Goal: Task Accomplishment & Management: Complete application form

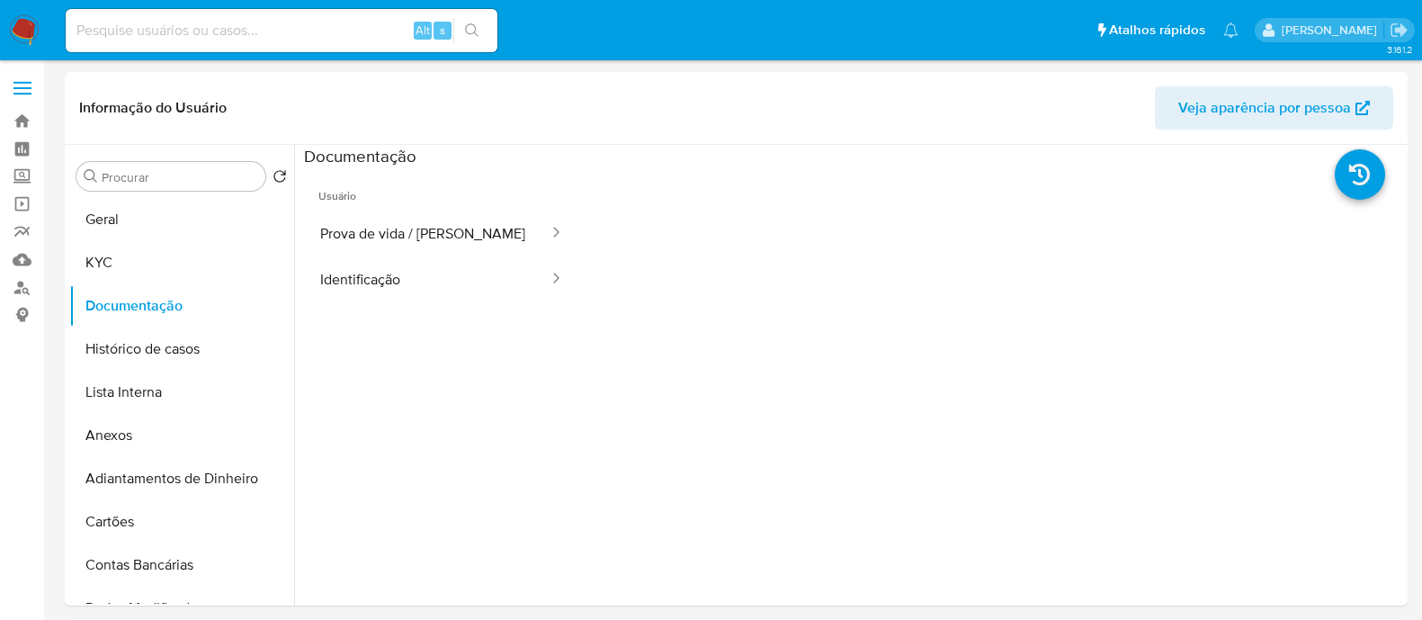
select select "10"
click at [184, 263] on button "KYC" at bounding box center [174, 262] width 211 height 43
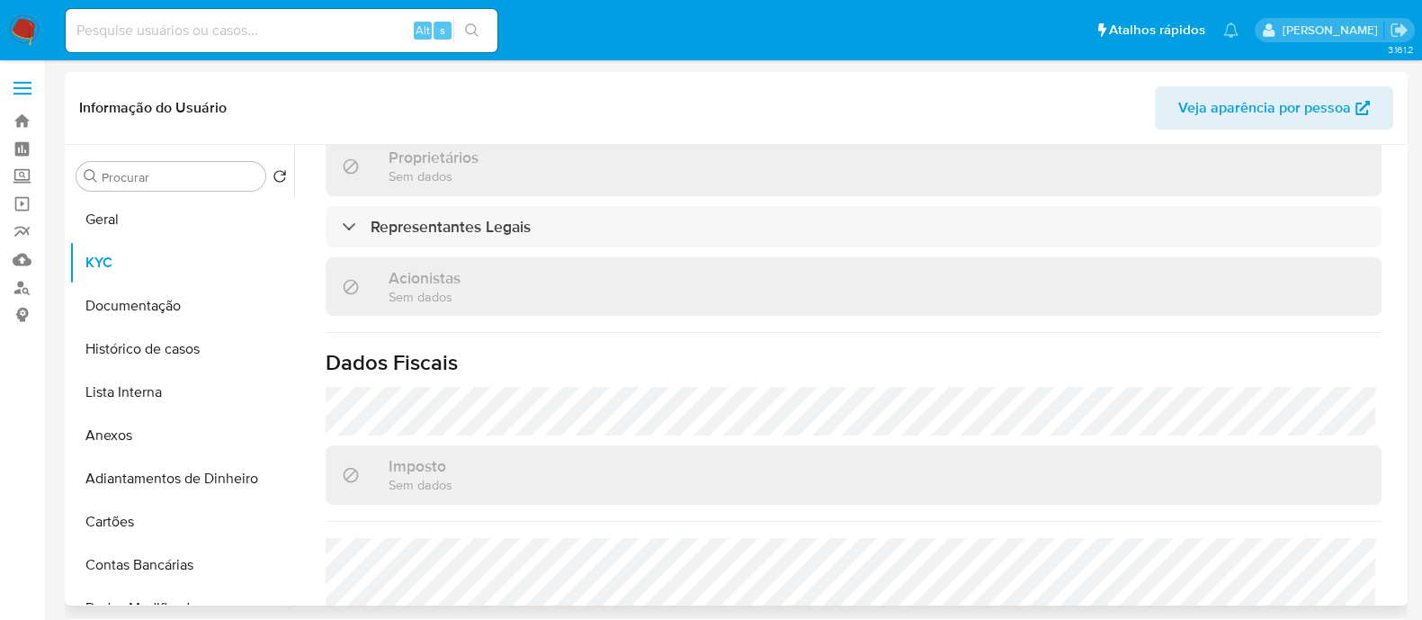
scroll to position [786, 0]
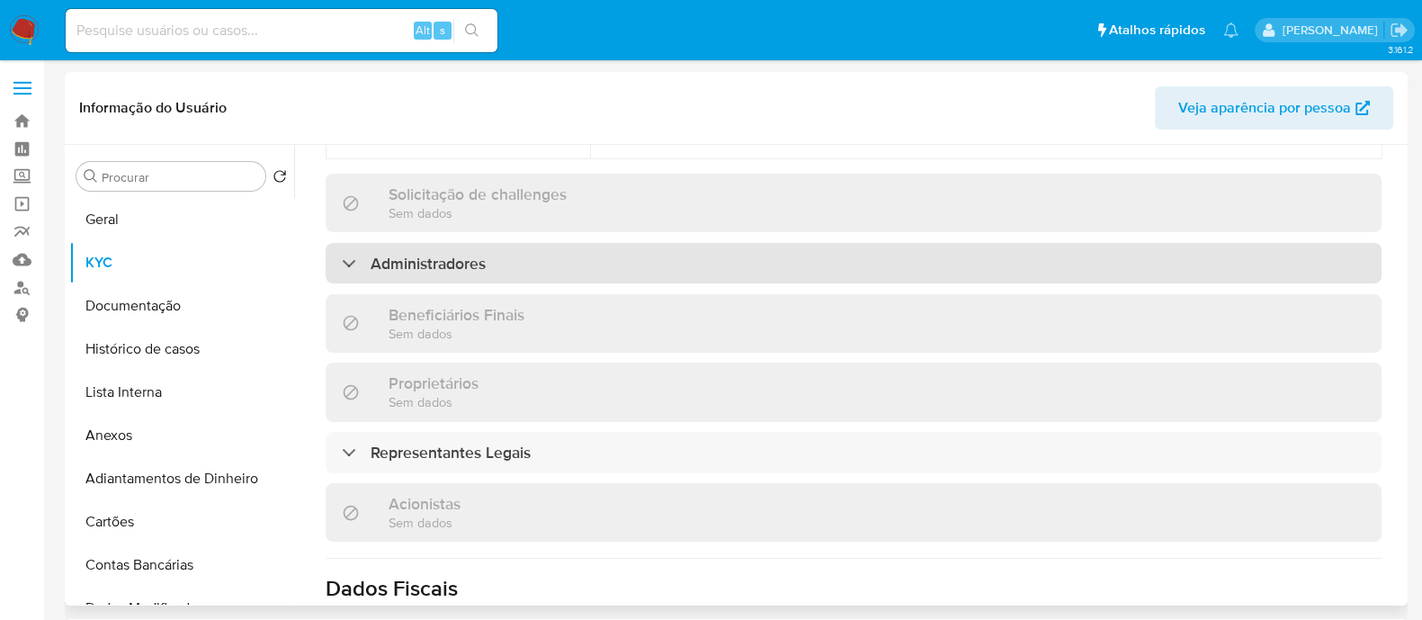
drag, startPoint x: 682, startPoint y: 193, endPoint x: 702, endPoint y: 193, distance: 19.8
click at [683, 243] on div "Administradores" at bounding box center [854, 263] width 1056 height 41
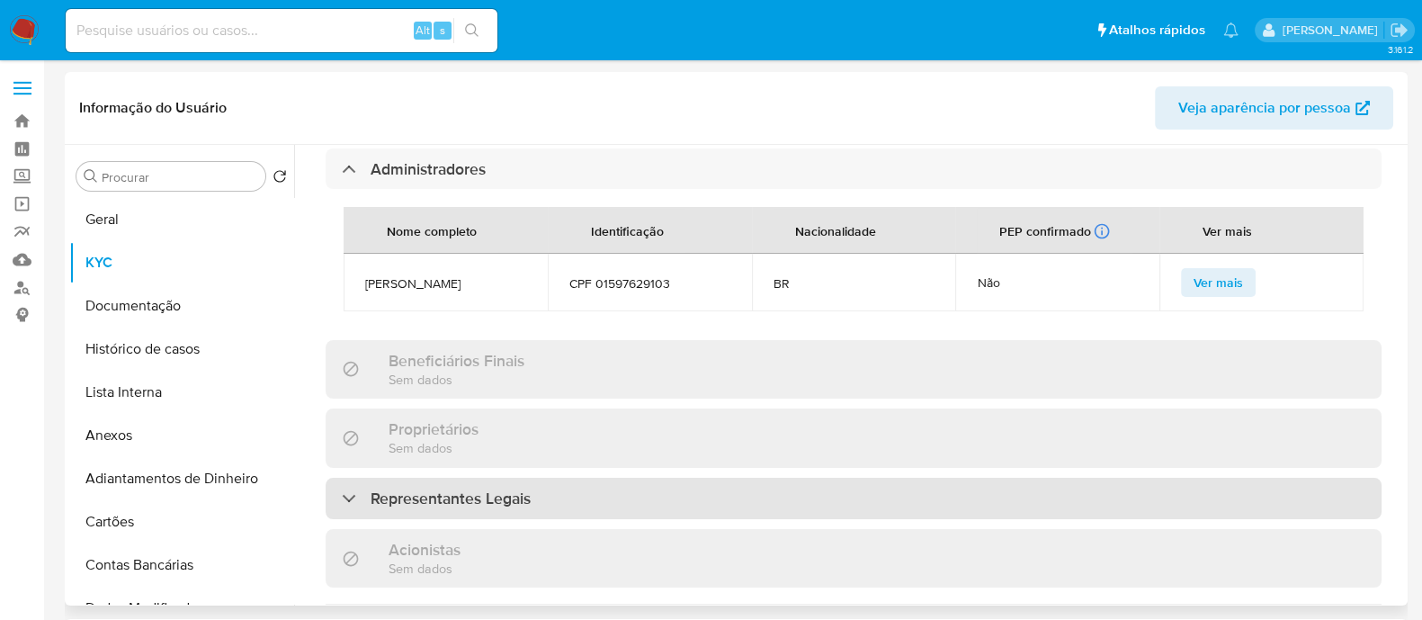
scroll to position [1012, 0]
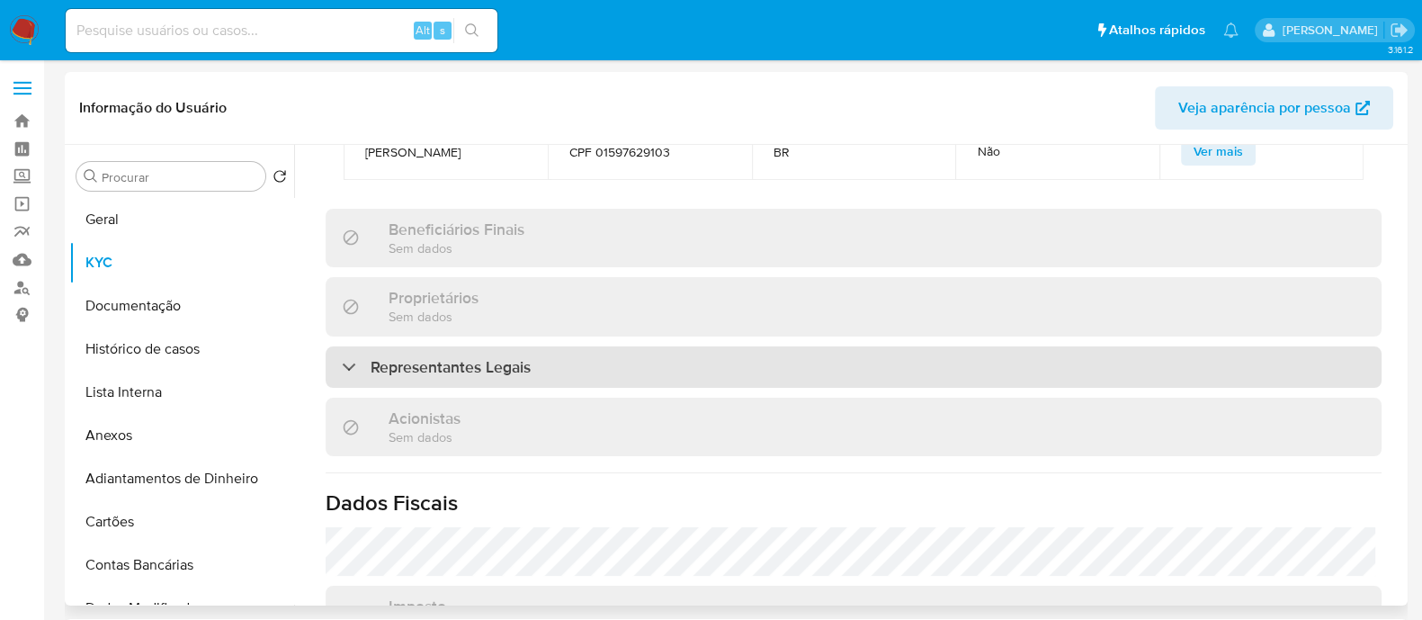
click at [778, 346] on div "Representantes Legais" at bounding box center [854, 366] width 1056 height 41
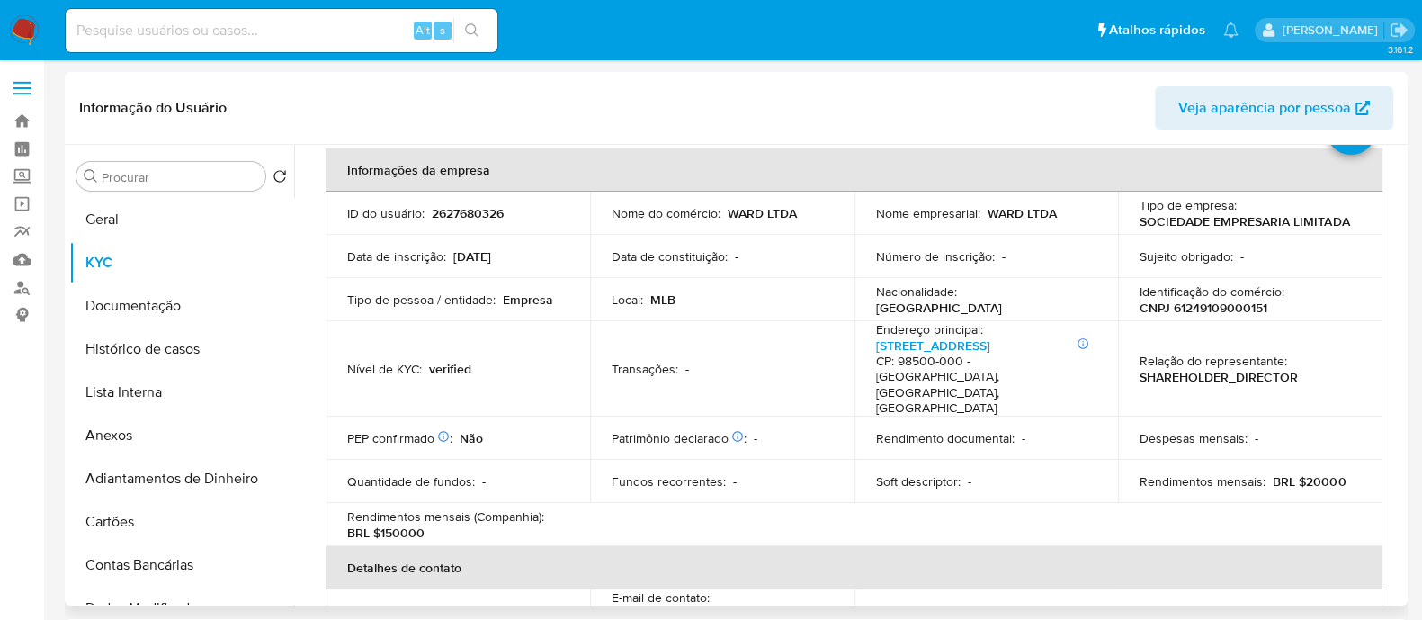
scroll to position [0, 0]
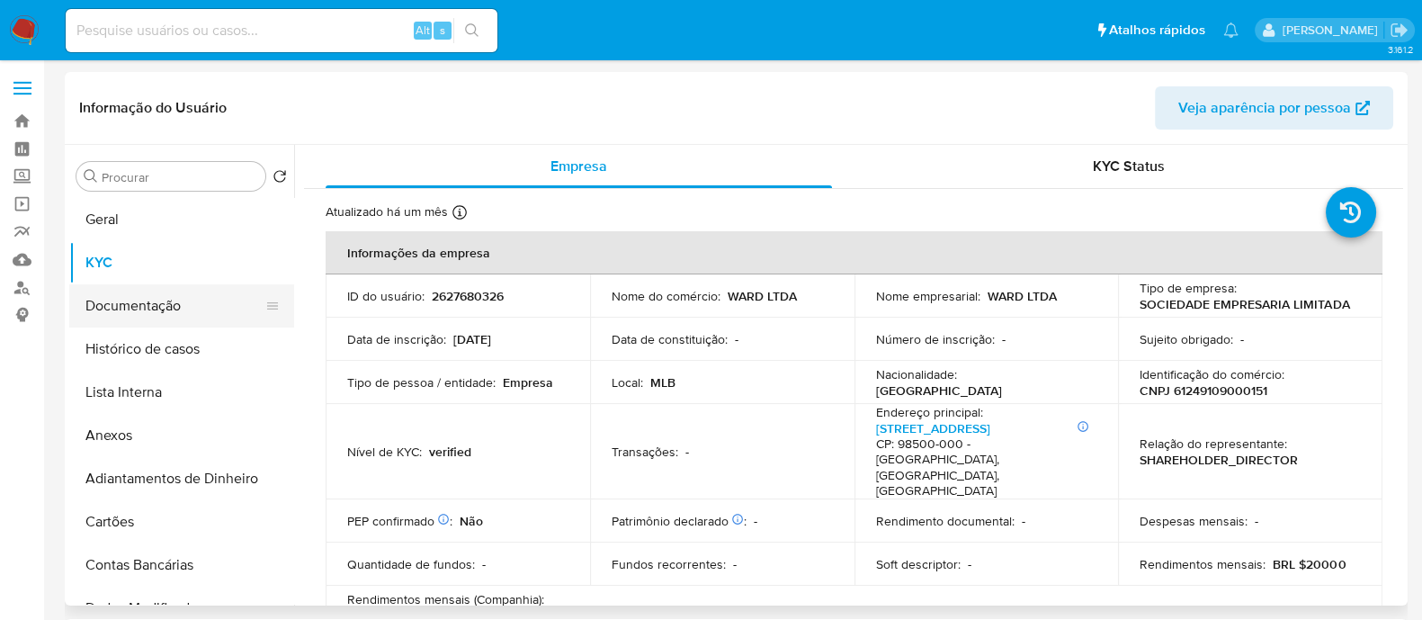
click at [184, 300] on button "Documentação" at bounding box center [174, 305] width 211 height 43
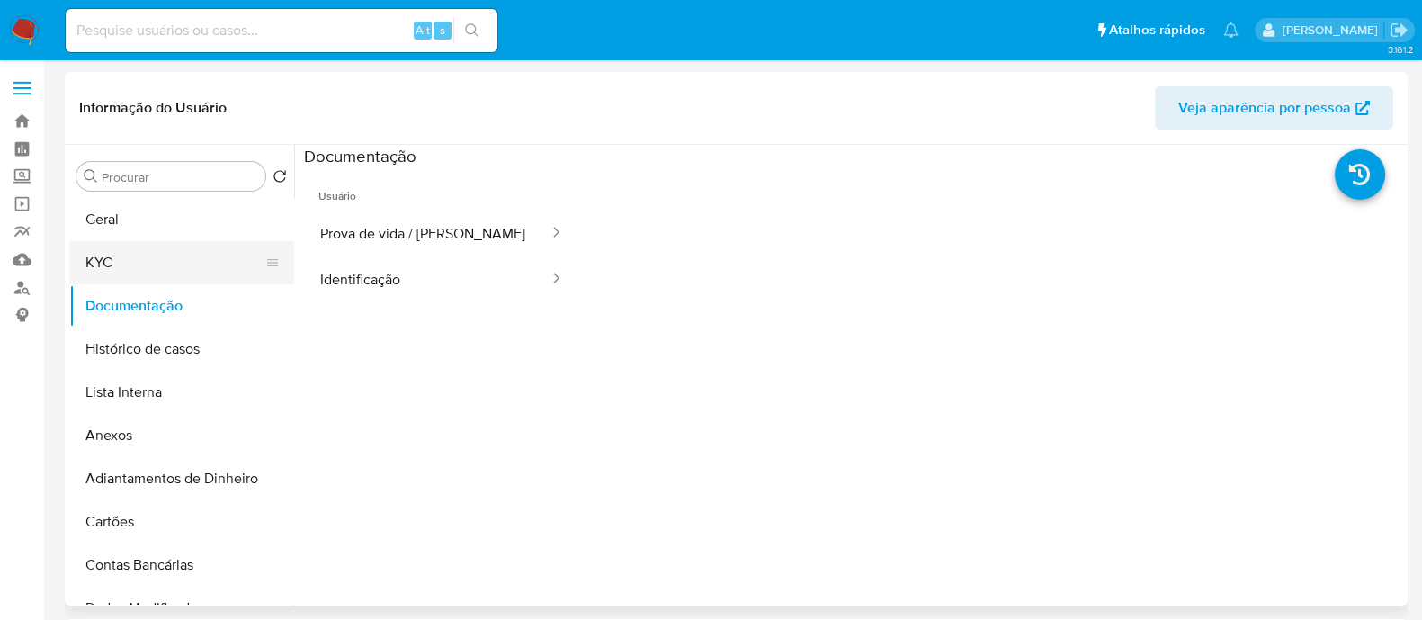
click at [149, 264] on button "KYC" at bounding box center [174, 262] width 211 height 43
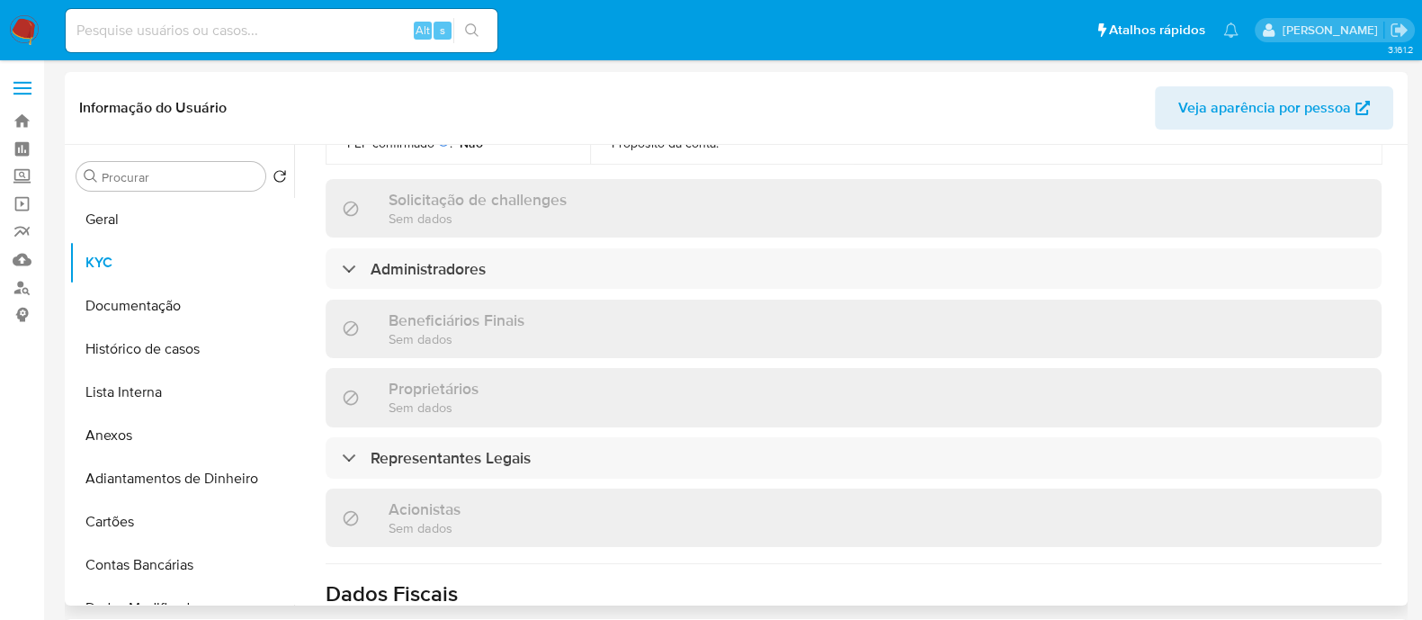
scroll to position [899, 0]
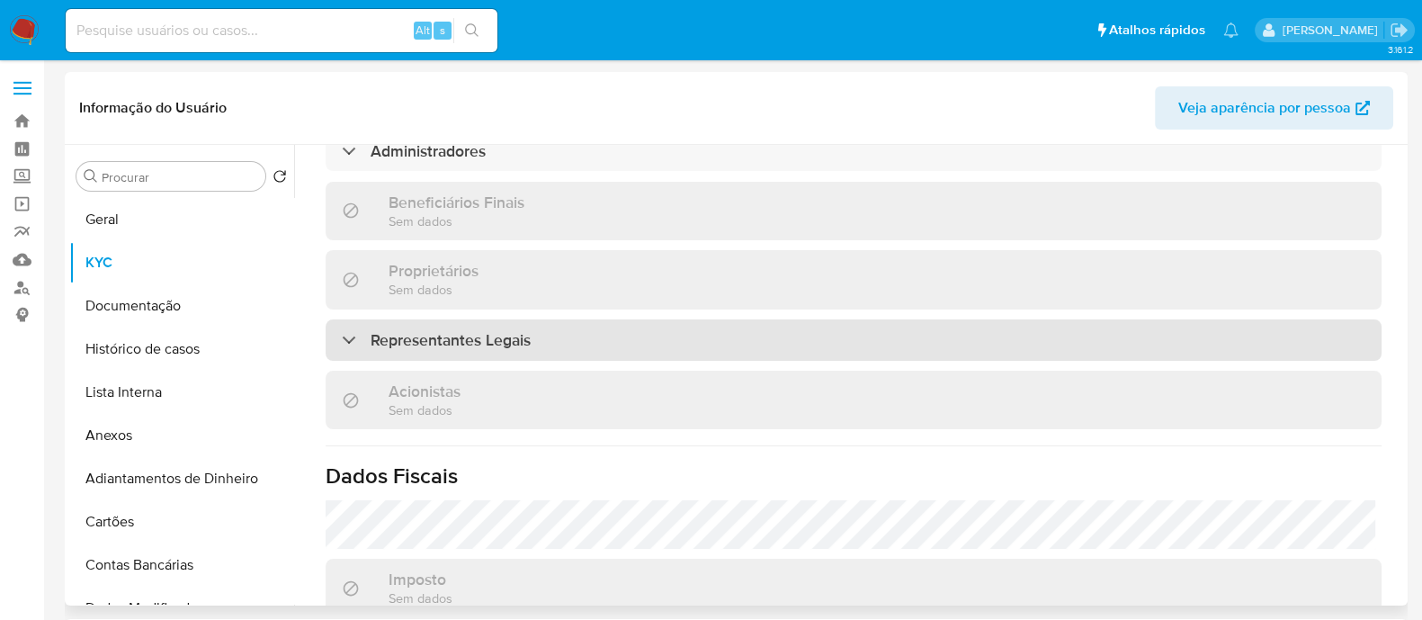
click at [594, 319] on div "Representantes Legais" at bounding box center [854, 339] width 1056 height 41
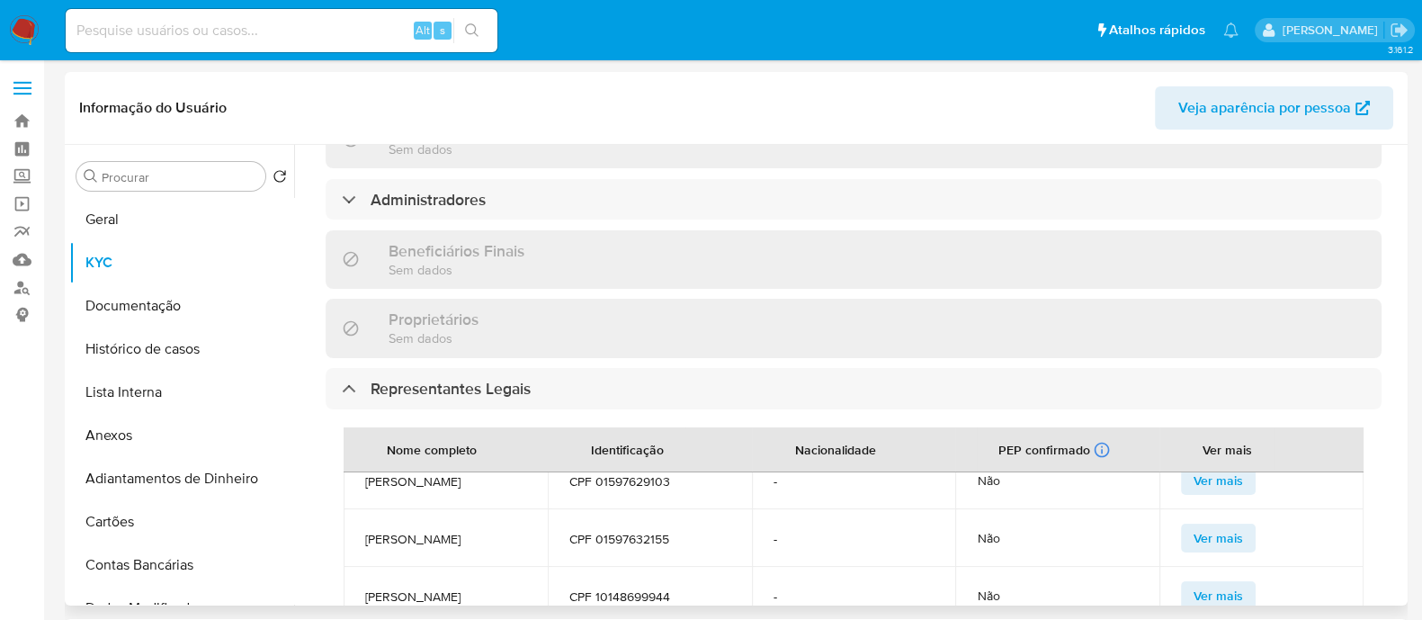
scroll to position [0, 0]
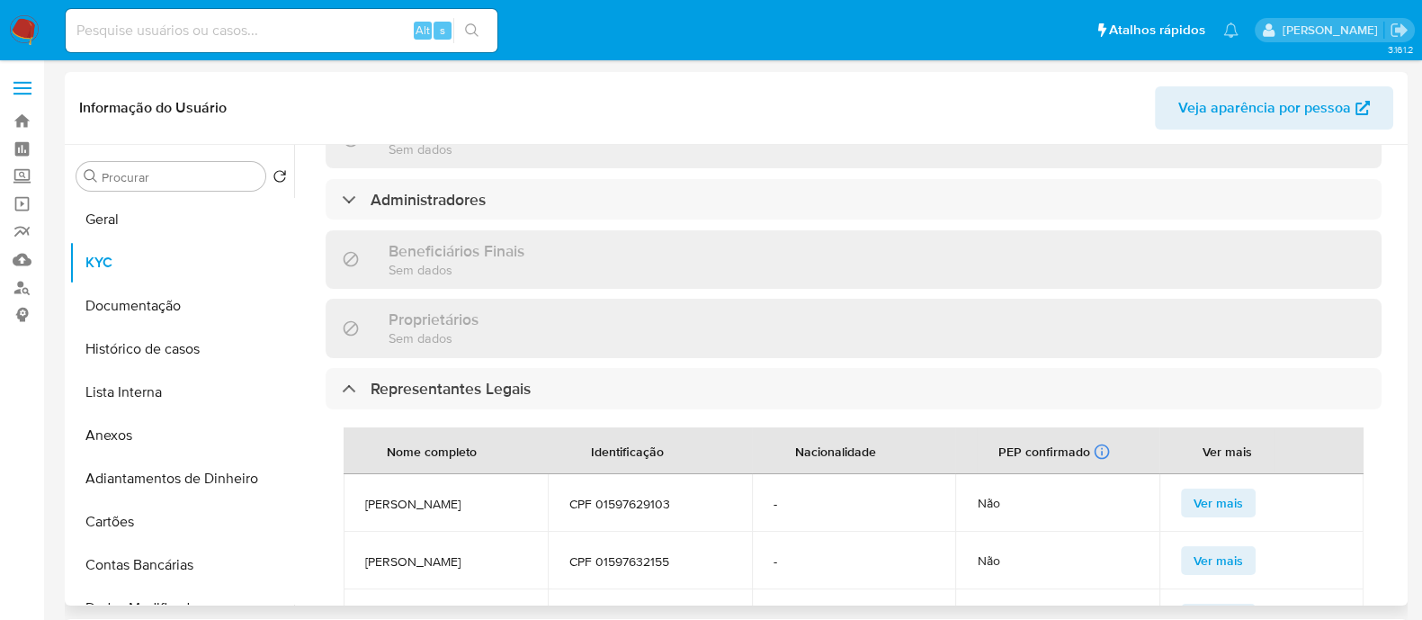
click at [624, 474] on td "CPF 01597629103" at bounding box center [650, 503] width 204 height 58
click at [627, 496] on span "CPF 01597629103" at bounding box center [649, 504] width 161 height 16
copy span "01597629103"
drag, startPoint x: 627, startPoint y: 445, endPoint x: 563, endPoint y: 427, distance: 66.4
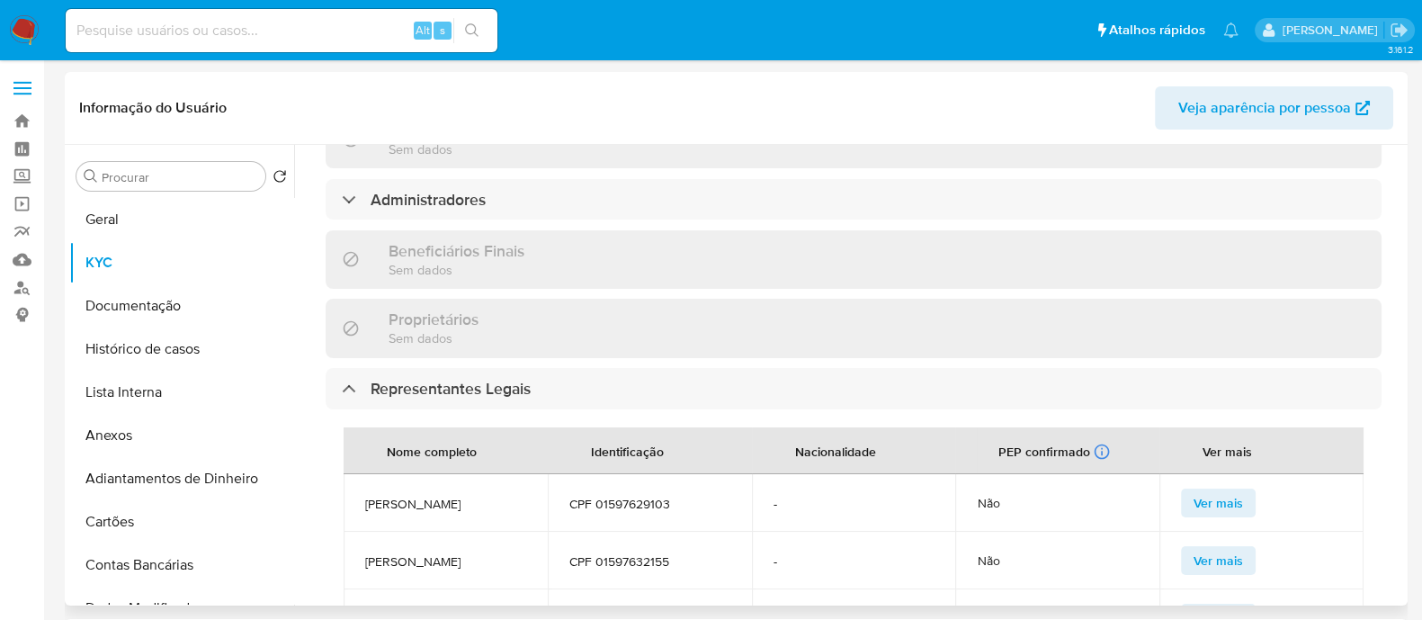
click at [563, 474] on td "CPF 01597629103" at bounding box center [650, 503] width 204 height 58
click at [626, 496] on span "CPF 01597629103" at bounding box center [649, 504] width 161 height 16
copy span "01597629103"
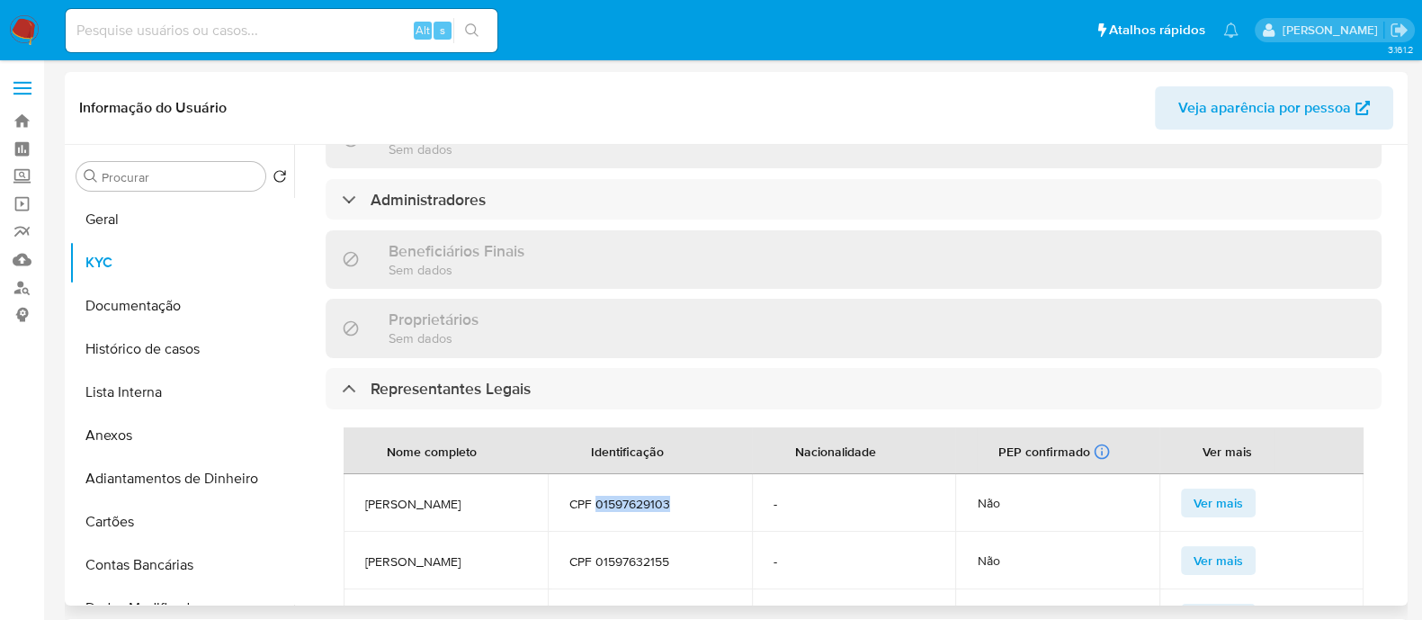
click at [639, 496] on span "CPF 01597629103" at bounding box center [649, 504] width 161 height 16
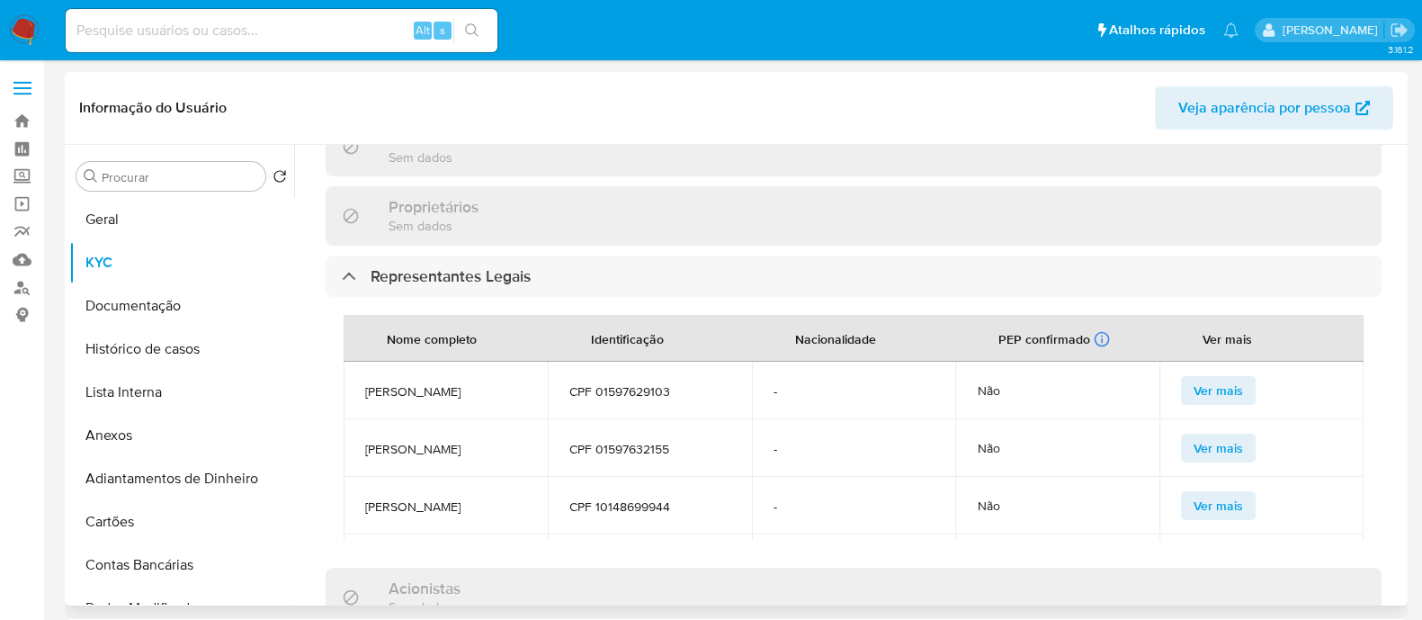
scroll to position [100, 0]
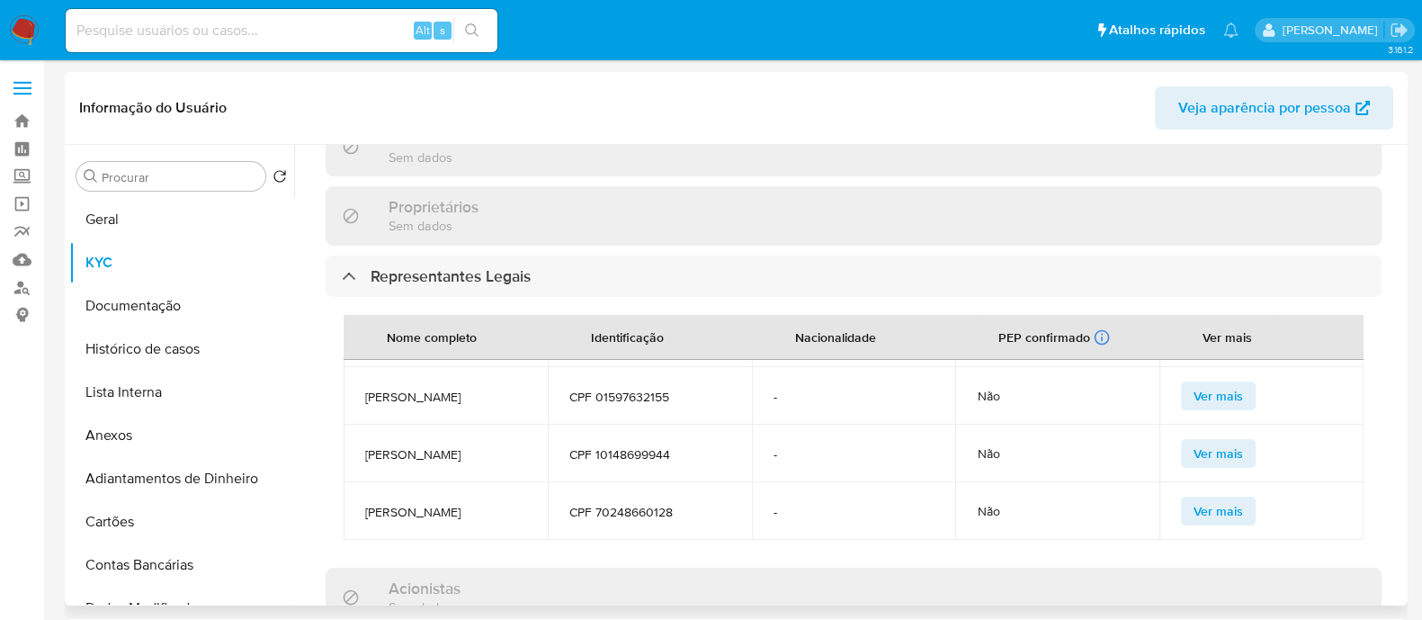
click at [652, 504] on span "CPF 70248660128" at bounding box center [649, 512] width 161 height 16
click at [645, 446] on span "CPF 10148699944" at bounding box center [649, 454] width 161 height 16
click at [632, 425] on td "CPF 10148699944" at bounding box center [650, 454] width 204 height 58
click at [626, 446] on span "CPF 10148699944" at bounding box center [649, 454] width 161 height 16
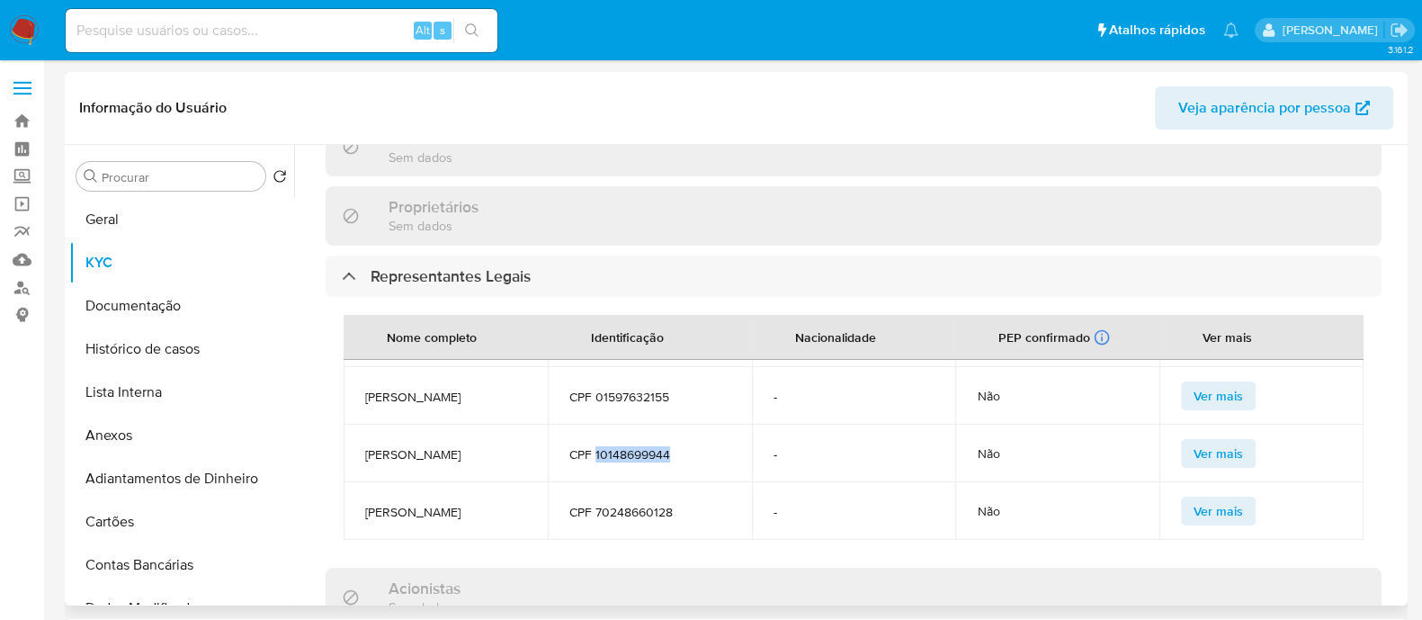
click at [626, 446] on span "CPF 10148699944" at bounding box center [649, 454] width 161 height 16
copy span "10148699944"
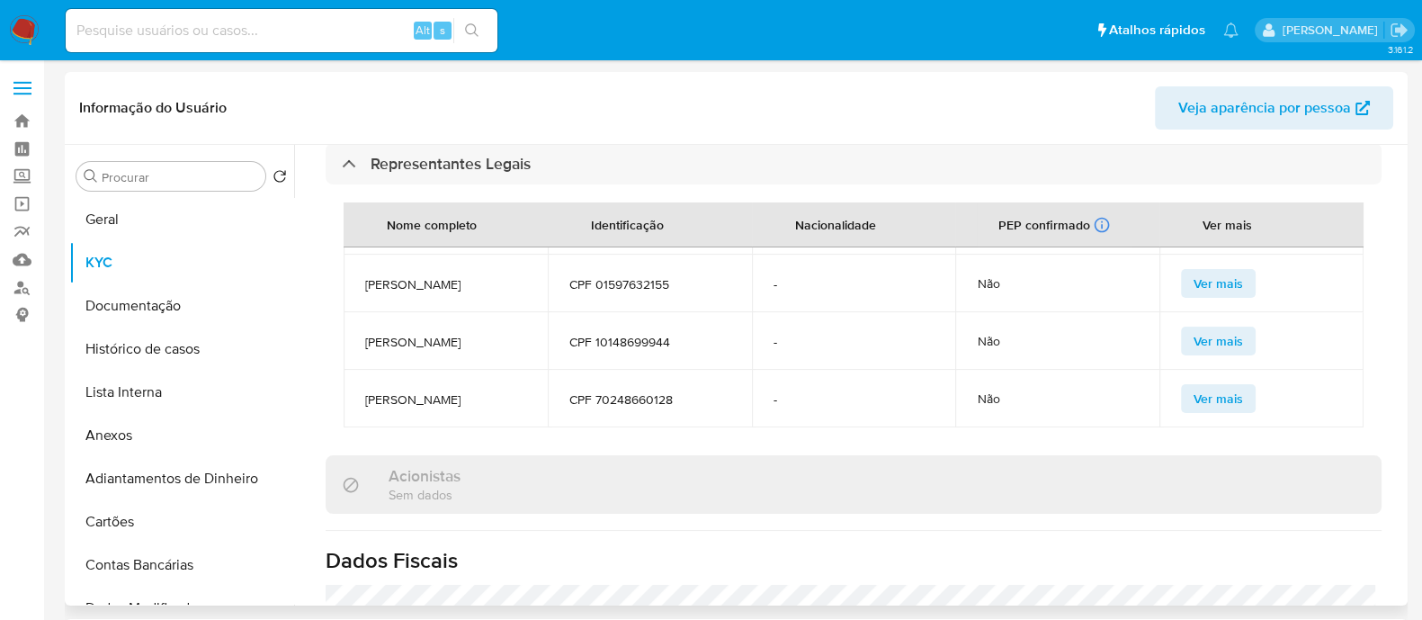
scroll to position [0, 0]
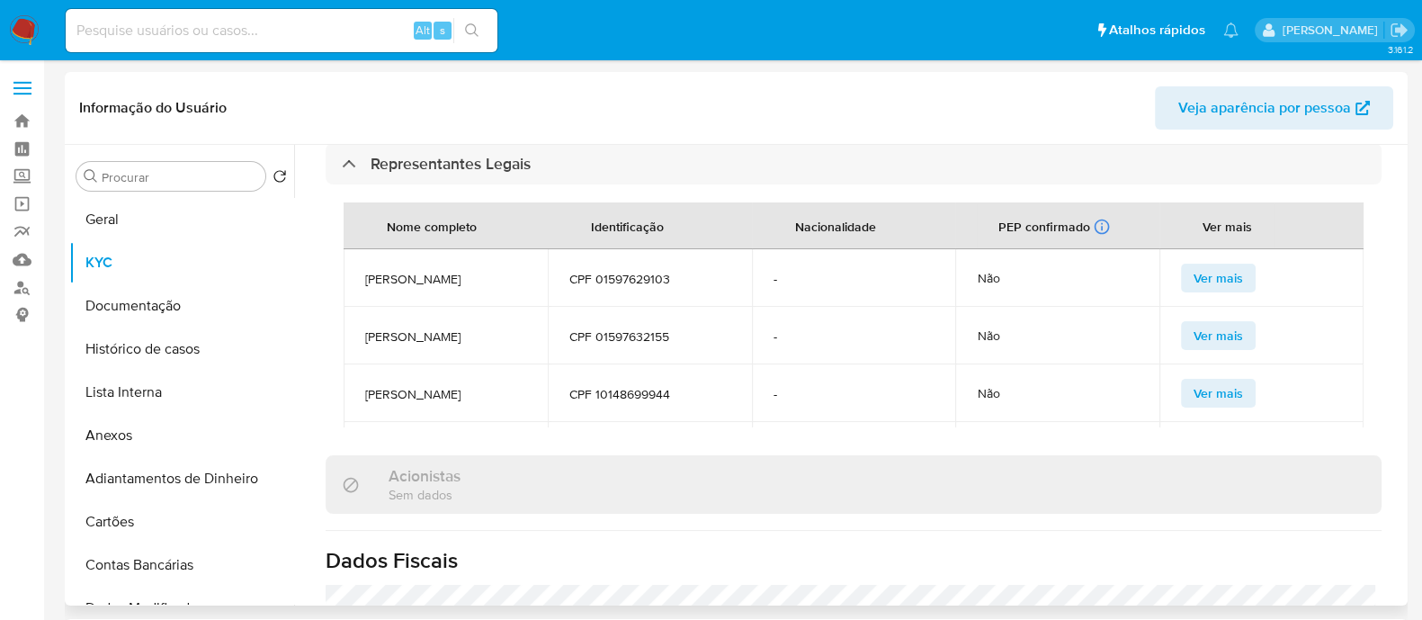
click at [626, 307] on td "CPF 01597632155" at bounding box center [650, 336] width 204 height 58
click at [634, 328] on span "CPF 01597632155" at bounding box center [649, 336] width 161 height 16
copy span "01597632155"
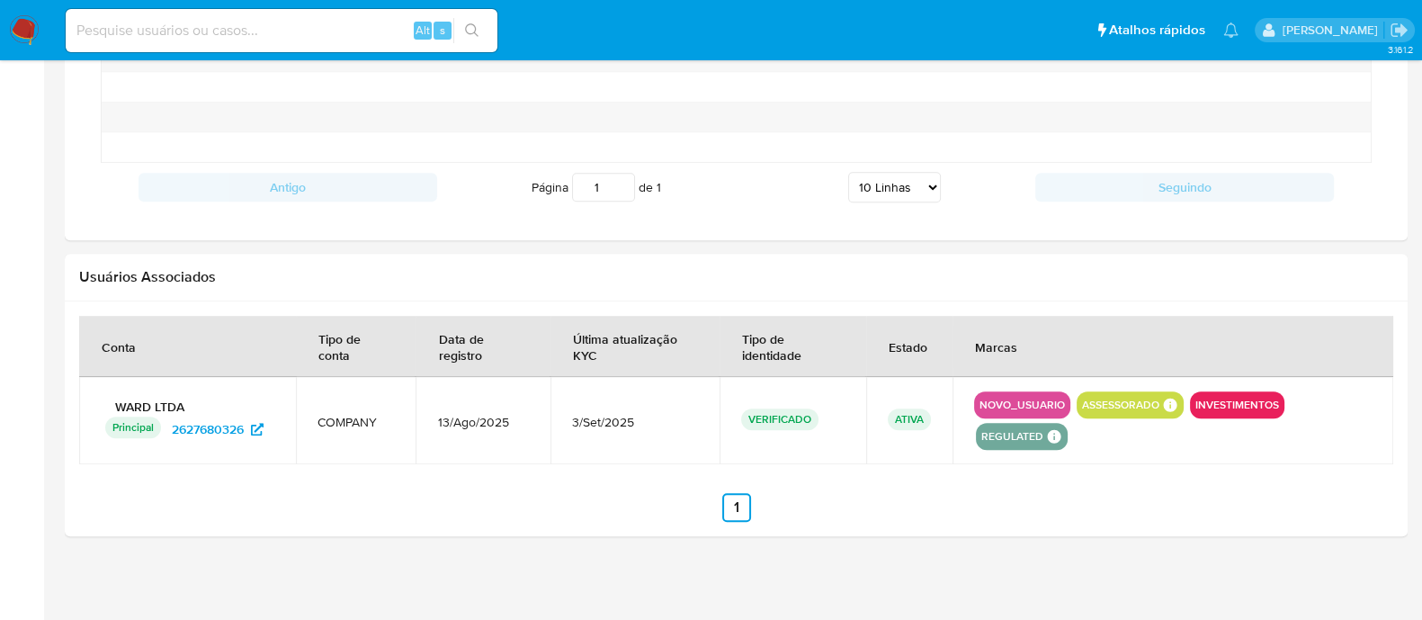
scroll to position [1030, 0]
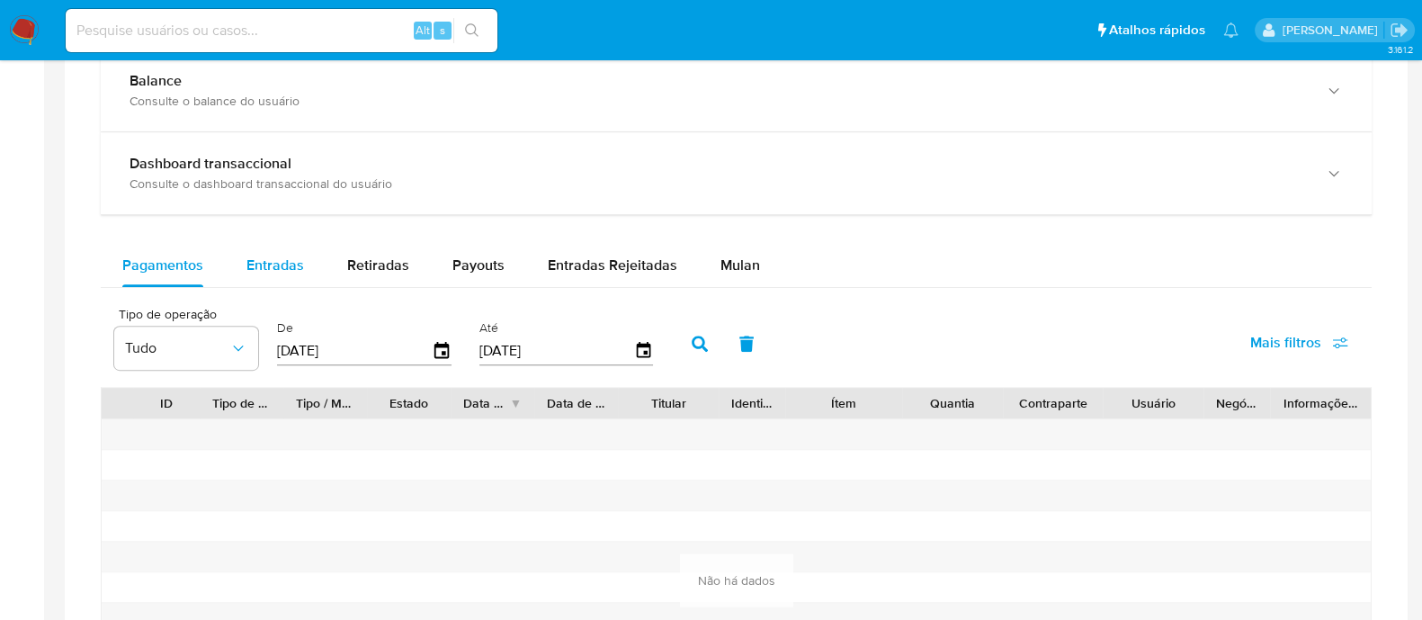
click at [272, 258] on span "Entradas" at bounding box center [276, 265] width 58 height 21
select select "10"
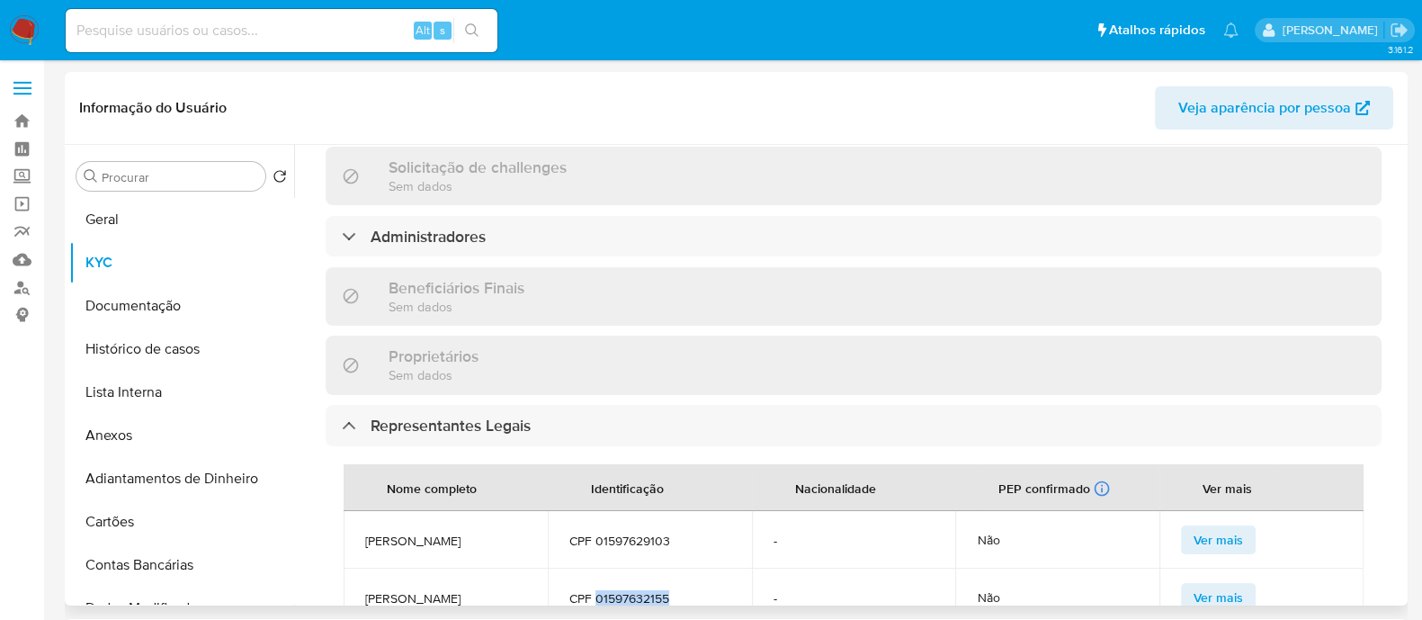
scroll to position [811, 0]
click at [162, 213] on button "Geral" at bounding box center [174, 219] width 211 height 43
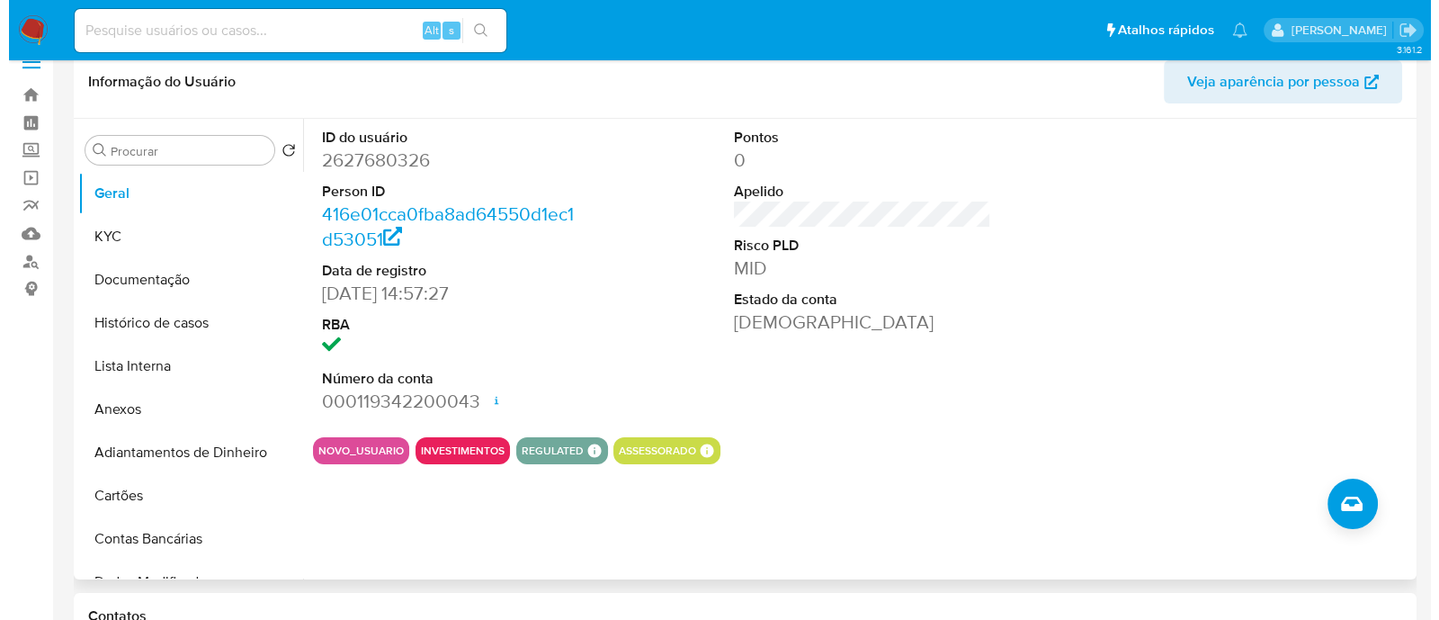
scroll to position [0, 0]
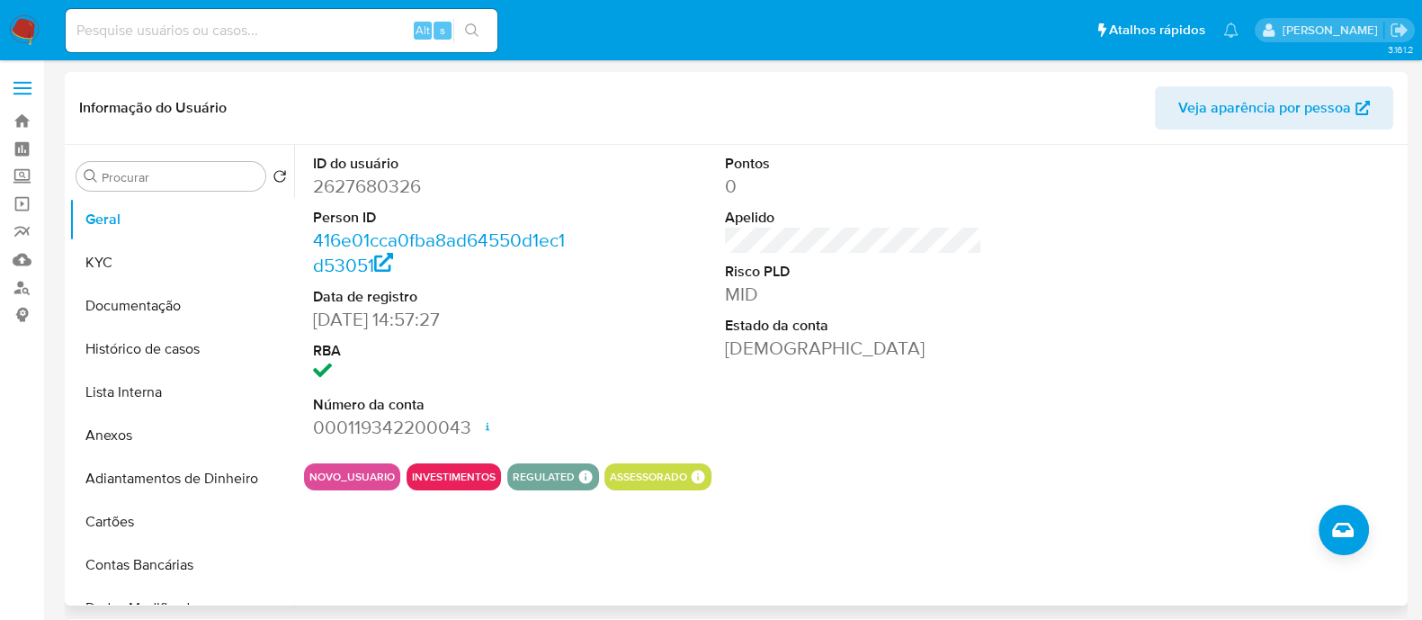
click at [886, 452] on section "ID do usuário 2627680326 Person ID 416e01cca0fba8ad64550d1ec1d53051 Data de reg…" at bounding box center [853, 317] width 1099 height 345
click at [135, 350] on button "Histórico de casos" at bounding box center [174, 348] width 211 height 43
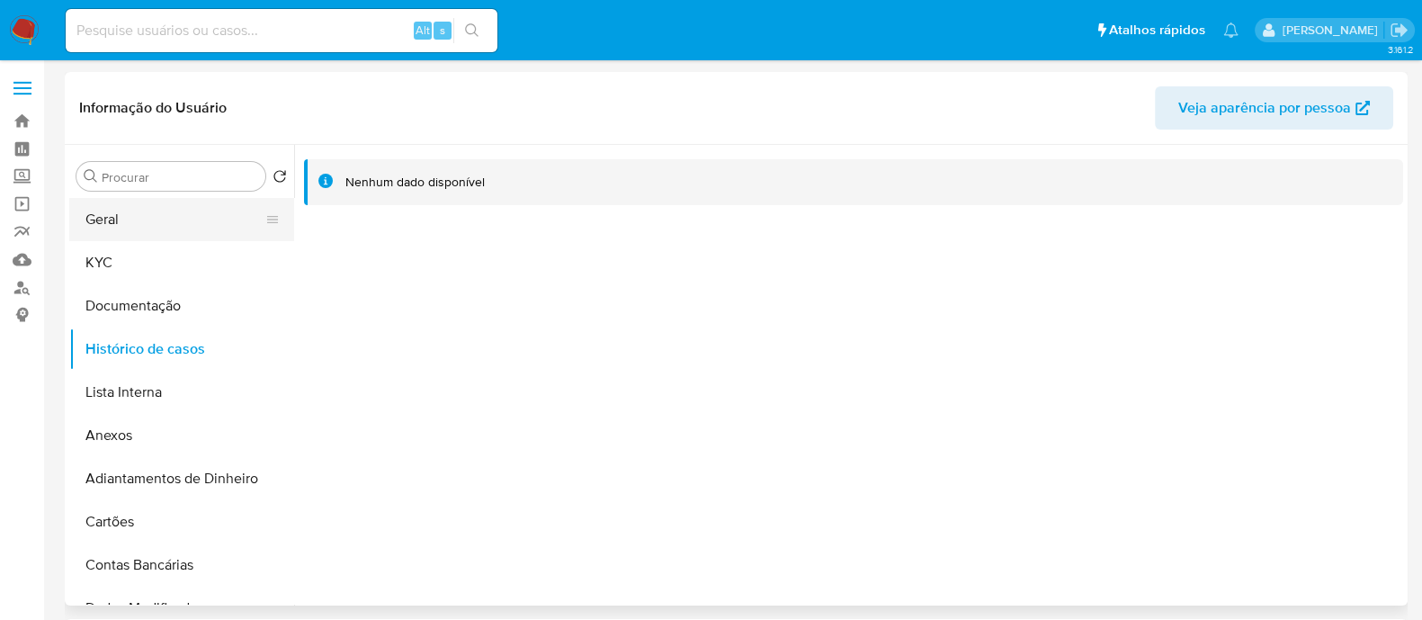
click at [166, 213] on button "Geral" at bounding box center [174, 219] width 211 height 43
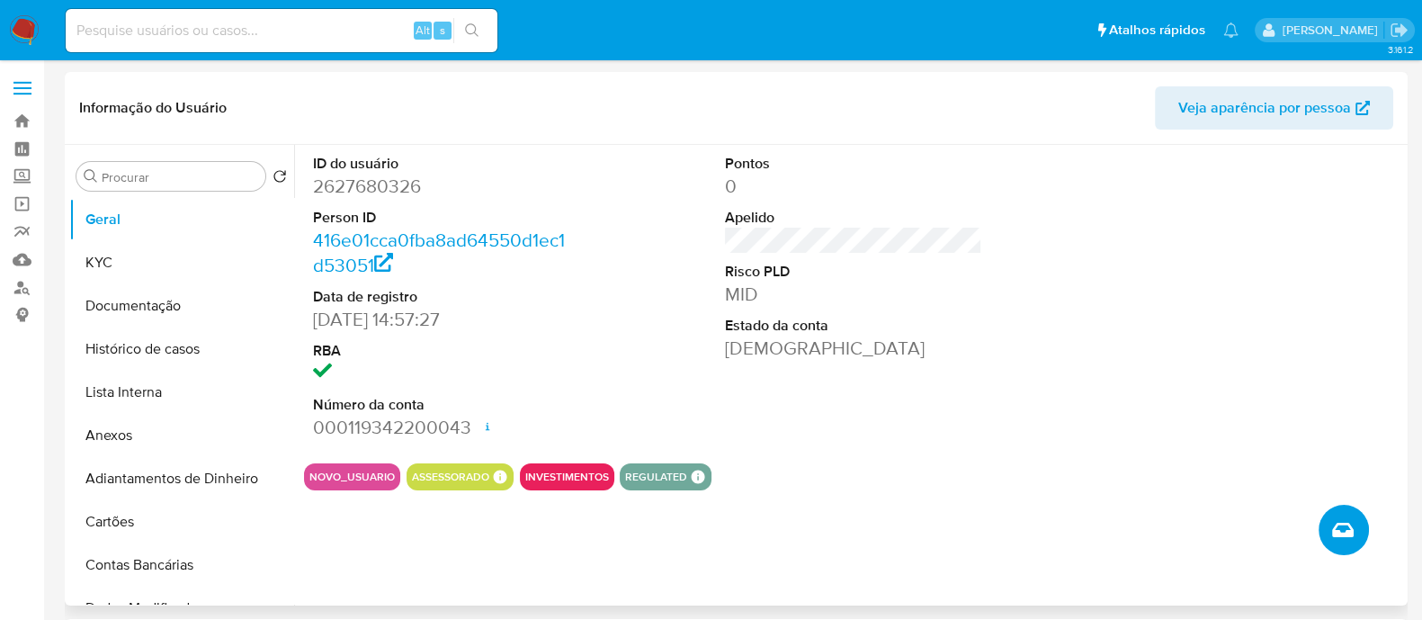
click at [1340, 524] on icon "Criar caso manual" at bounding box center [1343, 530] width 22 height 22
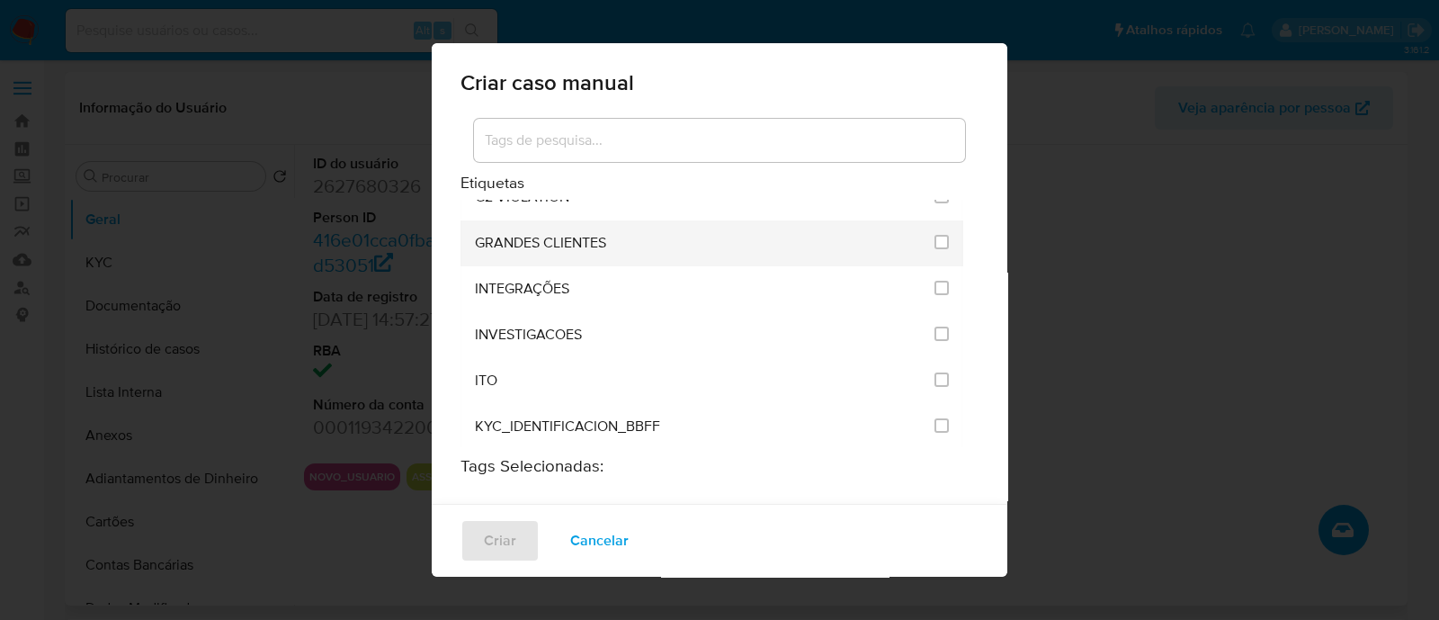
scroll to position [1461, 0]
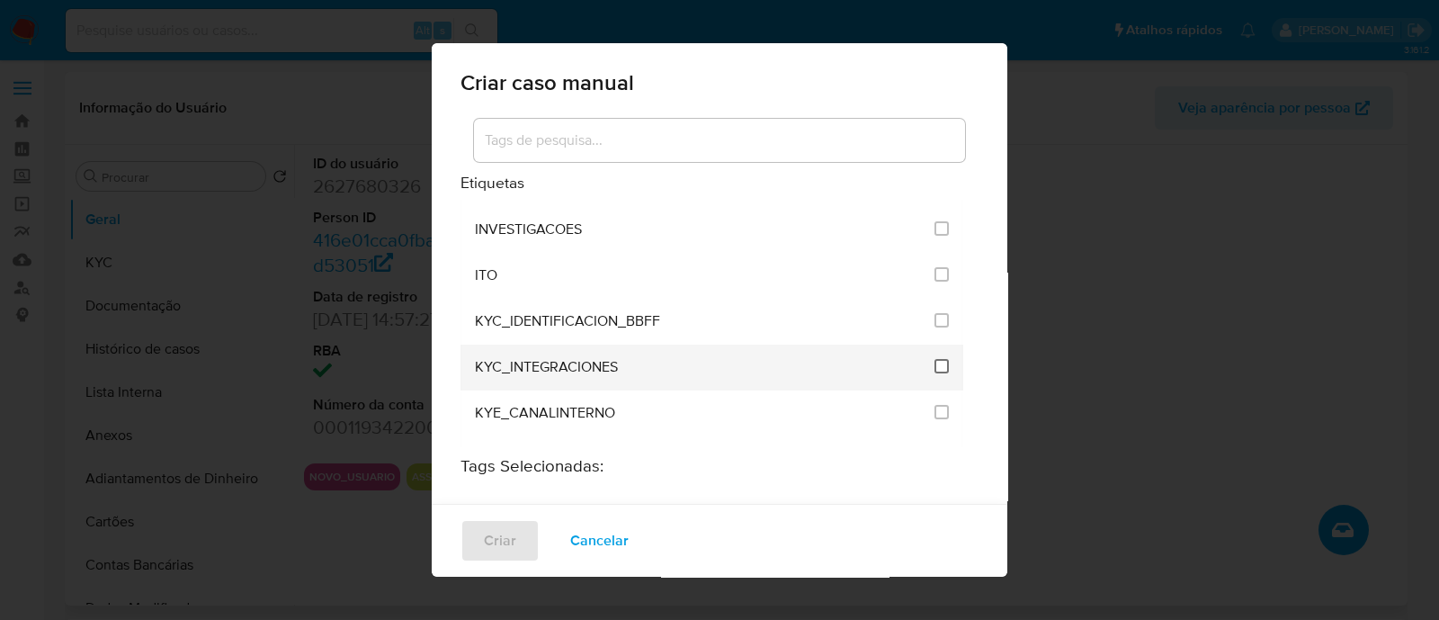
click at [935, 359] on input "2093" at bounding box center [942, 366] width 14 height 14
checkbox input "true"
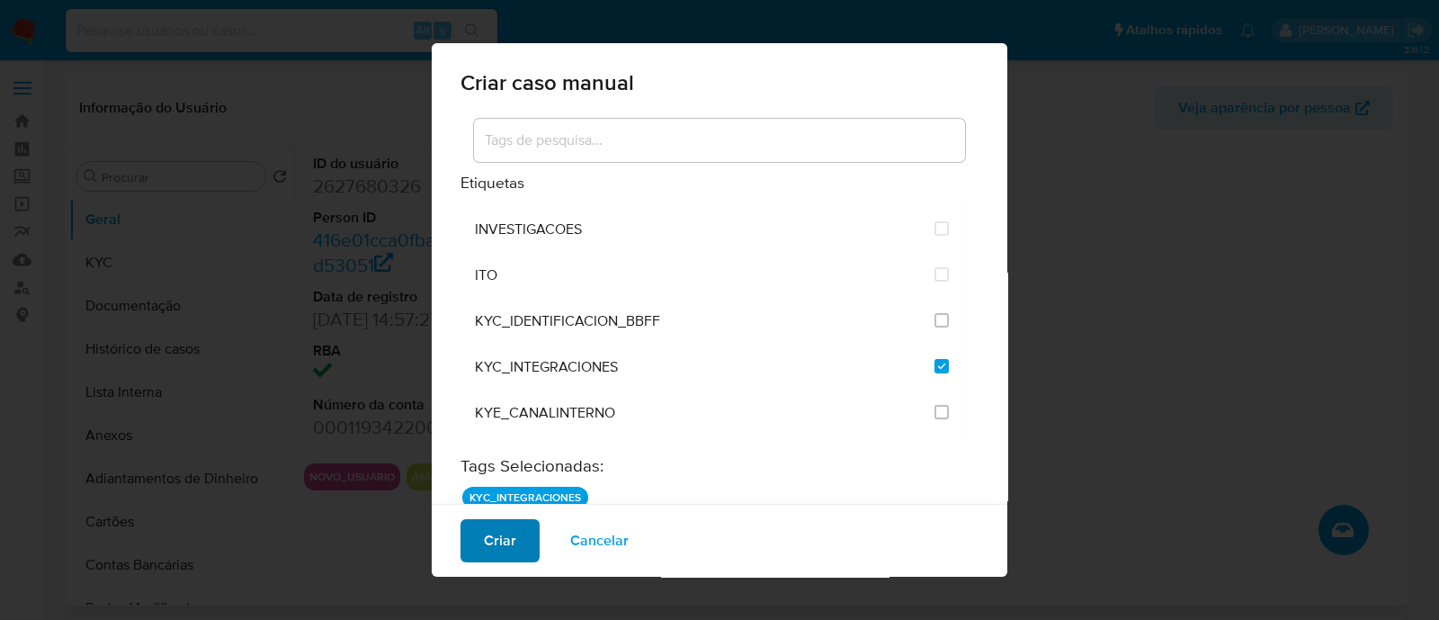
click at [484, 529] on span "Criar" at bounding box center [500, 541] width 32 height 40
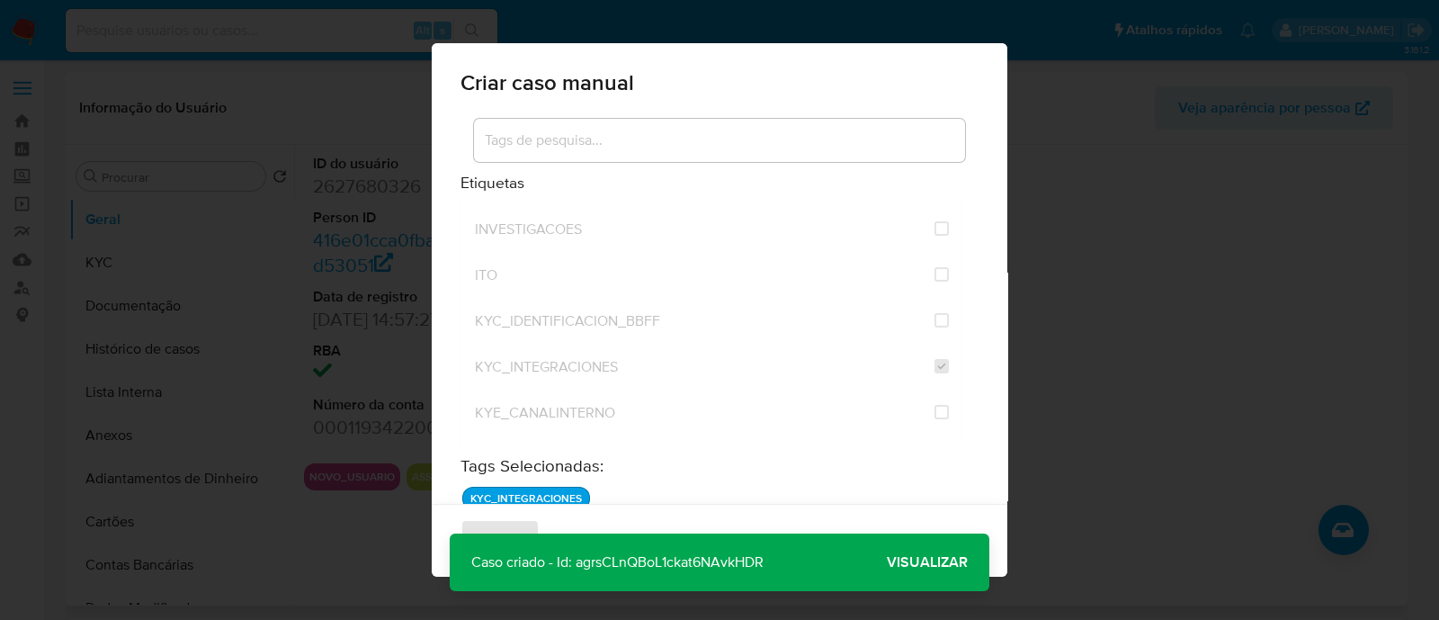
click at [916, 562] on span "Visualizar" at bounding box center [927, 562] width 81 height 0
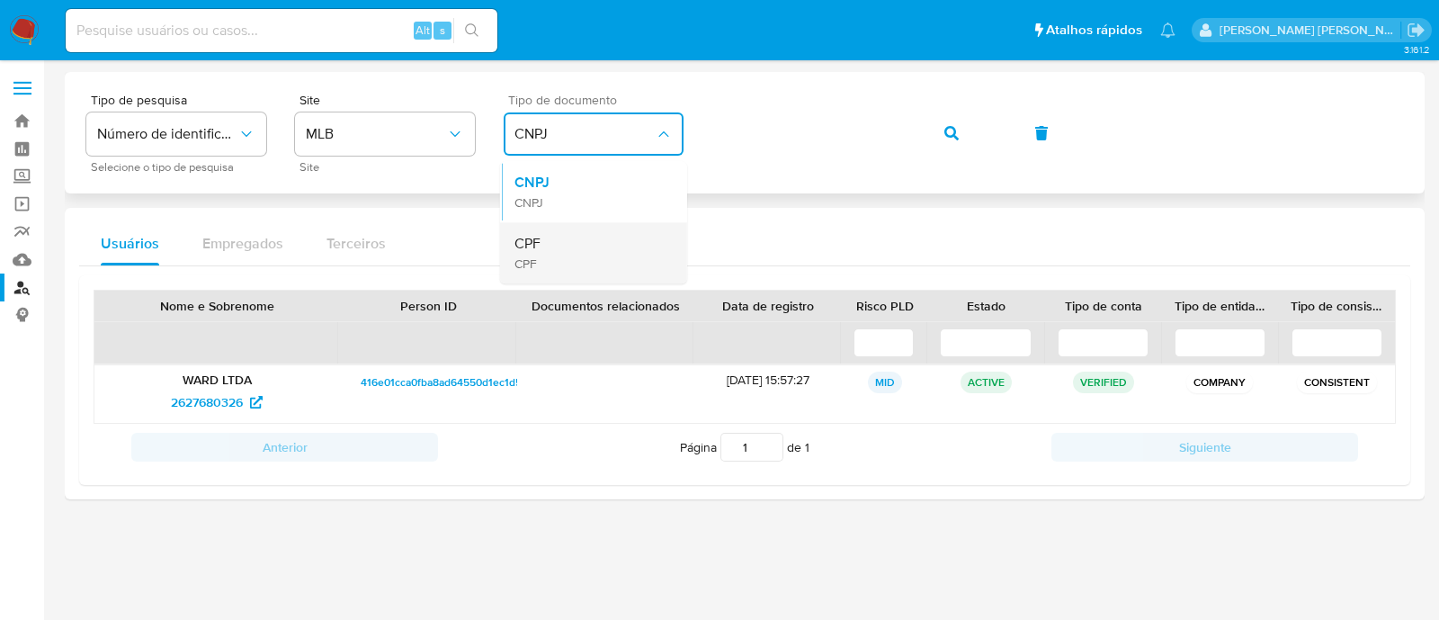
click at [581, 245] on div "CPF CPF" at bounding box center [589, 252] width 148 height 61
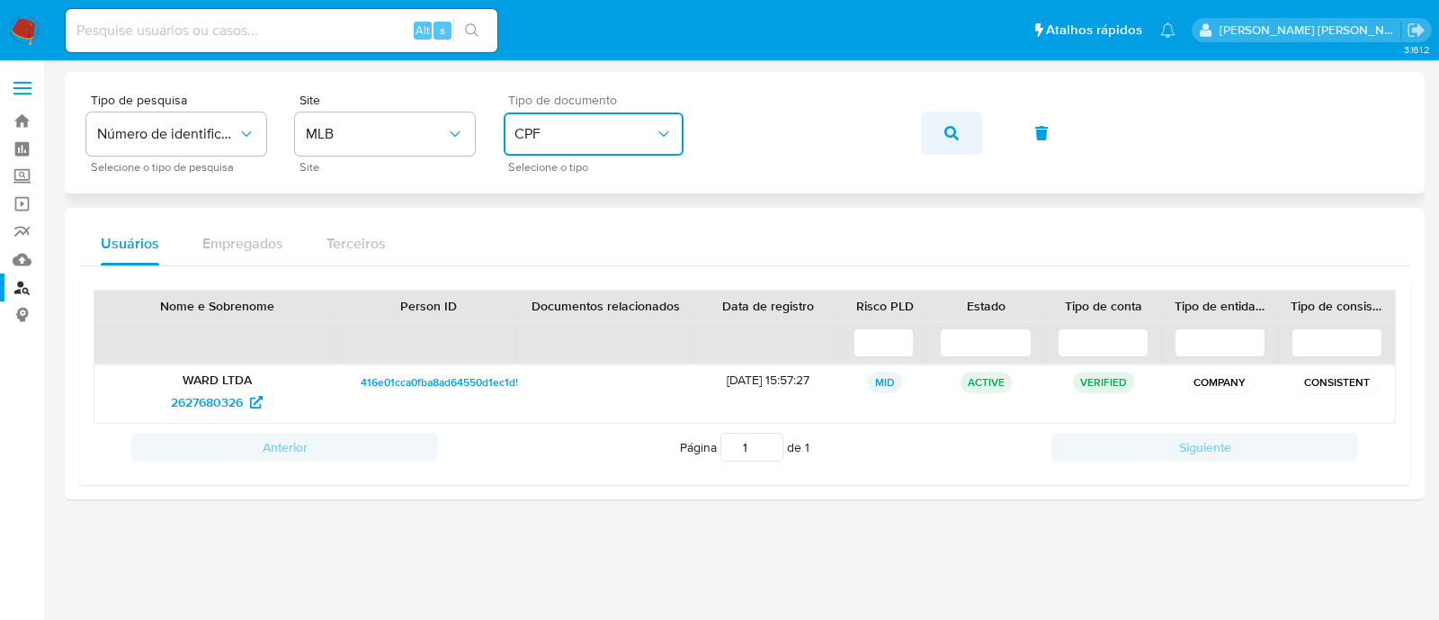
click at [941, 141] on button "button" at bounding box center [951, 133] width 61 height 43
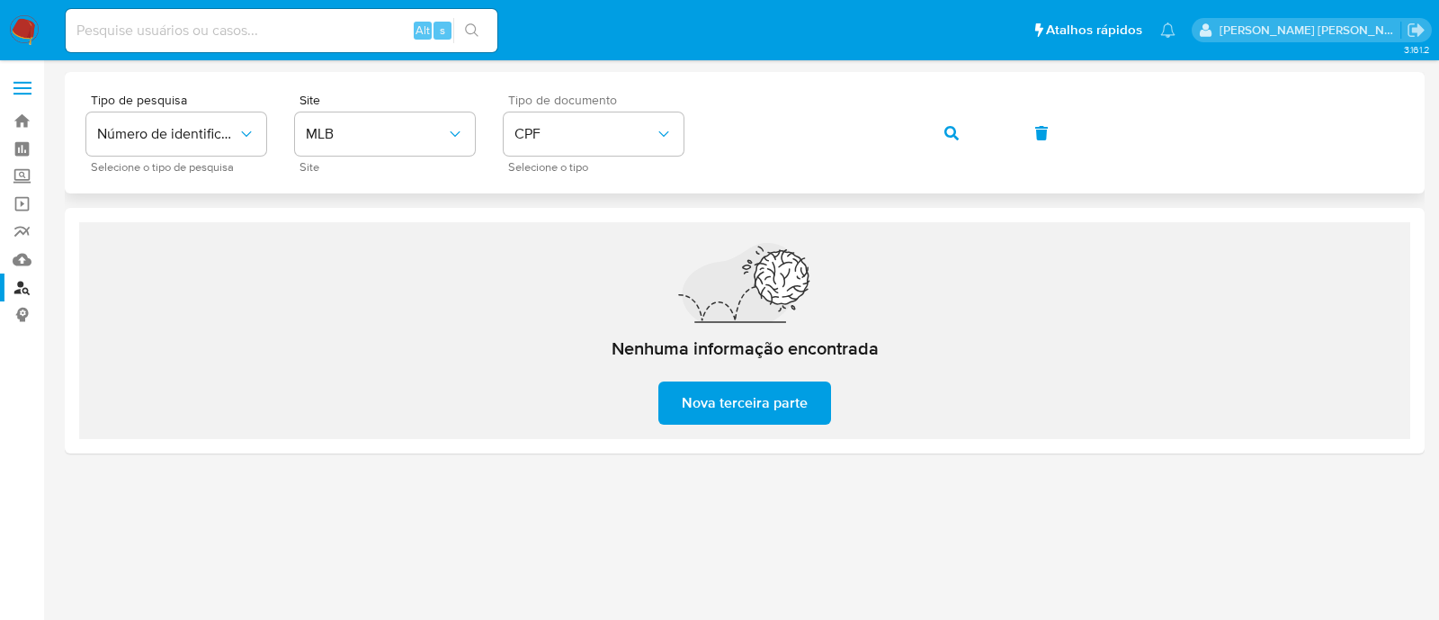
click at [959, 141] on button "button" at bounding box center [951, 133] width 61 height 43
click at [949, 133] on icon "button" at bounding box center [952, 133] width 14 height 14
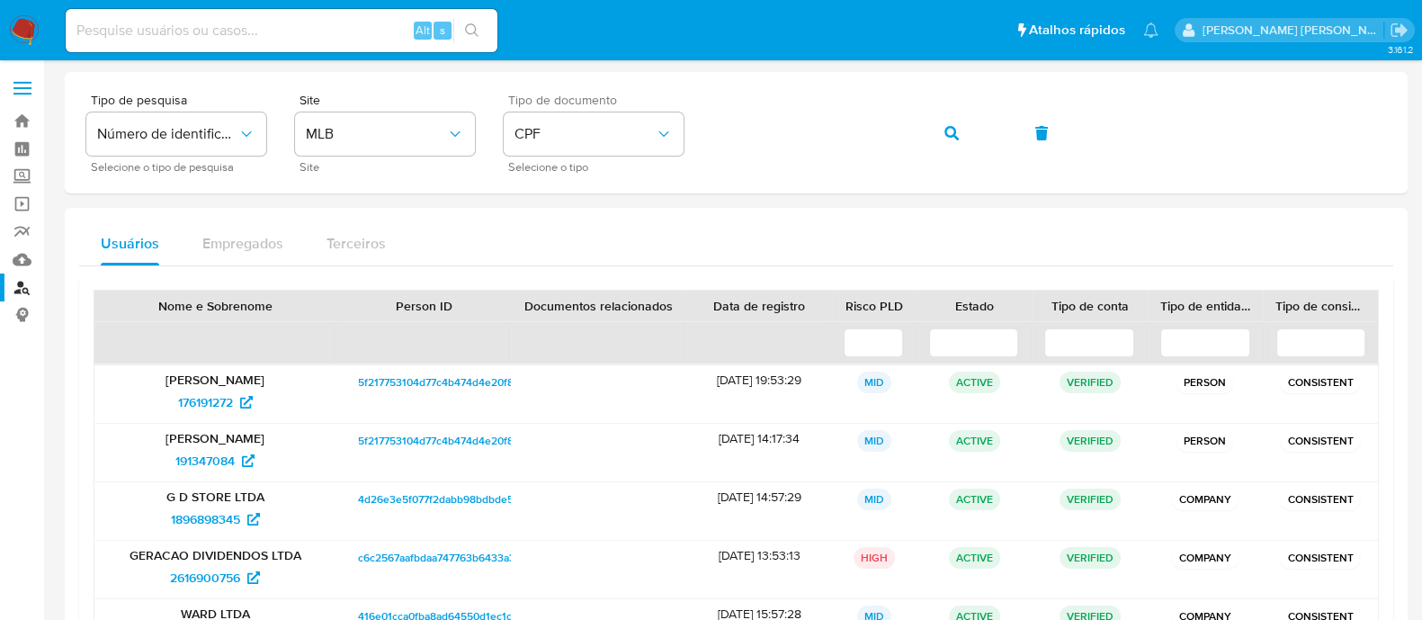
click at [473, 231] on div "Usuários Empregados Terceiros" at bounding box center [736, 243] width 1314 height 43
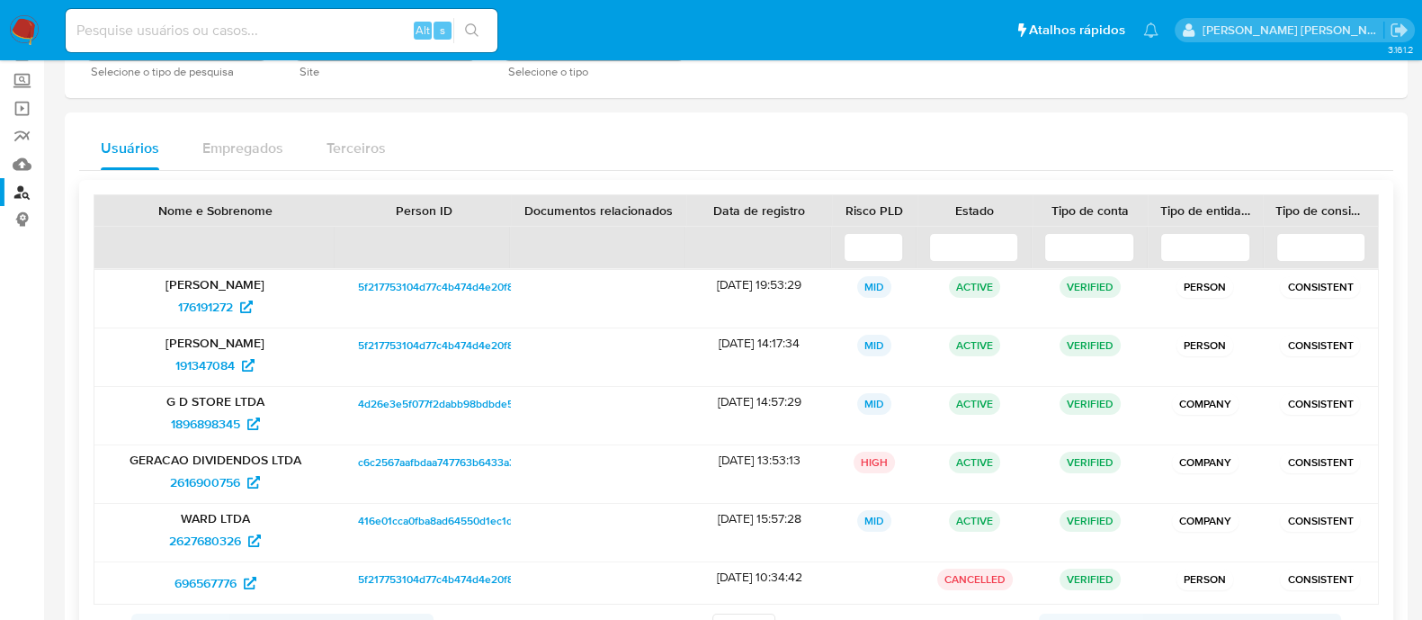
scroll to position [224, 0]
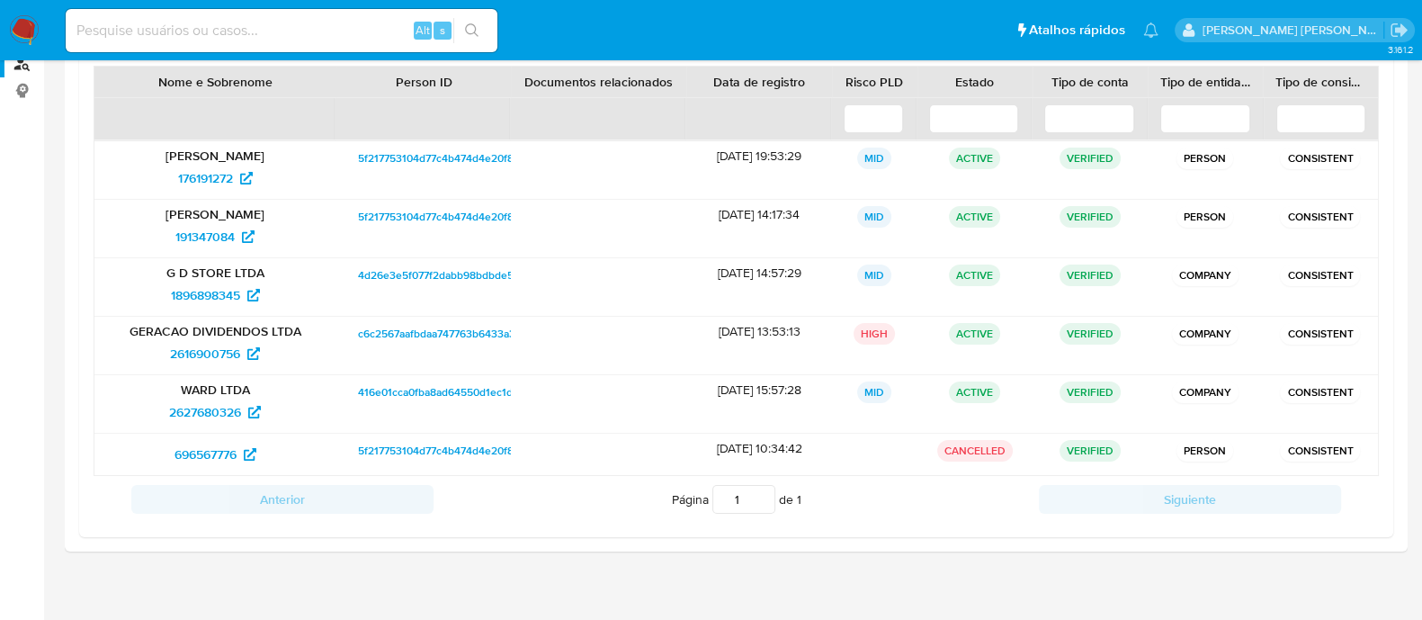
click at [1053, 569] on div "3.161.2" at bounding box center [736, 239] width 1343 height 783
click at [213, 178] on span "176191272" at bounding box center [205, 178] width 55 height 29
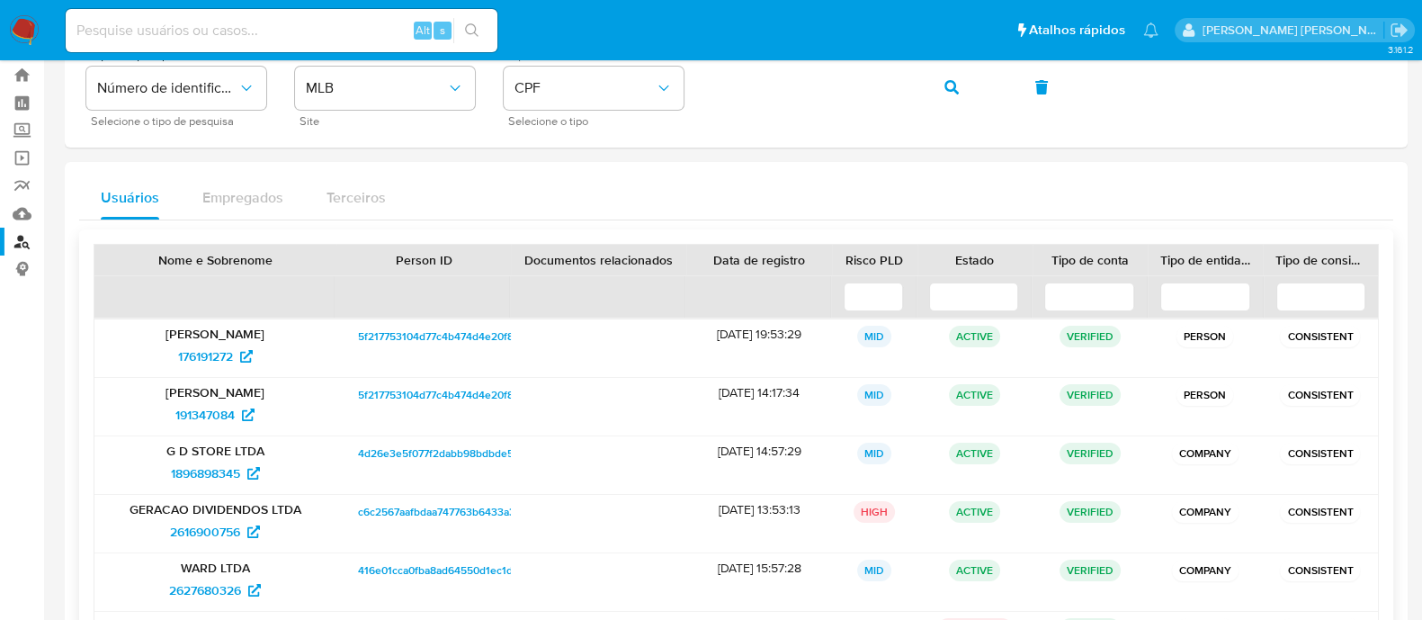
scroll to position [0, 0]
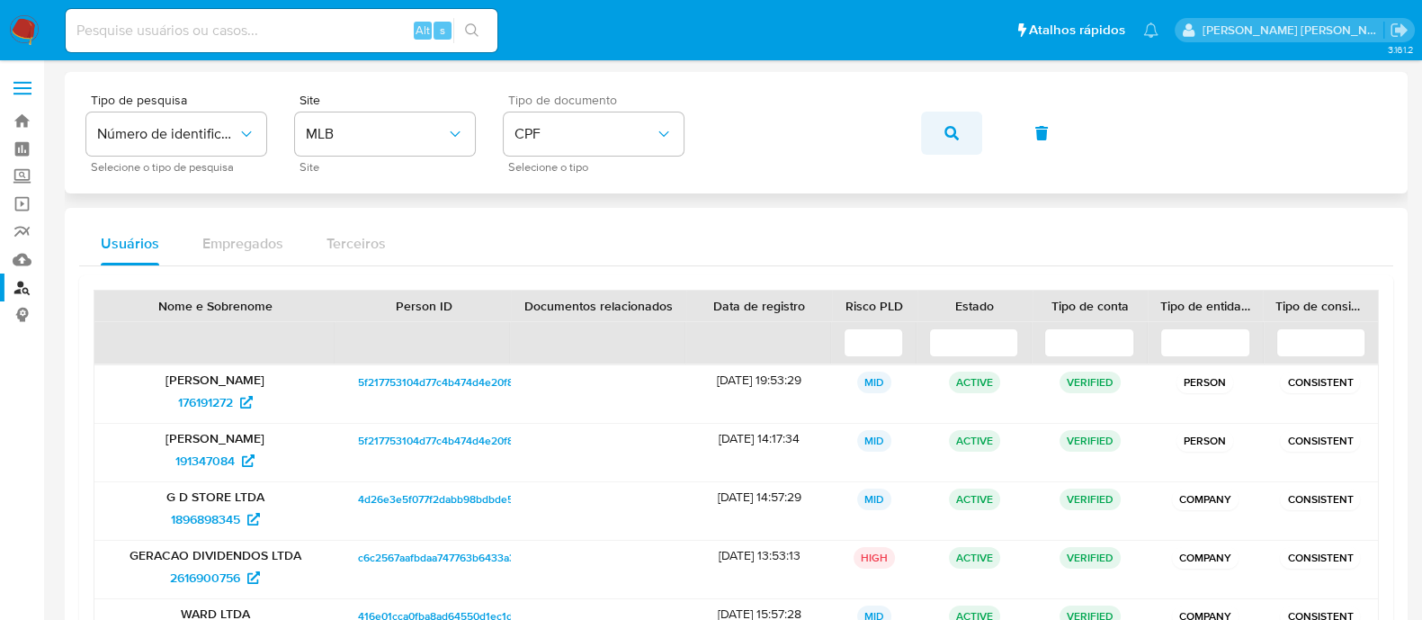
click at [950, 131] on icon "button" at bounding box center [952, 133] width 14 height 14
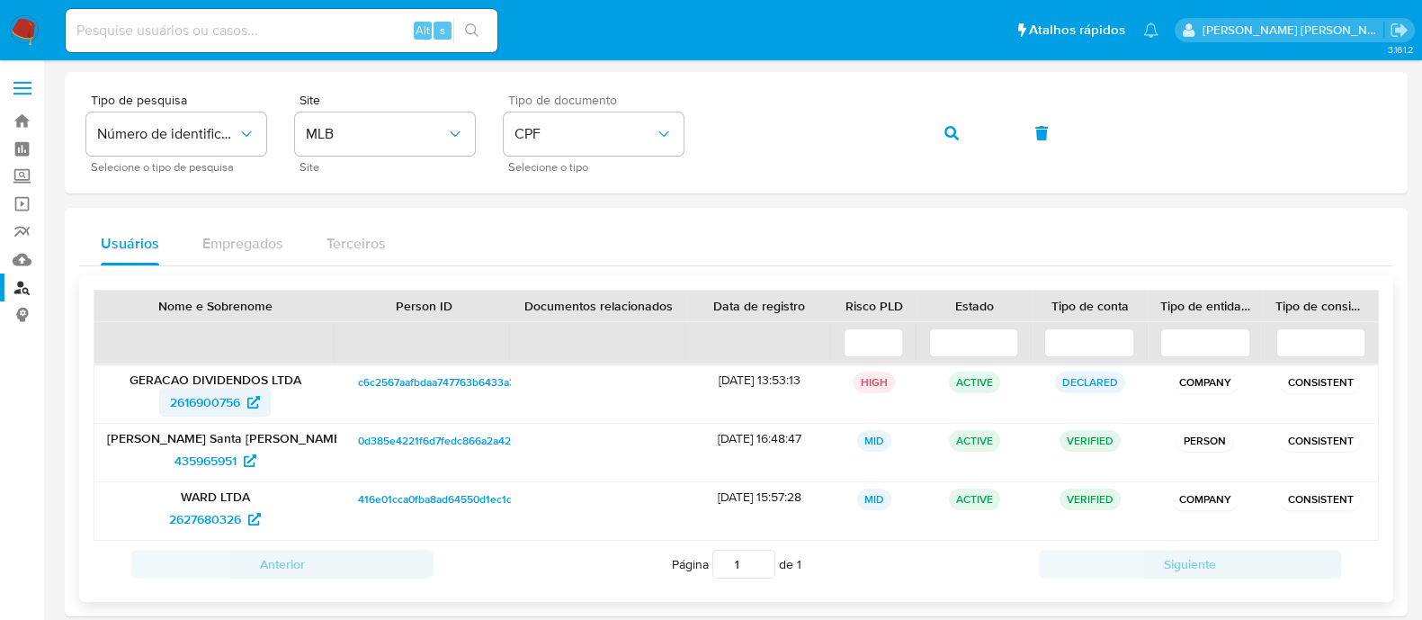
click at [174, 408] on span "2616900756" at bounding box center [205, 402] width 70 height 29
click at [238, 454] on span "435965951" at bounding box center [216, 460] width 82 height 29
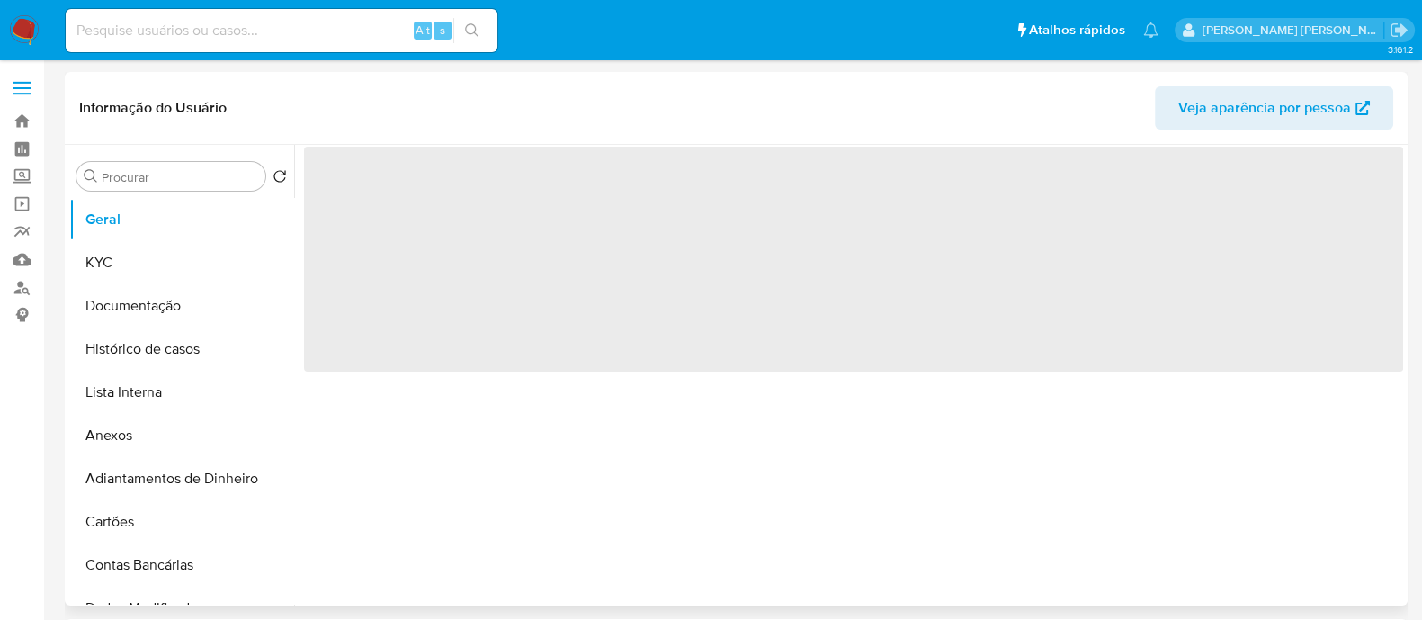
select select "10"
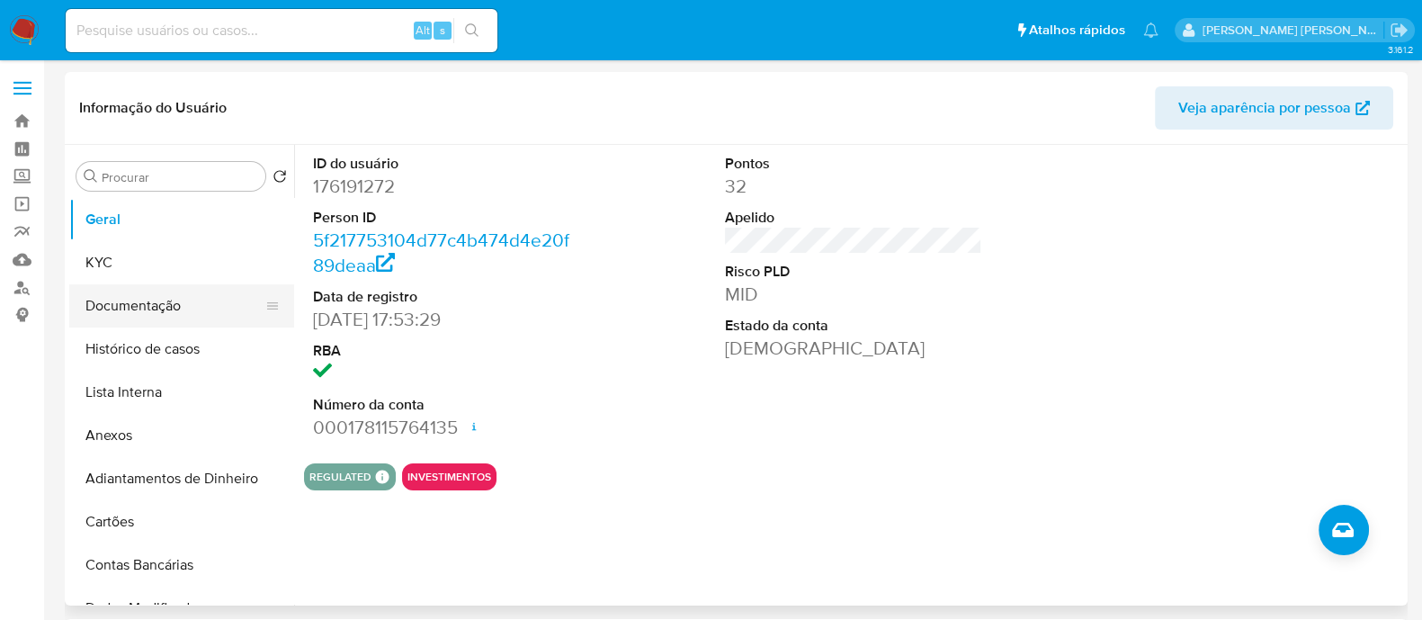
click at [160, 311] on button "Documentação" at bounding box center [174, 305] width 211 height 43
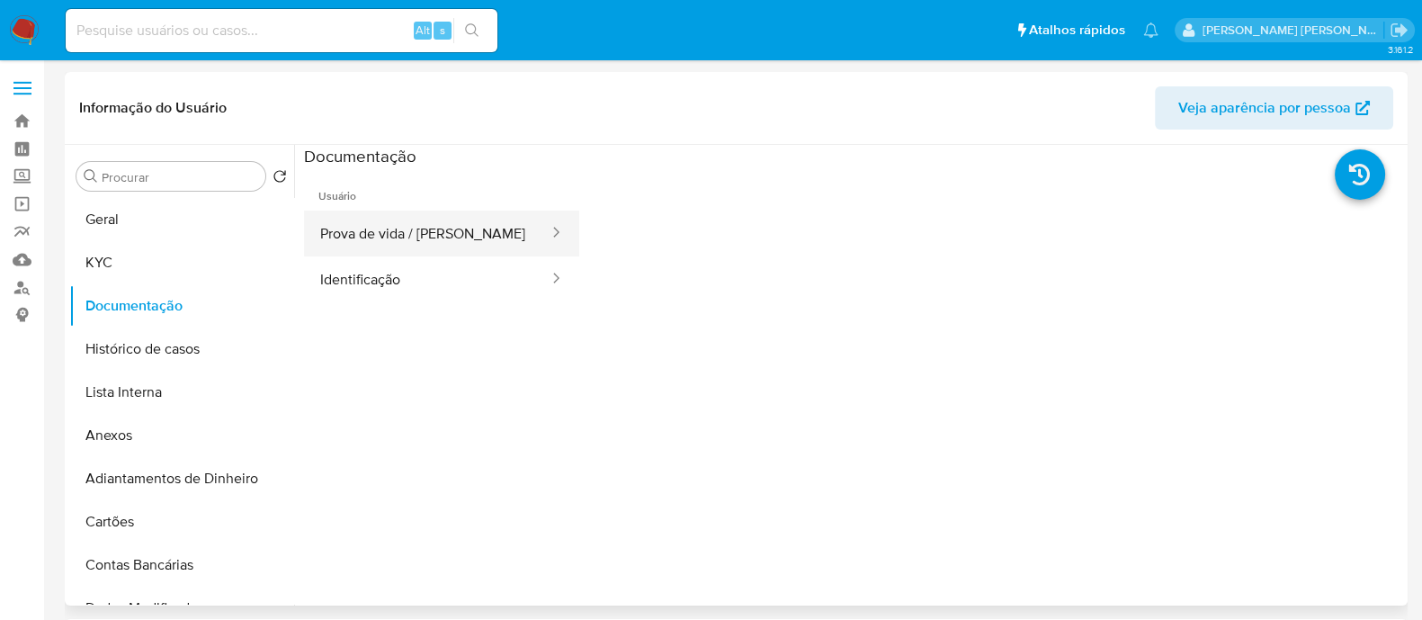
click at [476, 228] on button "Prova de vida / Selfie" at bounding box center [427, 234] width 247 height 46
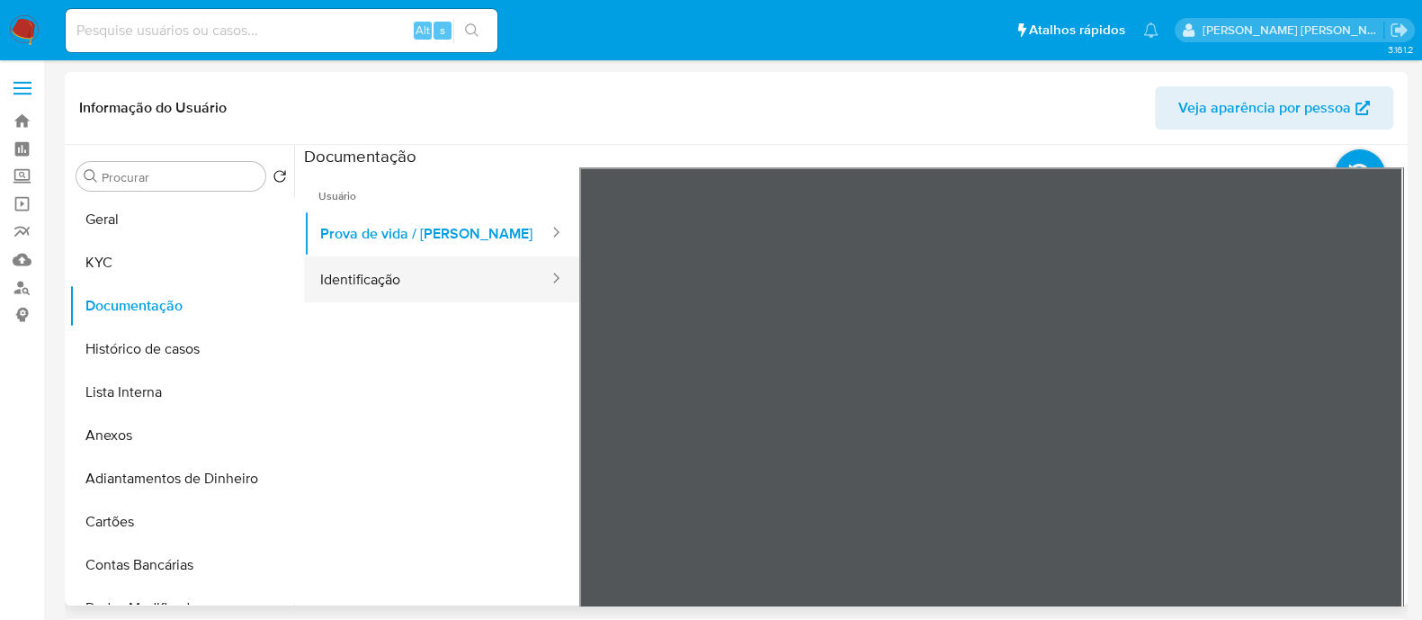
click at [399, 262] on button "Identificação" at bounding box center [427, 279] width 247 height 46
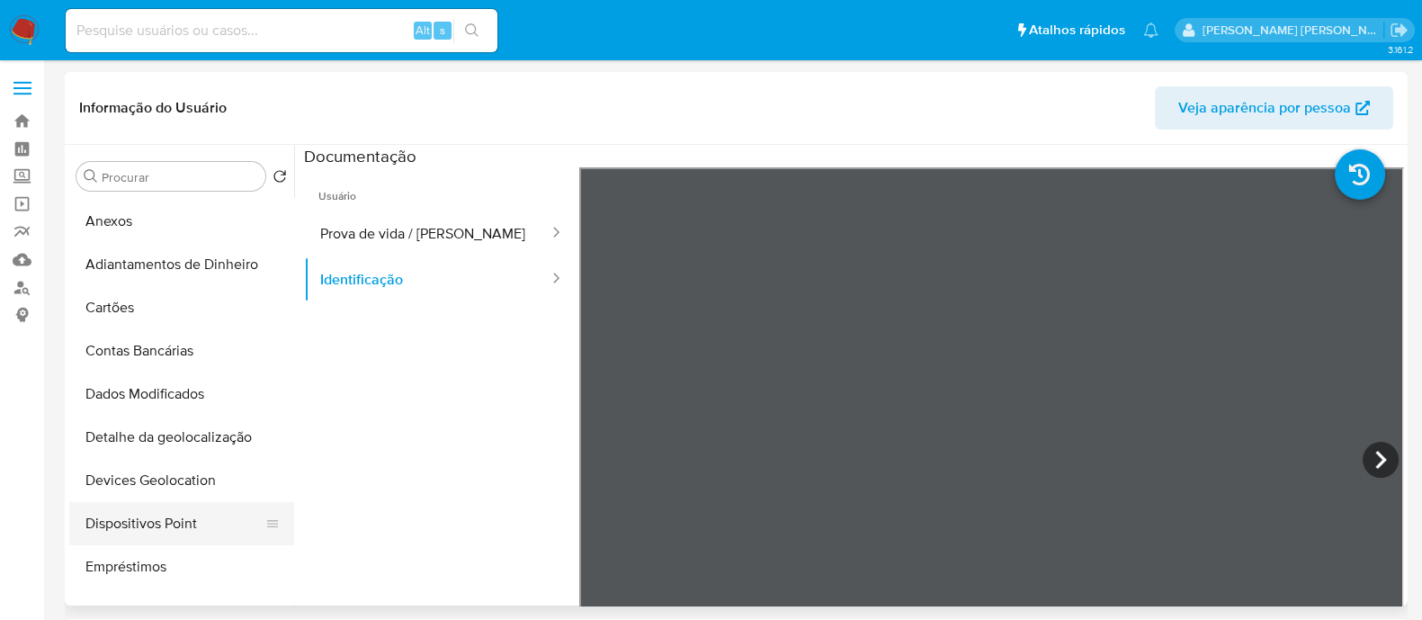
scroll to position [337, 0]
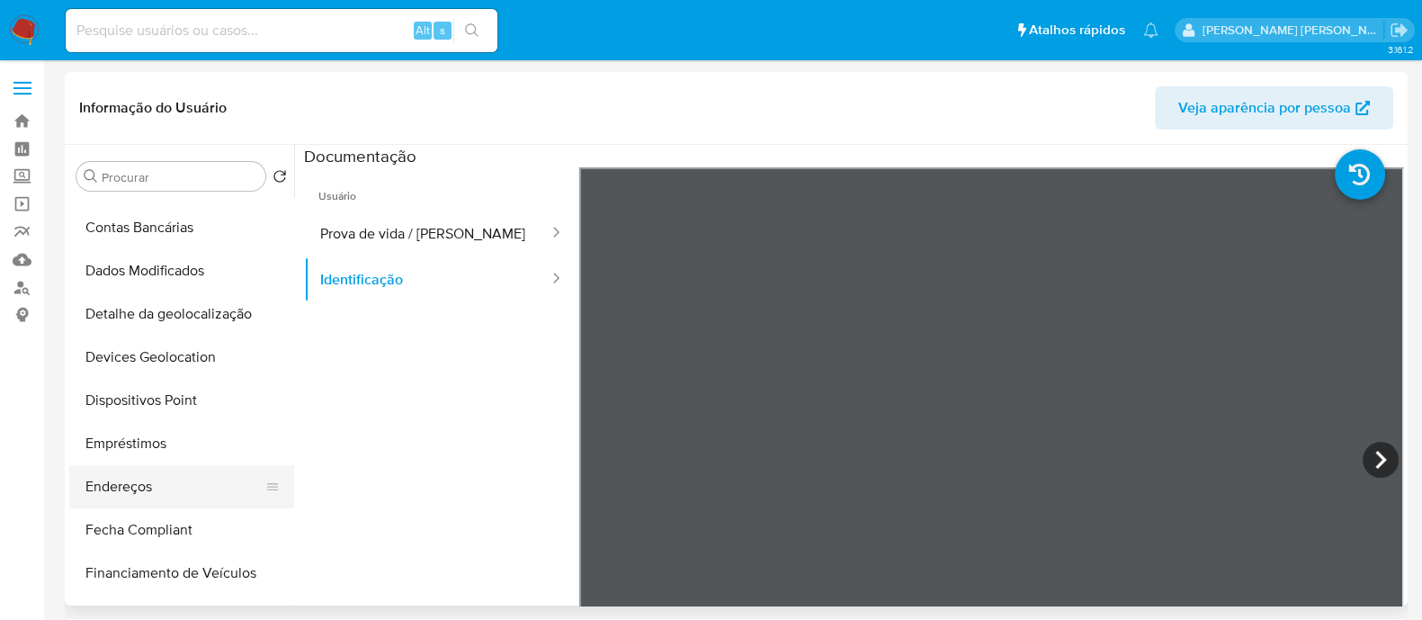
click at [139, 483] on button "Endereços" at bounding box center [174, 486] width 211 height 43
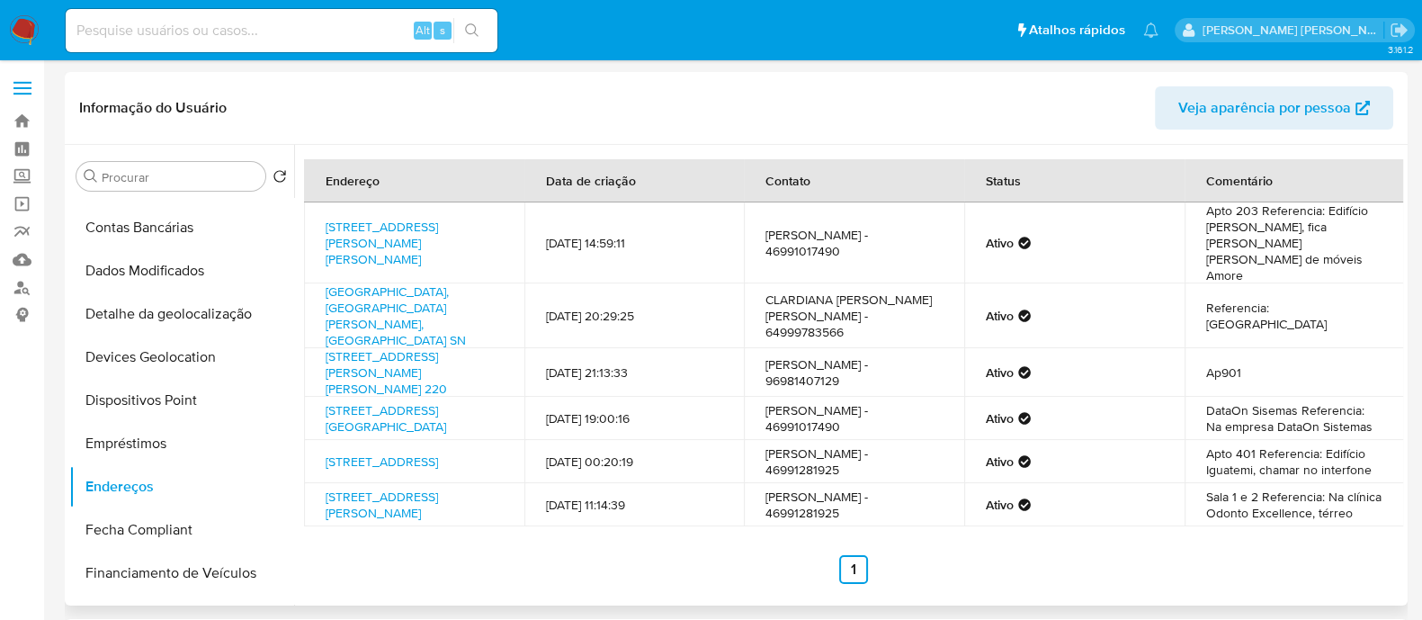
click at [884, 123] on header "Informação do Usuário Veja aparência por pessoa" at bounding box center [736, 107] width 1314 height 43
click at [1037, 542] on div "Endereço Data de criação Contato Status Comentário Avenida Santa Rosa 513, Tene…" at bounding box center [848, 375] width 1109 height 461
click at [443, 347] on link "[STREET_ADDRESS] 220" at bounding box center [386, 372] width 121 height 50
click at [417, 230] on link "Avenida Santa Rosa 513, Tenente Portela, Rio Grande Do Sul, 98500000, Brasil 513" at bounding box center [382, 243] width 112 height 50
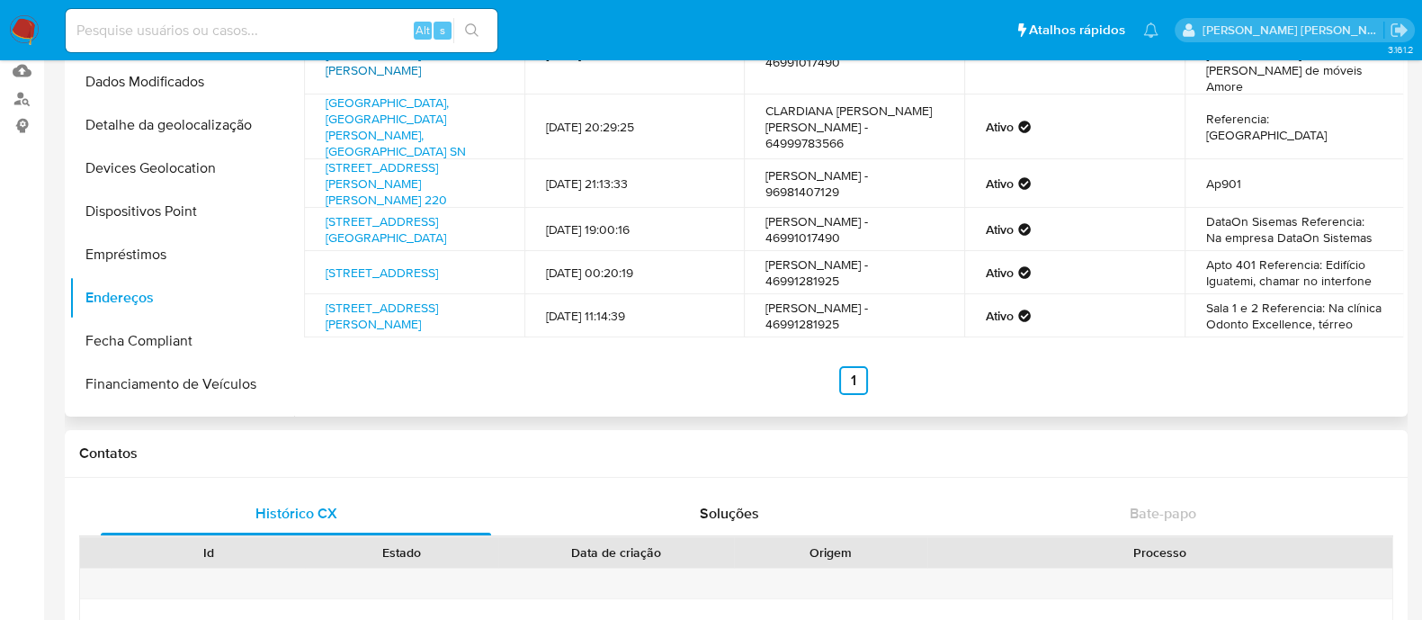
scroll to position [224, 0]
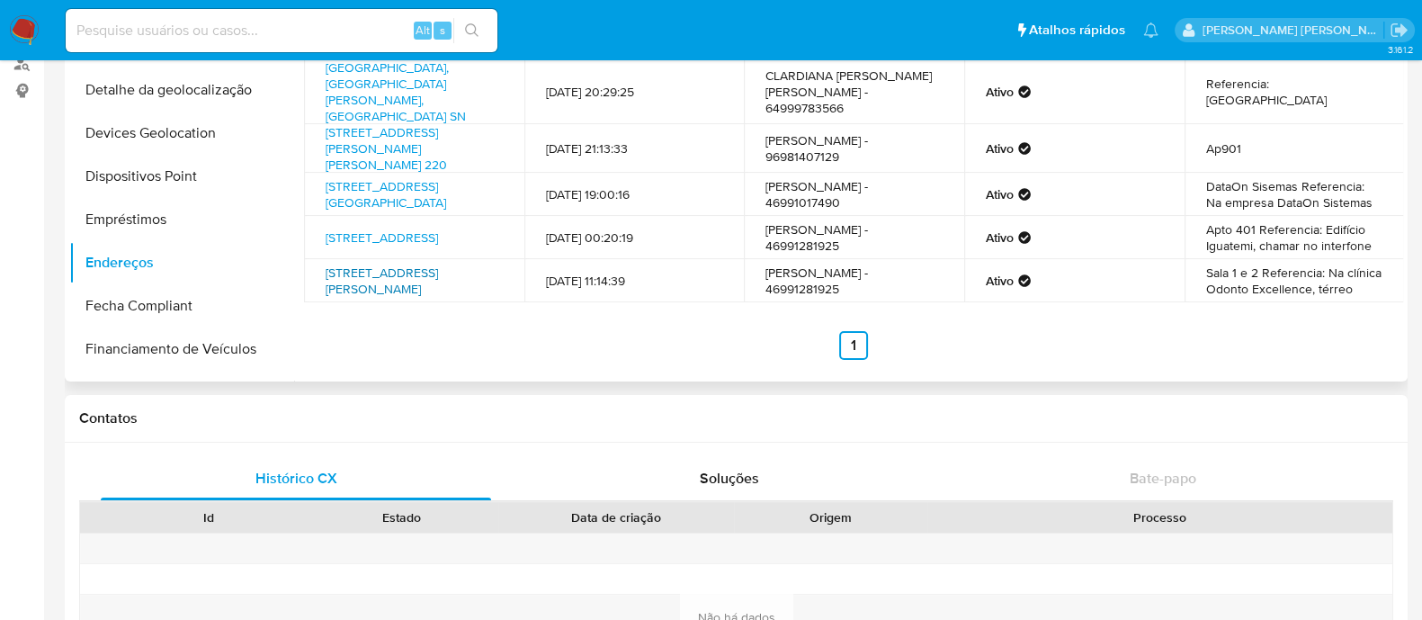
click at [423, 264] on link "Avenida Condé Francisco Matarazzo 313, Jaguariaíva, Paraná, 84200000, Brasil 313" at bounding box center [382, 281] width 112 height 34
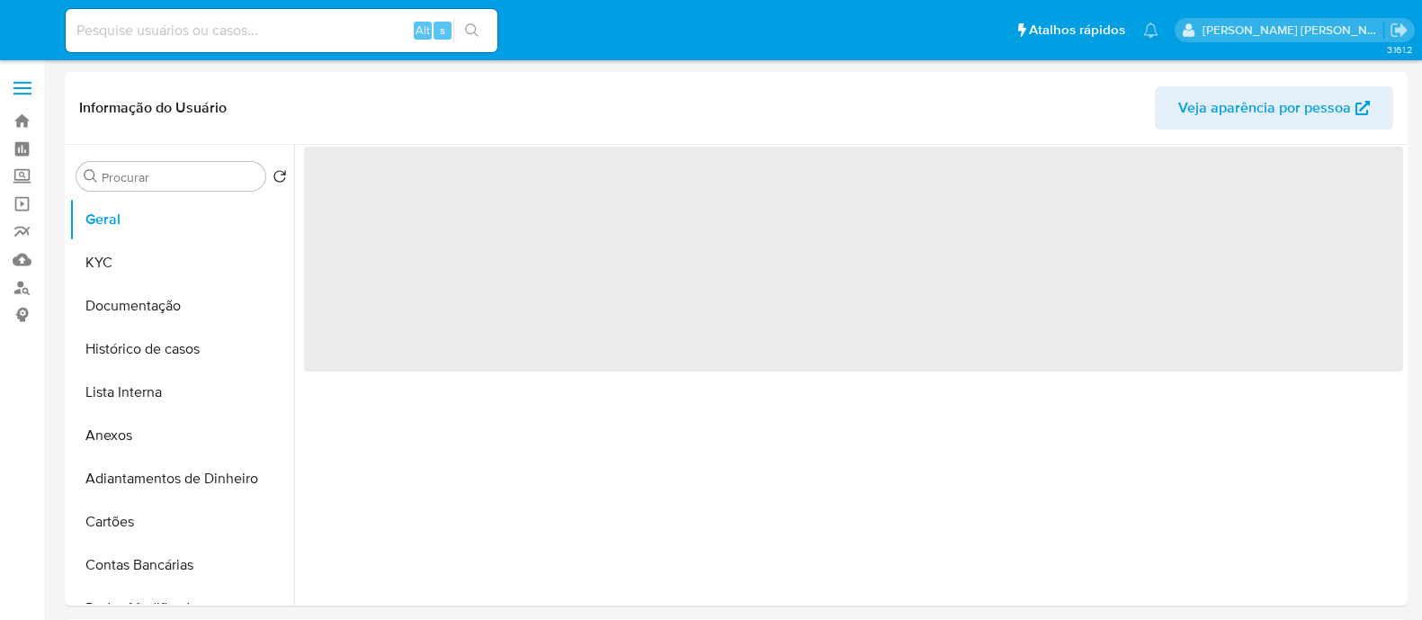
select select "10"
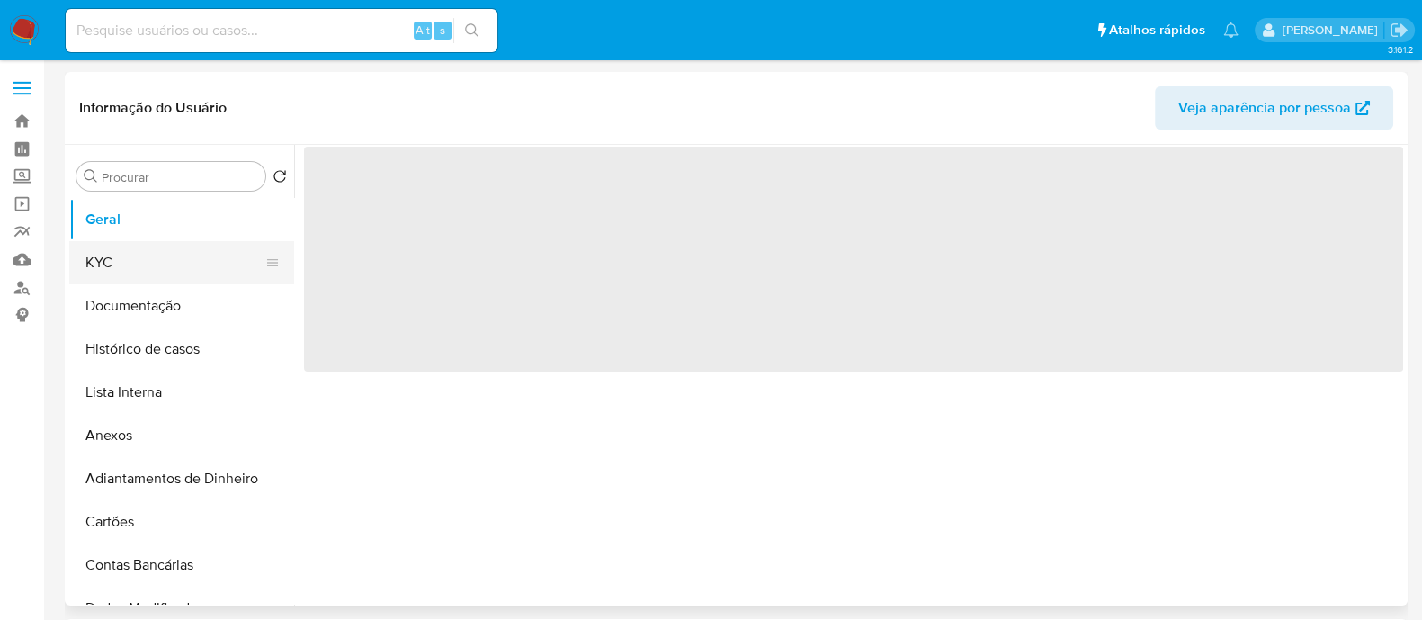
click at [121, 250] on button "KYC" at bounding box center [174, 262] width 211 height 43
select select "10"
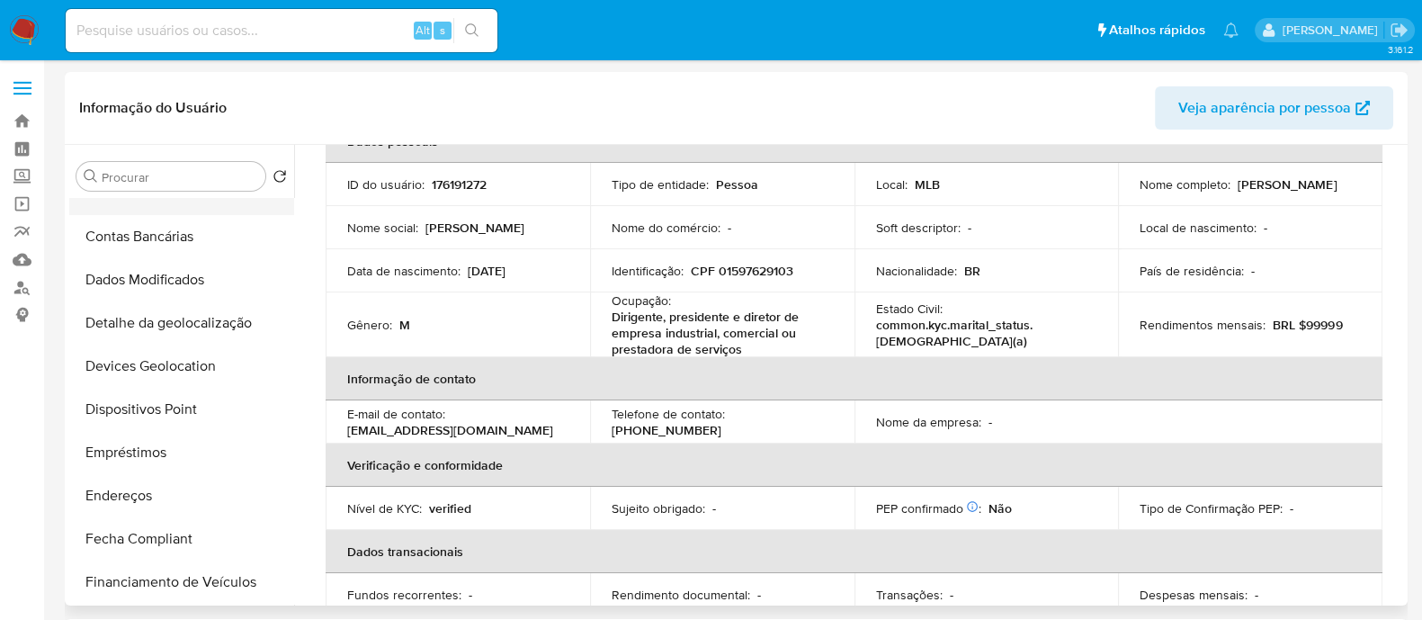
scroll to position [337, 0]
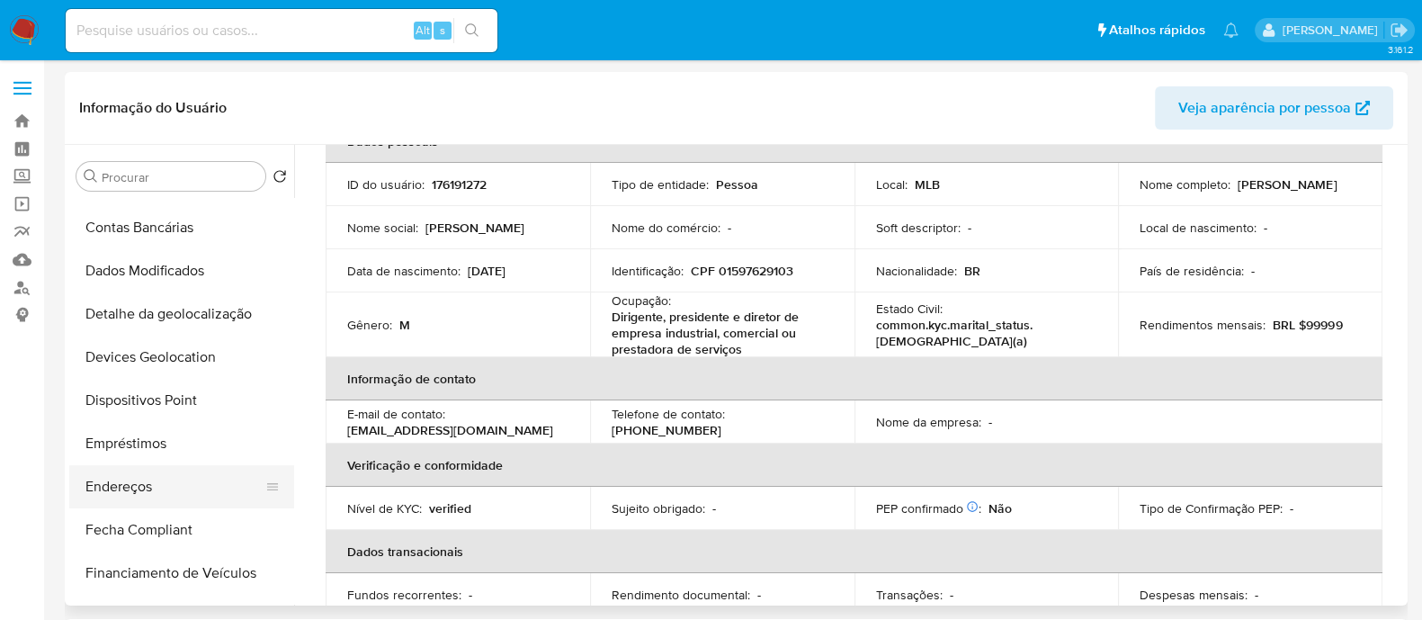
click at [180, 473] on button "Endereços" at bounding box center [174, 486] width 211 height 43
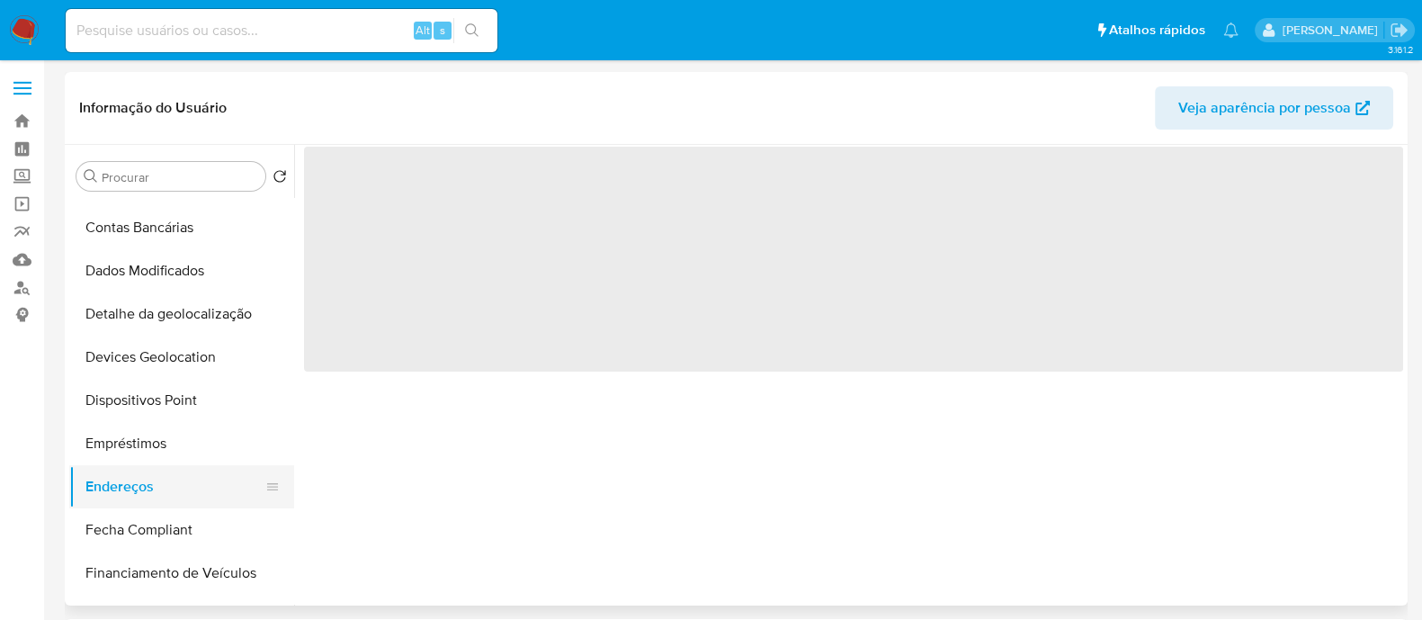
scroll to position [0, 0]
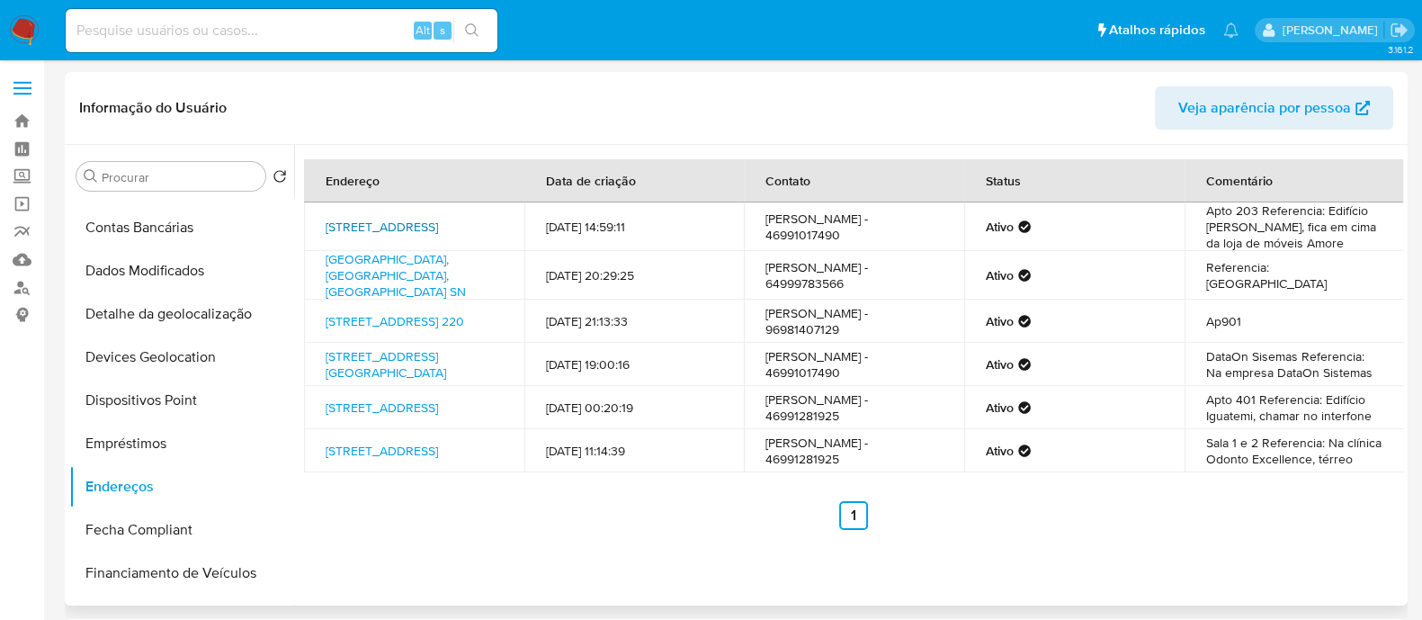
click at [438, 233] on link "[STREET_ADDRESS]" at bounding box center [382, 227] width 112 height 18
click at [387, 261] on link "[GEOGRAPHIC_DATA], [GEOGRAPHIC_DATA], [GEOGRAPHIC_DATA] SN" at bounding box center [396, 275] width 140 height 50
click at [463, 327] on link "[STREET_ADDRESS] 220" at bounding box center [395, 321] width 139 height 18
click at [403, 357] on link "Rua Itabira 2094, Pato Branco, Paraná, 85504430, Brasil 2094" at bounding box center [386, 364] width 121 height 34
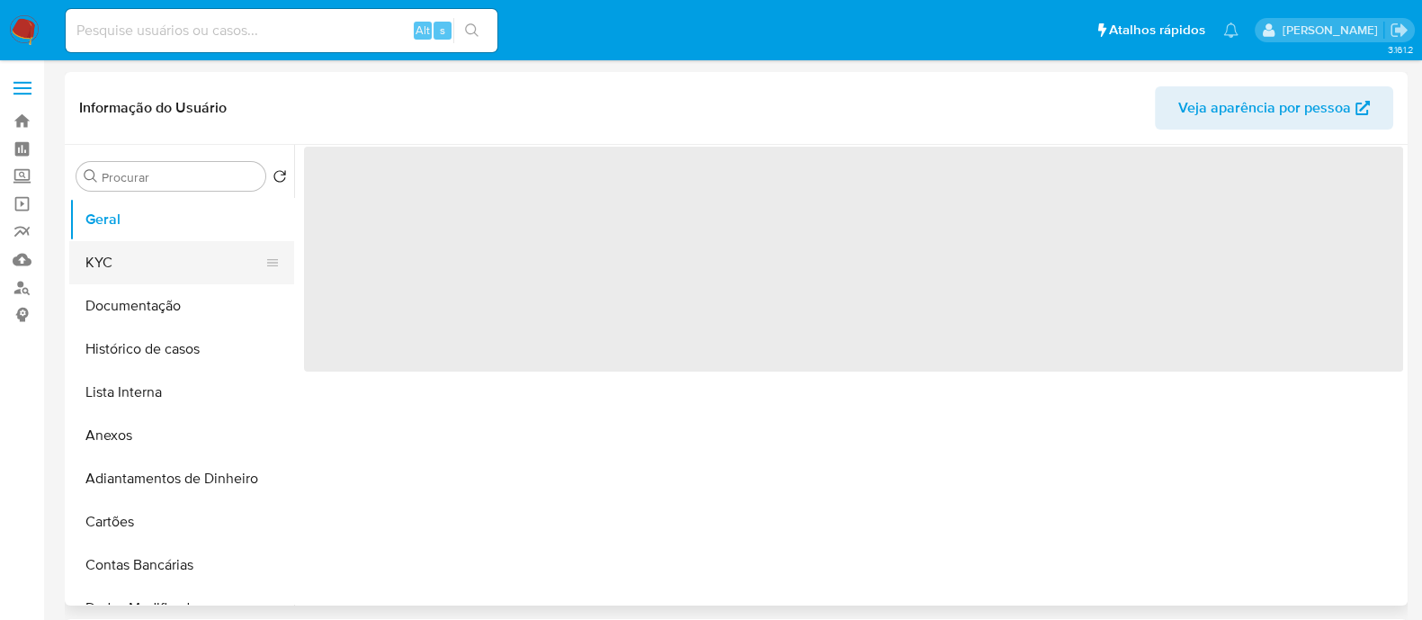
select select "10"
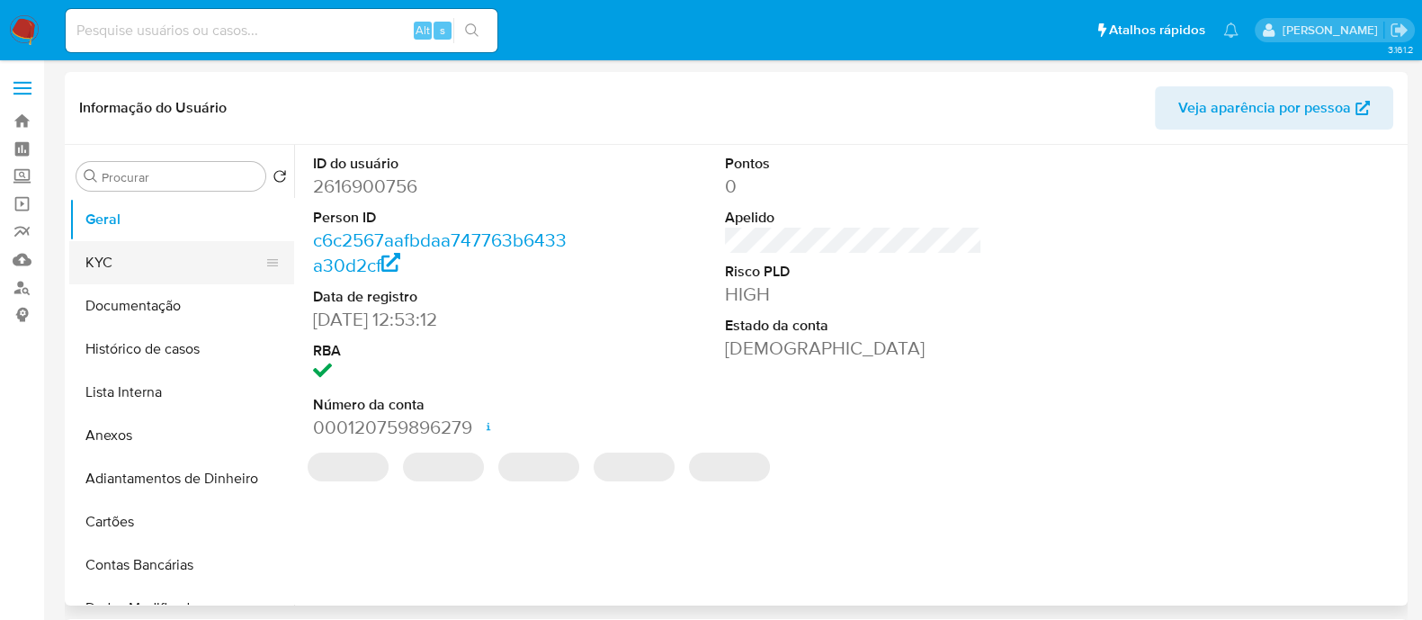
click at [126, 277] on button "KYC" at bounding box center [174, 262] width 211 height 43
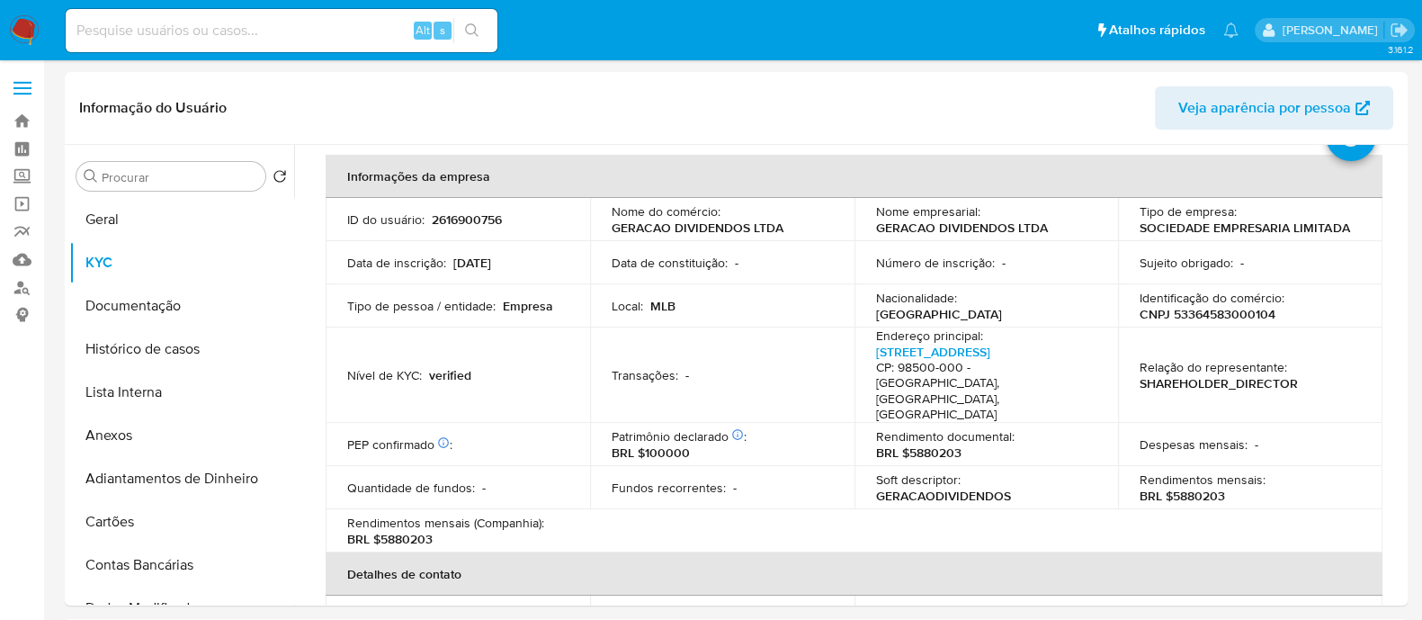
scroll to position [112, 0]
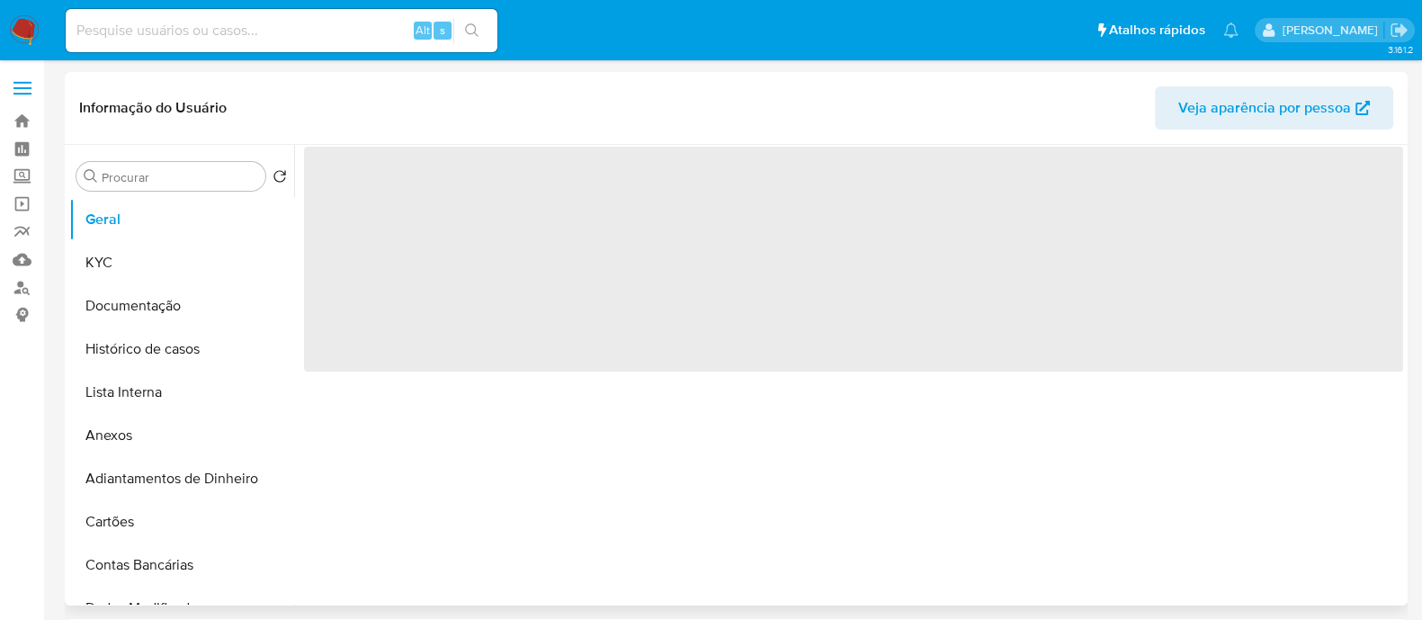
select select "10"
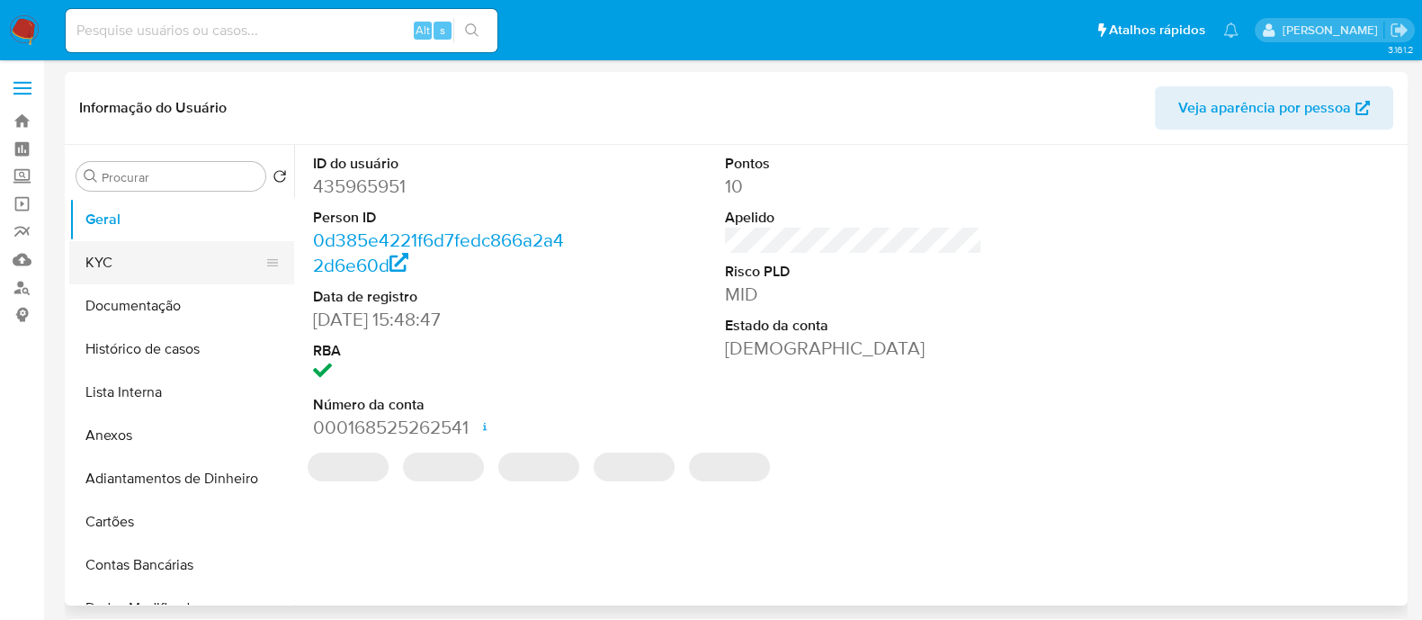
click at [195, 276] on button "KYC" at bounding box center [174, 262] width 211 height 43
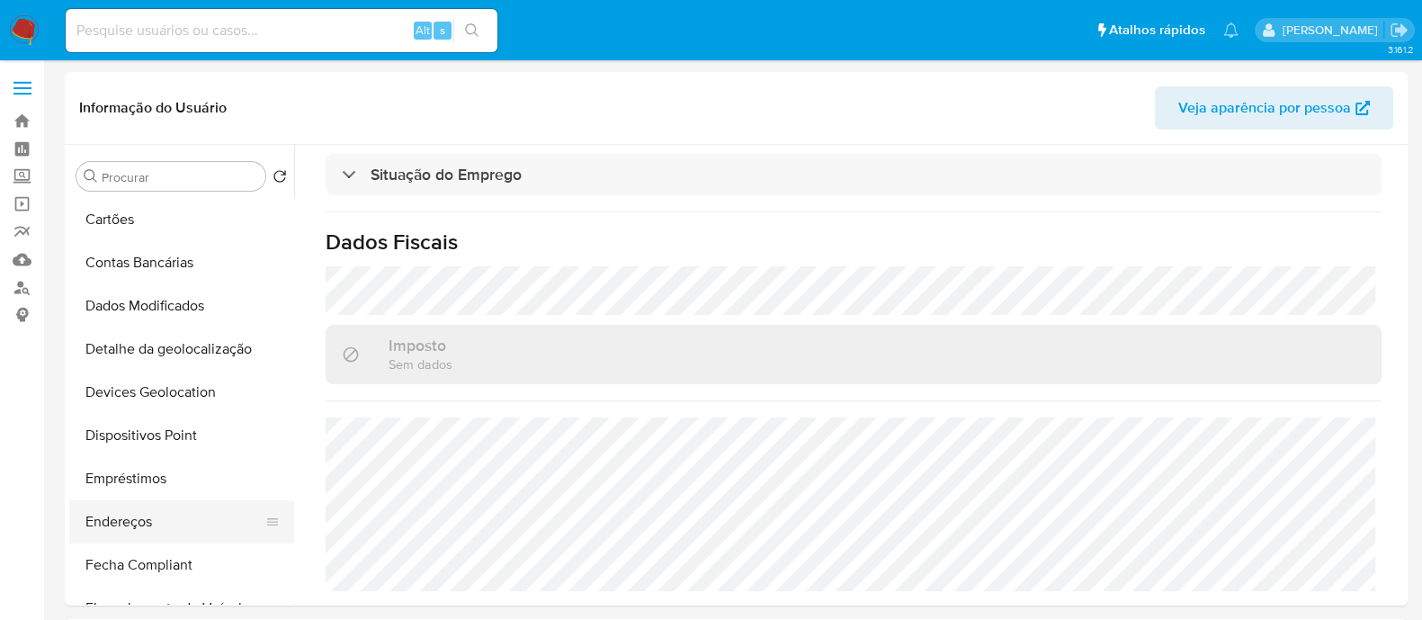
scroll to position [337, 0]
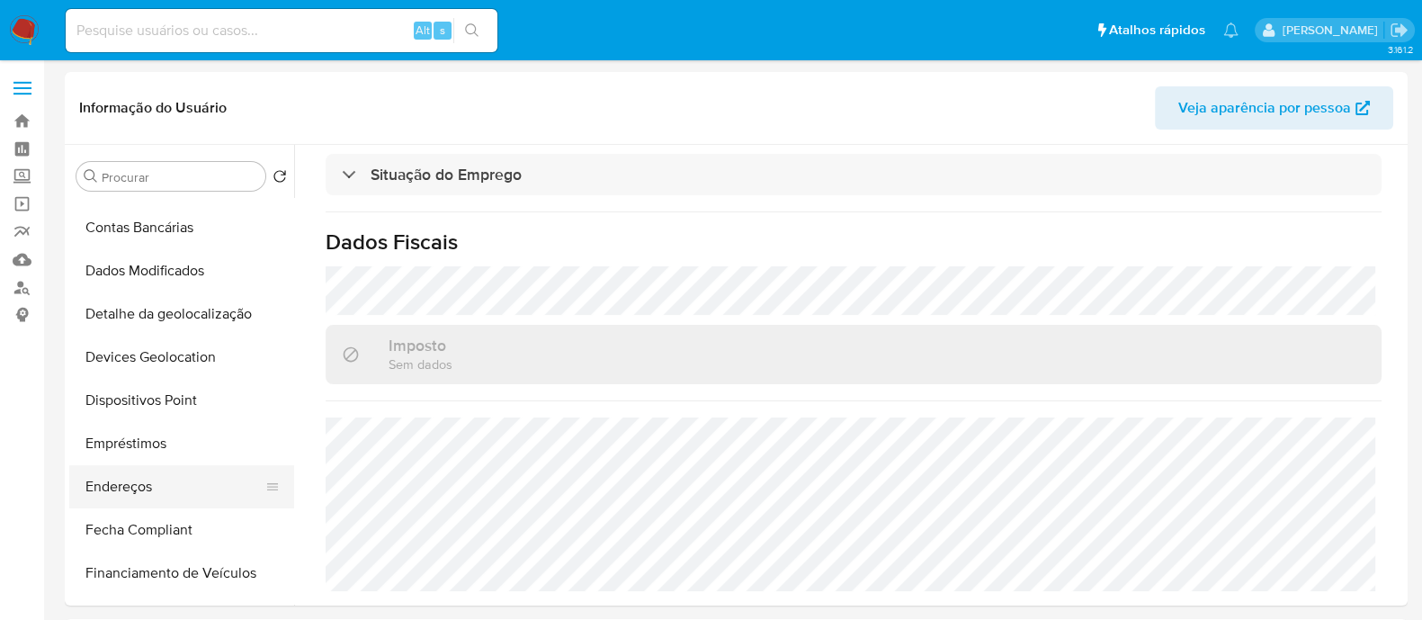
click at [148, 476] on button "Endereços" at bounding box center [174, 486] width 211 height 43
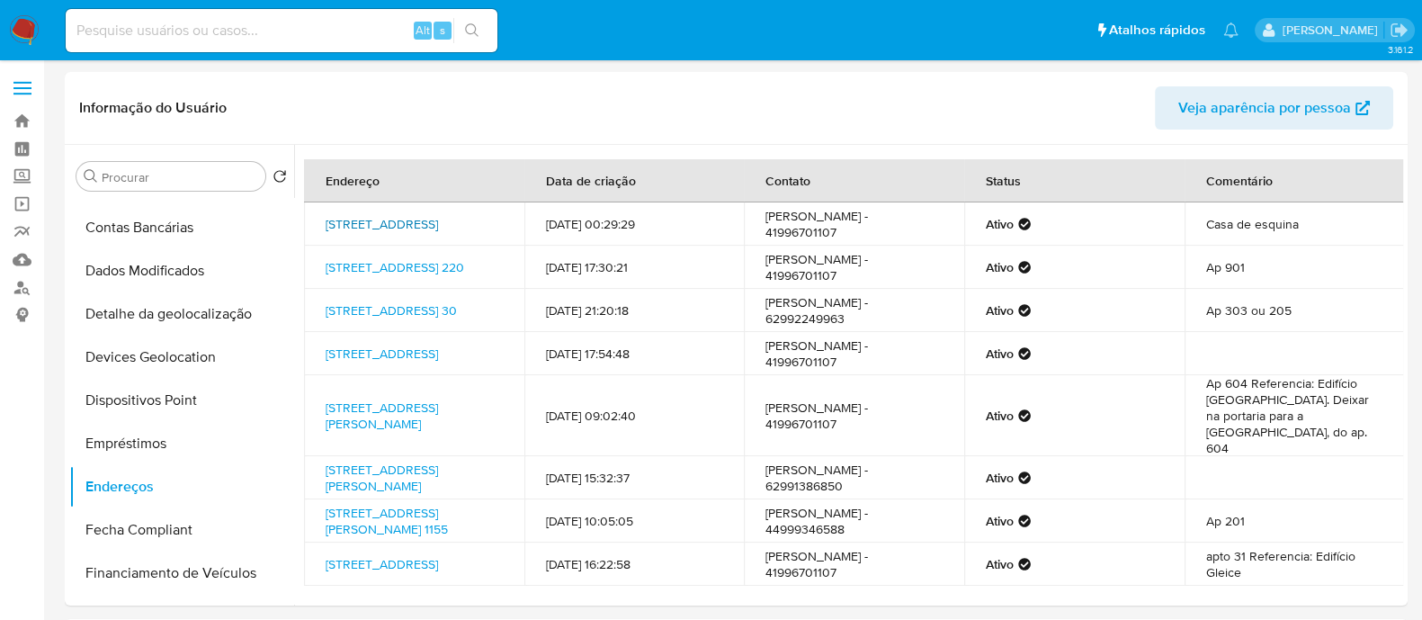
click at [409, 221] on link "Rua Orlando Denes 10, Tenente Portela, Rio Grande Do Sul, 98500000, Brasil 10" at bounding box center [382, 224] width 112 height 18
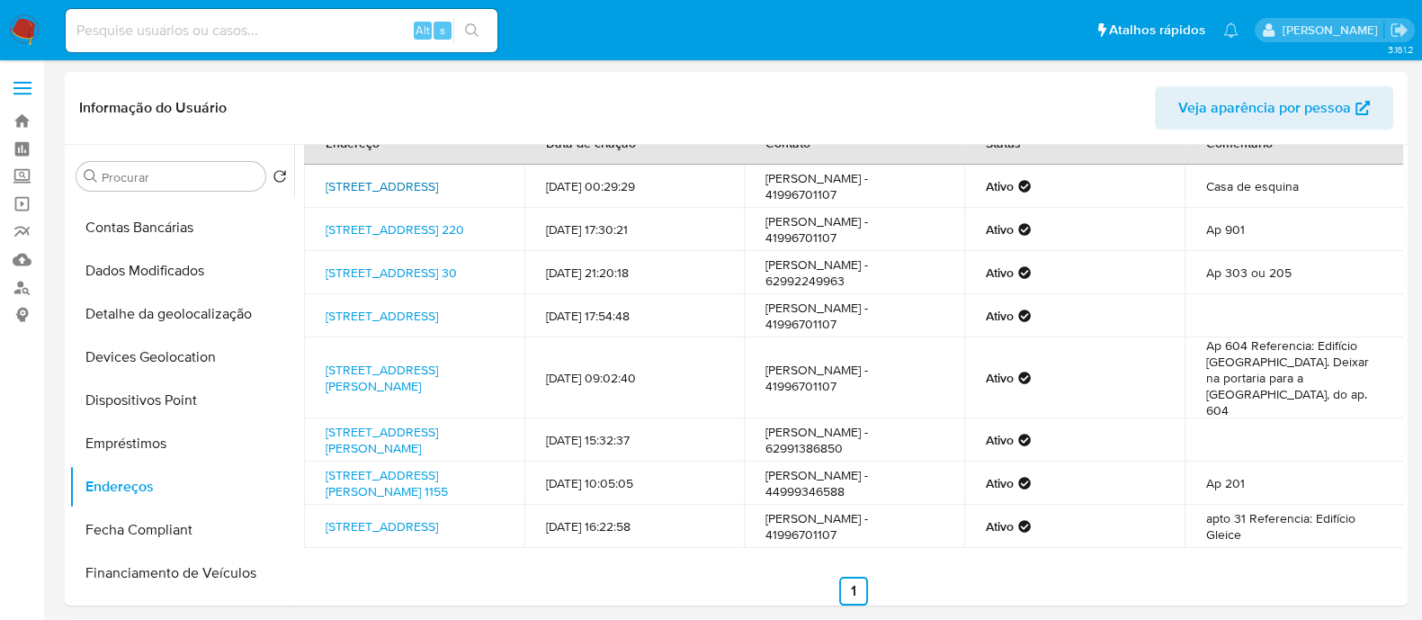
scroll to position [56, 0]
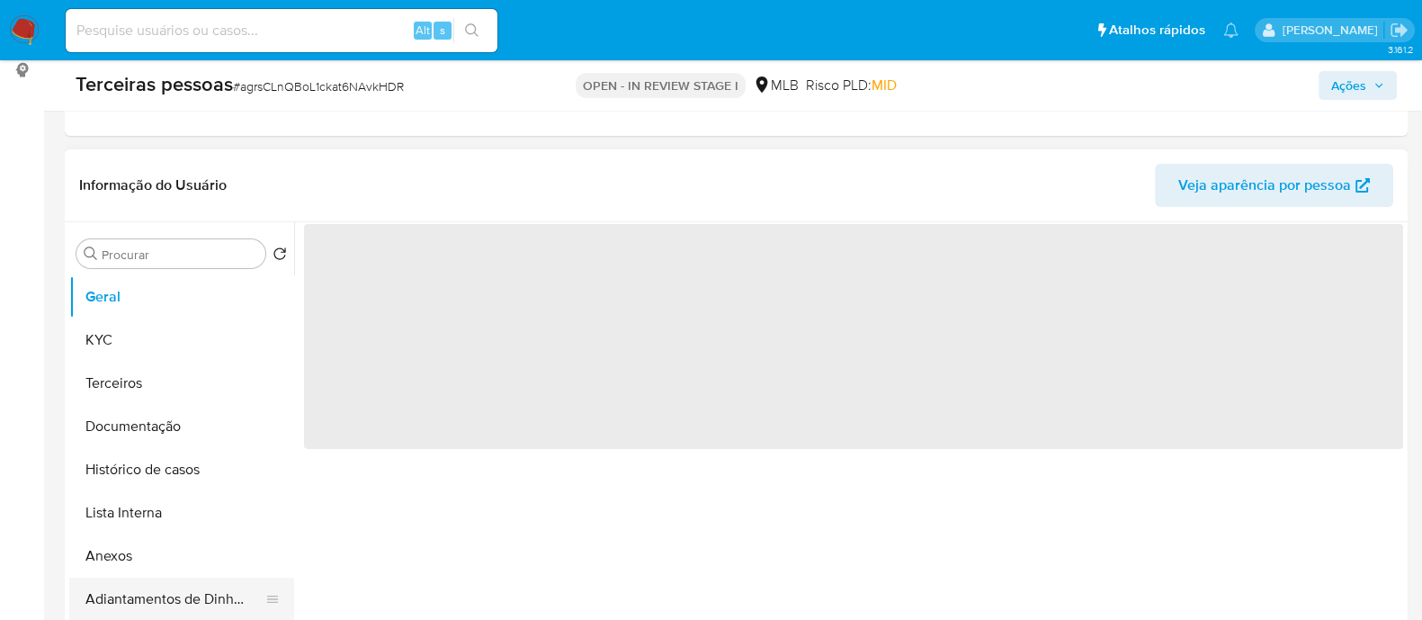
scroll to position [449, 0]
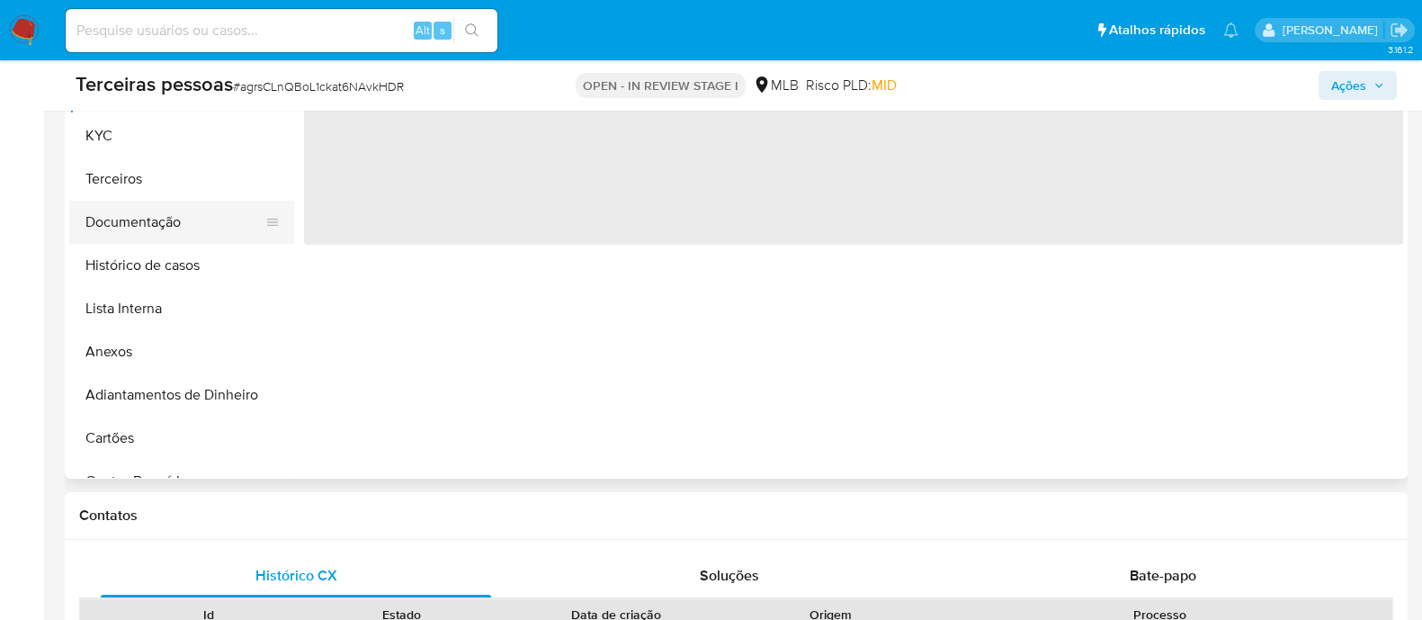
select select "10"
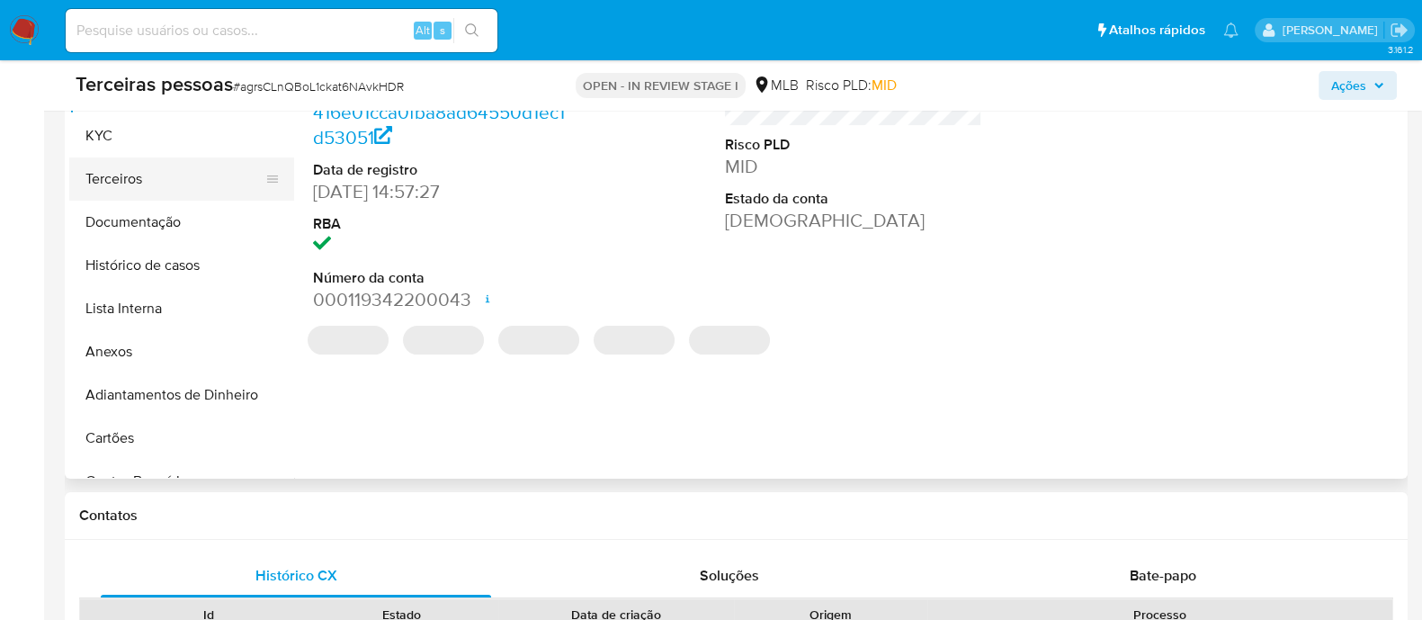
click at [127, 173] on button "Terceiros" at bounding box center [174, 178] width 211 height 43
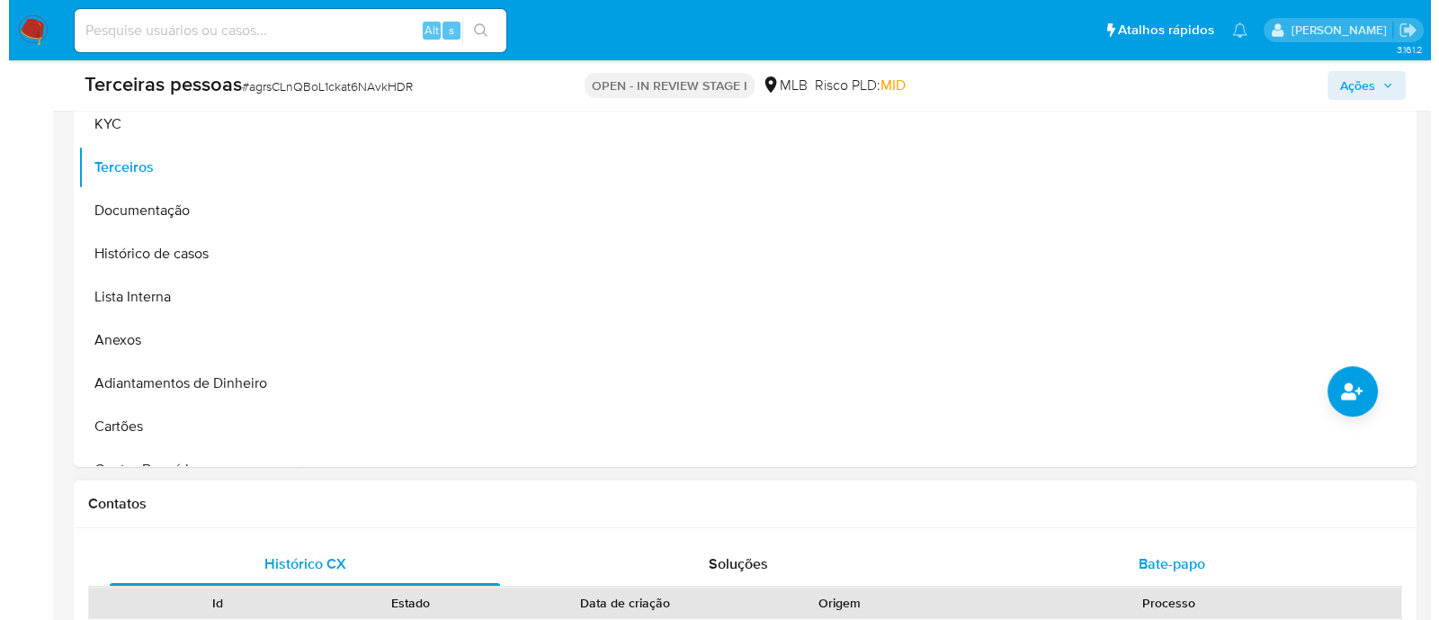
scroll to position [562, 0]
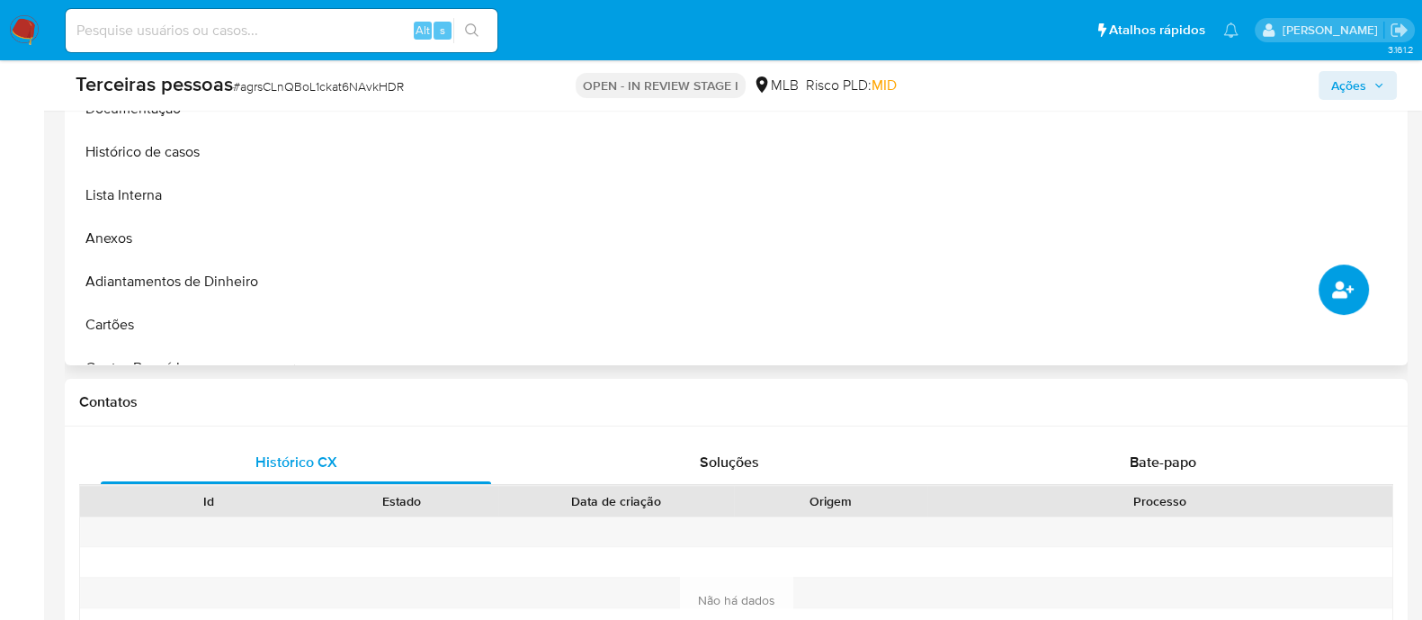
click at [1364, 300] on button "common.add_complementary_information" at bounding box center [1344, 289] width 50 height 50
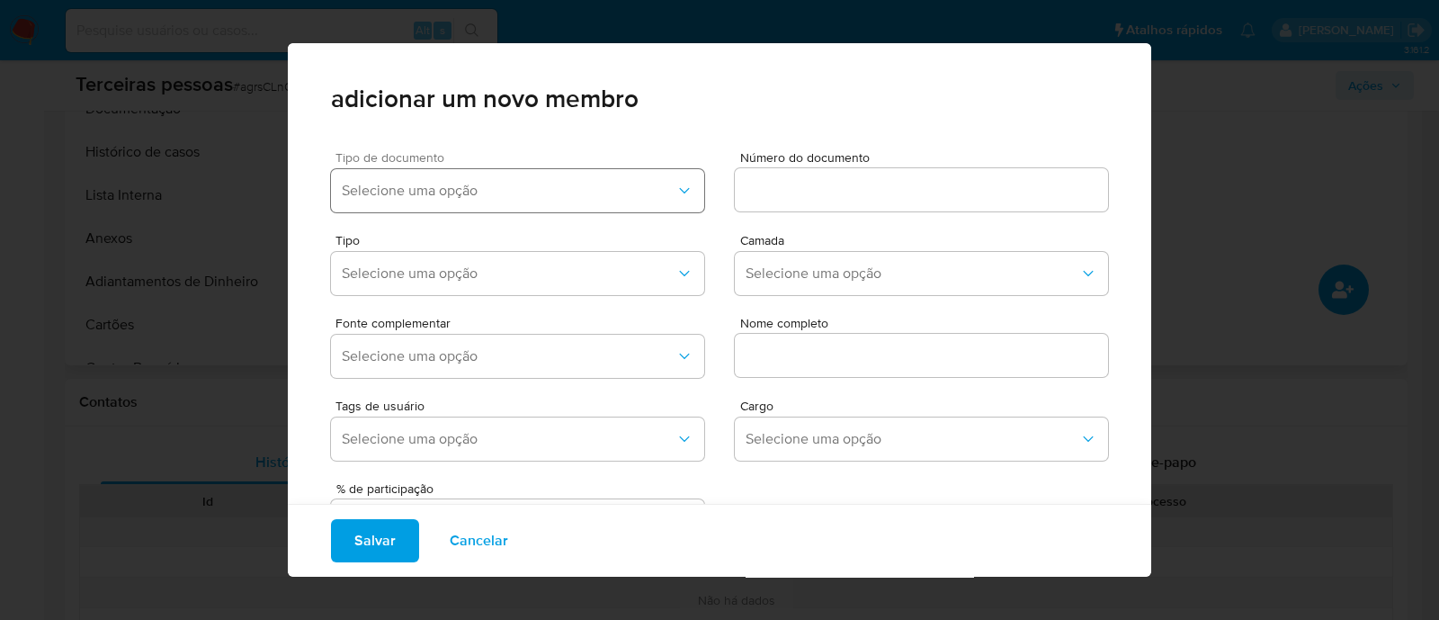
click at [441, 200] on button "Selecione uma opção" at bounding box center [517, 190] width 373 height 43
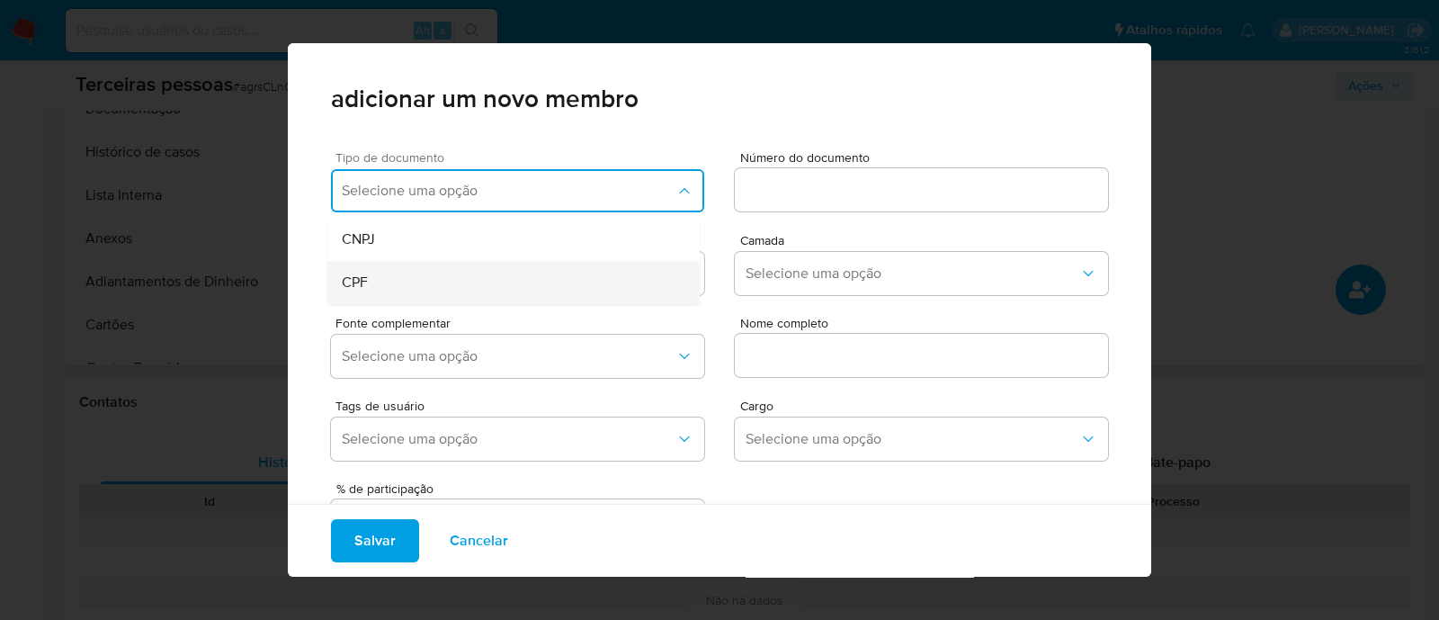
click at [390, 285] on div "CPF" at bounding box center [479, 282] width 275 height 43
click at [814, 166] on div "Número do documento" at bounding box center [921, 185] width 373 height 68
click at [807, 189] on input at bounding box center [921, 189] width 373 height 23
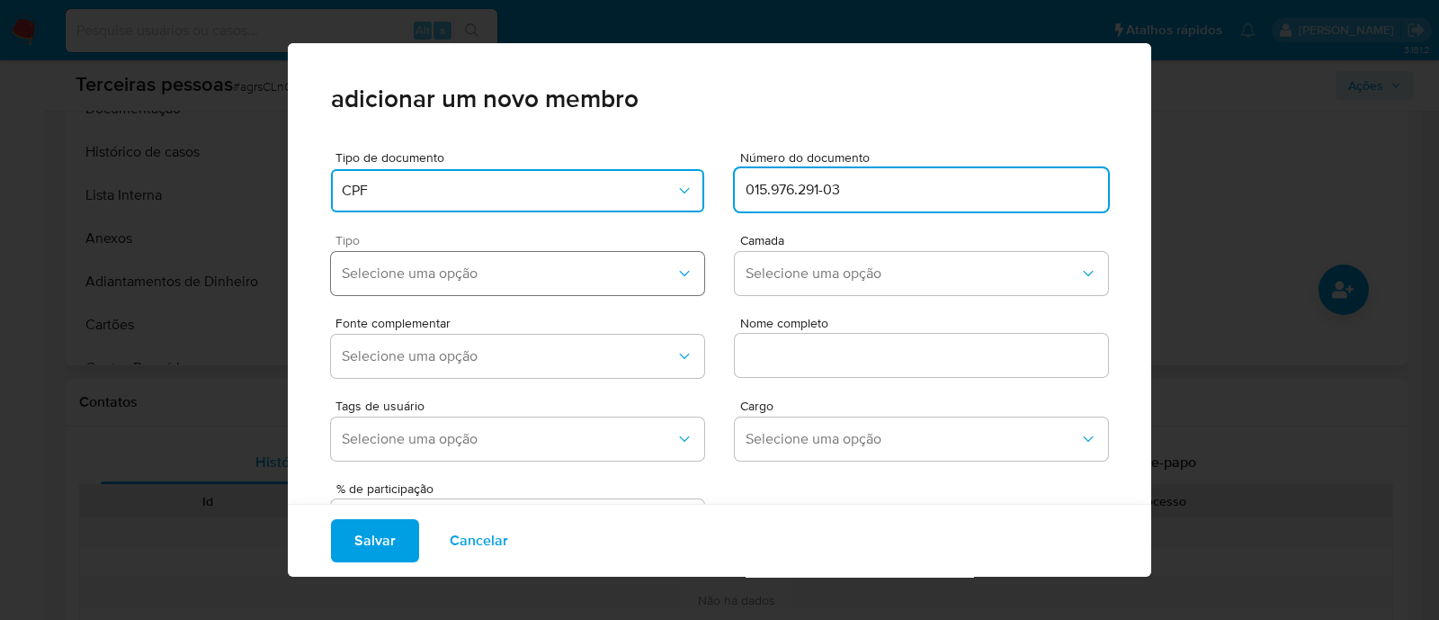
type input "015.976.291-03"
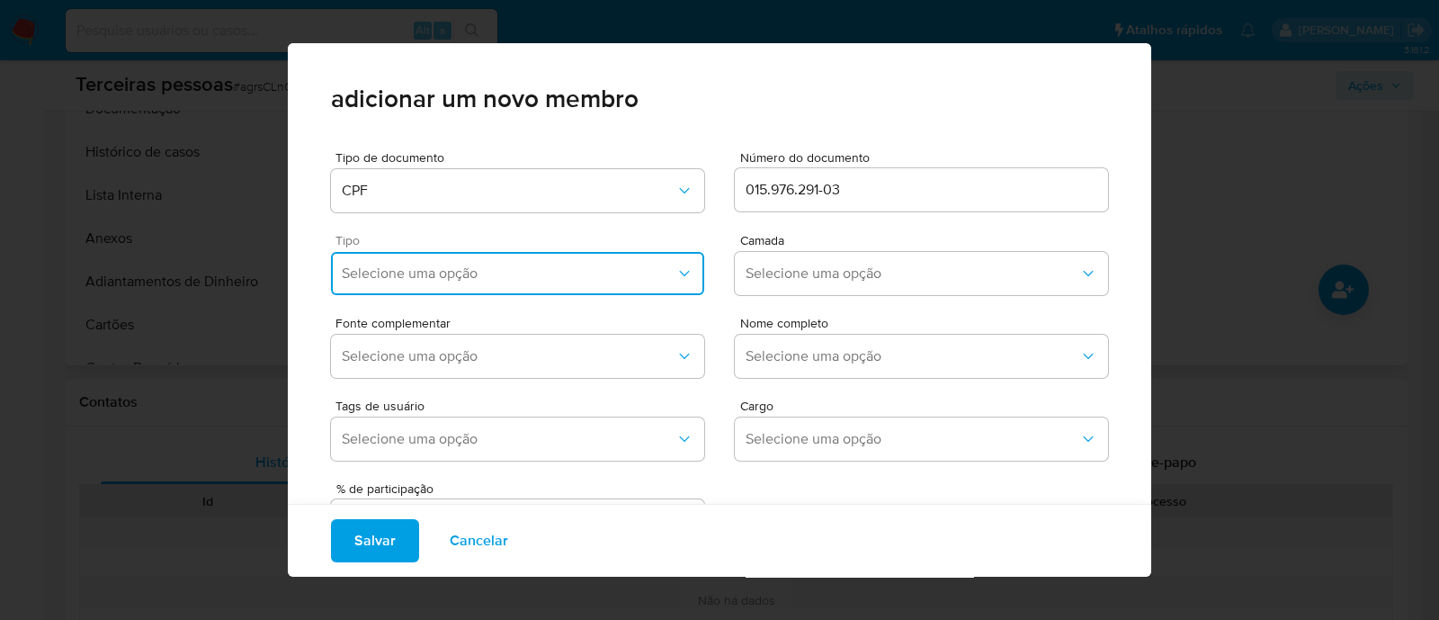
click at [404, 274] on span "Selecione uma opção" at bounding box center [509, 273] width 334 height 18
click at [445, 506] on div "Accionistas" at bounding box center [479, 494] width 275 height 43
click at [837, 259] on button "Selecione uma opção" at bounding box center [921, 273] width 373 height 43
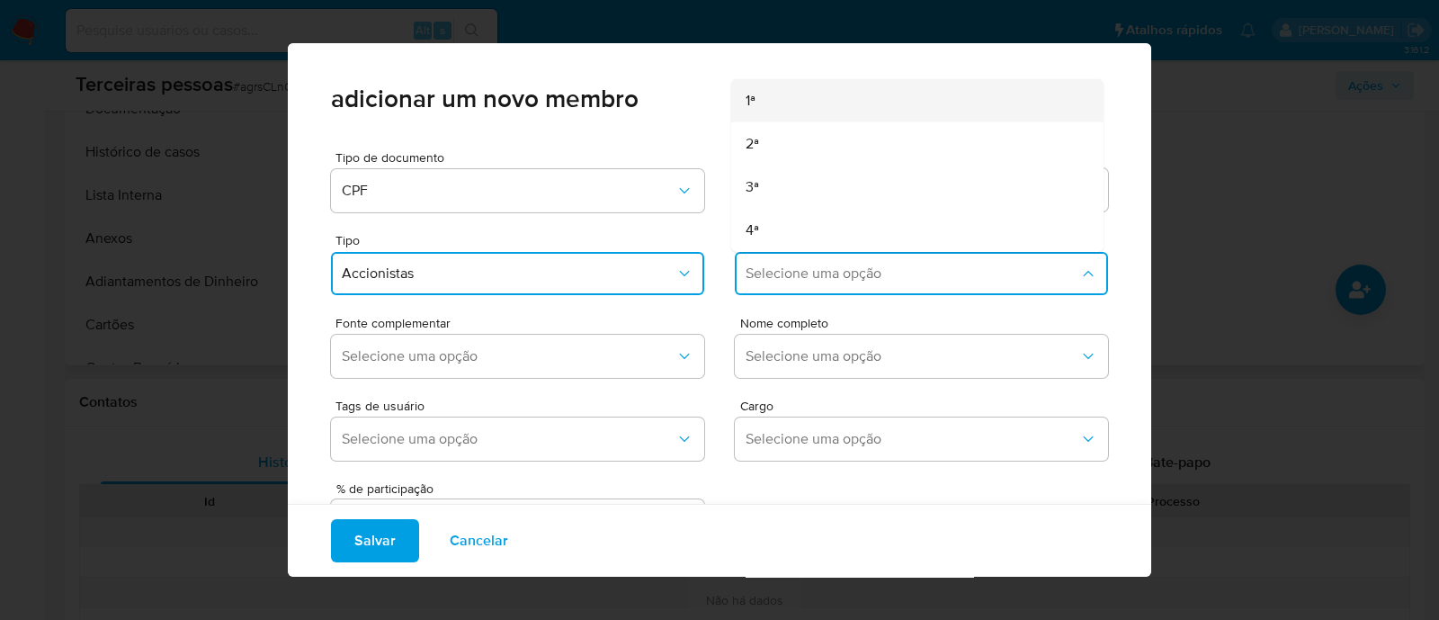
click at [757, 95] on div "1ª" at bounding box center [883, 100] width 275 height 43
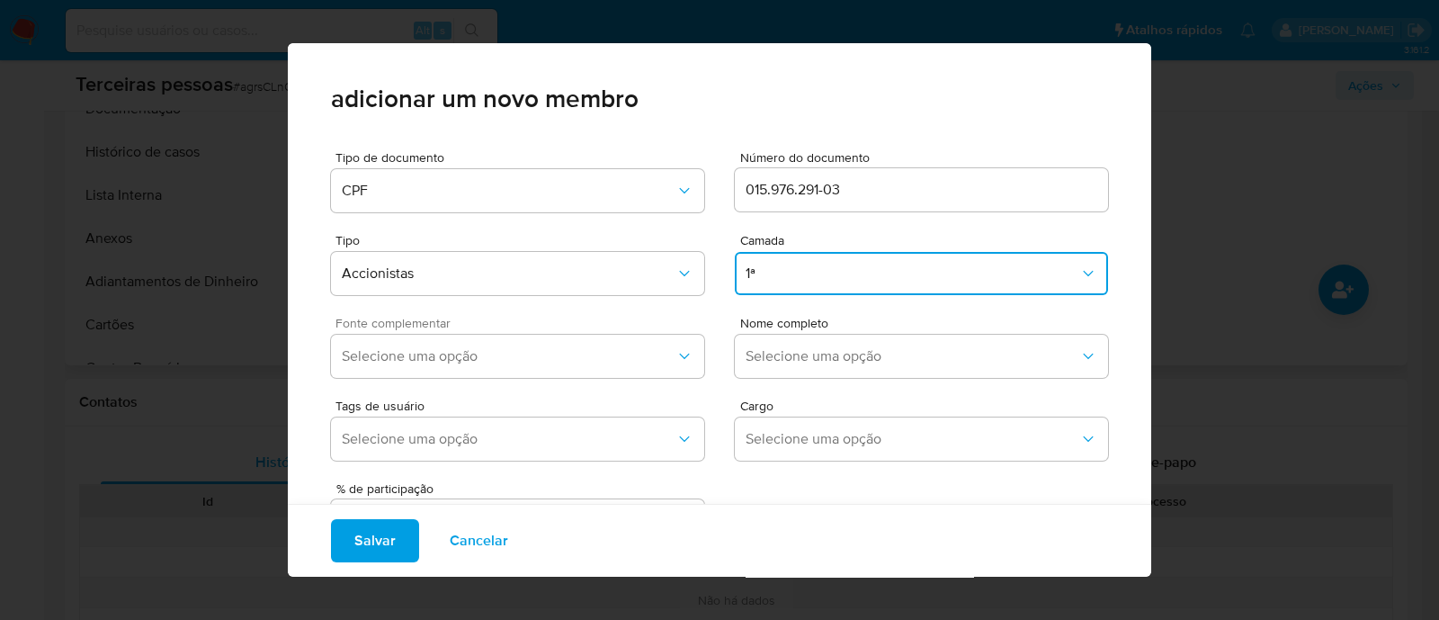
click at [453, 328] on span "Fonte complementar" at bounding box center [522, 323] width 373 height 13
click at [448, 363] on span "Selecione uma opção" at bounding box center [509, 356] width 334 height 18
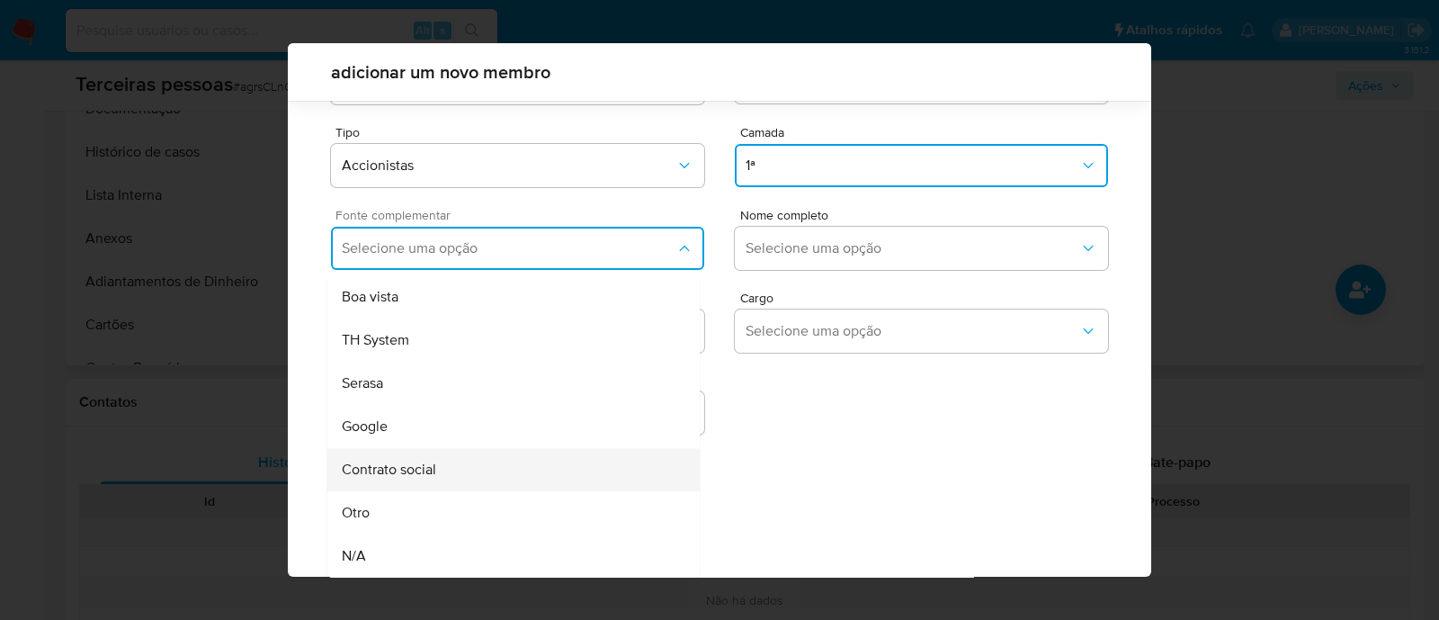
click at [500, 471] on div "Contrato social" at bounding box center [479, 469] width 275 height 43
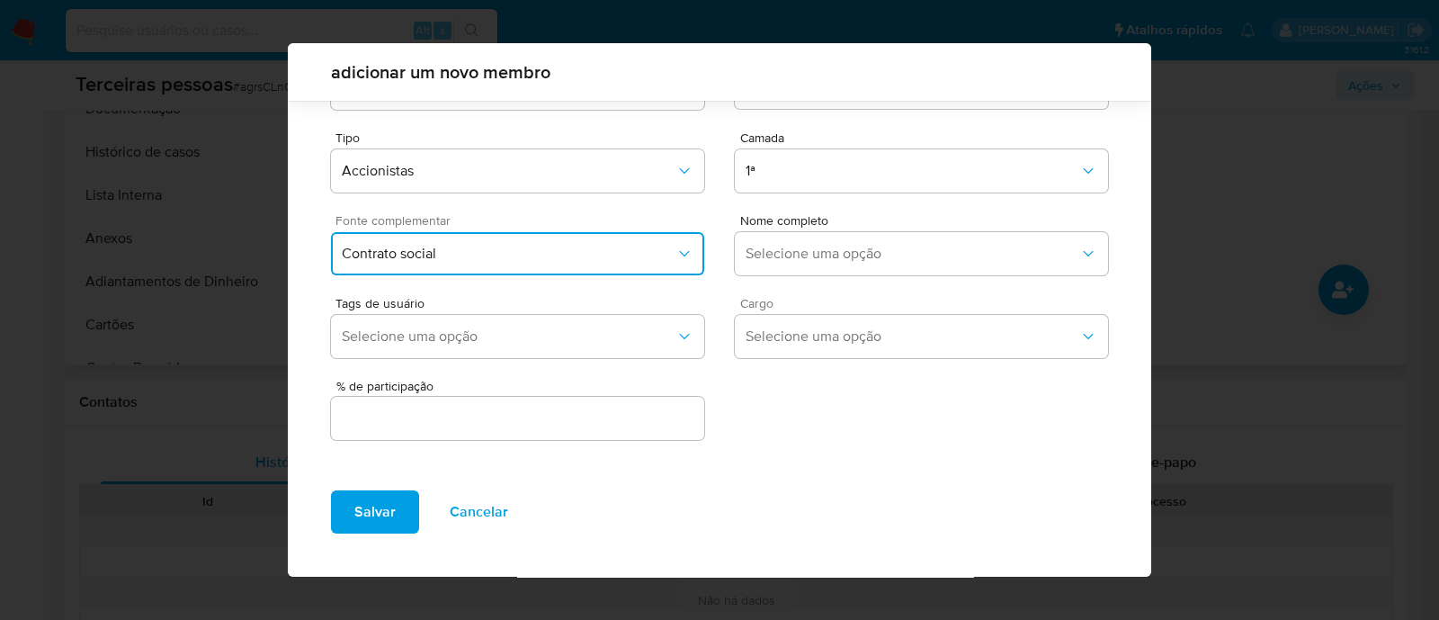
scroll to position [66, 0]
click at [814, 263] on button "Selecione uma opção" at bounding box center [921, 254] width 373 height 43
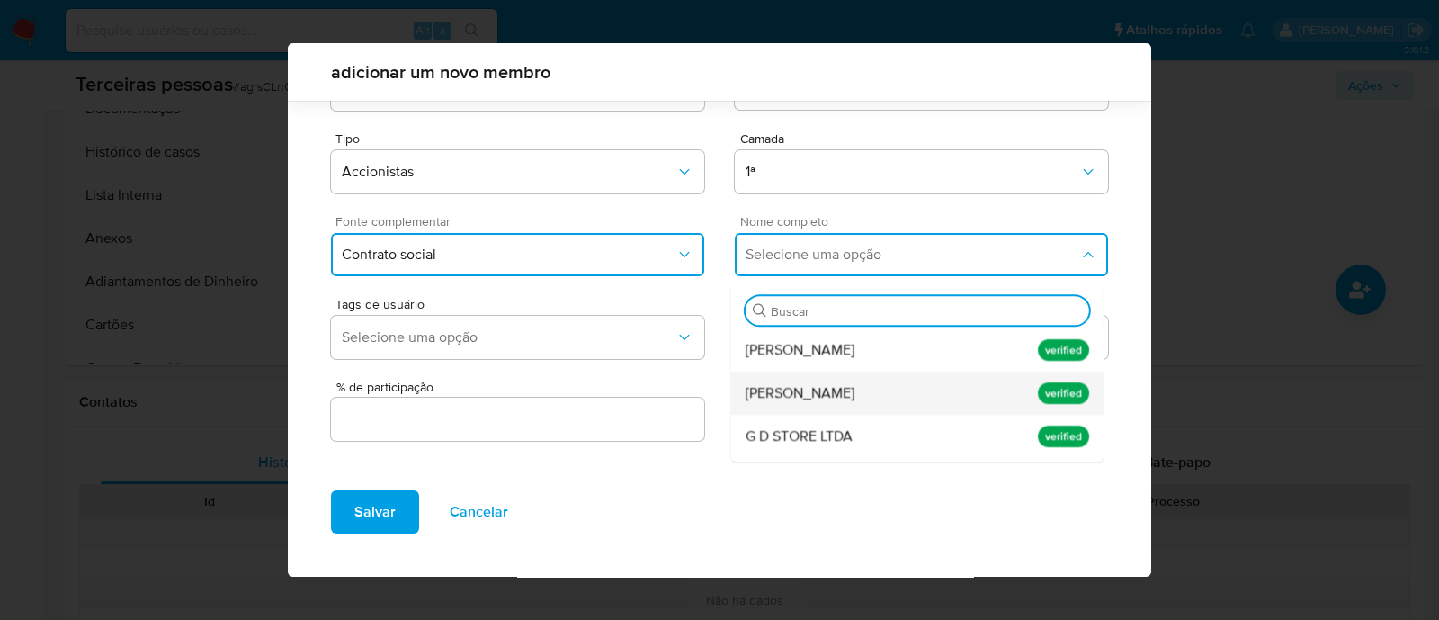
scroll to position [0, 0]
click at [841, 401] on span "Leonardo Alves Moreira" at bounding box center [800, 393] width 109 height 18
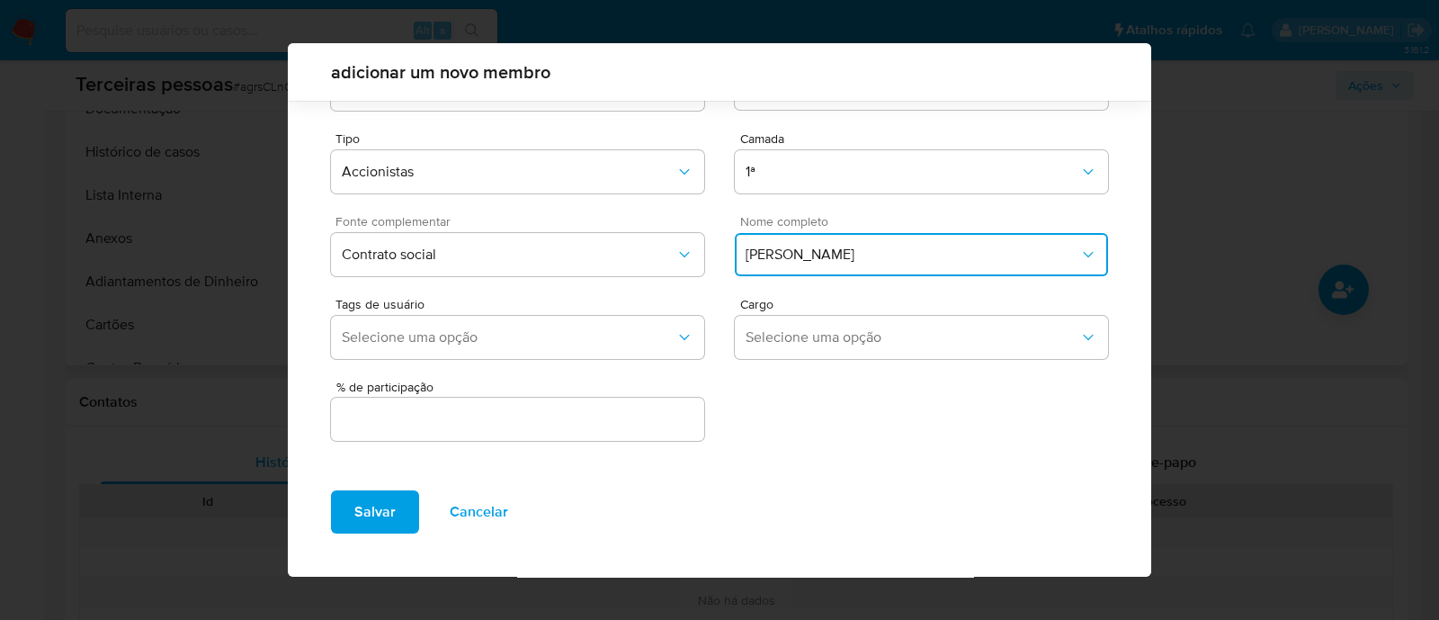
click at [643, 406] on div at bounding box center [517, 419] width 373 height 43
click at [638, 412] on input "text" at bounding box center [517, 419] width 373 height 23
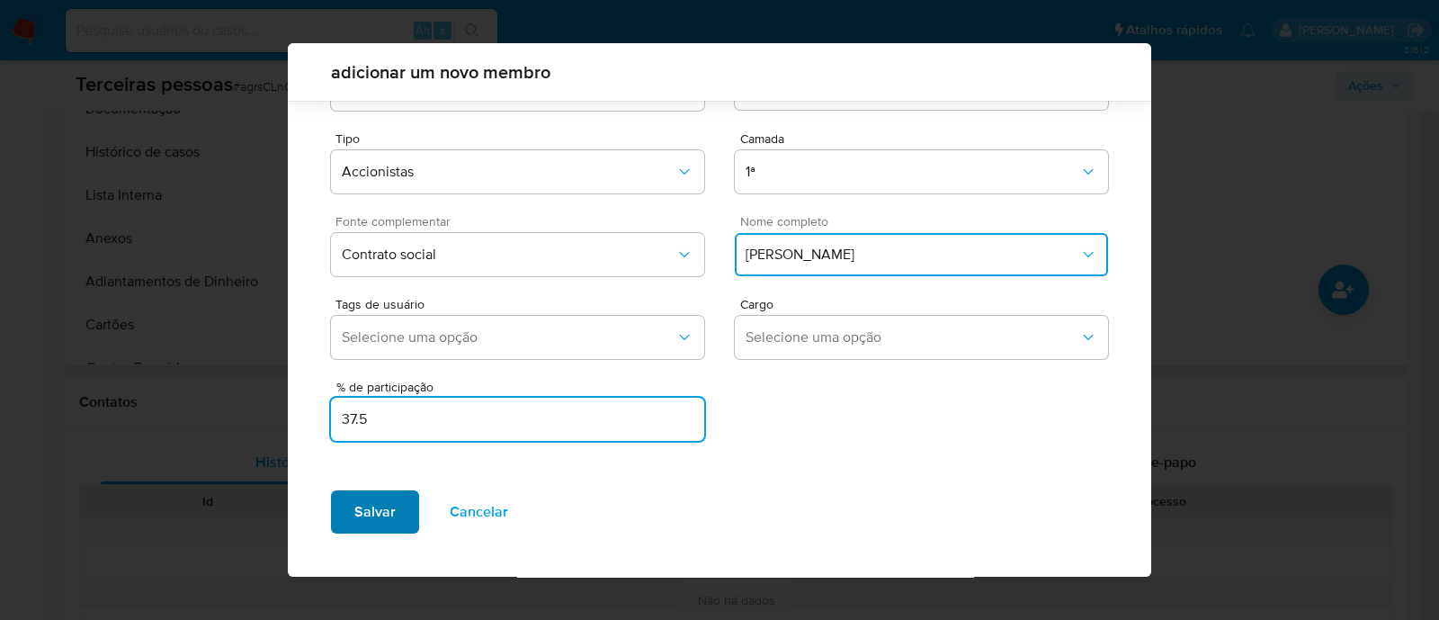
type input "37.5"
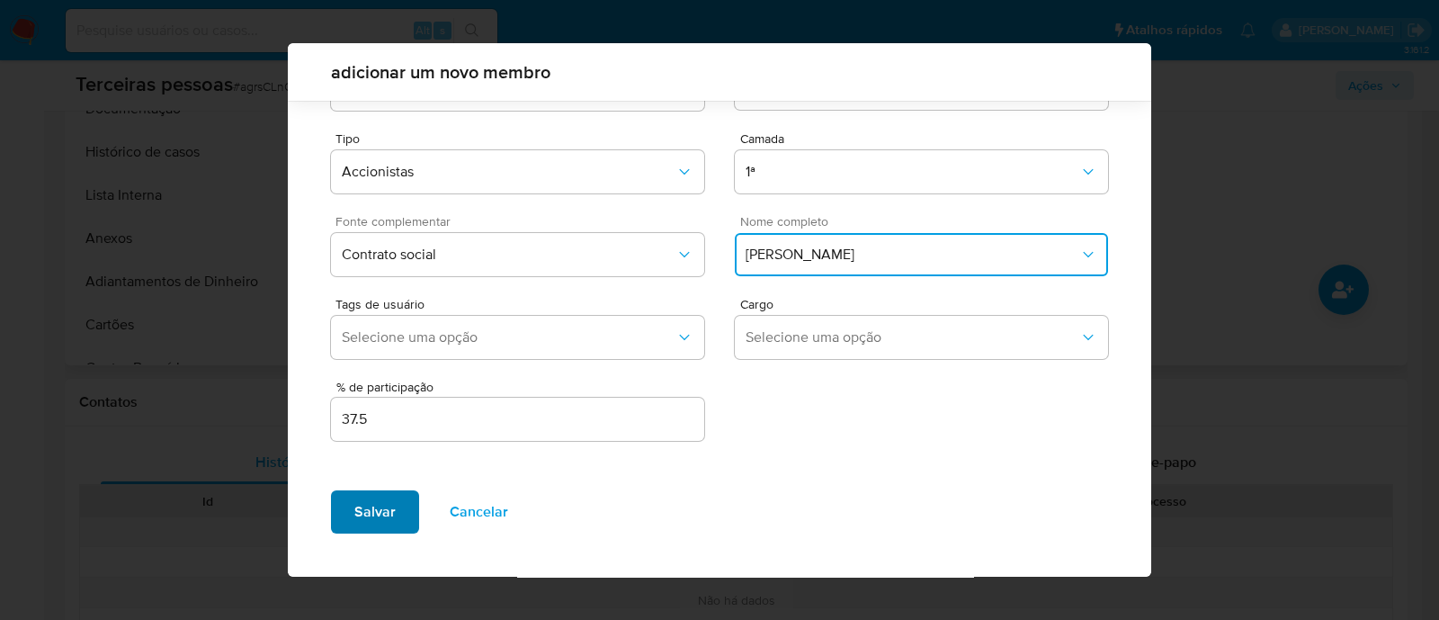
click at [382, 510] on span "Salvar" at bounding box center [374, 512] width 41 height 40
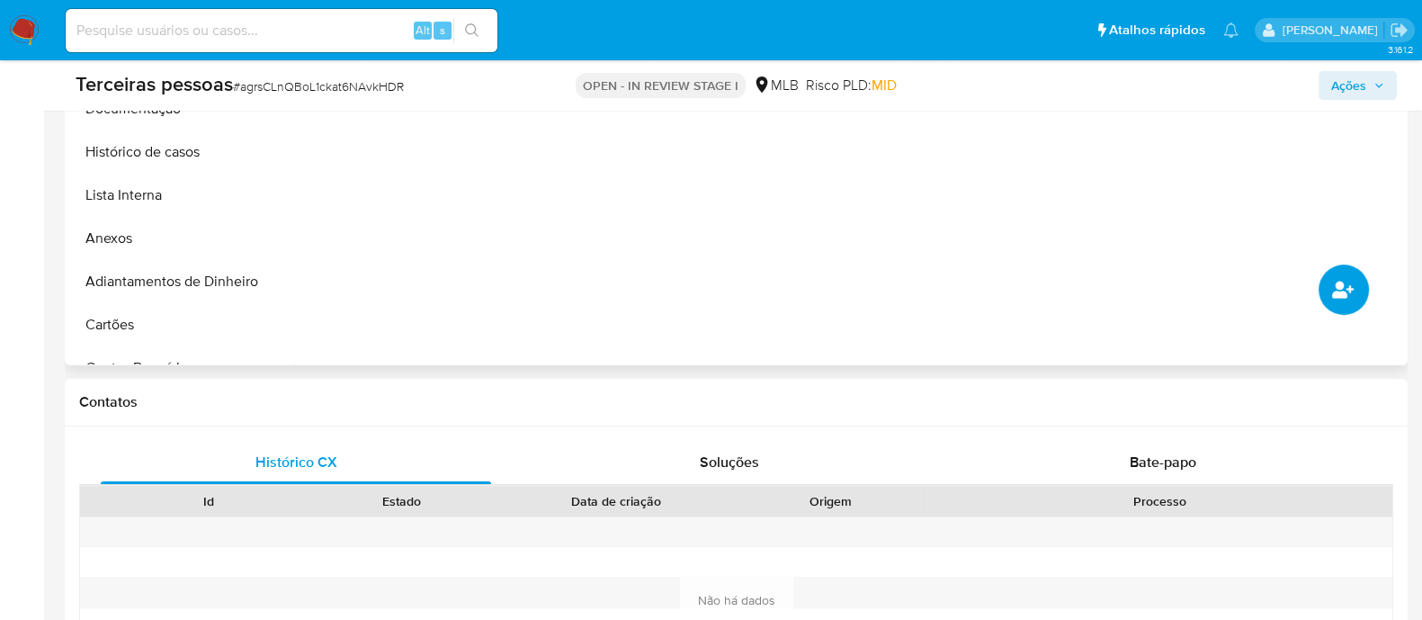
click at [1331, 280] on button "common.add_complementary_information" at bounding box center [1344, 289] width 50 height 50
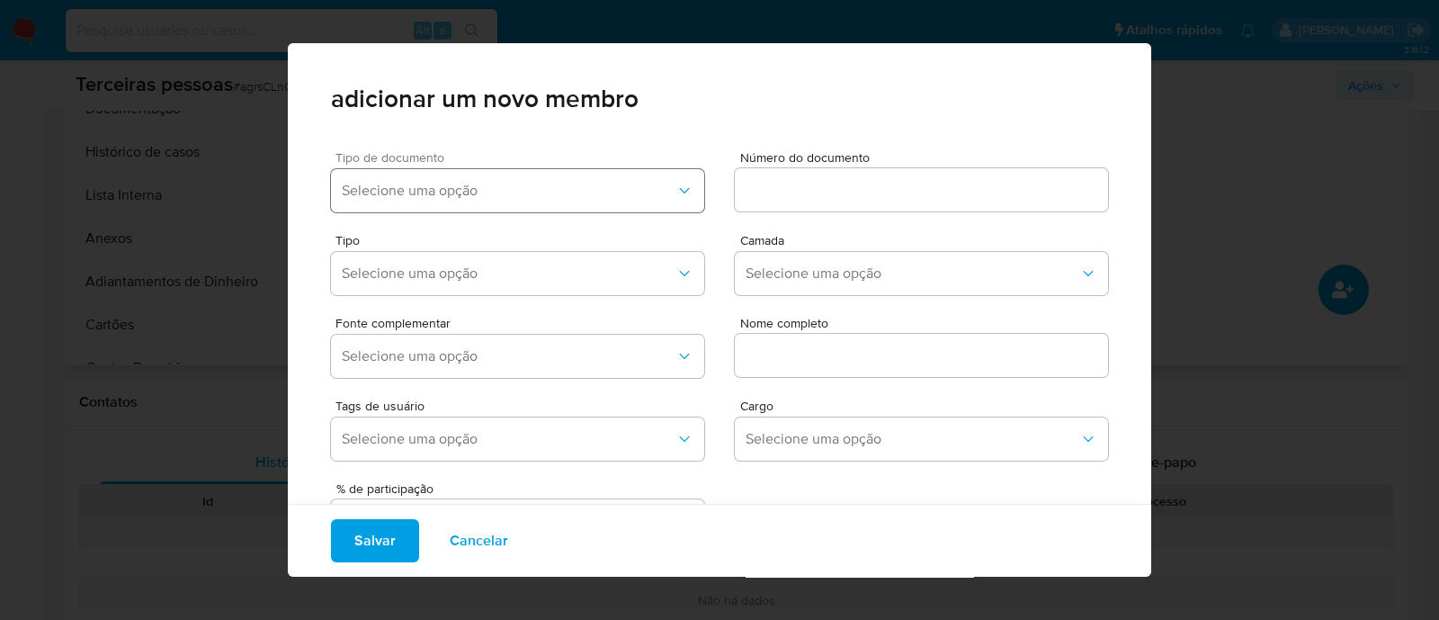
click at [506, 195] on span "Selecione uma opção" at bounding box center [509, 191] width 334 height 18
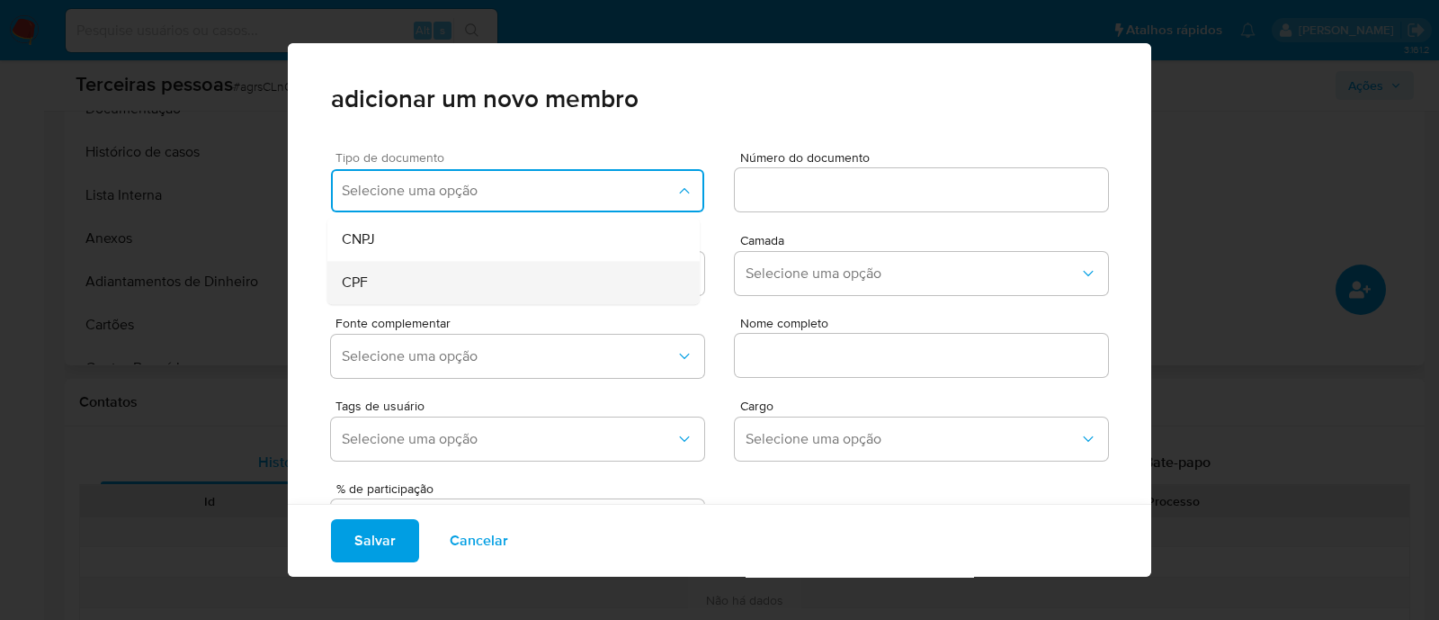
click at [390, 280] on div "CPF" at bounding box center [479, 282] width 275 height 43
click at [817, 195] on input at bounding box center [921, 189] width 373 height 23
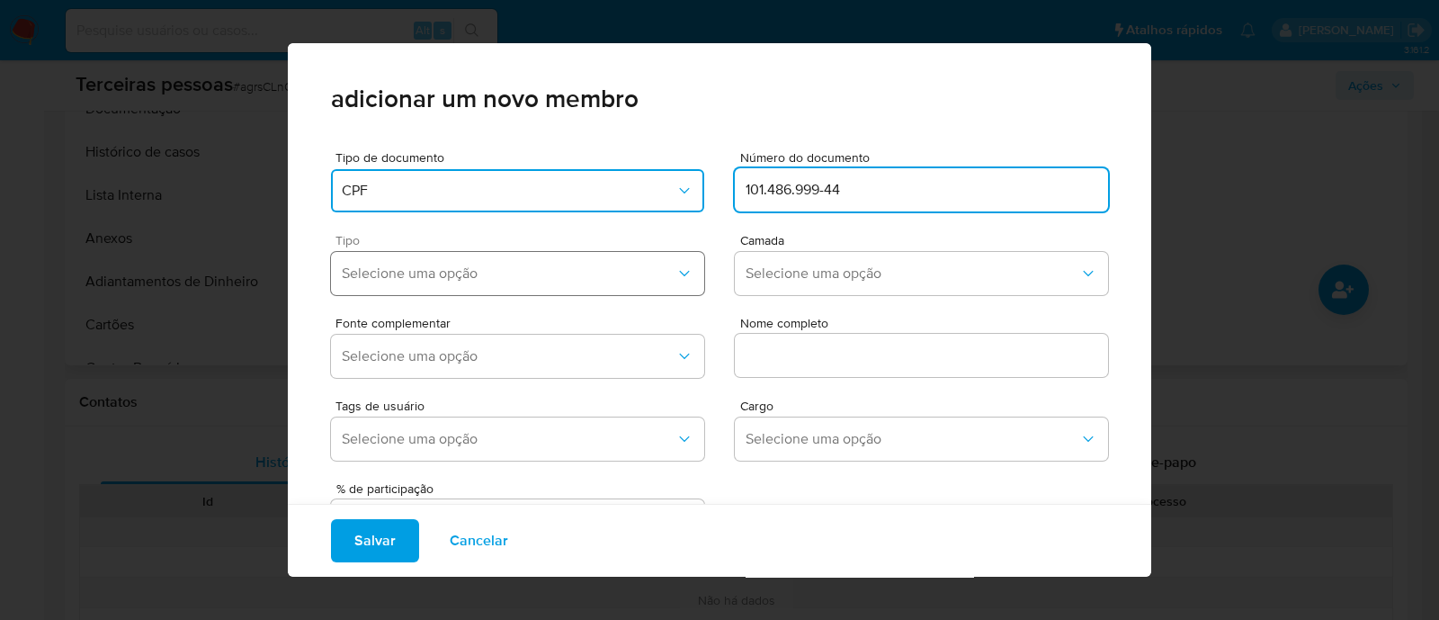
type input "101.486.999-44"
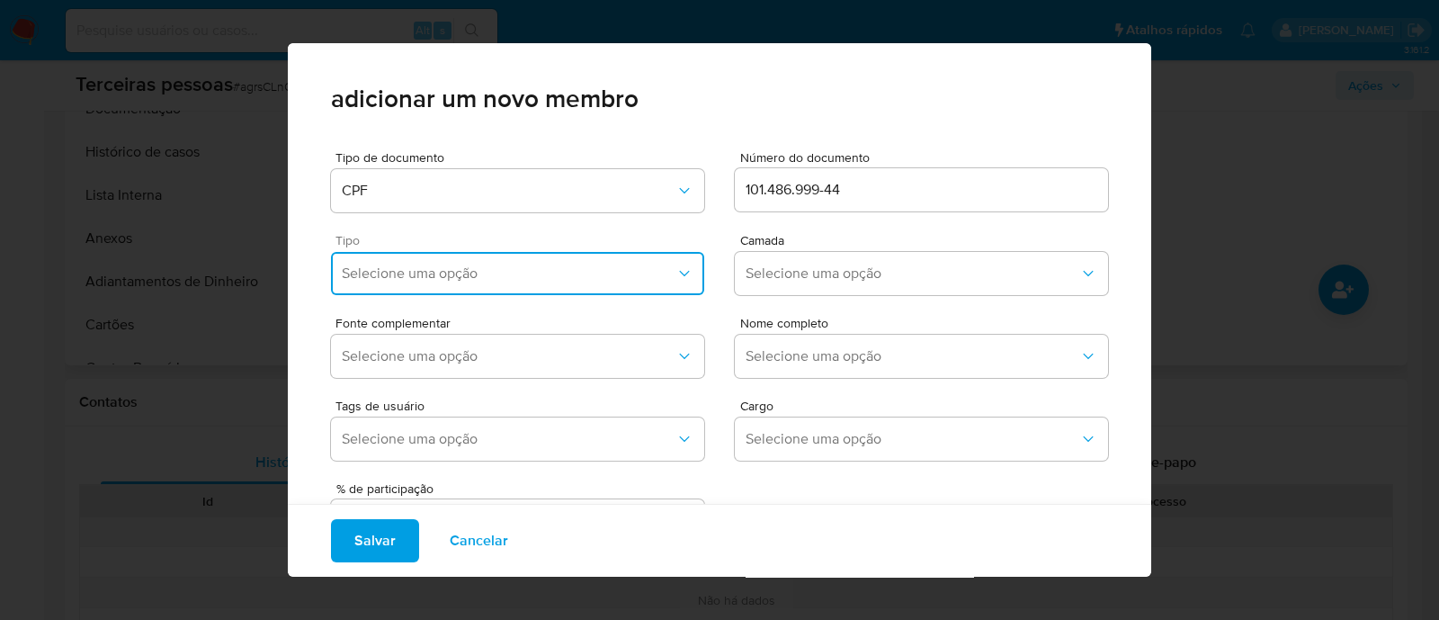
click at [475, 278] on span "Selecione uma opção" at bounding box center [509, 273] width 334 height 18
click at [441, 492] on div "Accionistas" at bounding box center [479, 494] width 275 height 43
click at [809, 232] on div "Tipo Accionistas Camada Selecione uma opção" at bounding box center [719, 261] width 777 height 83
click at [799, 272] on span "Selecione uma opção" at bounding box center [913, 273] width 334 height 18
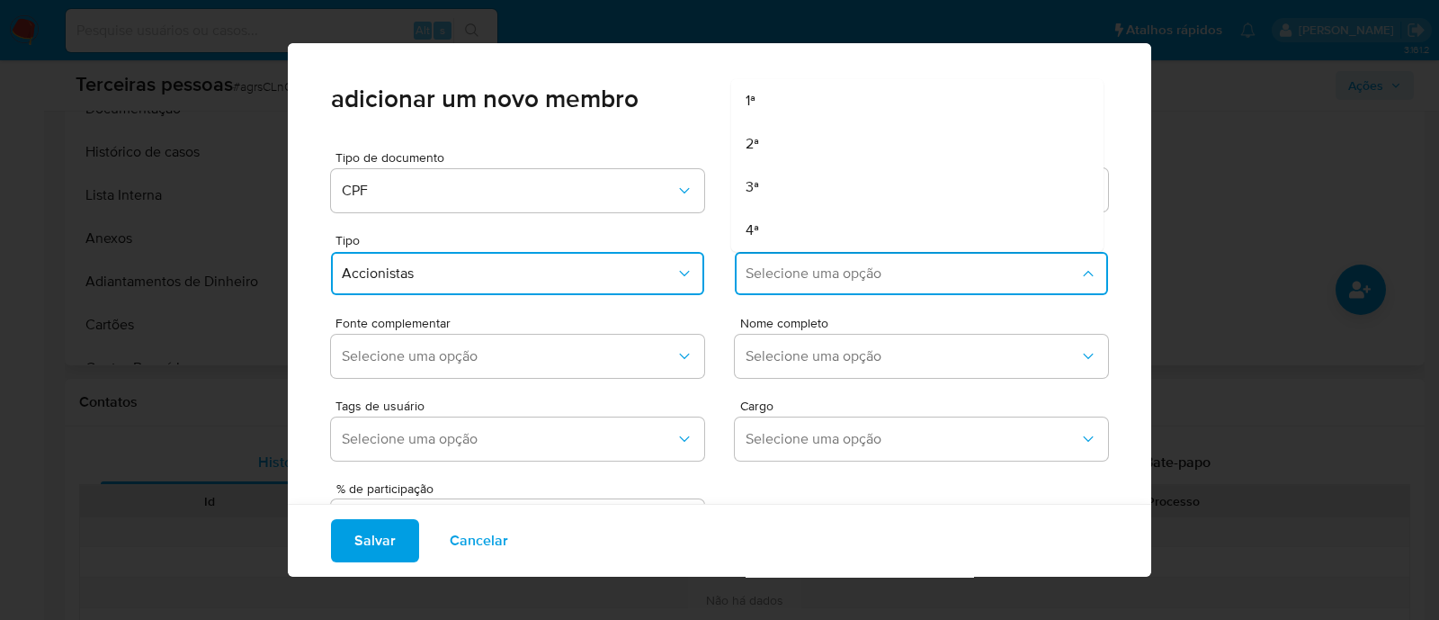
drag, startPoint x: 756, startPoint y: 101, endPoint x: 641, endPoint y: 221, distance: 166.1
click at [756, 101] on div "1ª" at bounding box center [883, 100] width 275 height 43
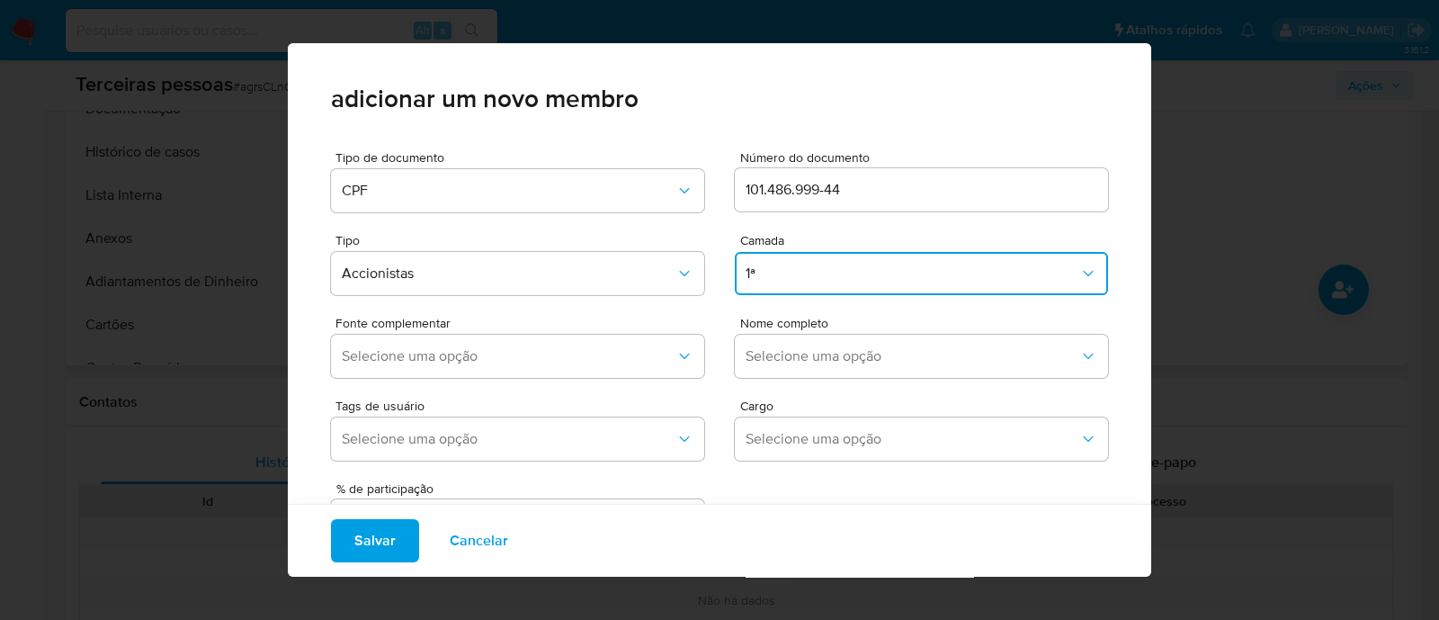
click at [508, 387] on div "Tags de usuário Selecione uma opção Cargo Selecione uma opção" at bounding box center [719, 426] width 777 height 83
click at [529, 361] on span "Selecione uma opção" at bounding box center [509, 356] width 334 height 18
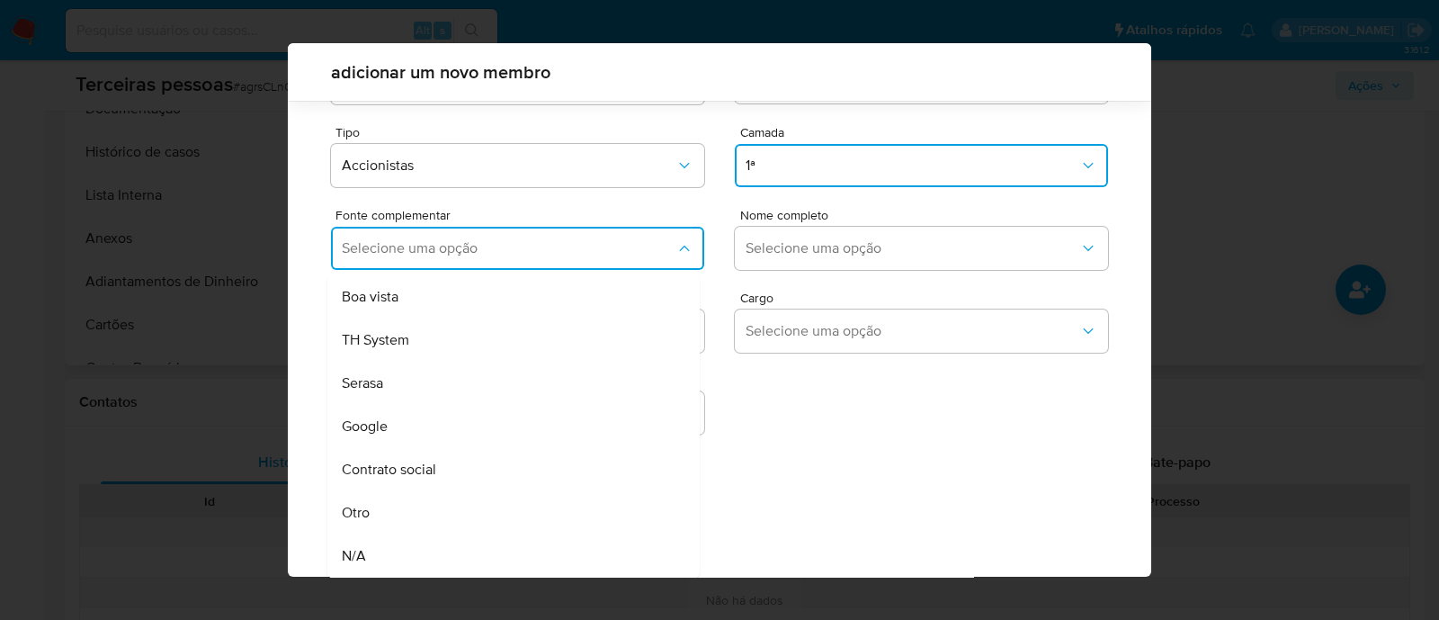
click at [499, 456] on div "Contrato social" at bounding box center [479, 469] width 275 height 43
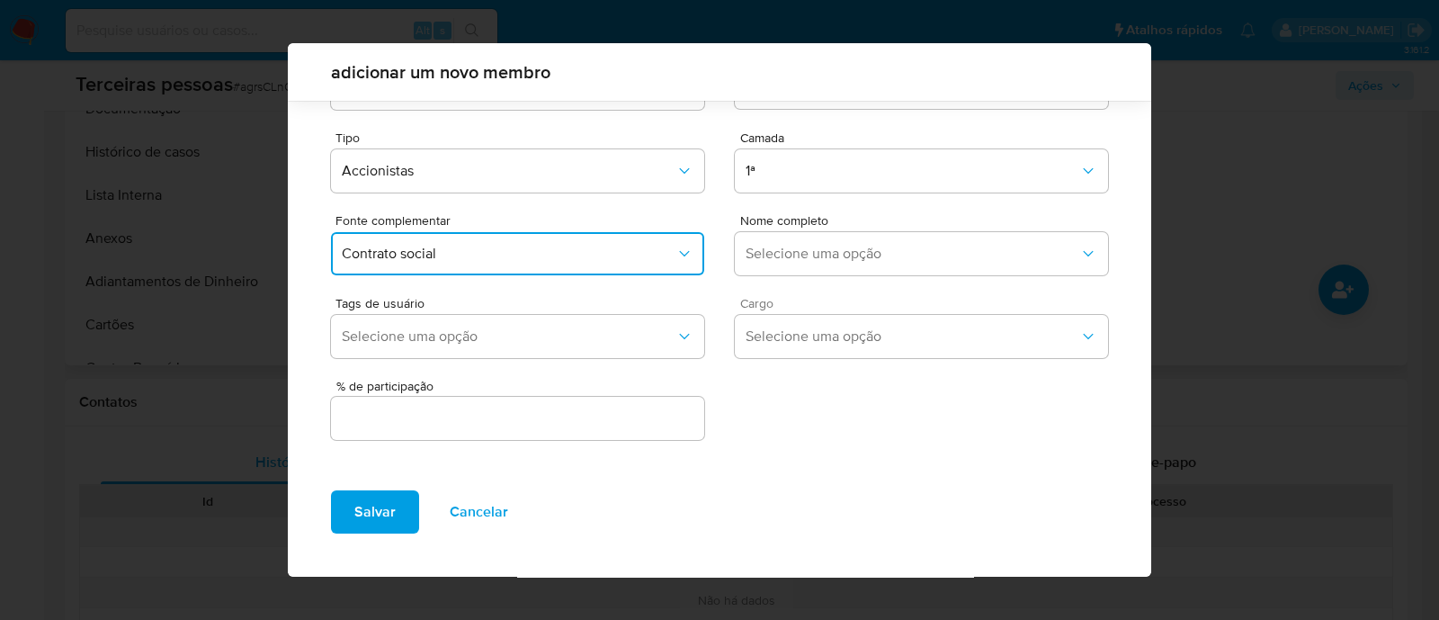
scroll to position [66, 0]
click at [894, 253] on span "Selecione uma opção" at bounding box center [913, 255] width 334 height 18
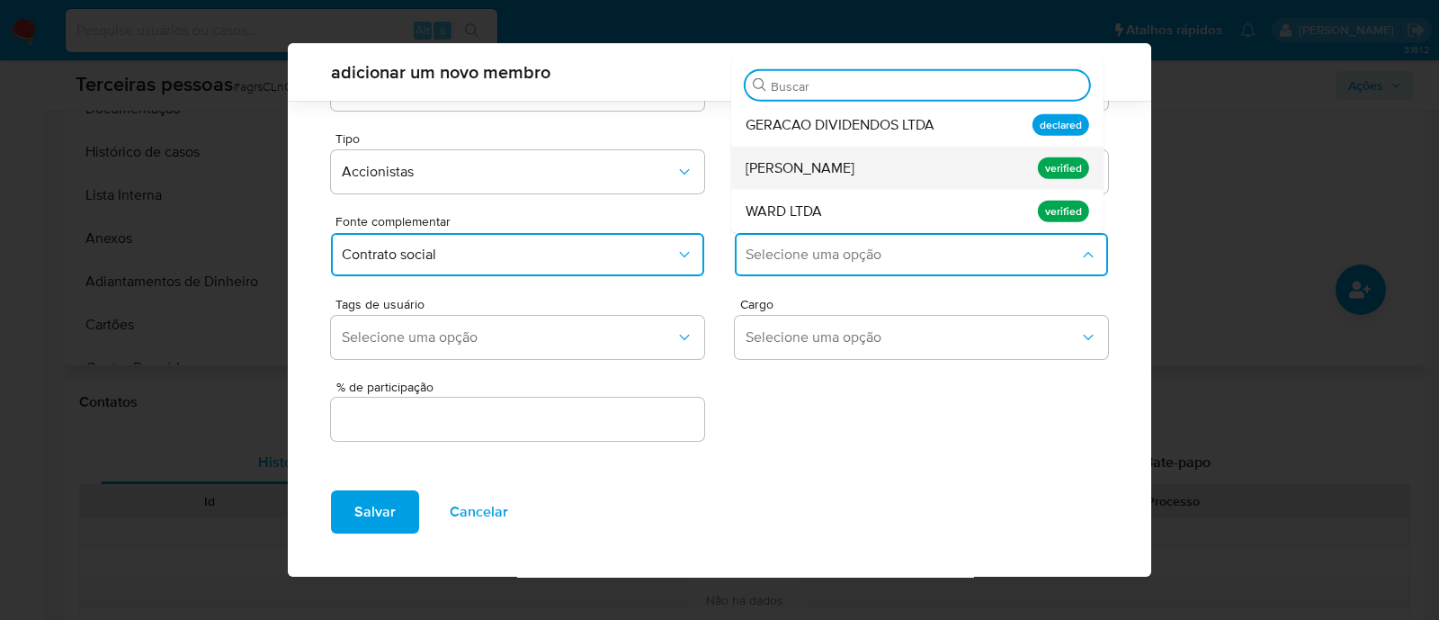
click at [819, 178] on div "Pedro Henrique Santa Rosa Seratto" at bounding box center [883, 168] width 275 height 43
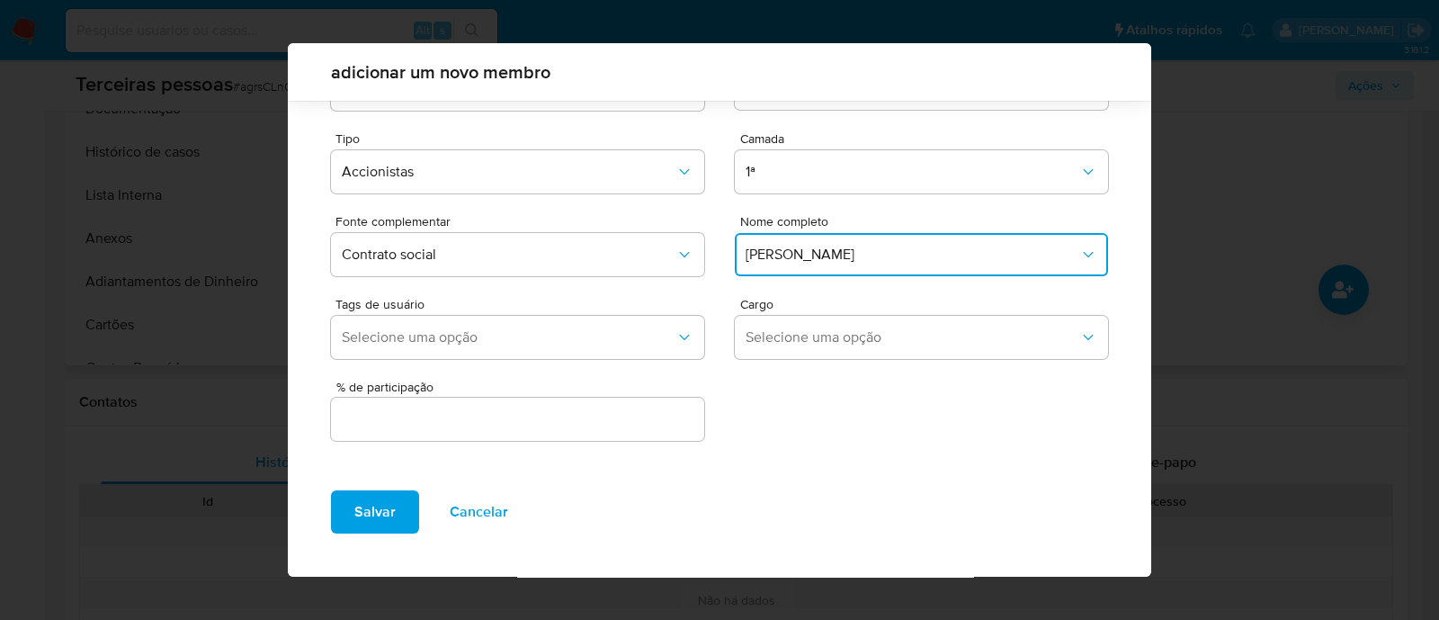
click at [551, 425] on input "text" at bounding box center [517, 419] width 373 height 23
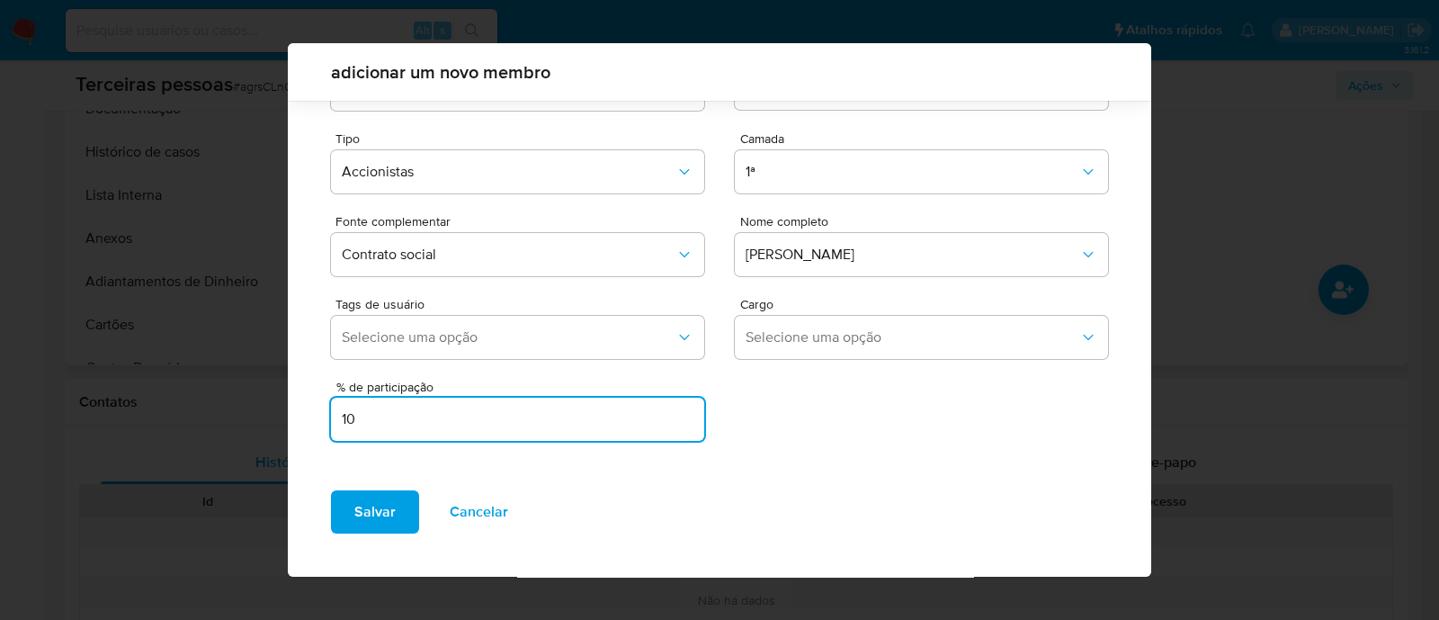
type input "10"
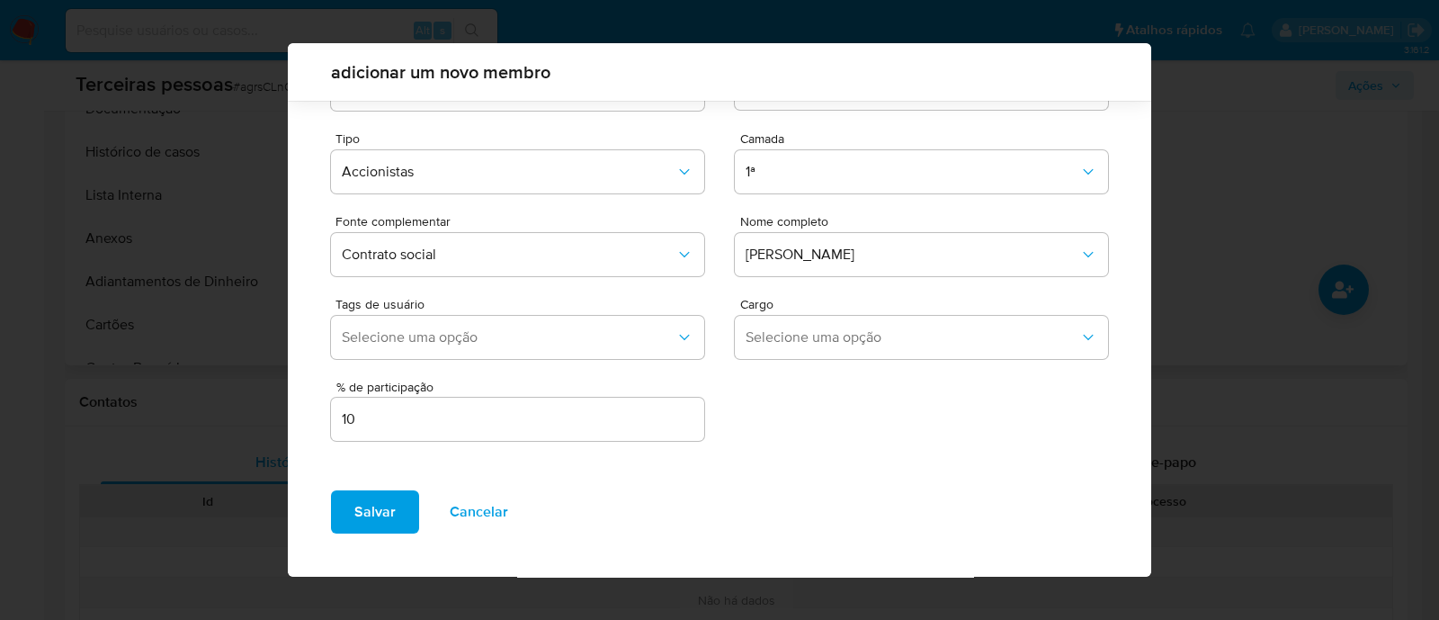
click at [328, 521] on div "Salvar Cancelar" at bounding box center [720, 526] width 864 height 101
click at [379, 498] on span "Salvar" at bounding box center [374, 512] width 41 height 40
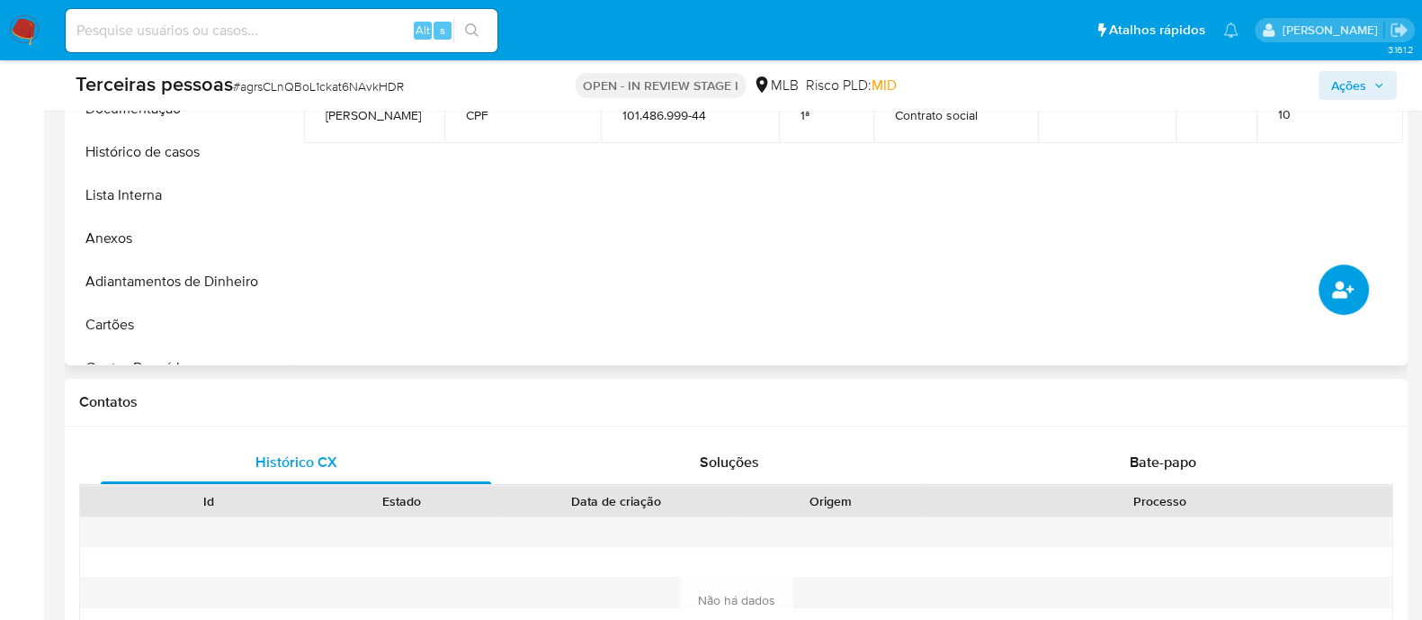
click at [1346, 275] on button "common.add_complementary_information" at bounding box center [1344, 289] width 50 height 50
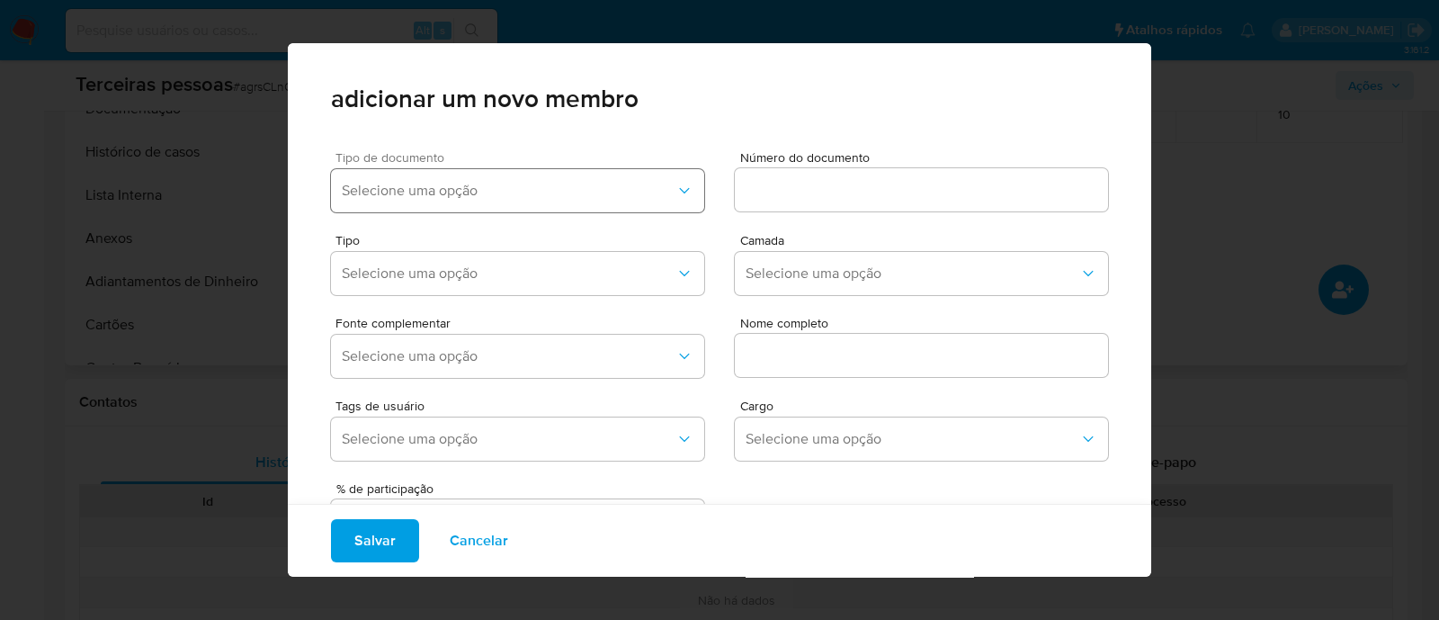
click at [391, 198] on span "Selecione uma opção" at bounding box center [509, 191] width 334 height 18
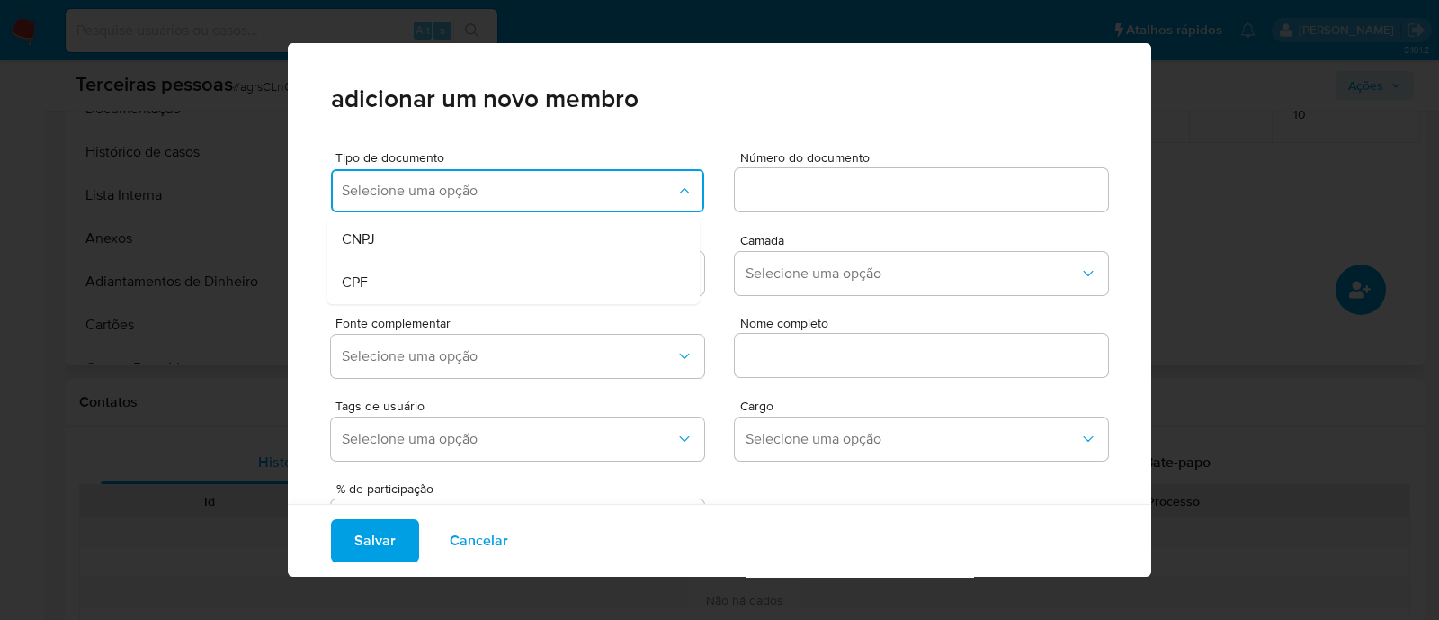
drag, startPoint x: 411, startPoint y: 281, endPoint x: 765, endPoint y: 188, distance: 365.5
click at [414, 279] on div "CPF" at bounding box center [479, 282] width 275 height 43
click at [768, 188] on input at bounding box center [921, 189] width 373 height 23
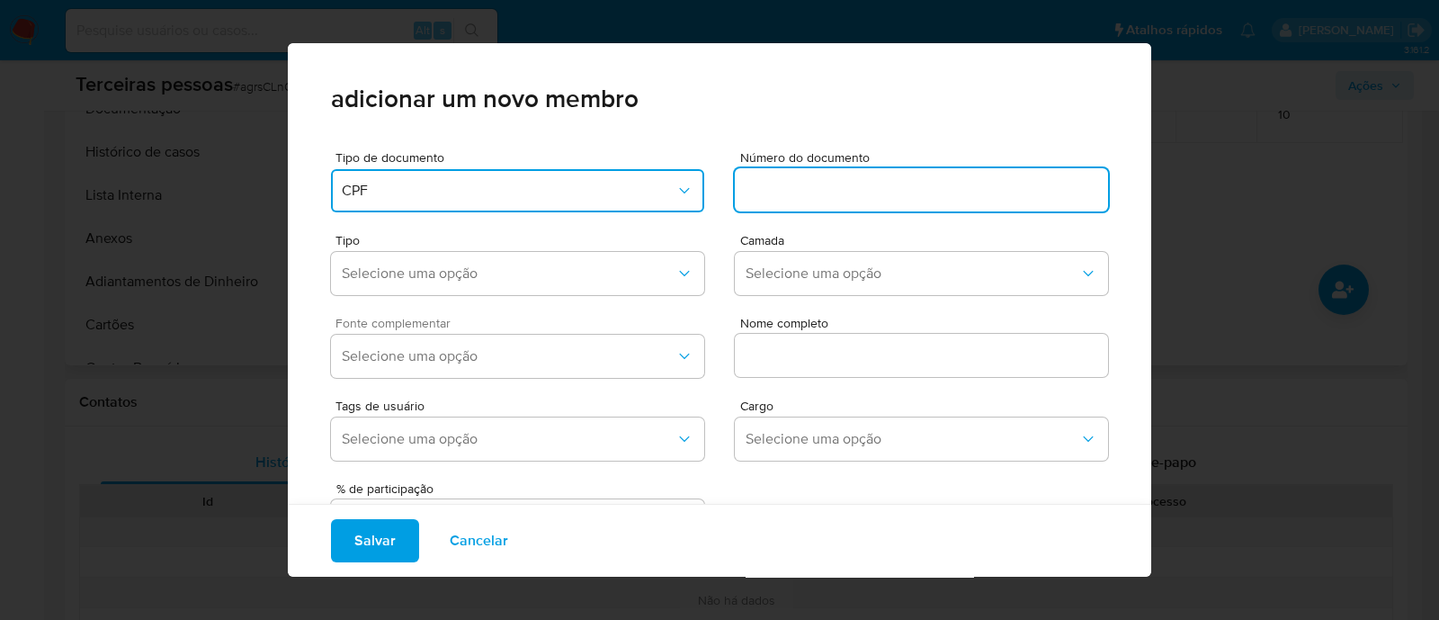
click at [499, 318] on span "Fonte complementar" at bounding box center [522, 323] width 373 height 13
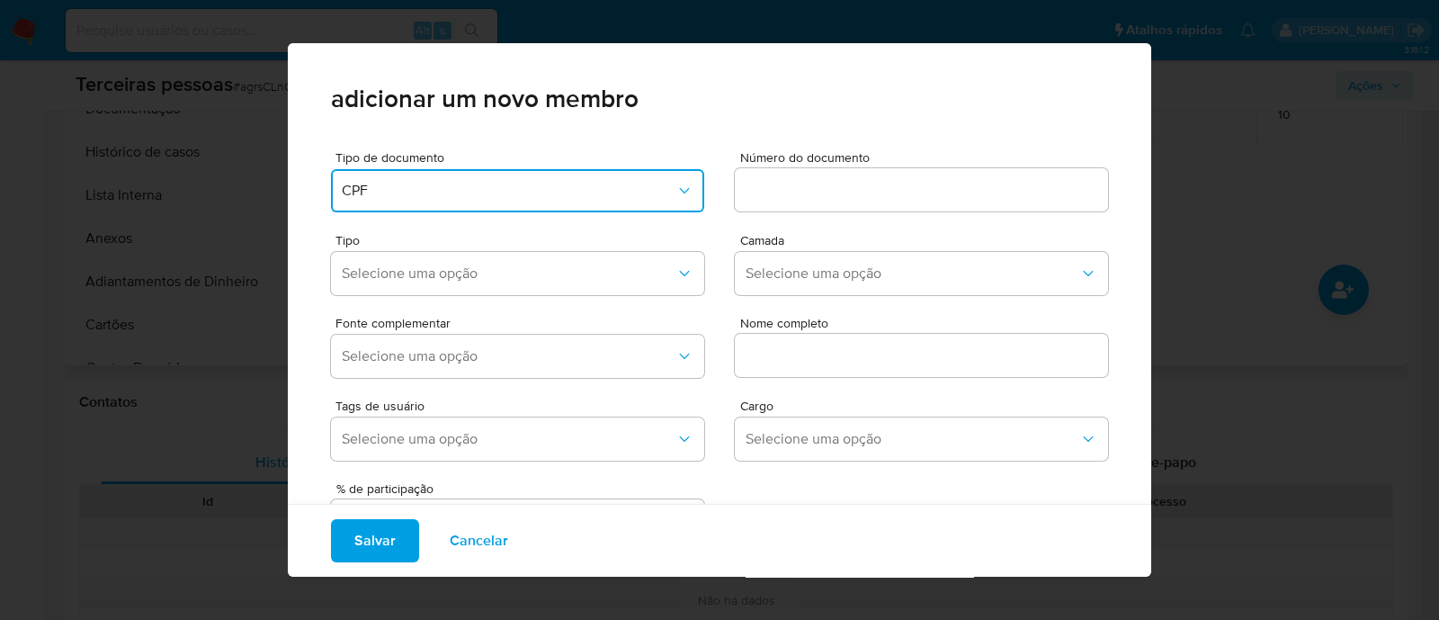
click at [912, 168] on div at bounding box center [921, 189] width 373 height 43
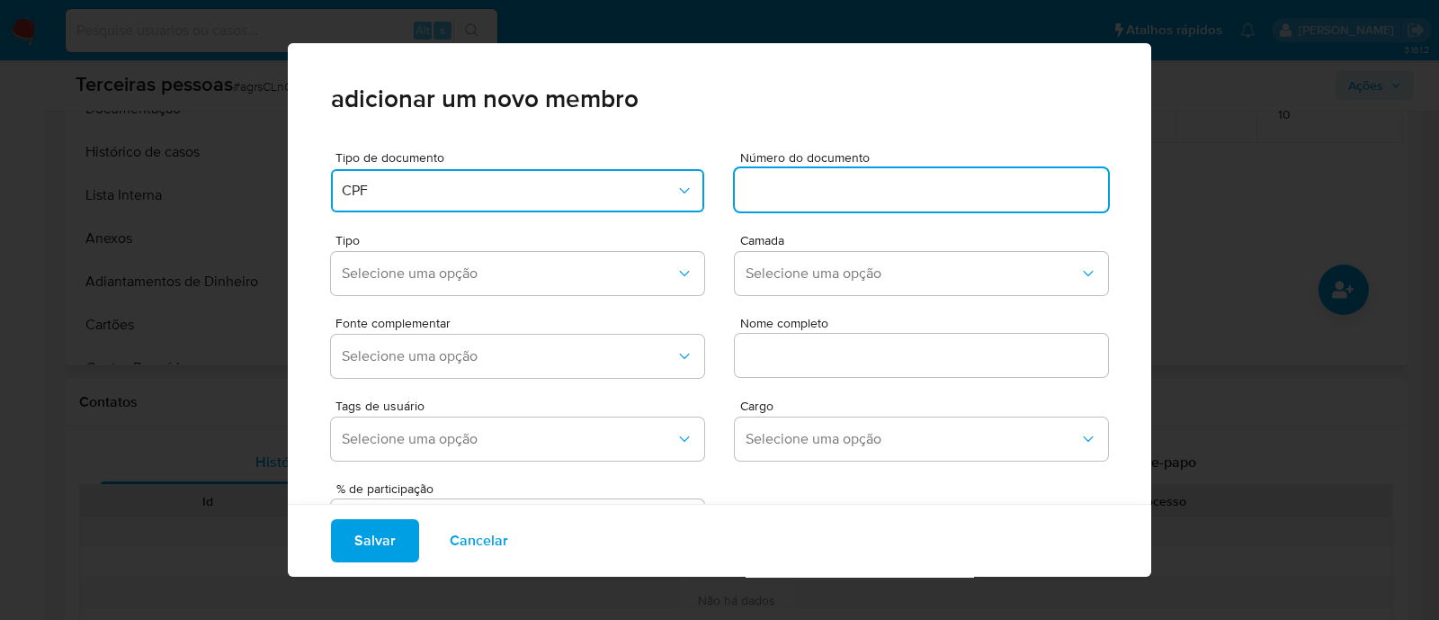
click at [875, 197] on input at bounding box center [921, 189] width 373 height 23
type input "702.486.601-28"
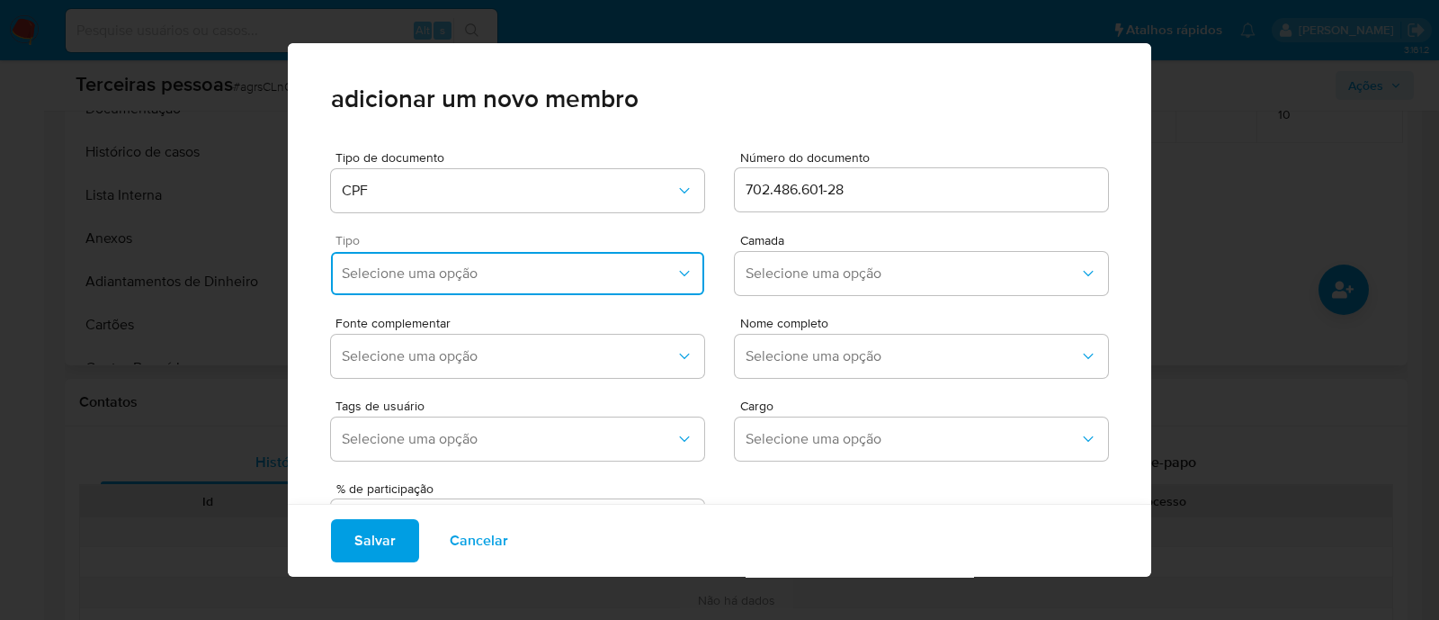
click at [533, 270] on span "Selecione uma opção" at bounding box center [509, 273] width 334 height 18
click at [498, 504] on div "Accionistas" at bounding box center [479, 494] width 275 height 43
click at [828, 273] on span "Selecione uma opção" at bounding box center [913, 273] width 334 height 18
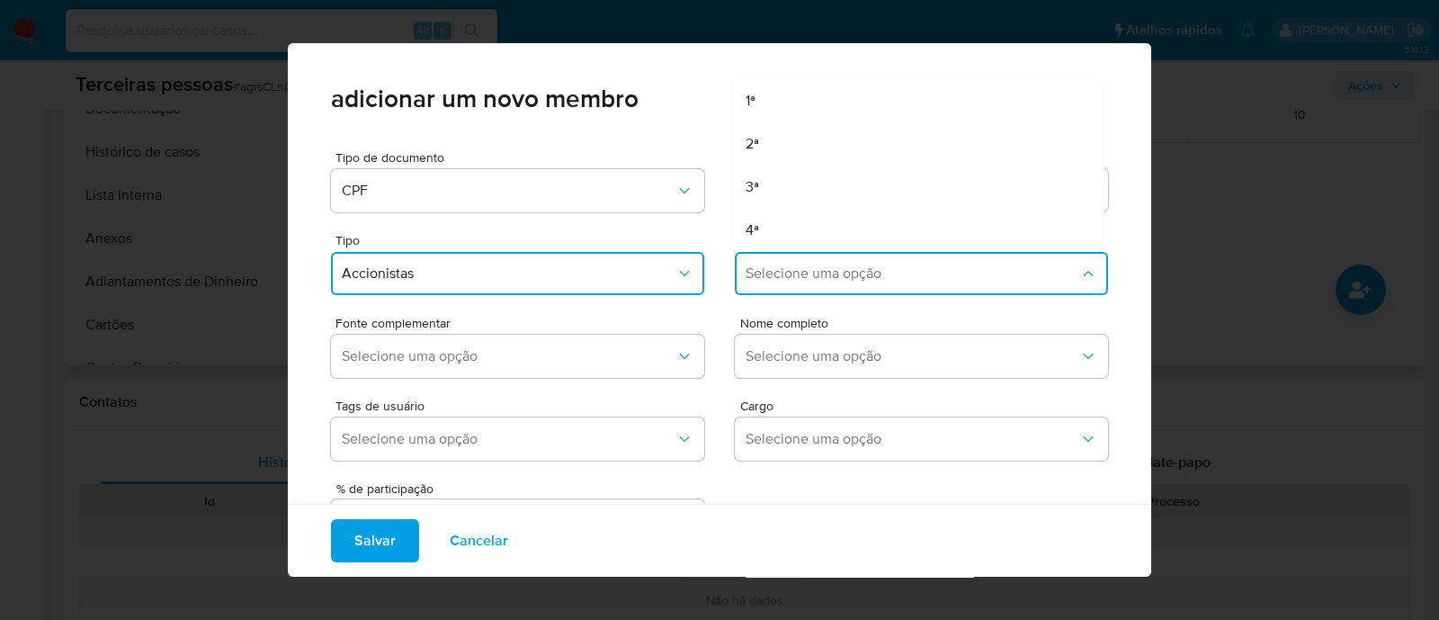
drag, startPoint x: 785, startPoint y: 112, endPoint x: 716, endPoint y: 224, distance: 131.3
click at [784, 122] on ul "1ª 2ª 3ª 4ª" at bounding box center [917, 165] width 372 height 173
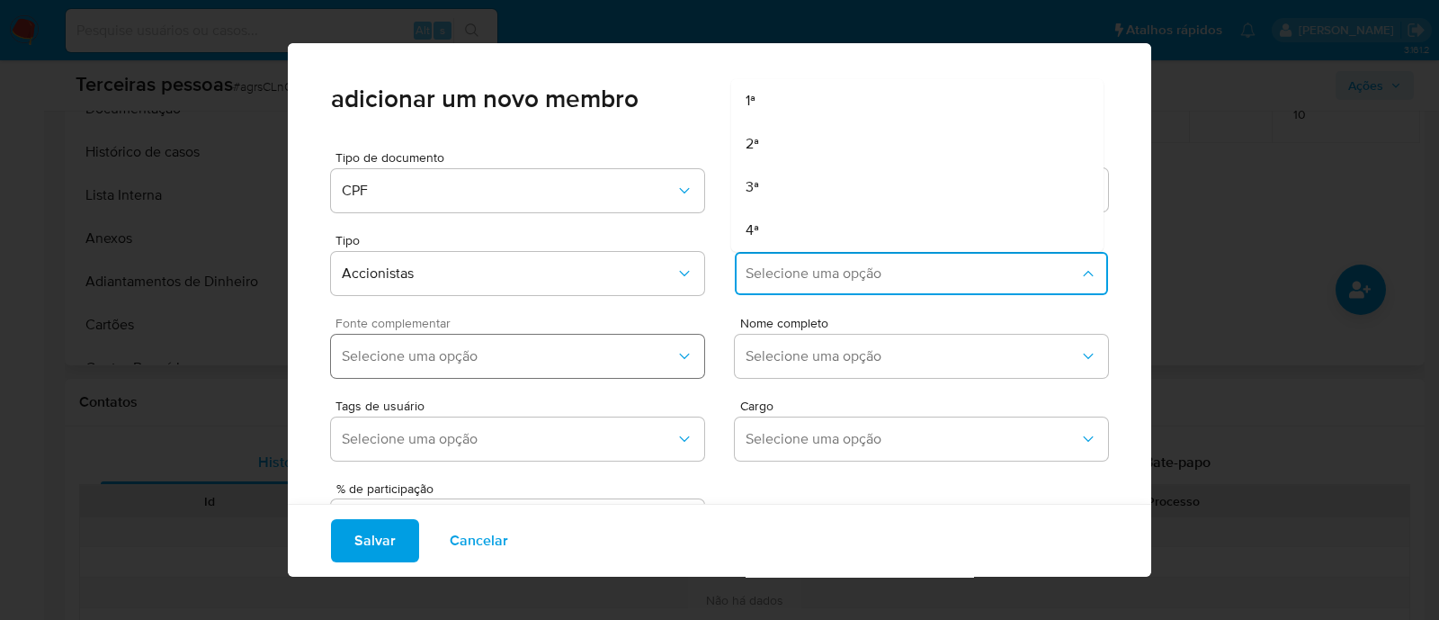
click at [581, 344] on button "Selecione uma opção" at bounding box center [517, 356] width 373 height 43
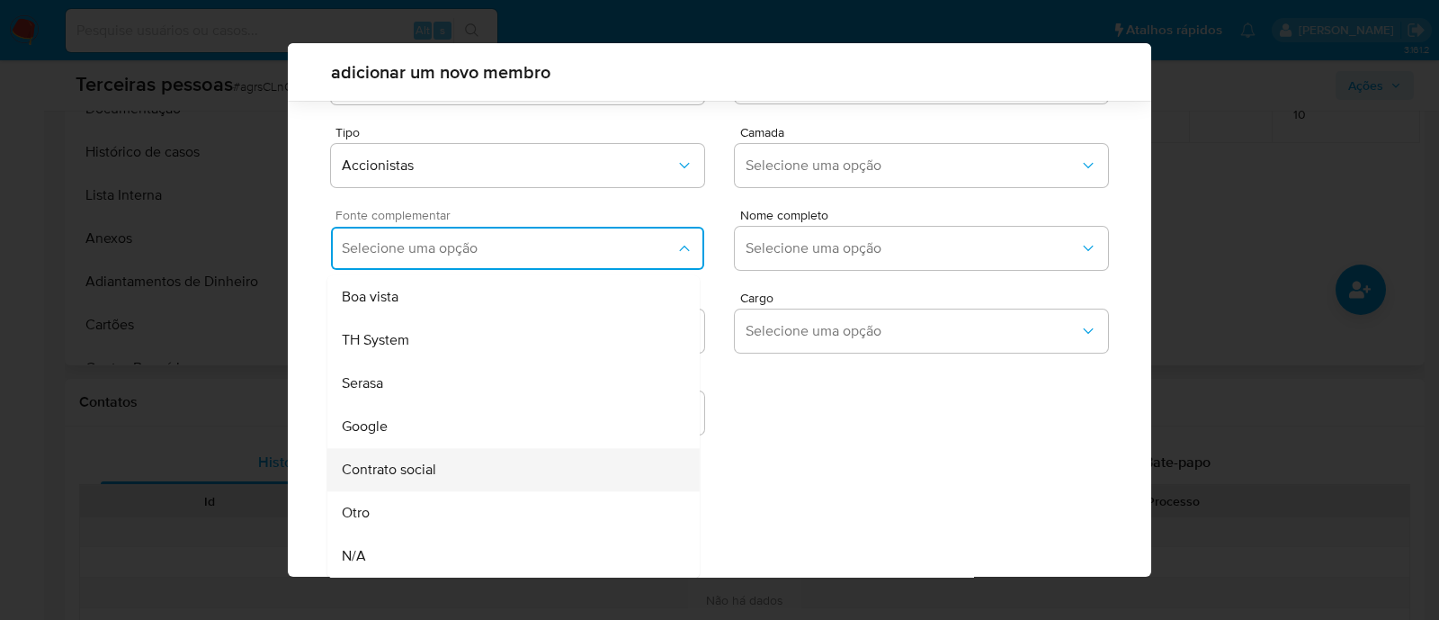
click at [483, 476] on div "Contrato social" at bounding box center [479, 469] width 275 height 43
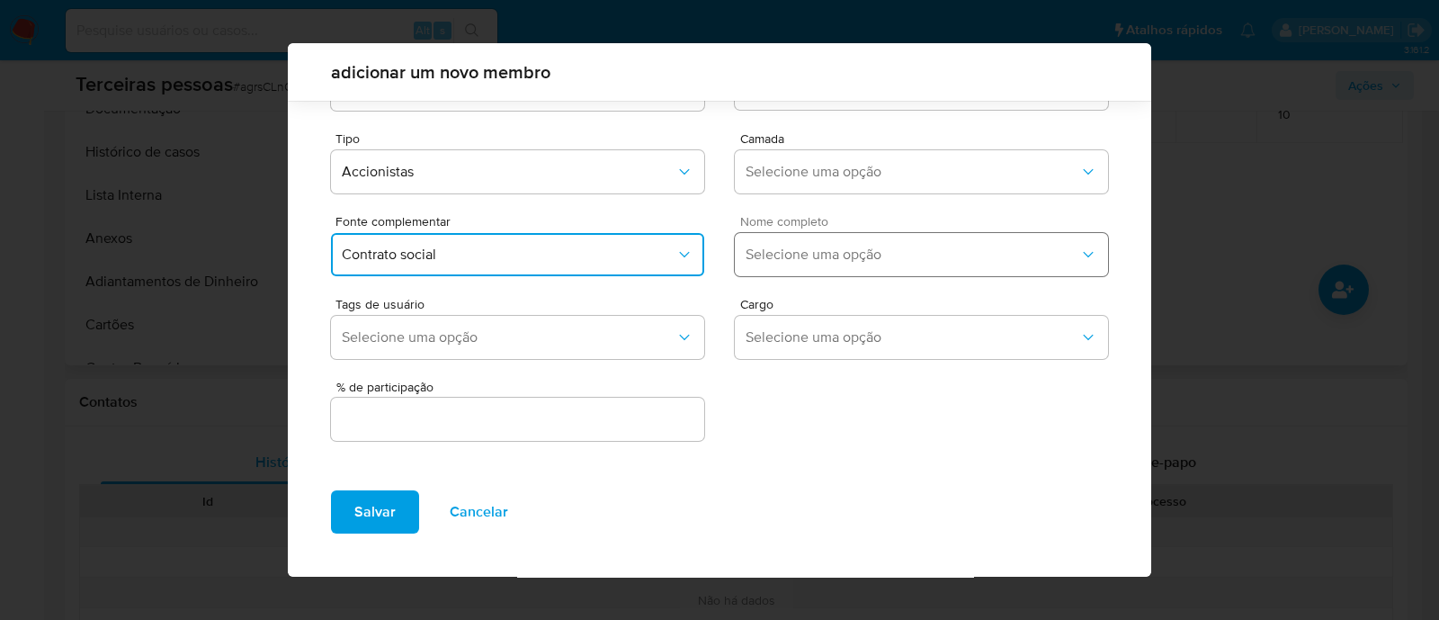
click at [802, 241] on button "Selecione uma opção" at bounding box center [921, 254] width 373 height 43
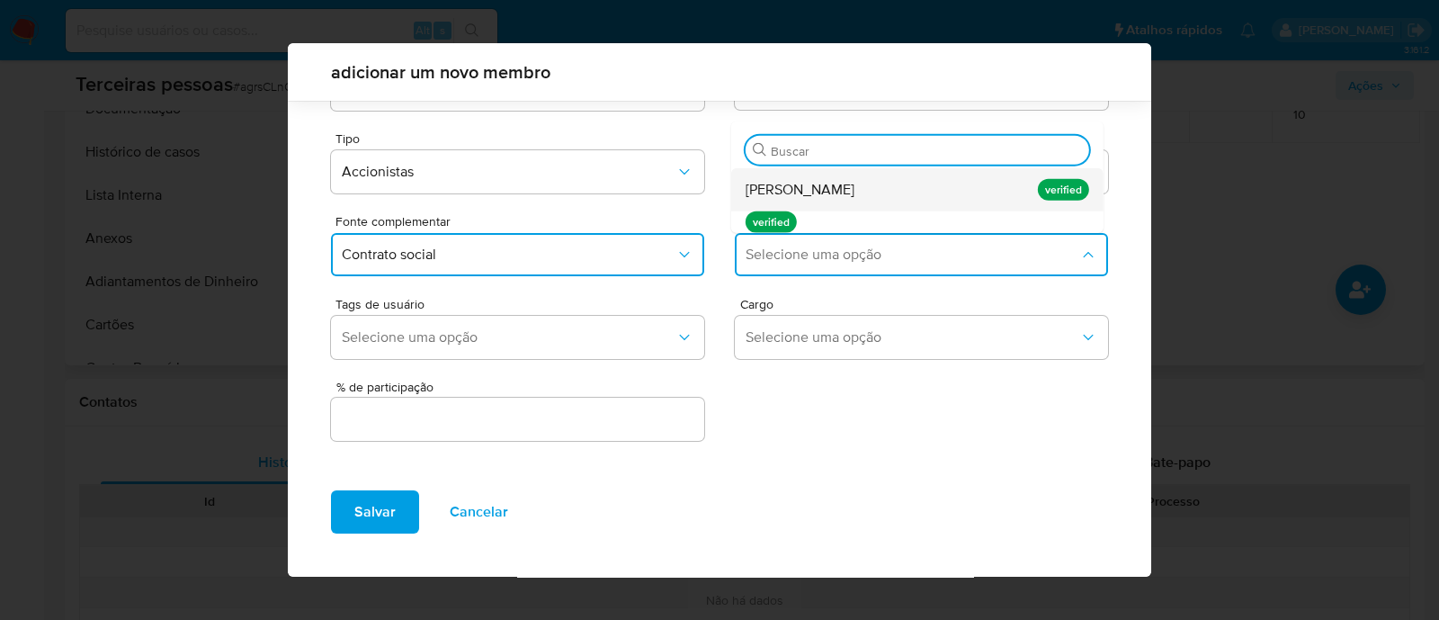
click at [836, 185] on span "Carlos Andre Lopes Sobrinho" at bounding box center [800, 190] width 109 height 18
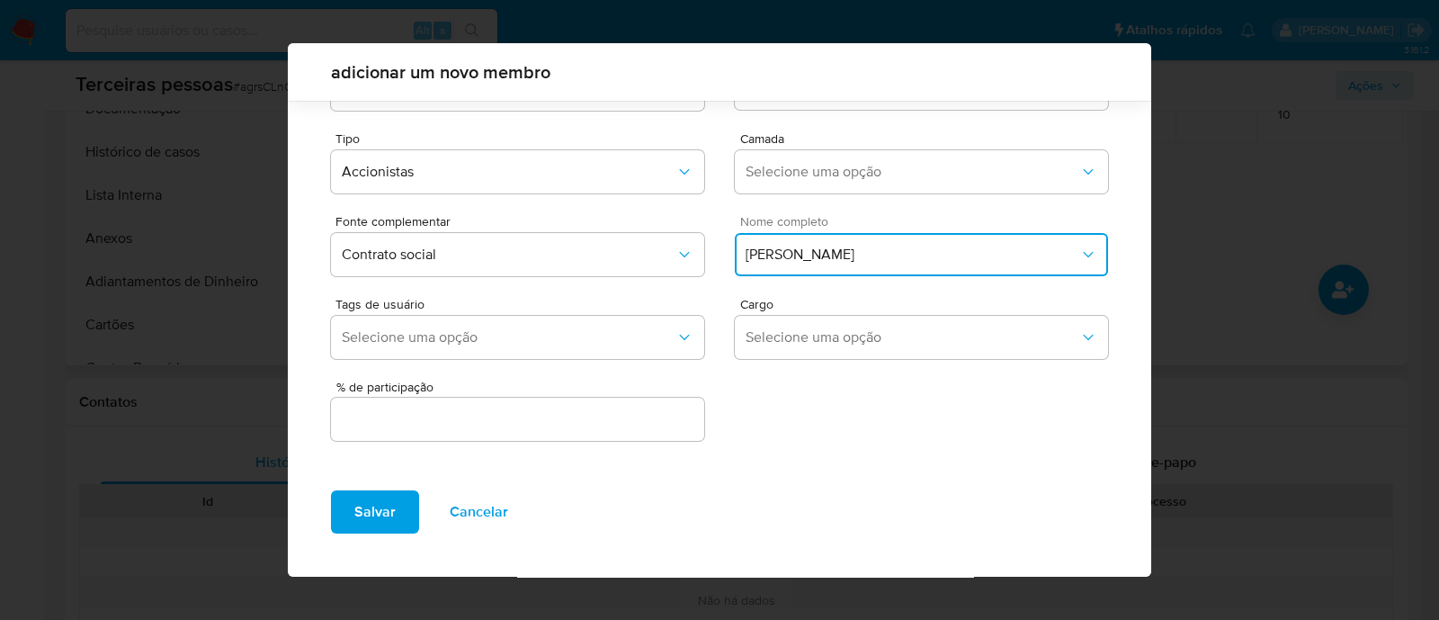
click at [802, 254] on span "Carlos Andre Lopes Sobrinho" at bounding box center [913, 255] width 334 height 18
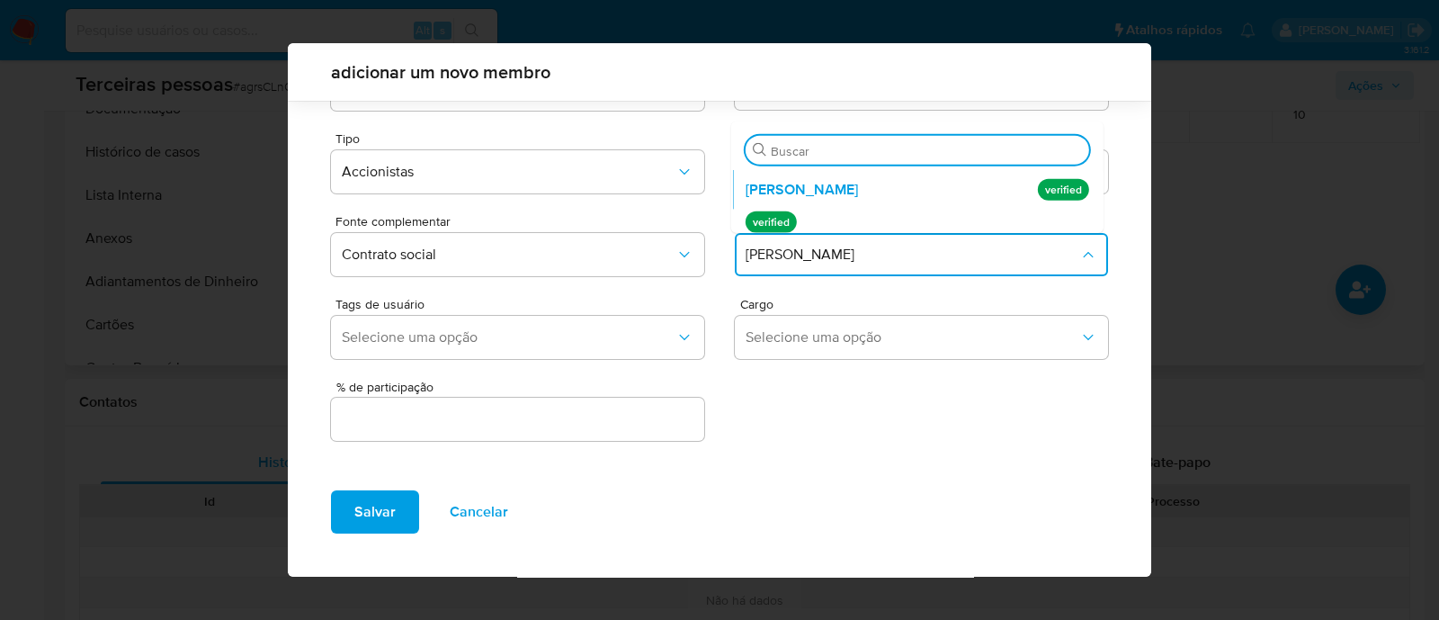
click at [623, 411] on input "text" at bounding box center [517, 419] width 373 height 23
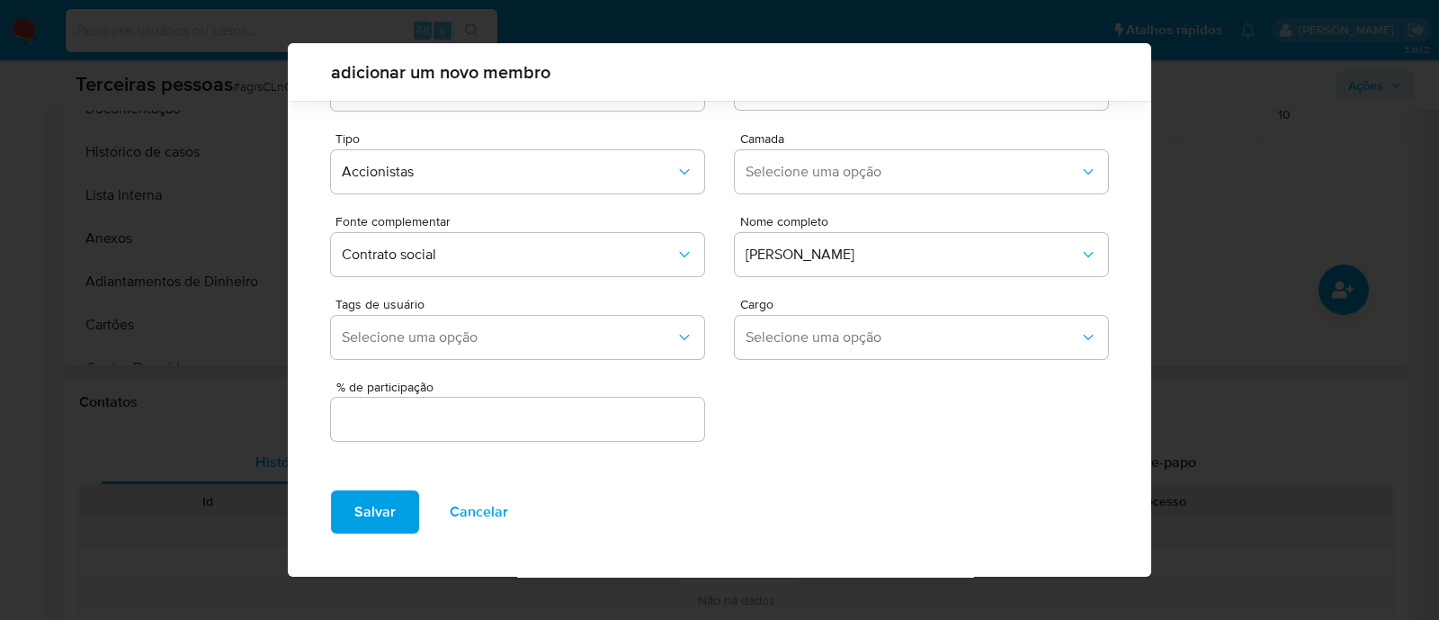
click at [443, 406] on div at bounding box center [517, 419] width 373 height 43
click at [443, 420] on input "text" at bounding box center [517, 419] width 373 height 23
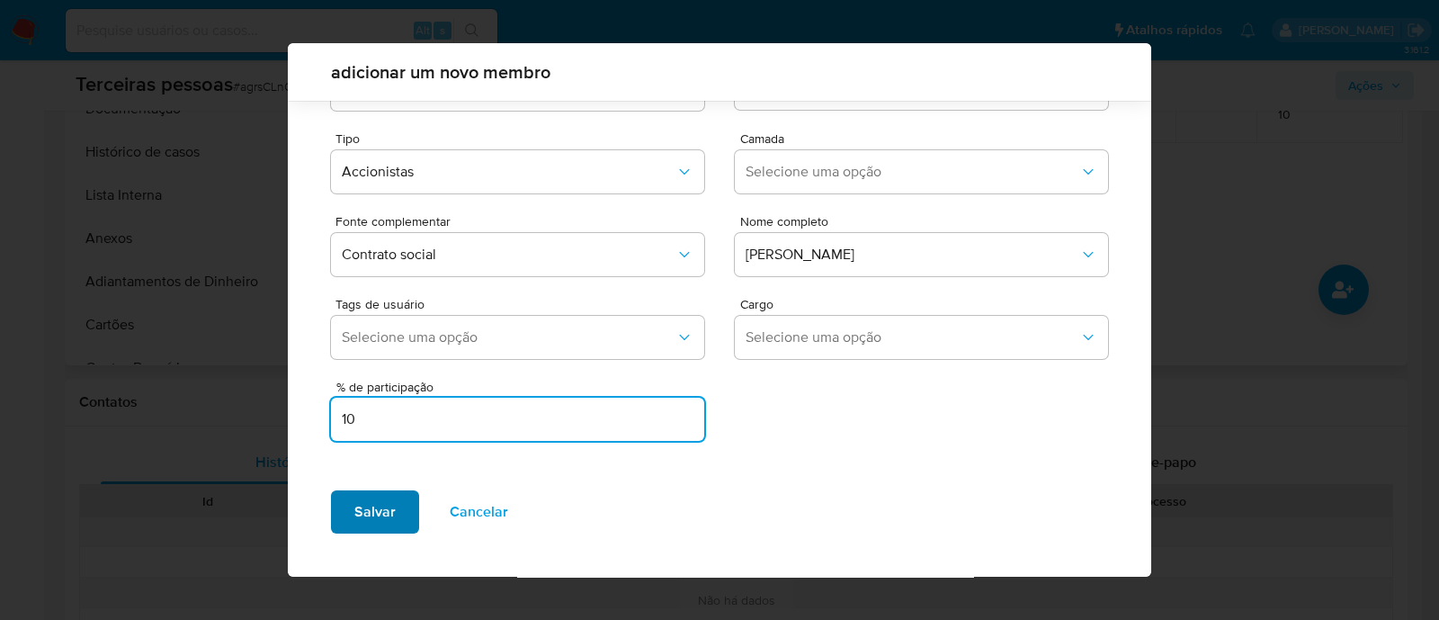
type input "10"
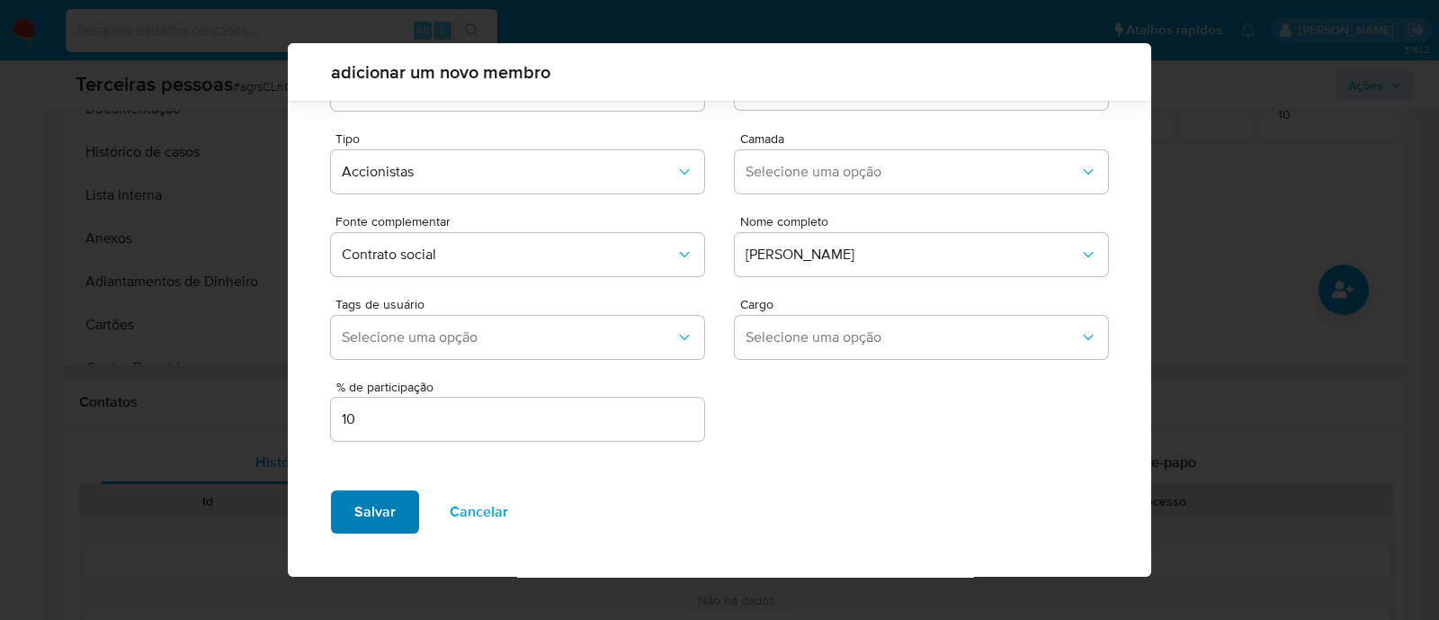
click at [396, 511] on button "Salvar" at bounding box center [375, 511] width 88 height 43
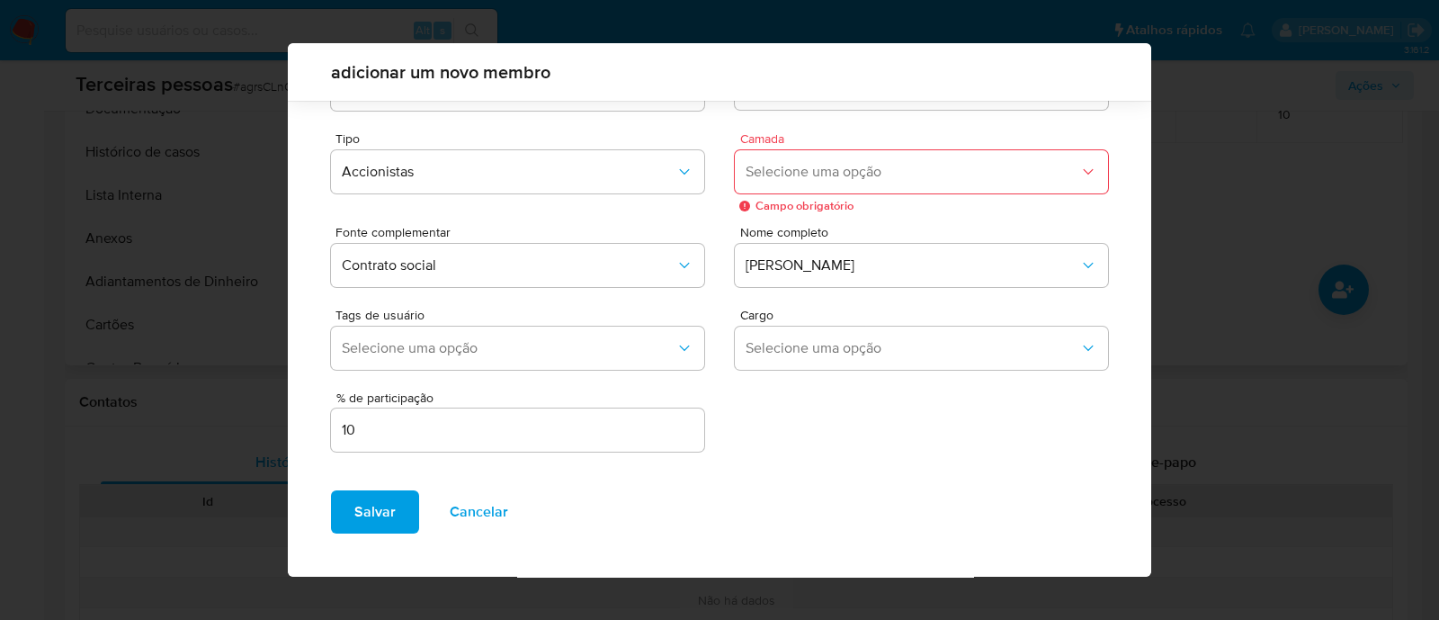
click at [856, 167] on span "Selecione uma opção" at bounding box center [913, 172] width 334 height 18
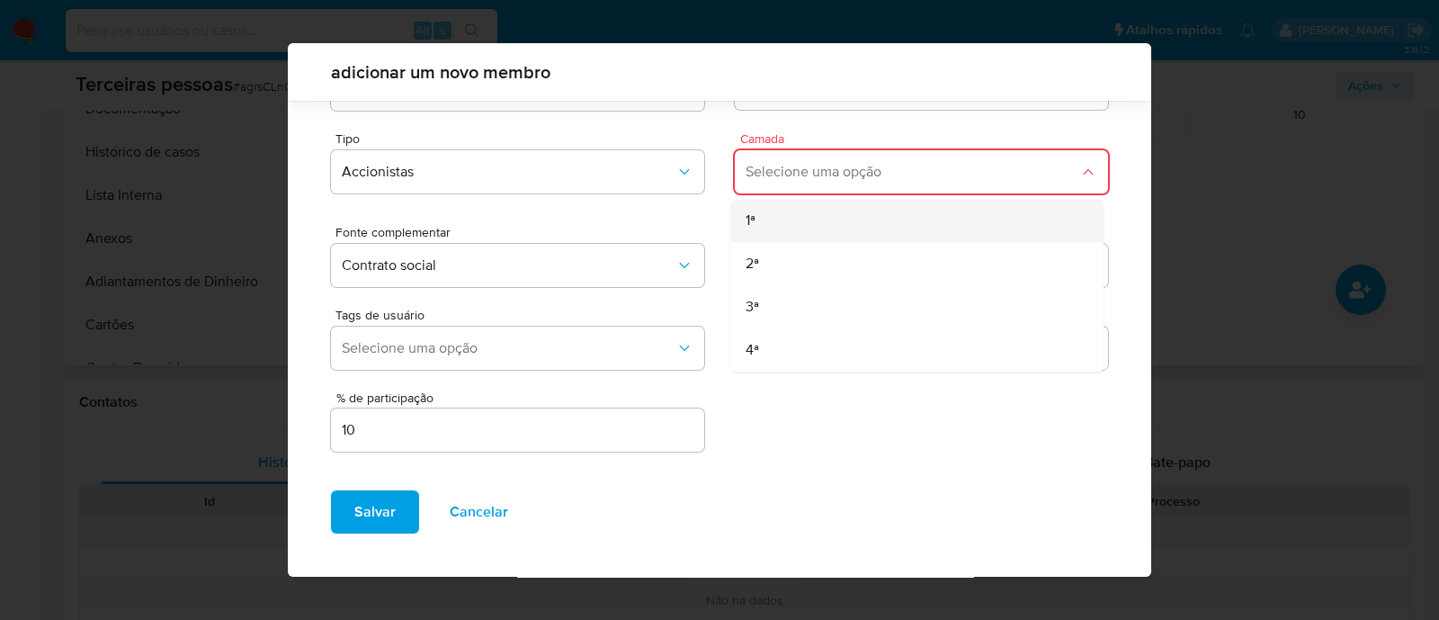
click at [830, 204] on div "1ª" at bounding box center [883, 220] width 275 height 43
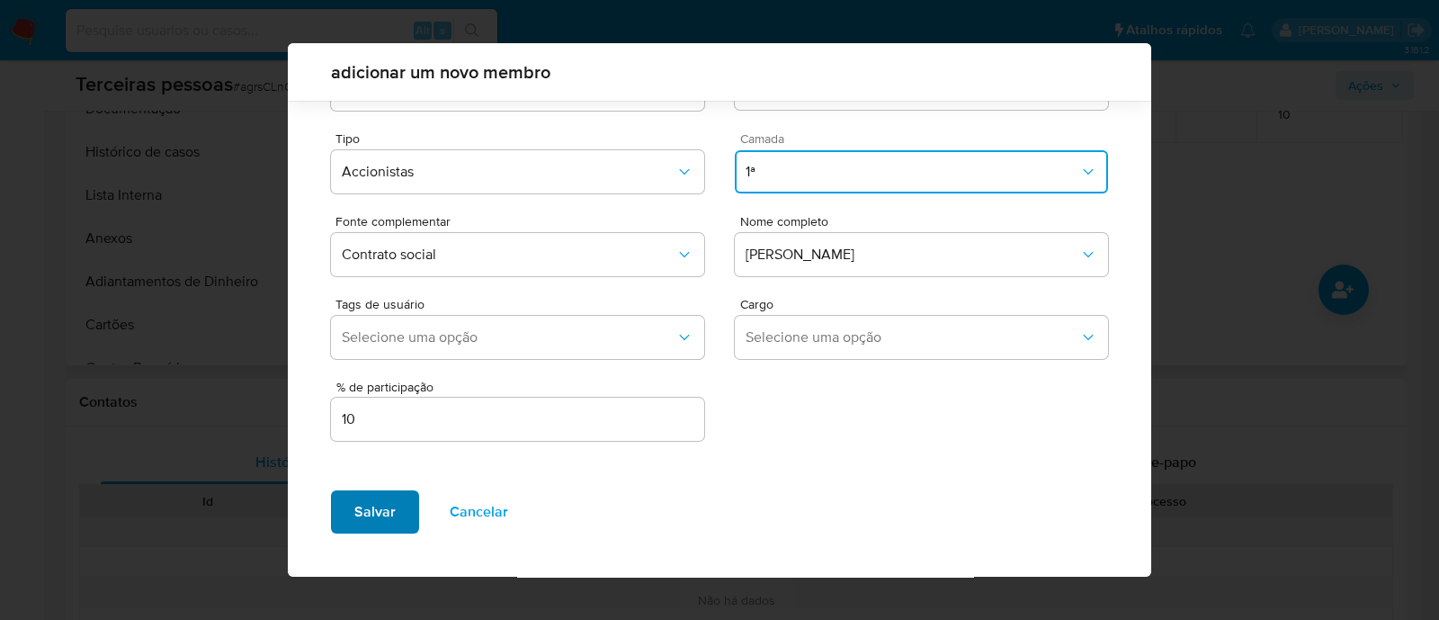
click at [359, 519] on span "Salvar" at bounding box center [374, 512] width 41 height 40
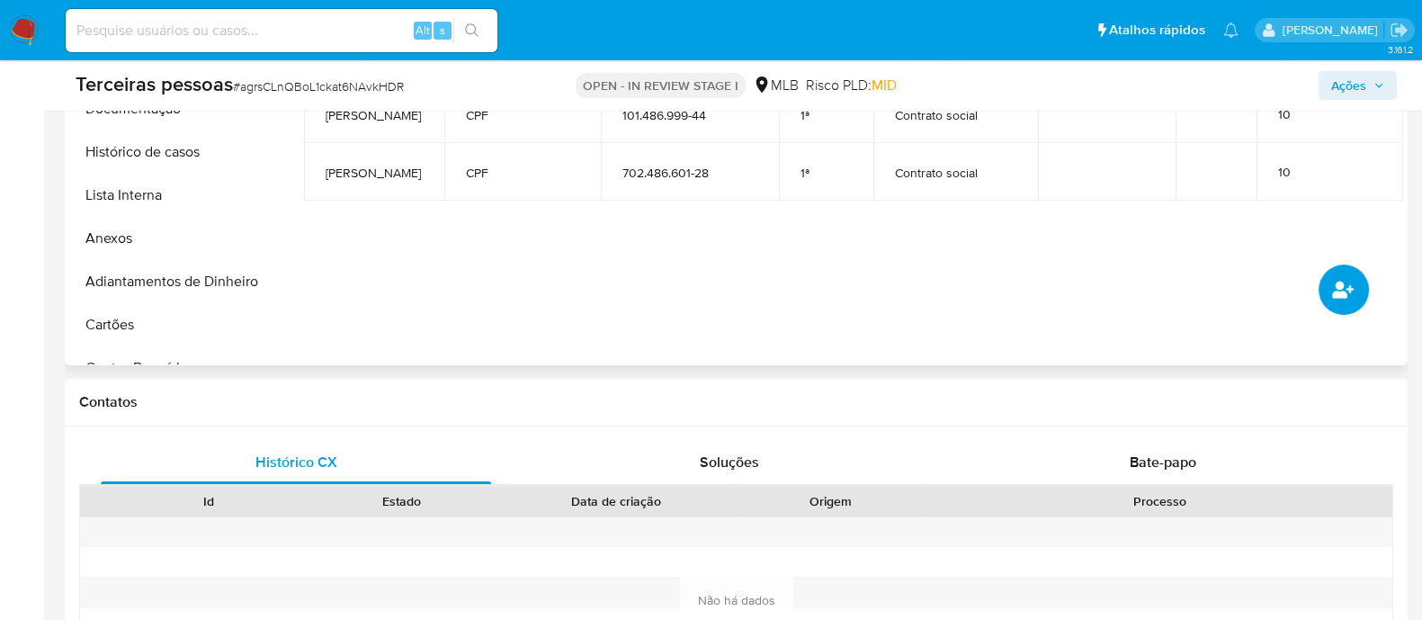
click at [1336, 292] on icon "common.add_complementary_information" at bounding box center [1343, 289] width 22 height 17
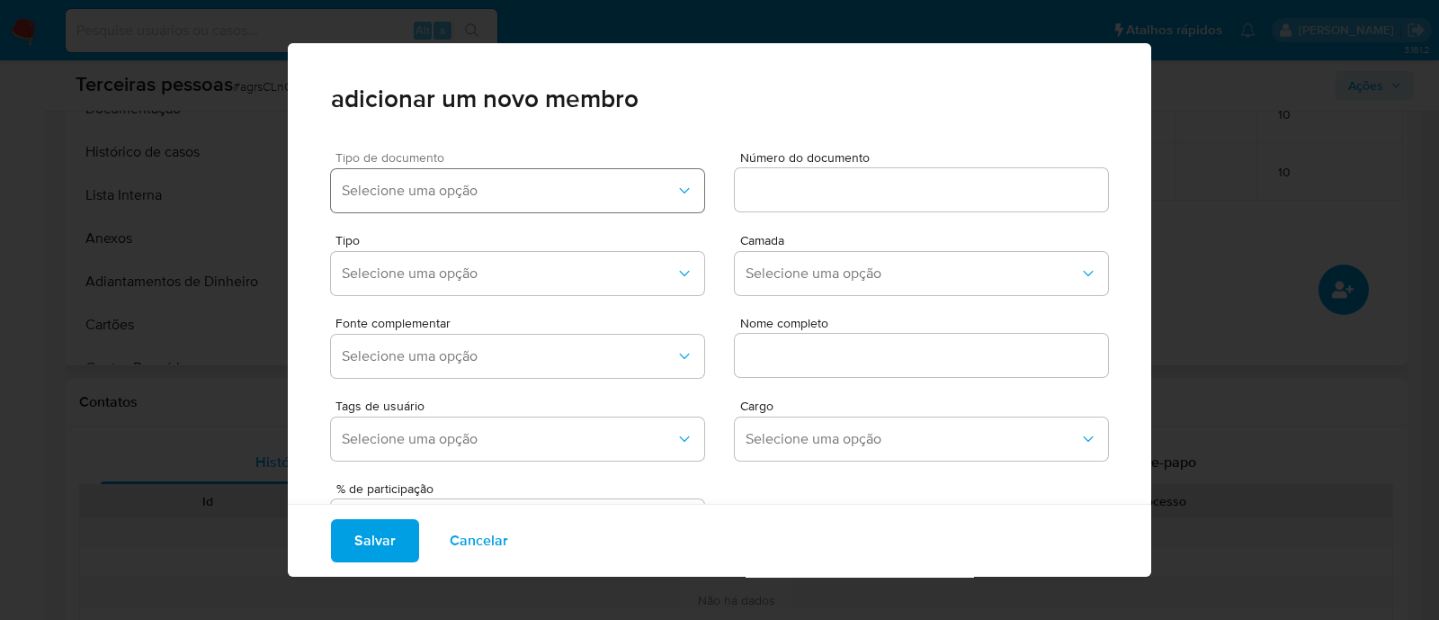
click at [475, 204] on button "Selecione uma opção" at bounding box center [517, 190] width 373 height 43
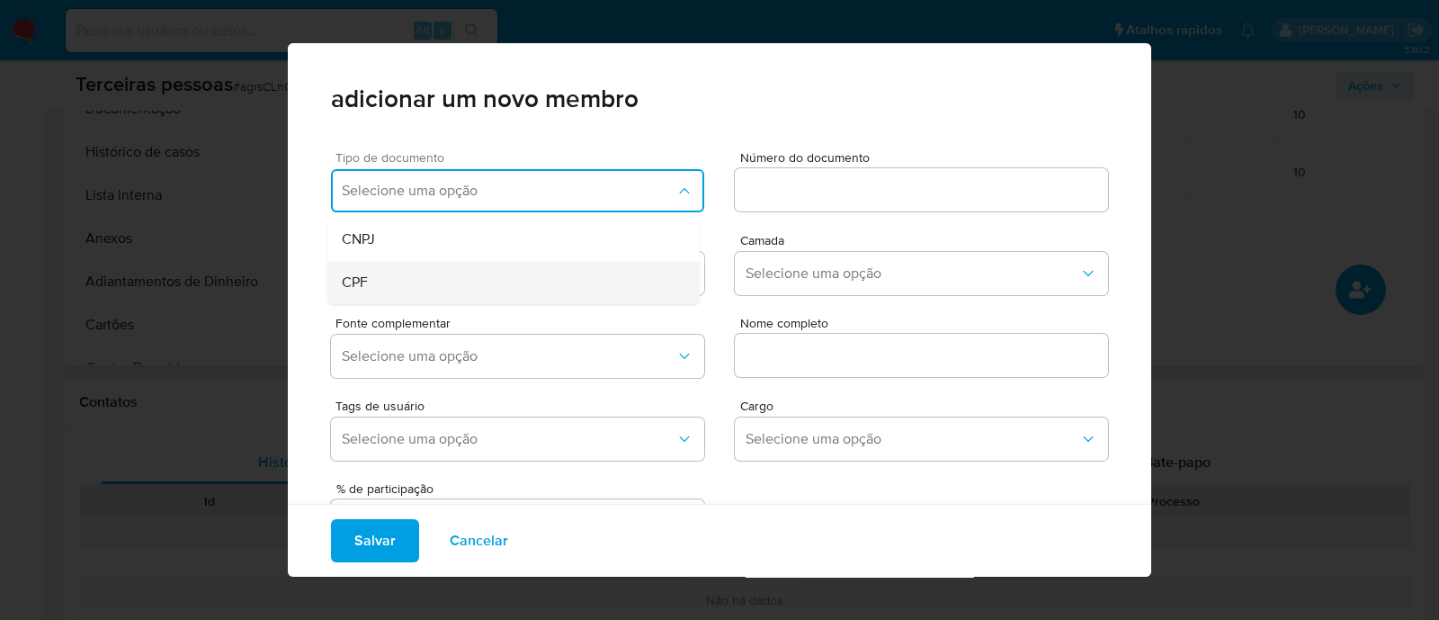
click at [423, 285] on div "CPF" at bounding box center [479, 282] width 275 height 43
click at [882, 157] on span "Número do documento" at bounding box center [926, 157] width 373 height 13
click at [882, 178] on input at bounding box center [921, 189] width 373 height 23
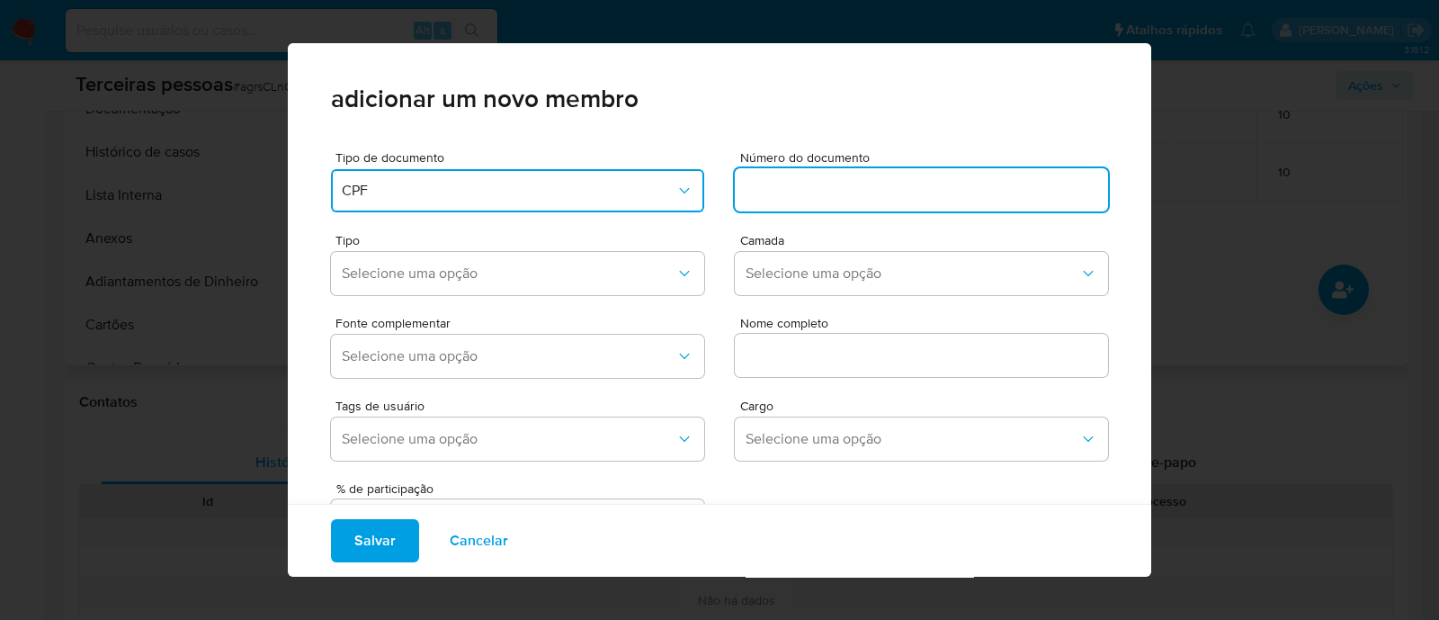
click at [868, 192] on input at bounding box center [921, 189] width 373 height 23
type input "015.976.321-55"
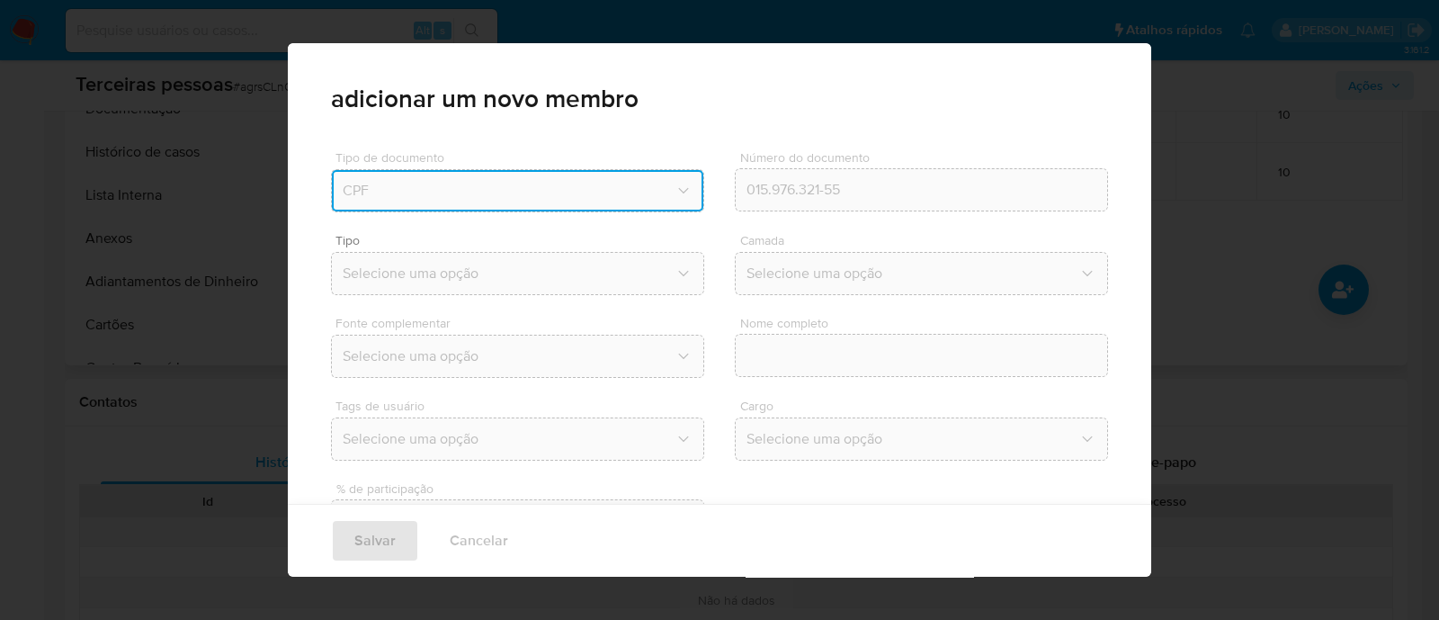
type input "Gustavo Alves Moreira"
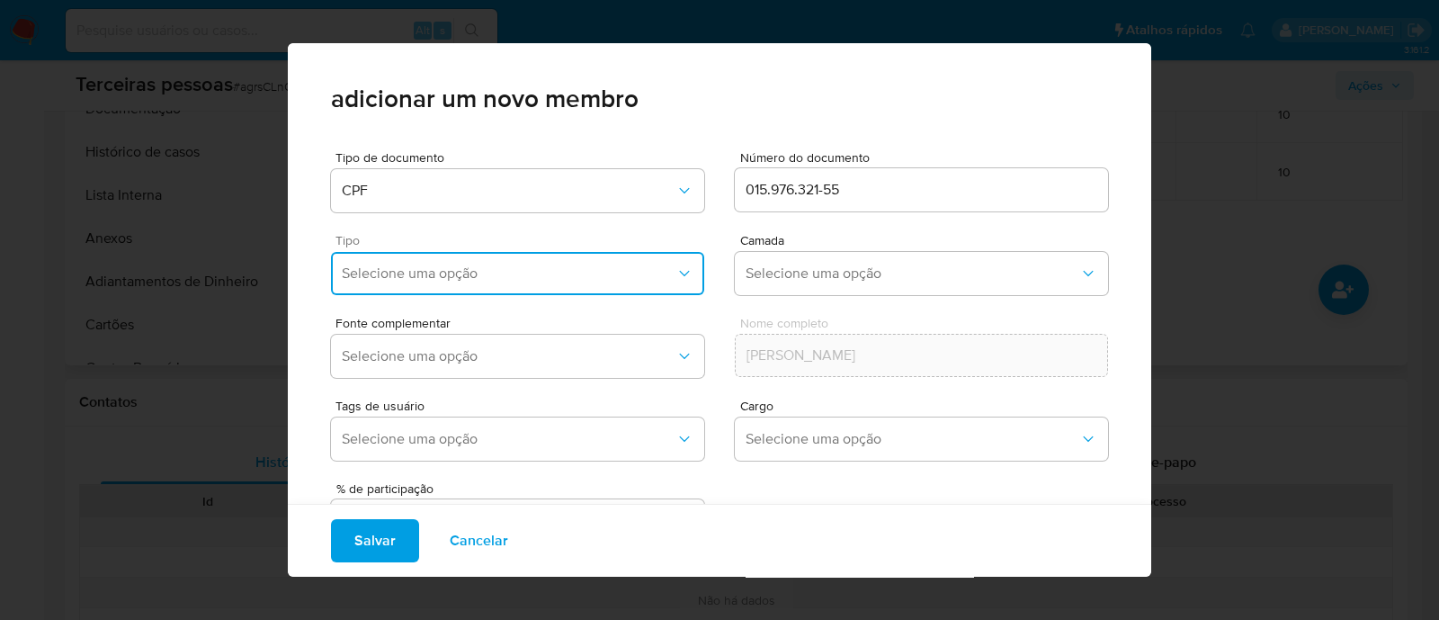
click at [409, 254] on button "Selecione uma opção" at bounding box center [517, 273] width 373 height 43
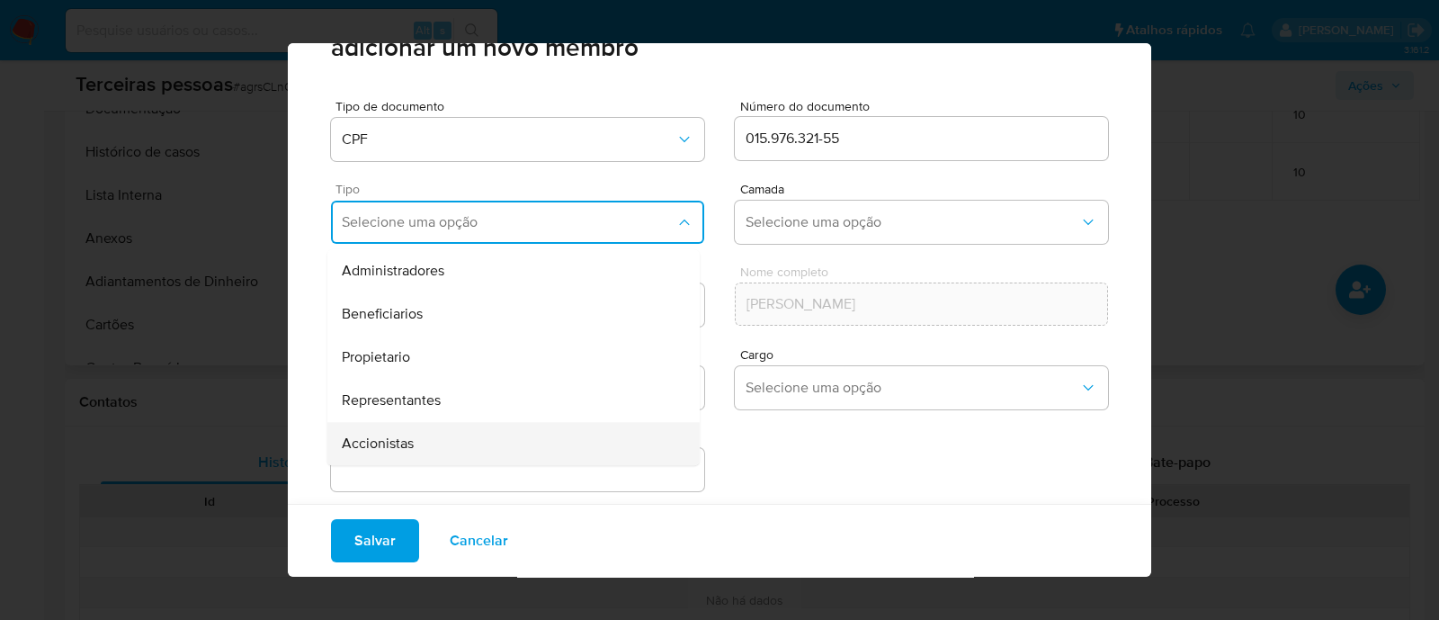
scroll to position [74, 0]
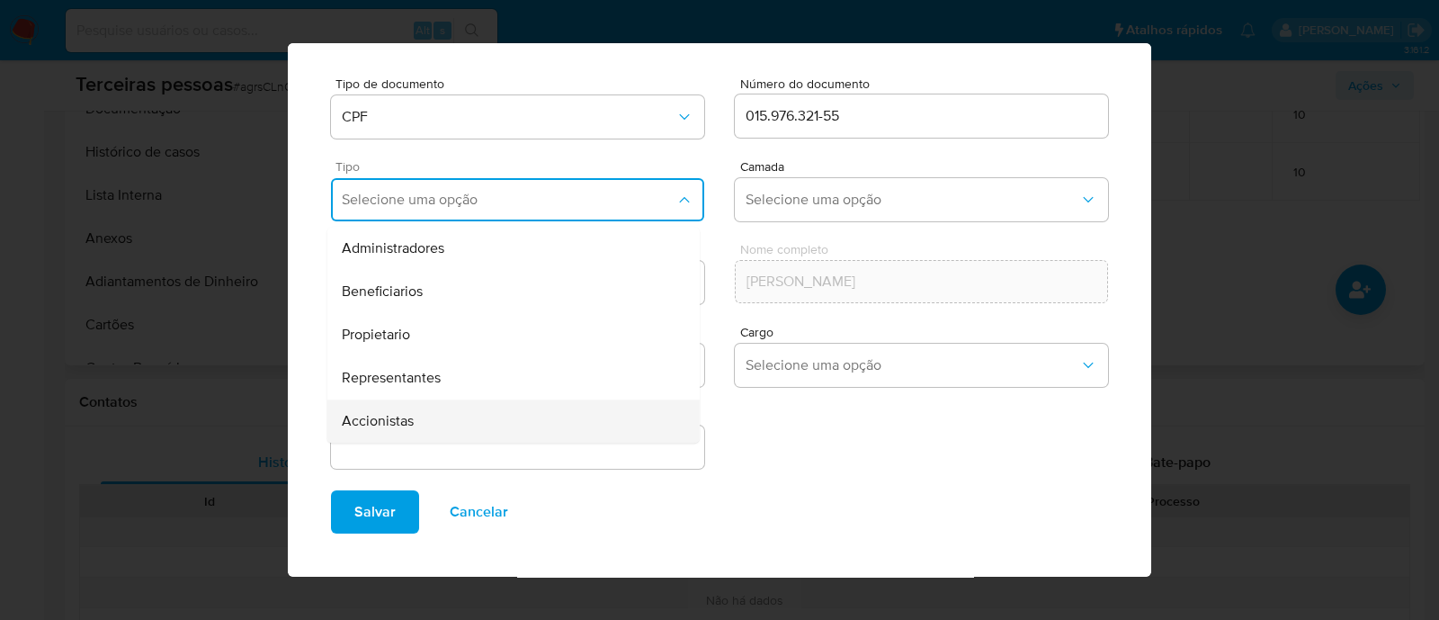
click at [462, 413] on div "Accionistas" at bounding box center [479, 420] width 275 height 43
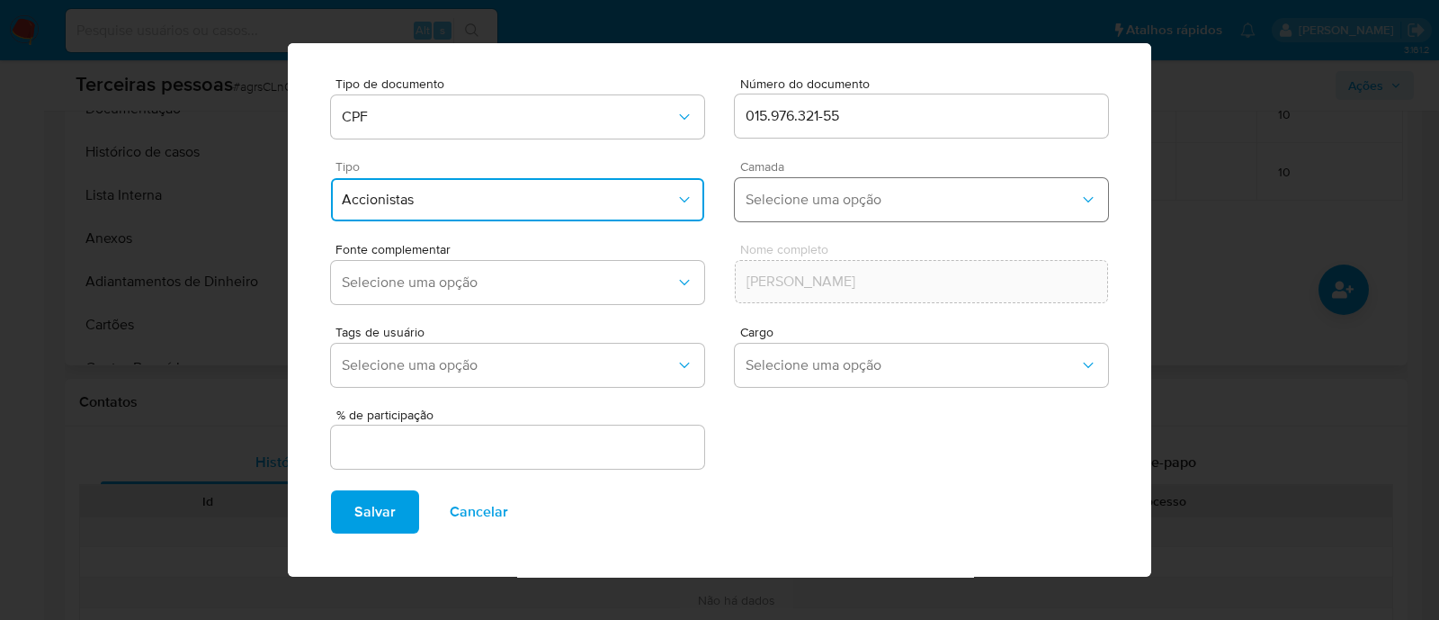
click at [880, 191] on span "Selecione uma opção" at bounding box center [913, 200] width 334 height 18
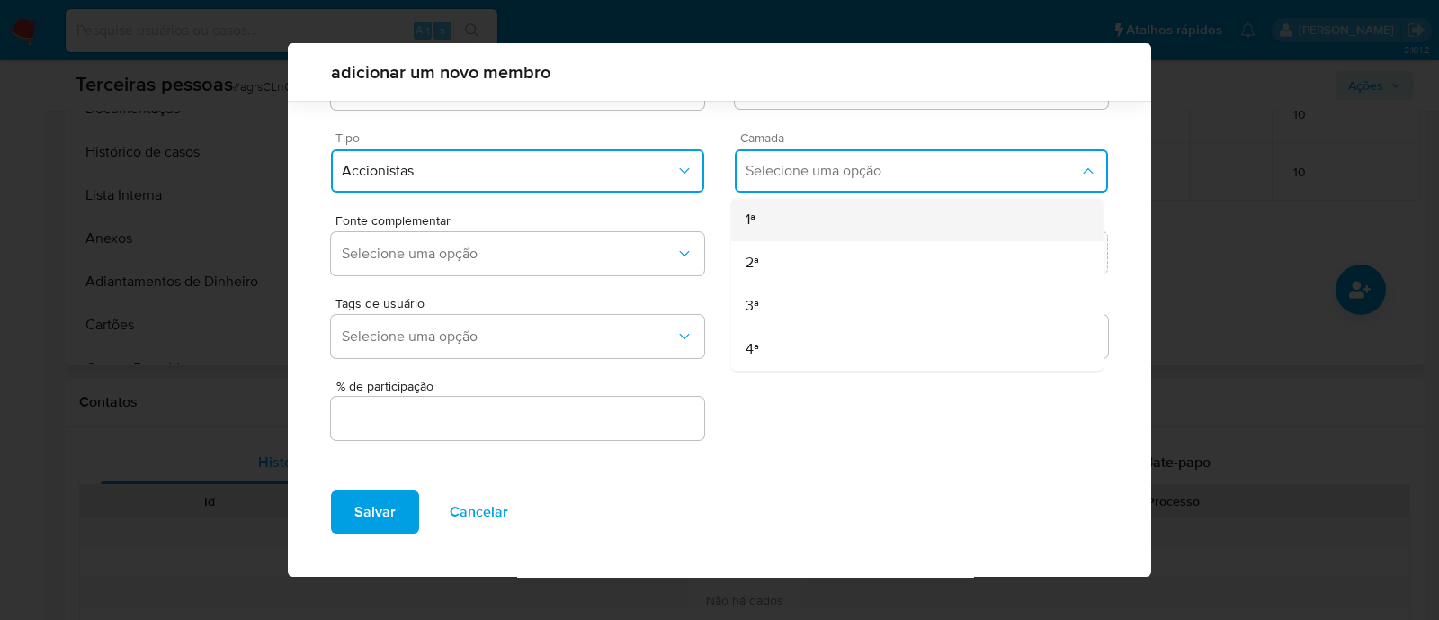
scroll to position [66, 0]
click at [748, 220] on div "1ª" at bounding box center [883, 220] width 275 height 43
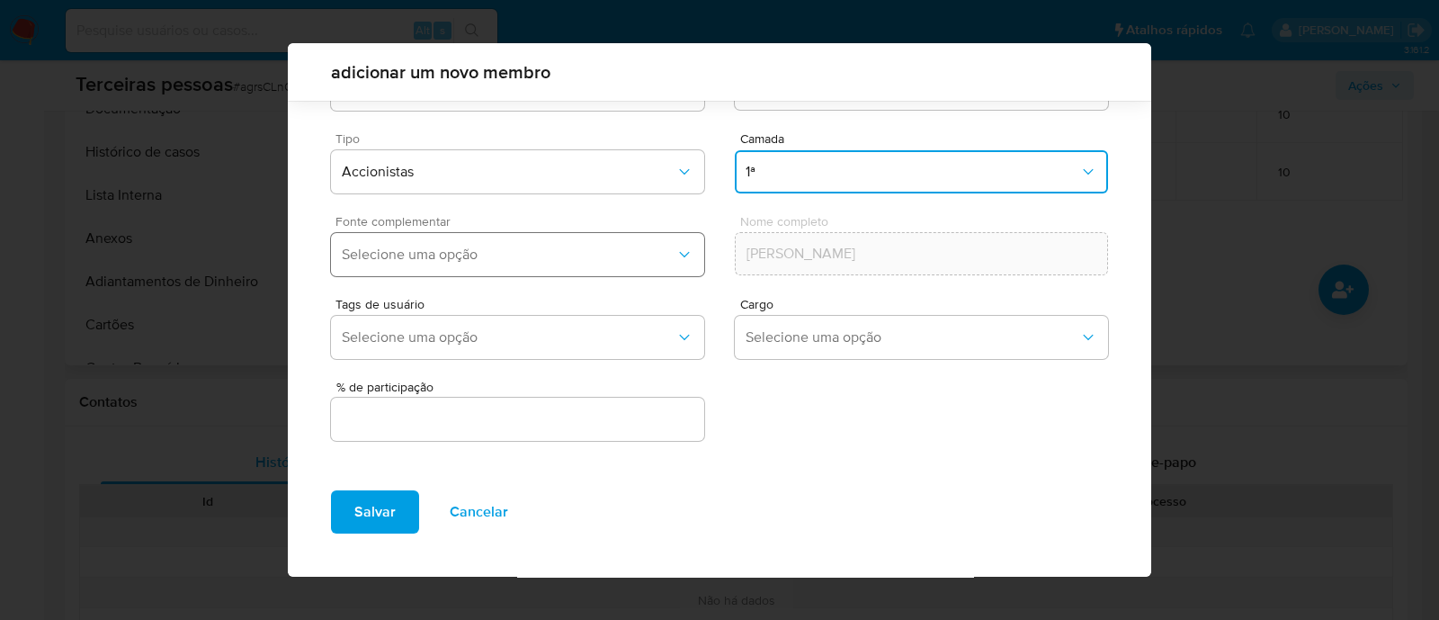
click at [473, 255] on span "Selecione uma opção" at bounding box center [509, 255] width 334 height 18
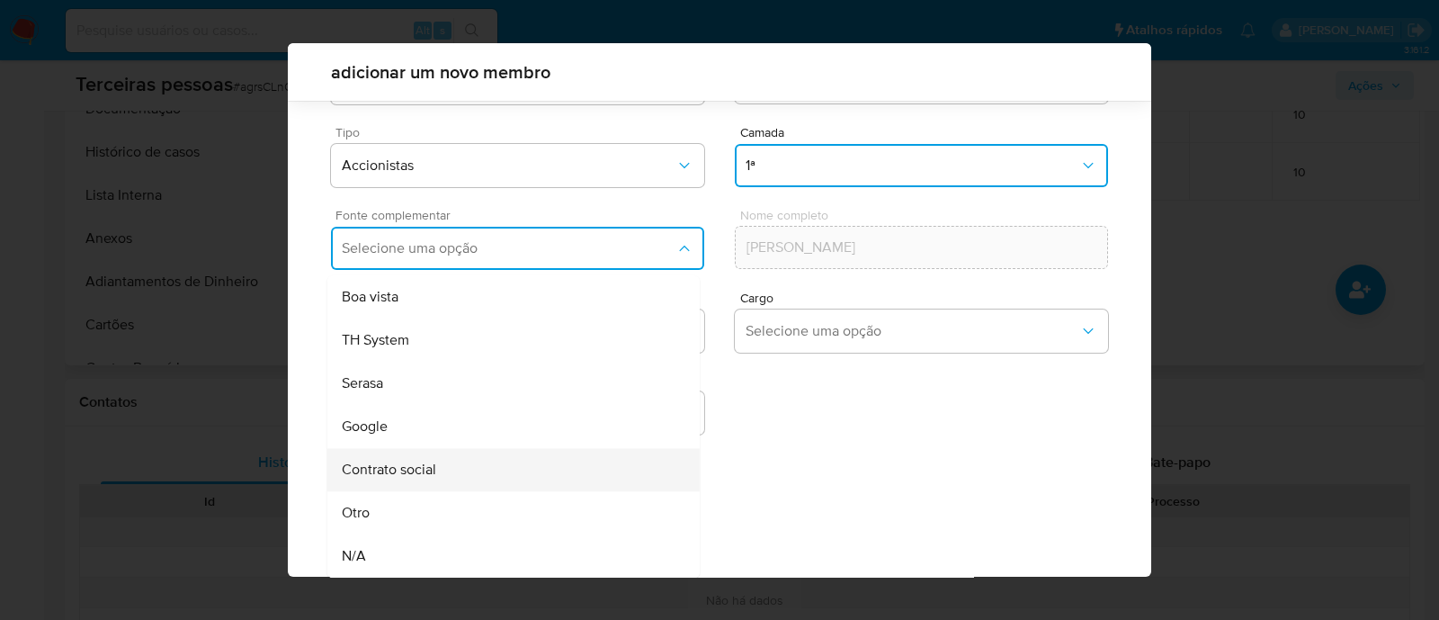
click at [490, 474] on div "Contrato social" at bounding box center [479, 469] width 275 height 43
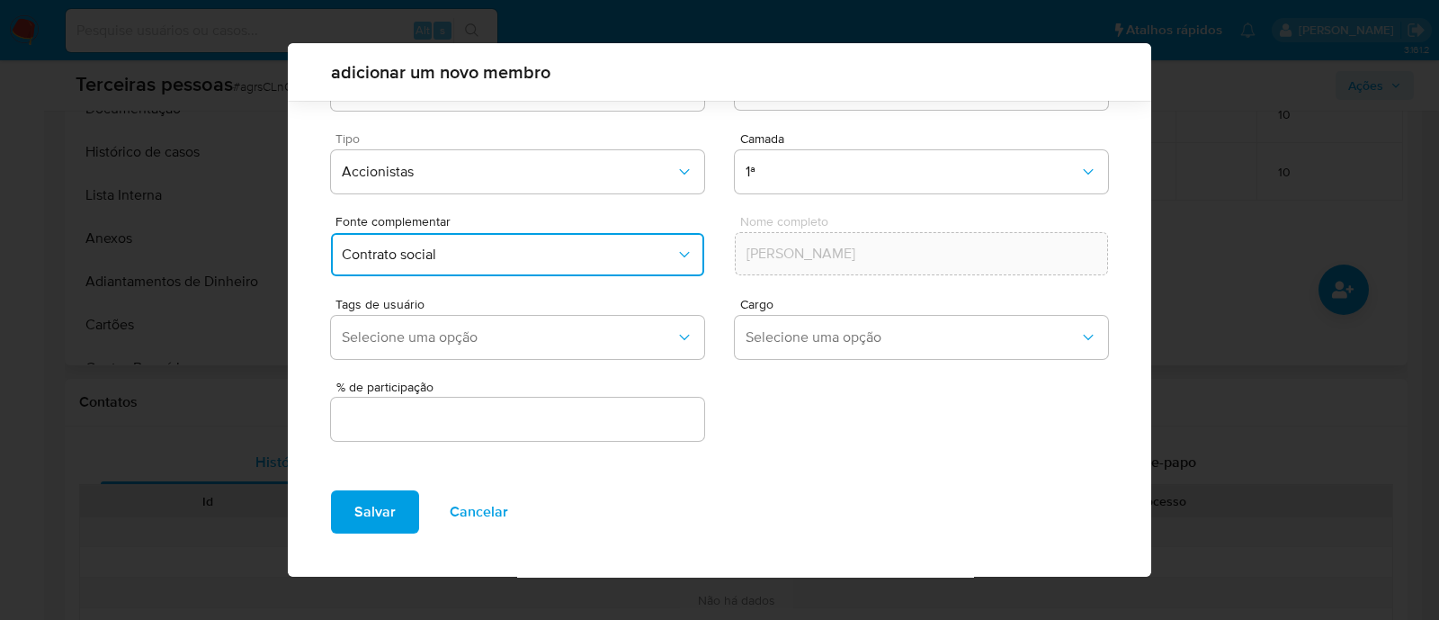
click at [622, 408] on input "text" at bounding box center [517, 419] width 373 height 23
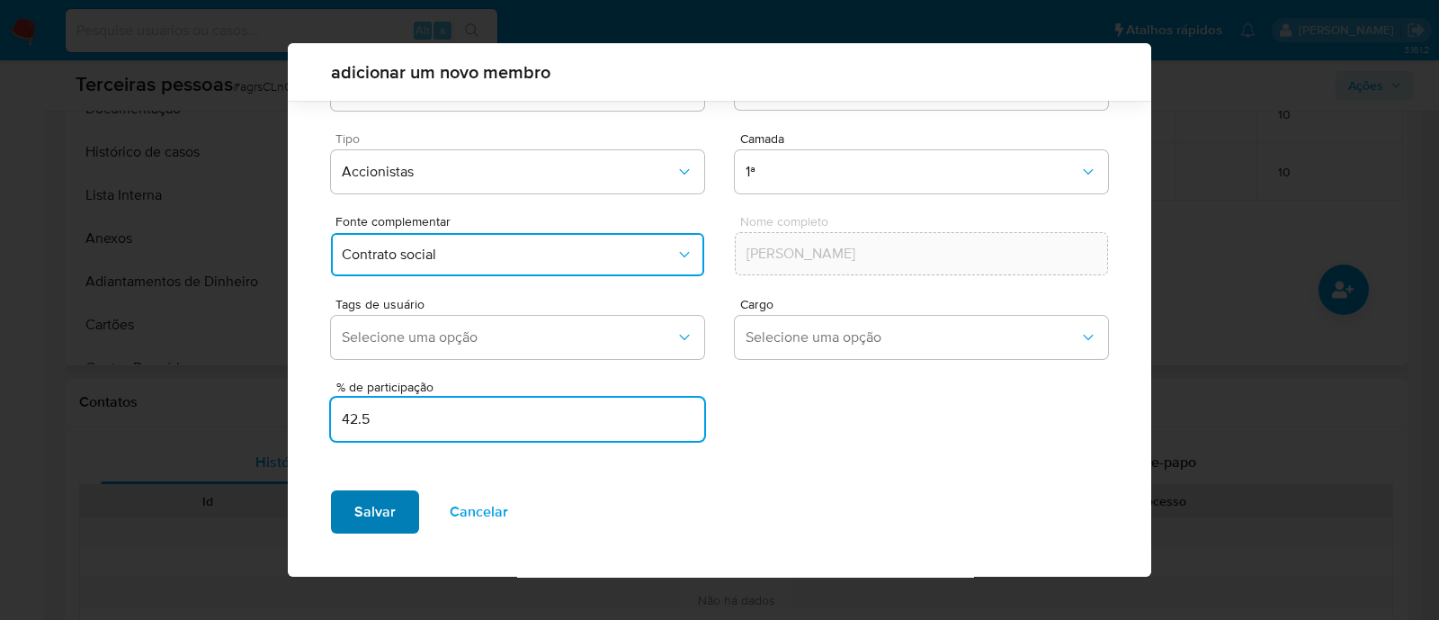
type input "42.5"
click at [398, 525] on button "Salvar" at bounding box center [375, 511] width 88 height 43
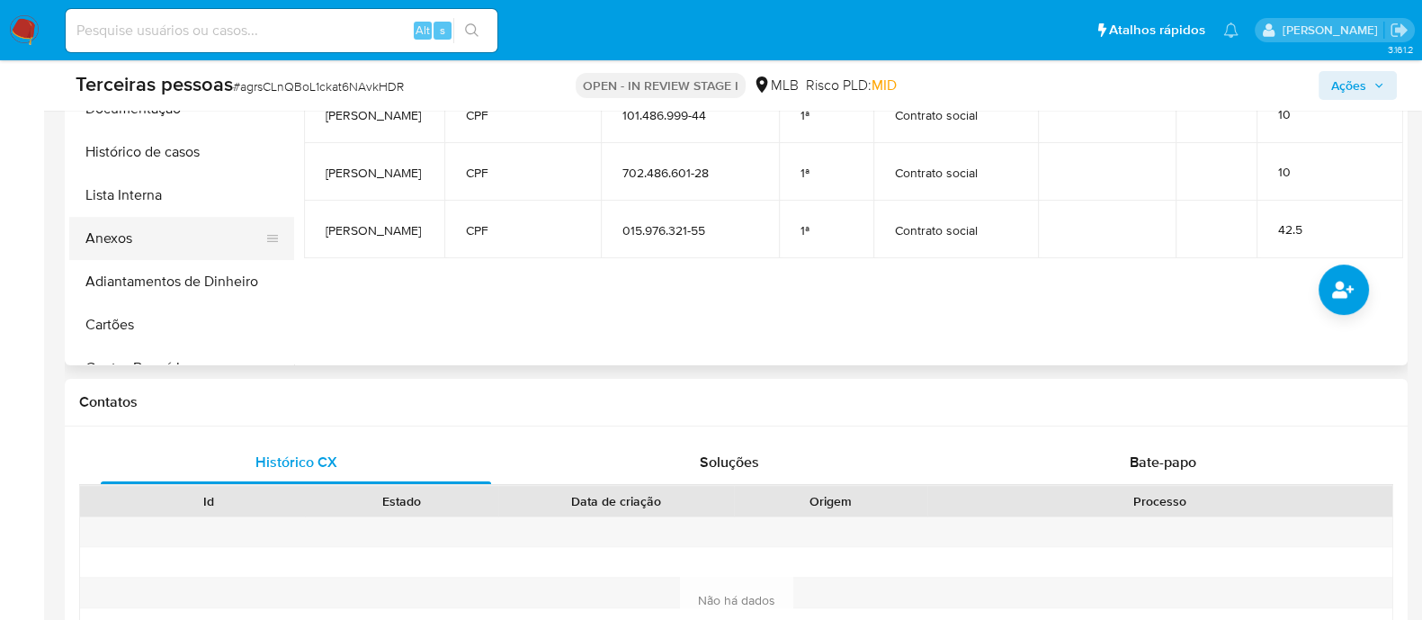
click at [112, 233] on button "Anexos" at bounding box center [174, 238] width 211 height 43
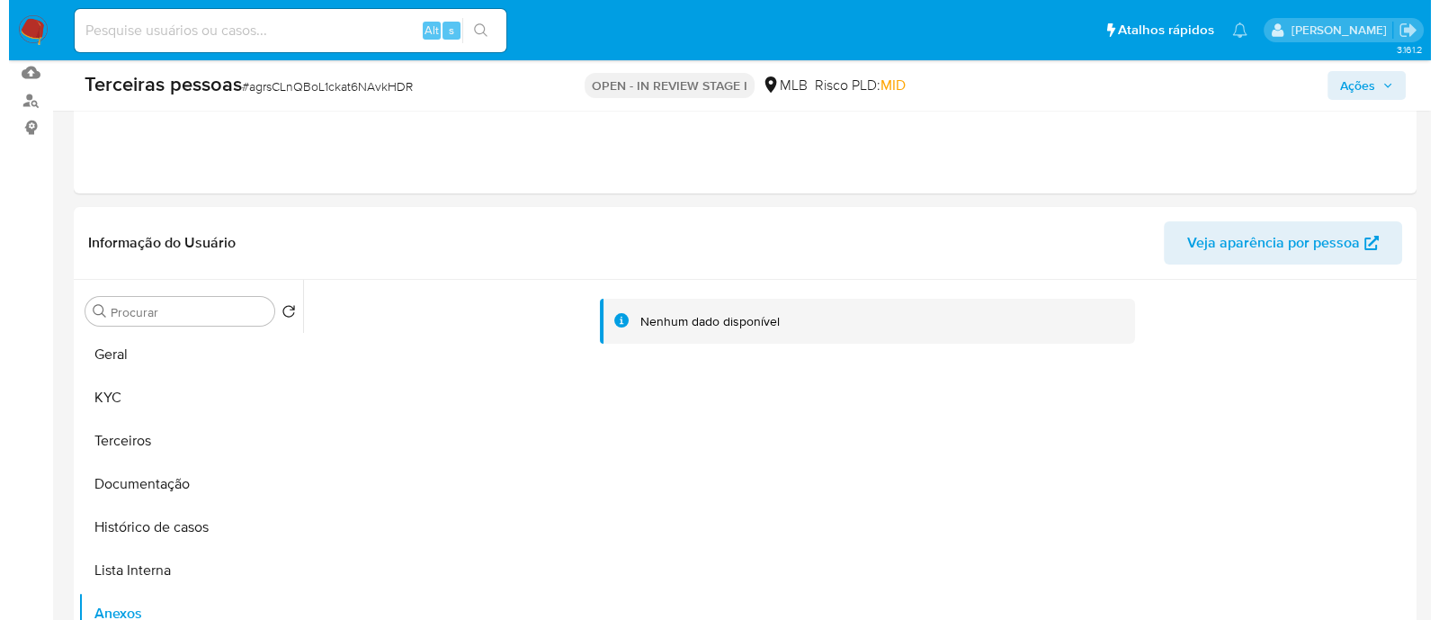
scroll to position [449, 0]
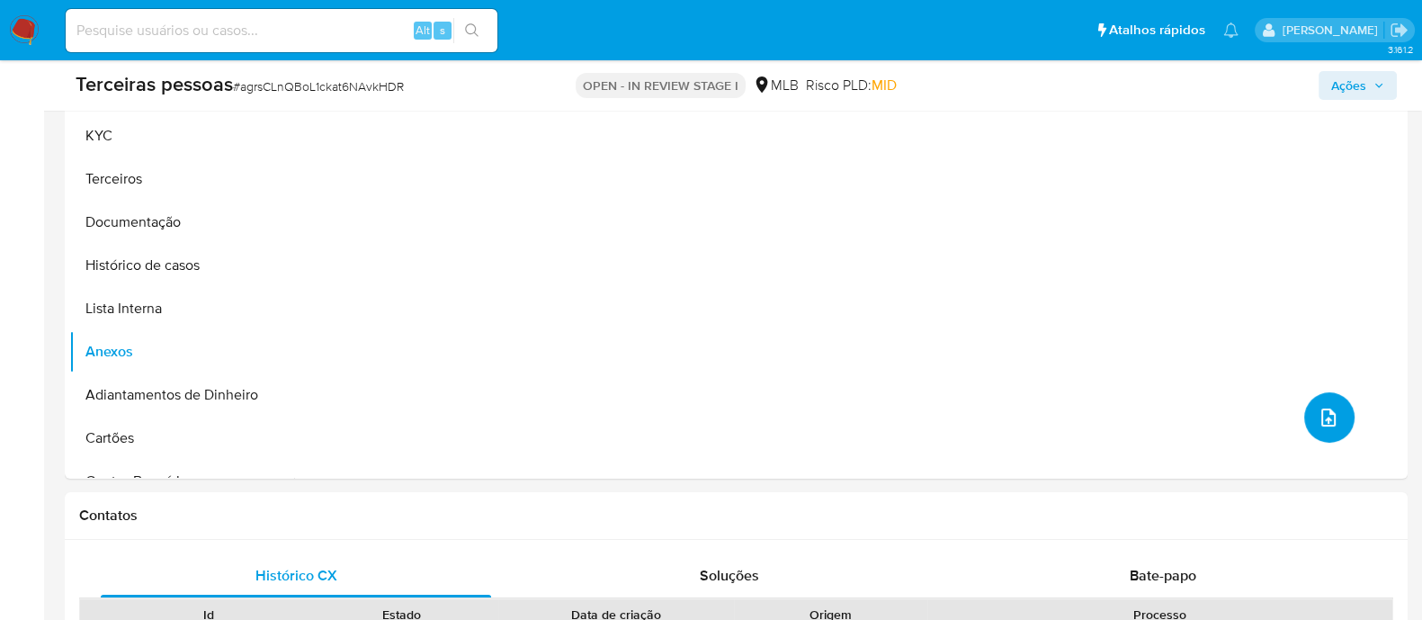
click at [1320, 435] on button "upload-file" at bounding box center [1329, 417] width 50 height 50
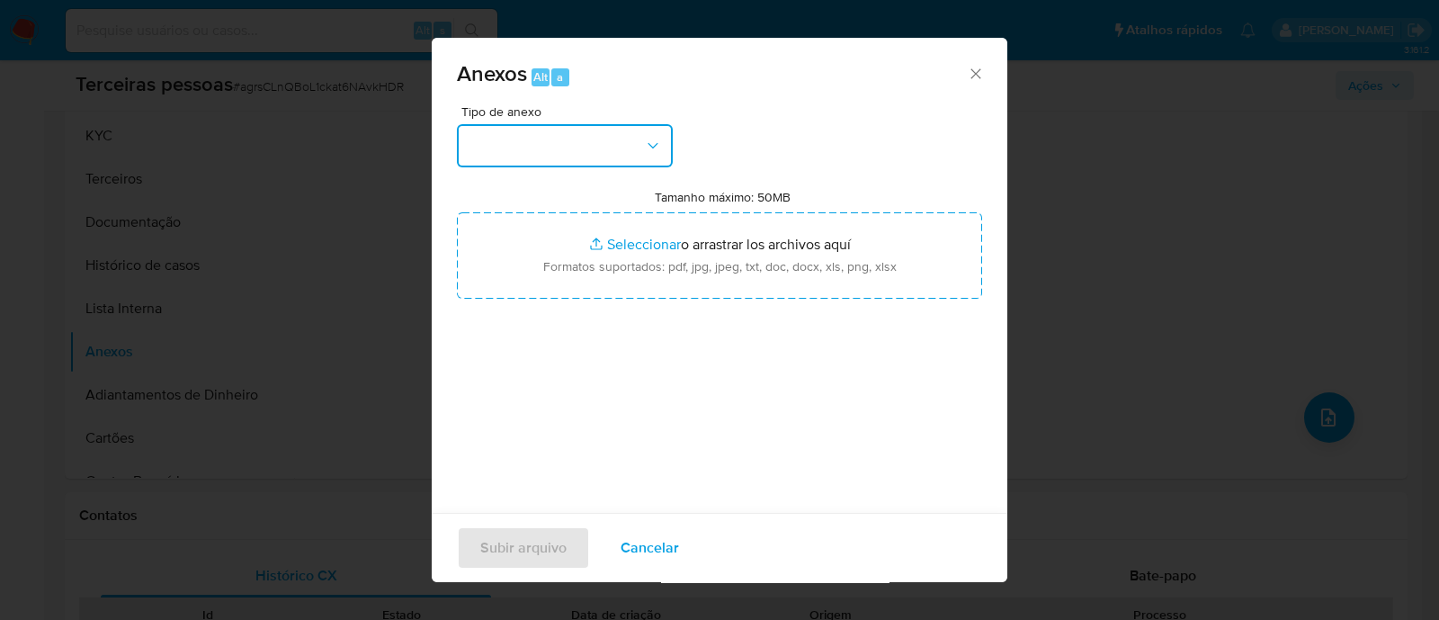
click at [521, 163] on button "button" at bounding box center [565, 145] width 216 height 43
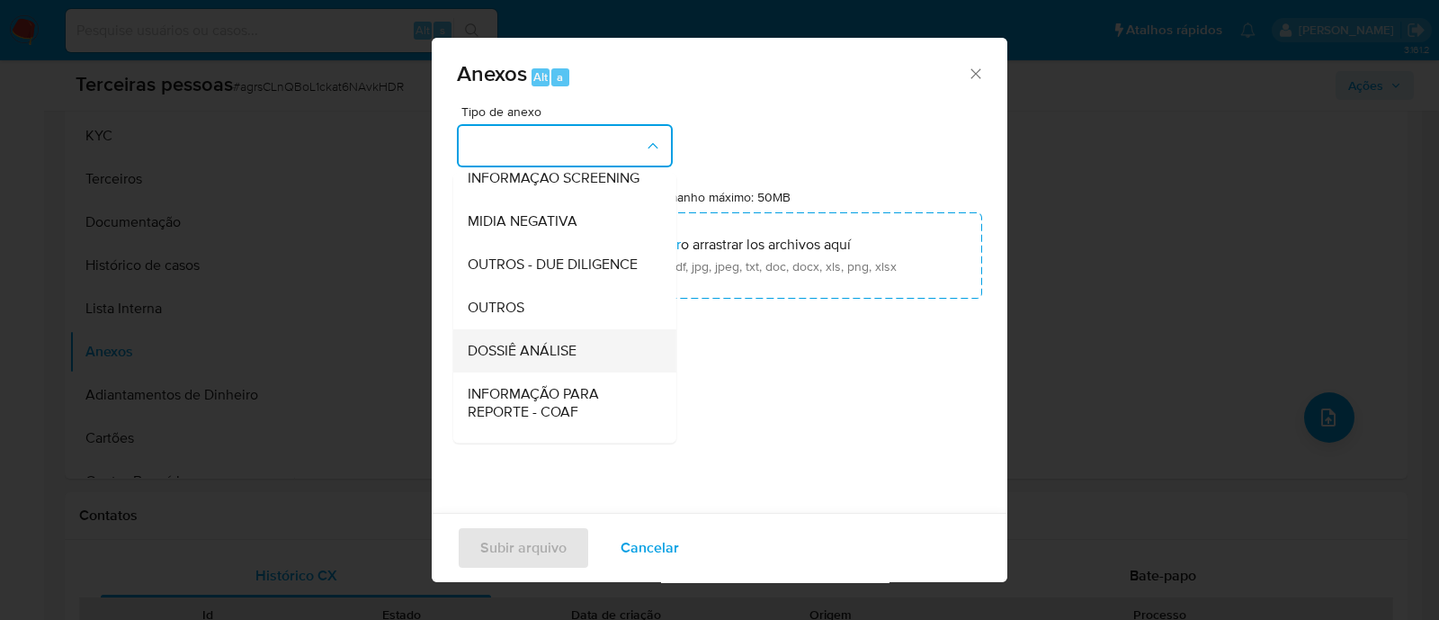
scroll to position [277, 0]
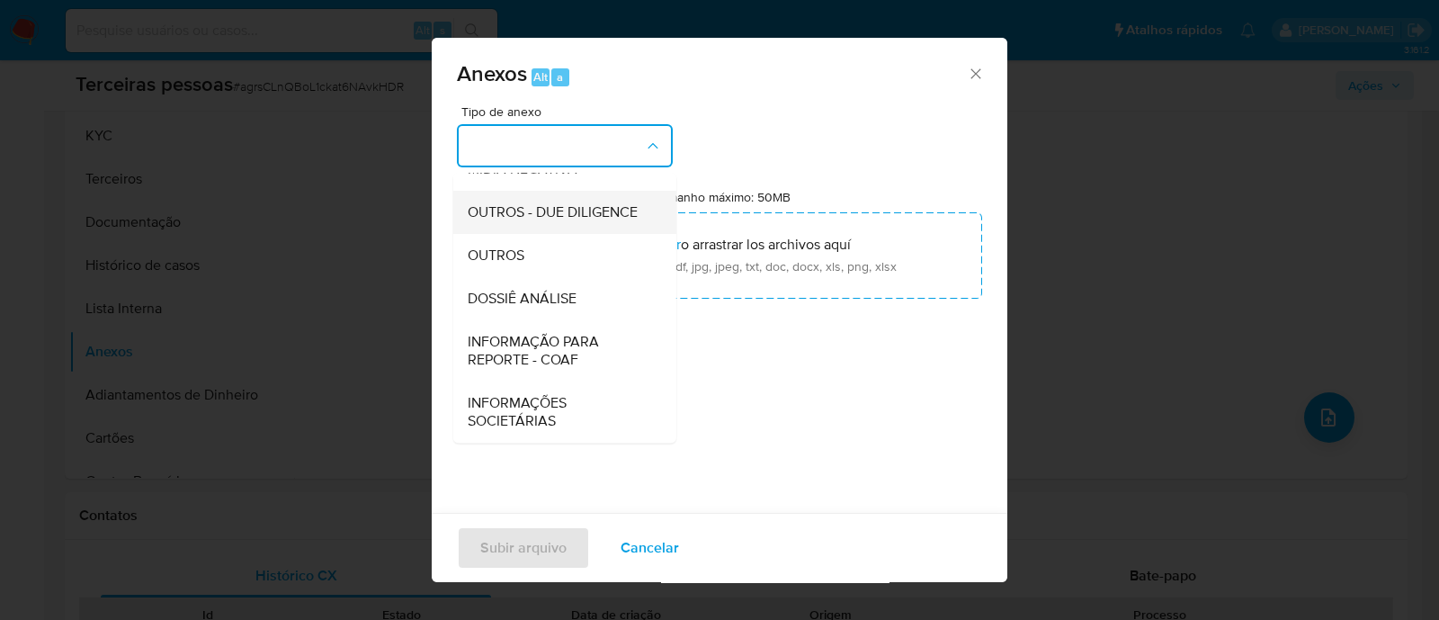
click at [540, 212] on span "OUTROS - DUE DILIGENCE" at bounding box center [553, 212] width 170 height 18
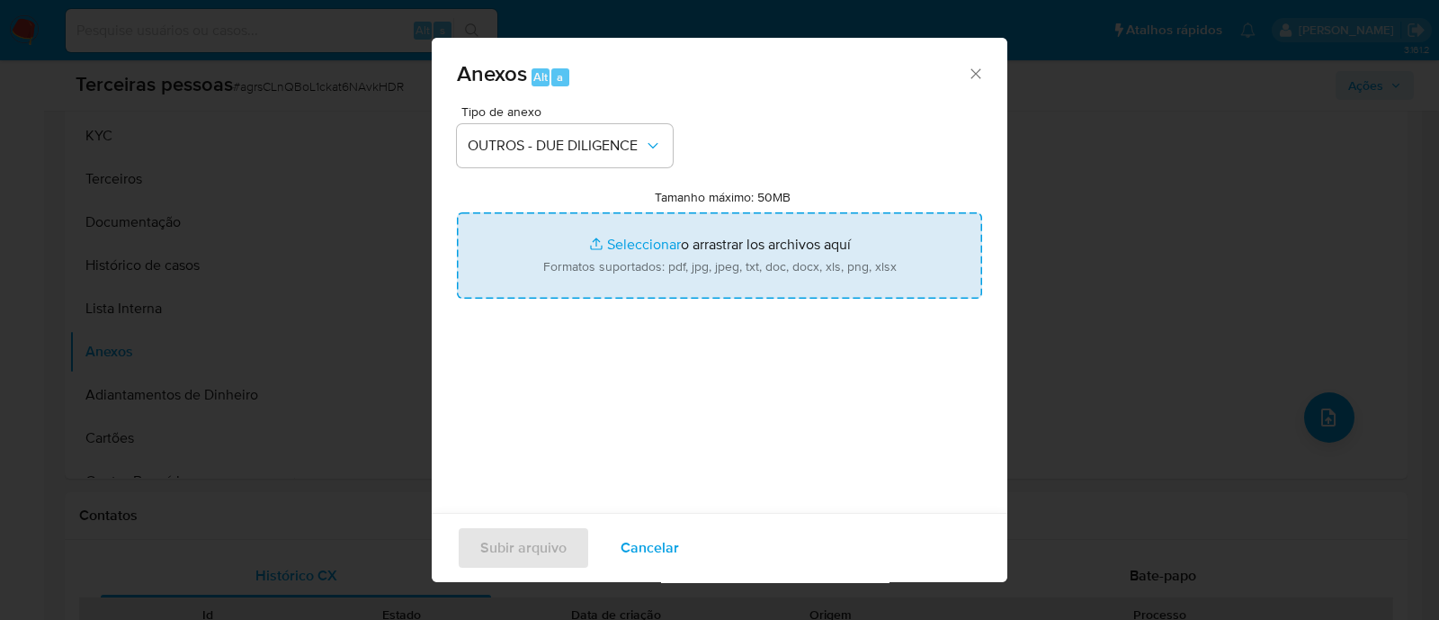
click at [666, 242] on input "Tamanho máximo: 50MB Seleccionar archivos" at bounding box center [719, 255] width 525 height 86
type input "C:\fakepath\Matriz de Risco - WARD LTDA.pdf"
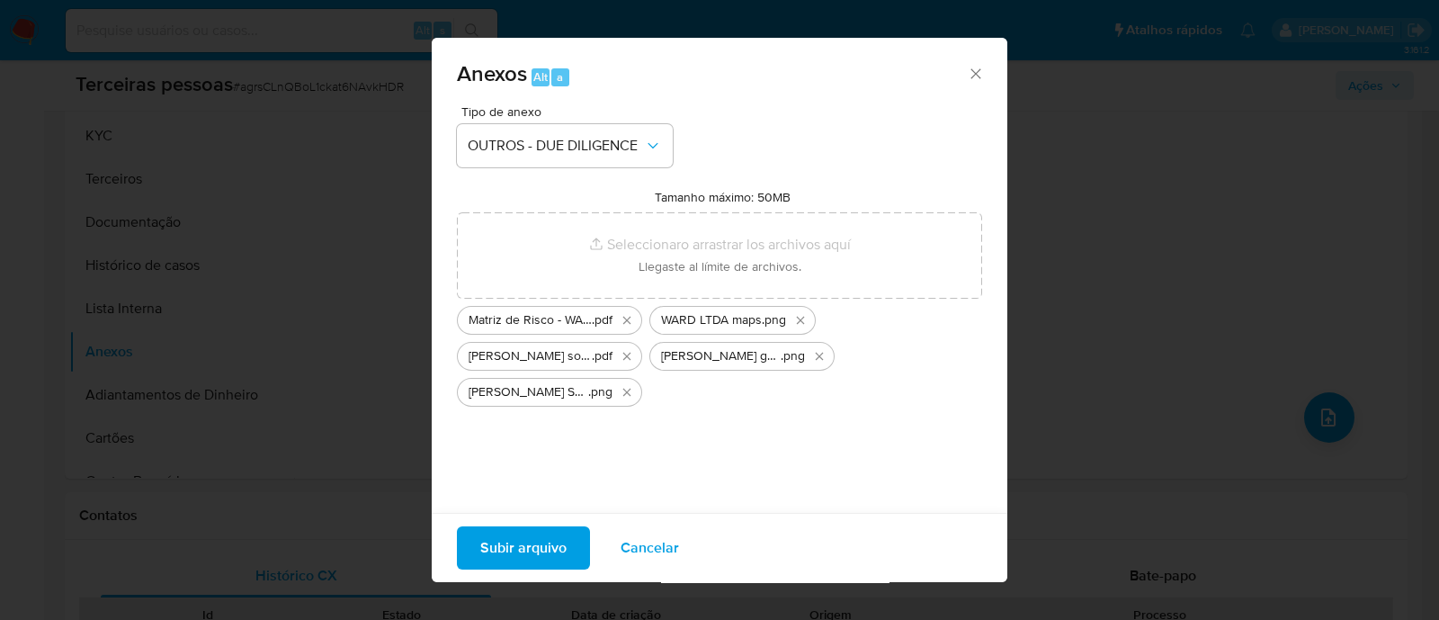
click at [519, 545] on span "Subir arquivo" at bounding box center [523, 548] width 86 height 40
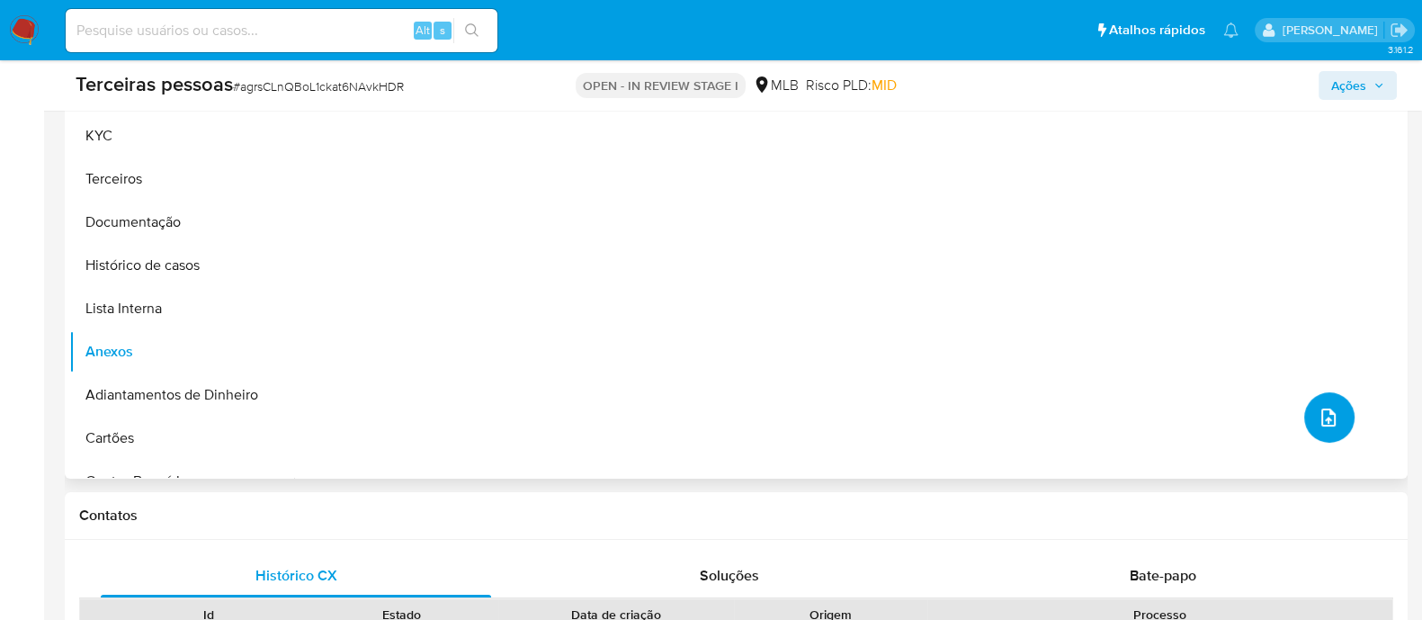
click at [1322, 426] on icon "upload-file" at bounding box center [1329, 418] width 22 height 22
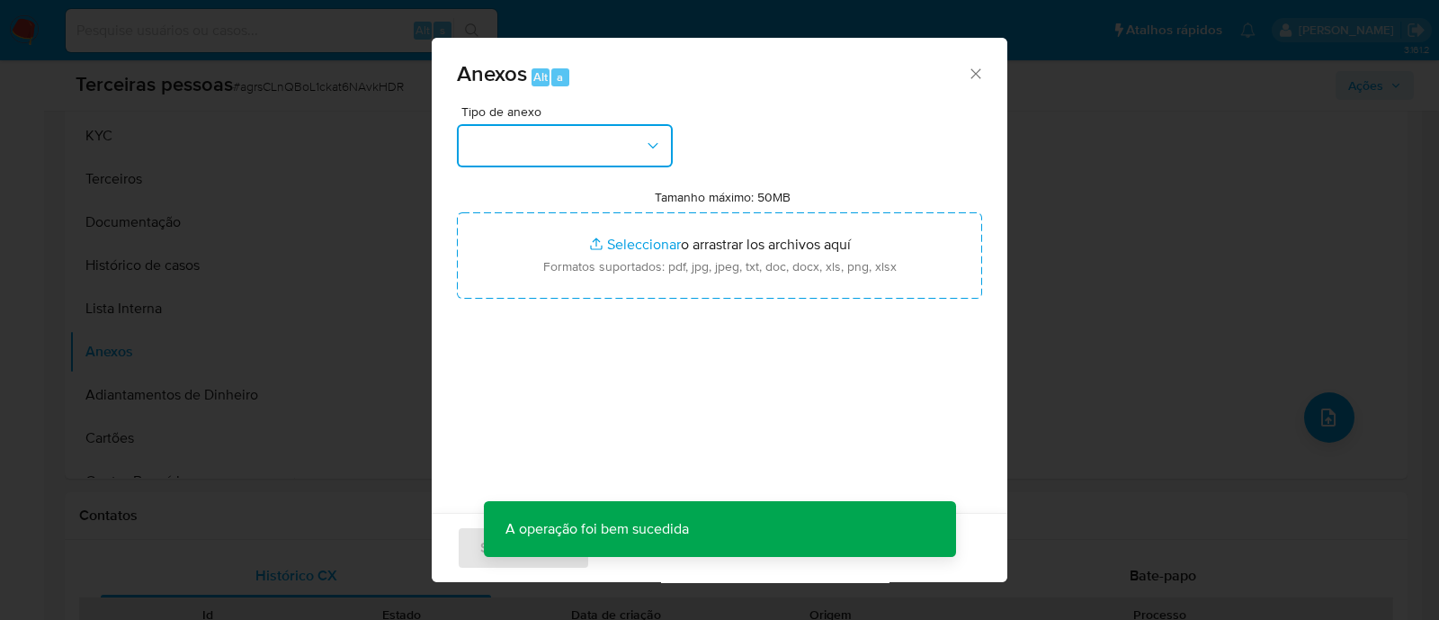
click at [610, 143] on button "button" at bounding box center [565, 145] width 216 height 43
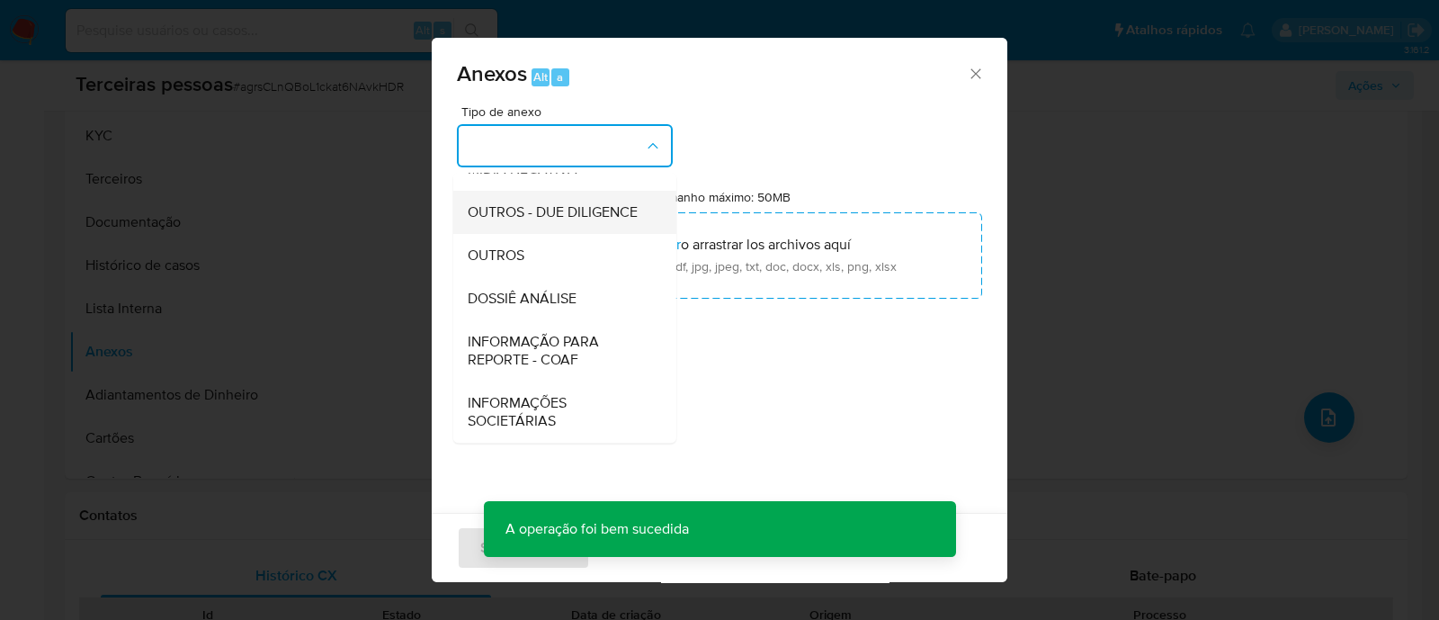
click at [568, 218] on span "OUTROS - DUE DILIGENCE" at bounding box center [553, 212] width 170 height 18
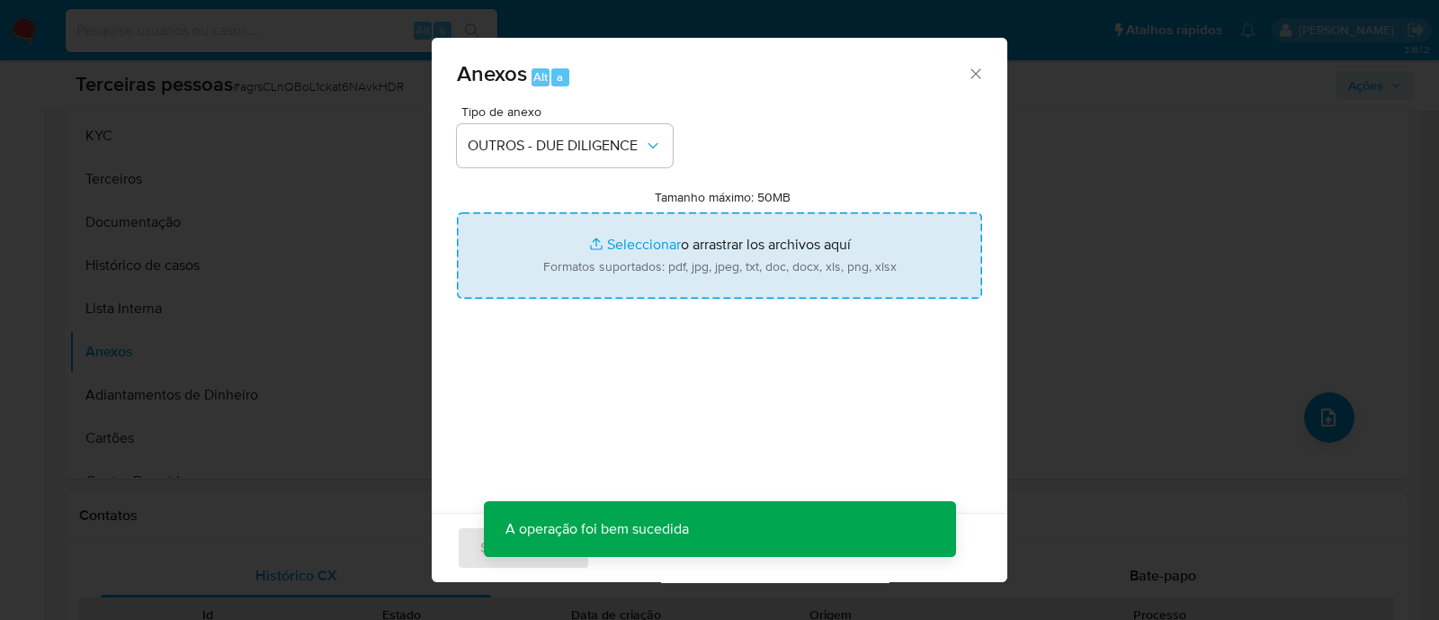
click at [705, 269] on input "Tamanho máximo: 50MB Seleccionar archivos" at bounding box center [719, 255] width 525 height 86
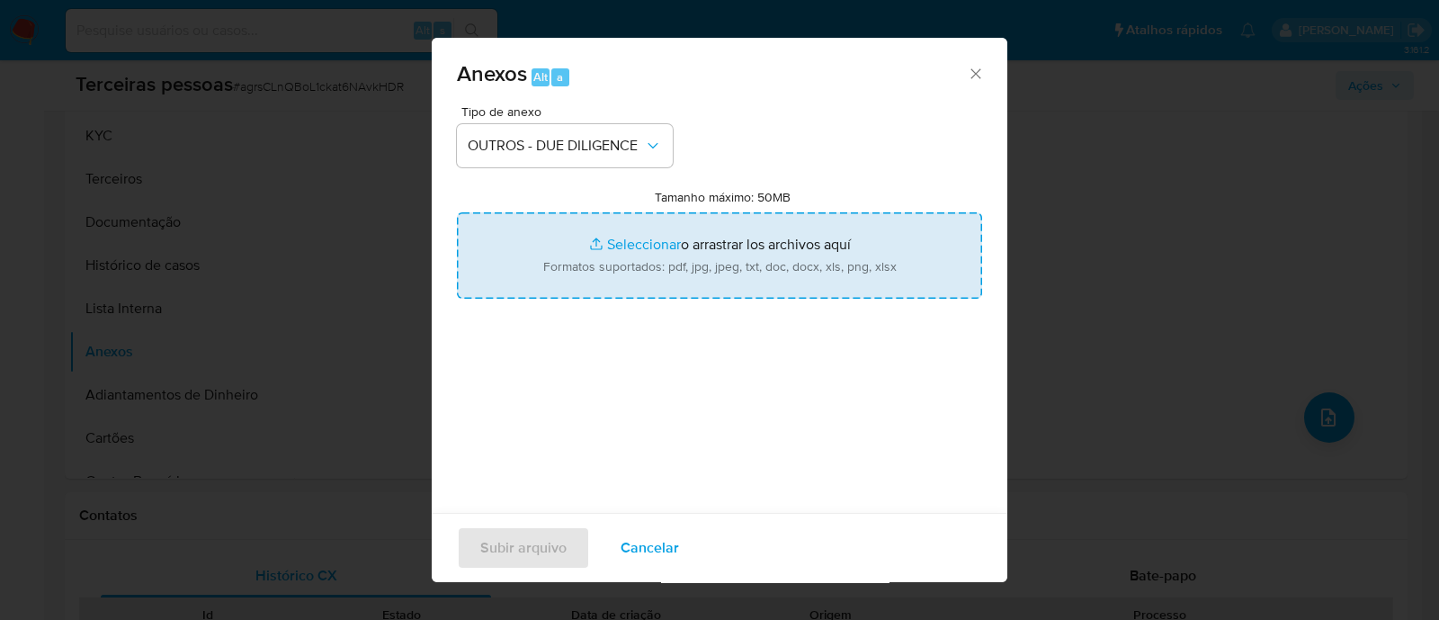
type input "C:\fakepath\CARLOS ANDRE LOPES SOBRINHO softon.pdf"
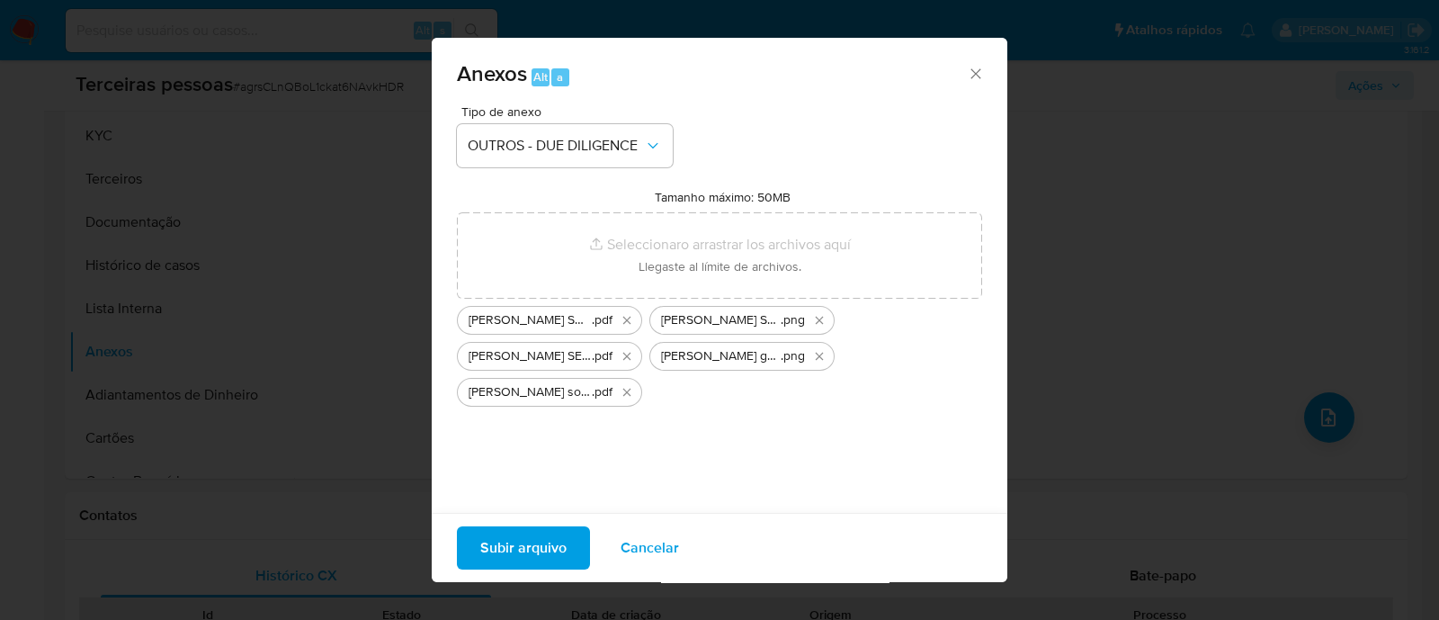
click at [530, 551] on span "Subir arquivo" at bounding box center [523, 548] width 86 height 40
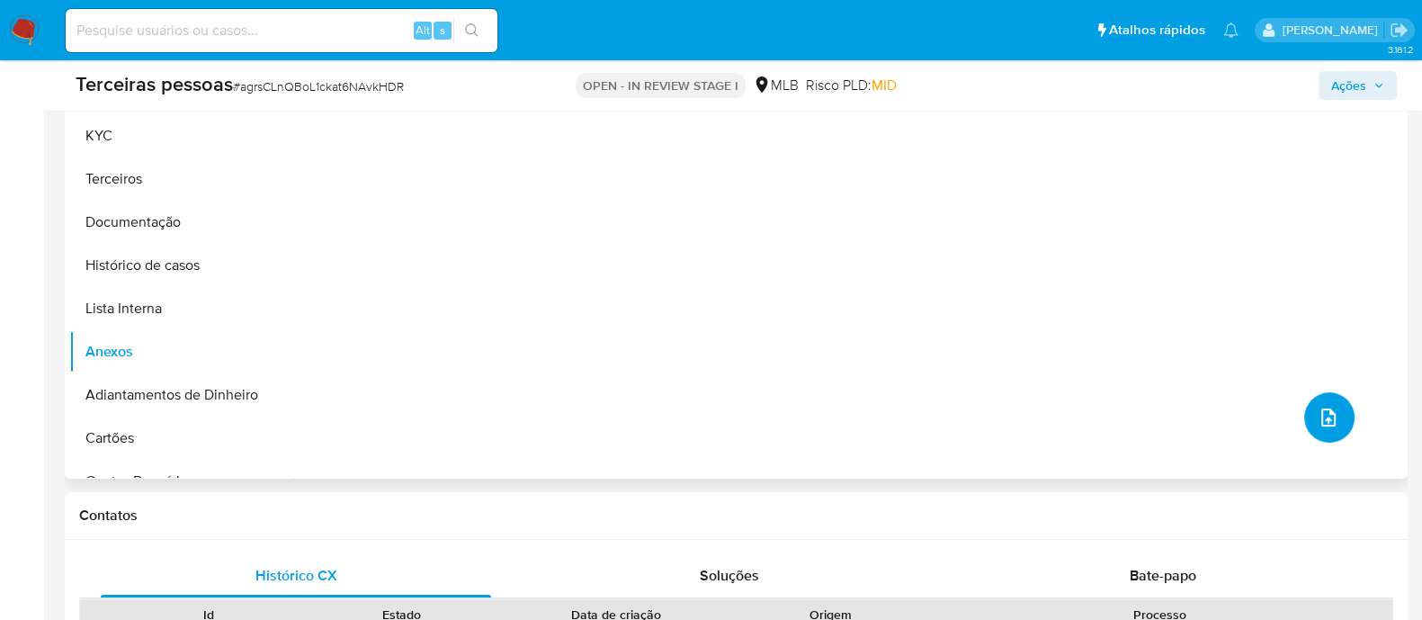
click at [1313, 432] on button "upload-file" at bounding box center [1329, 417] width 50 height 50
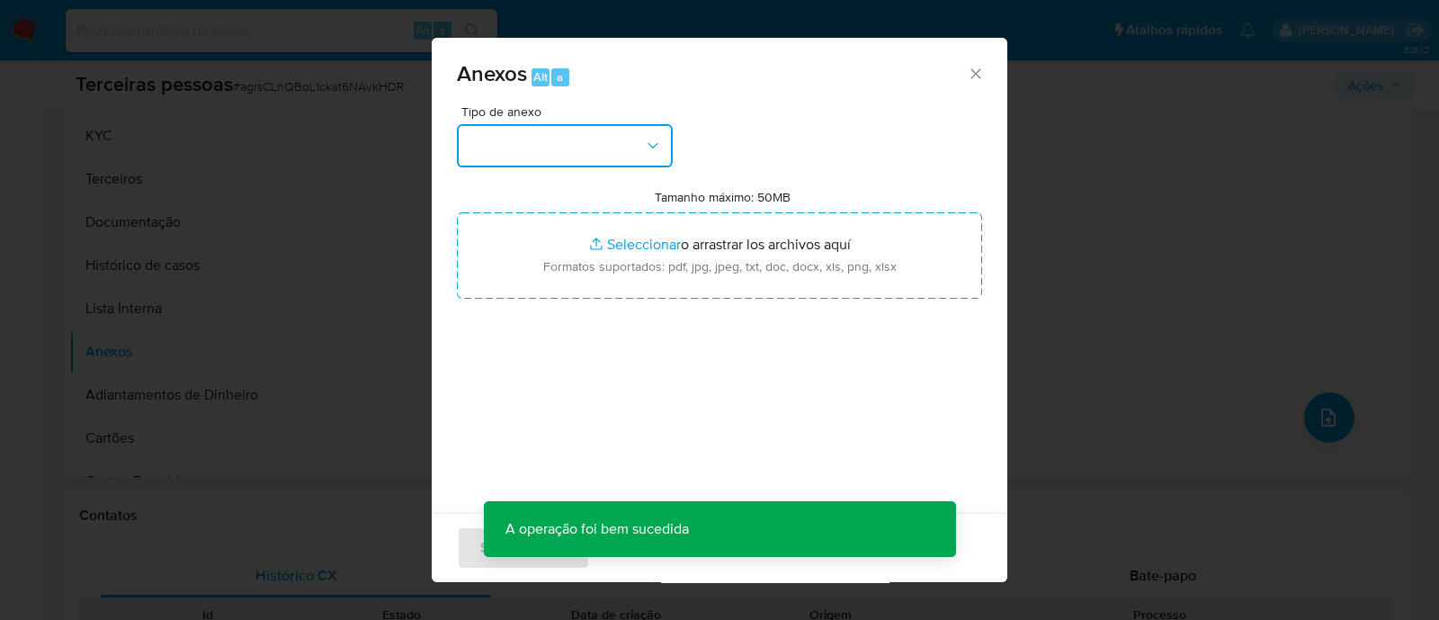
click at [605, 156] on button "button" at bounding box center [565, 145] width 216 height 43
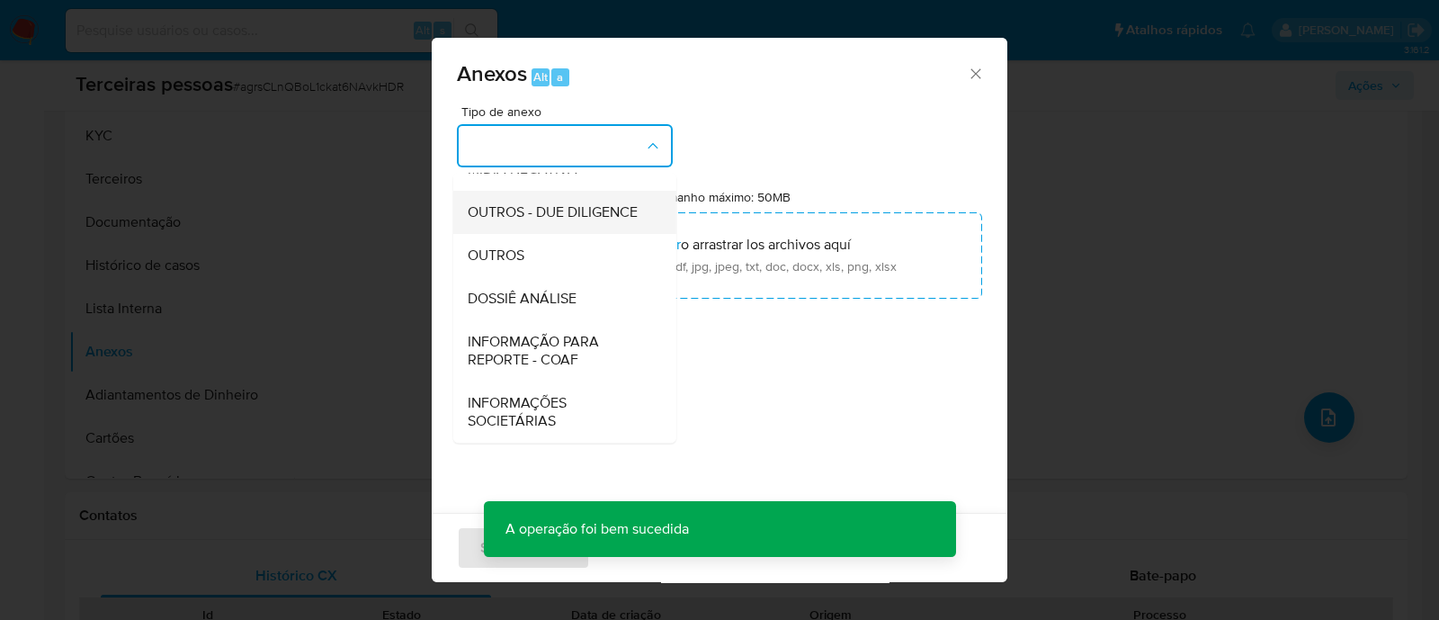
click at [528, 225] on div "OUTROS - DUE DILIGENCE" at bounding box center [560, 212] width 184 height 43
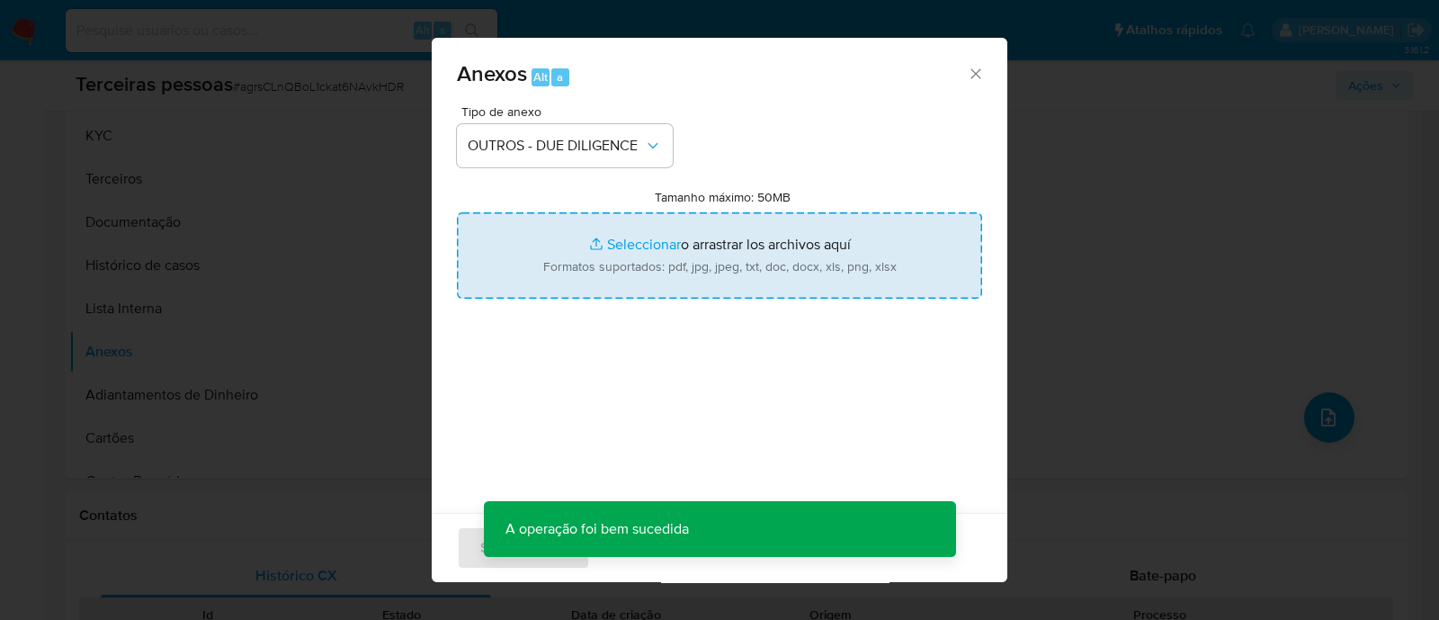
click at [623, 247] on input "Tamanho máximo: 50MB Seleccionar archivos" at bounding box center [719, 255] width 525 height 86
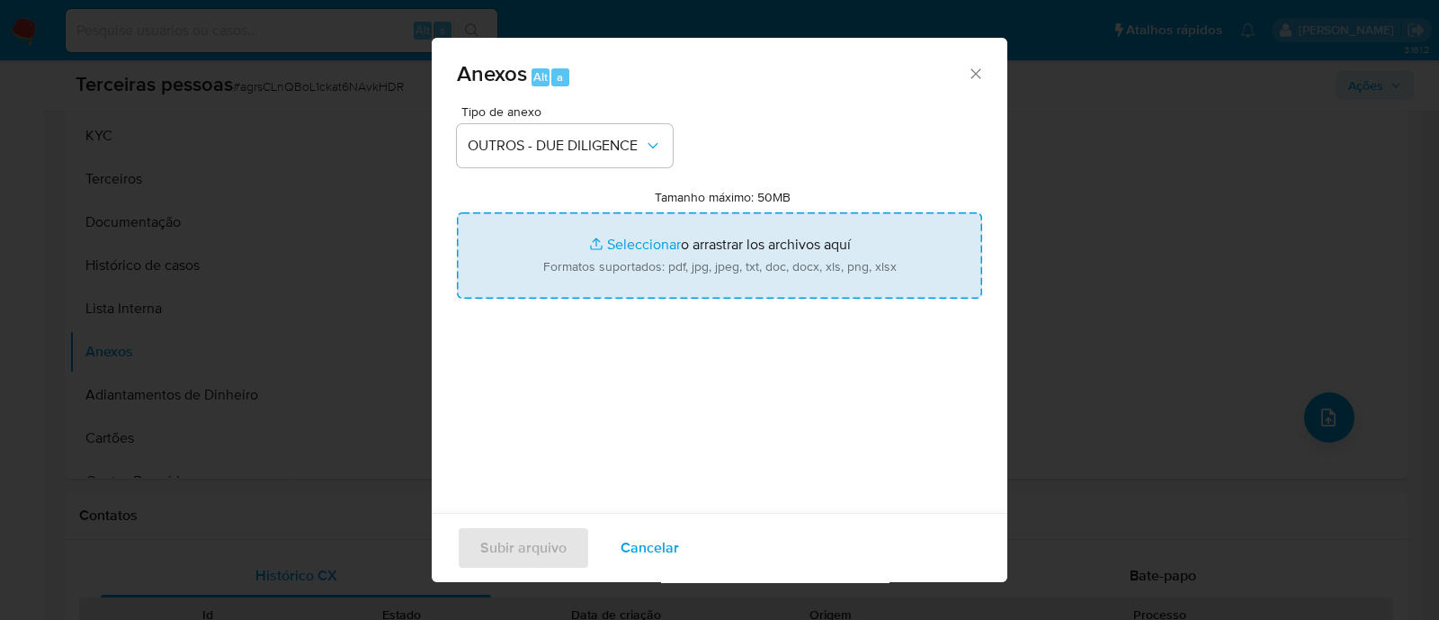
type input "C:\fakepath\WARD LTDA softon.pdf"
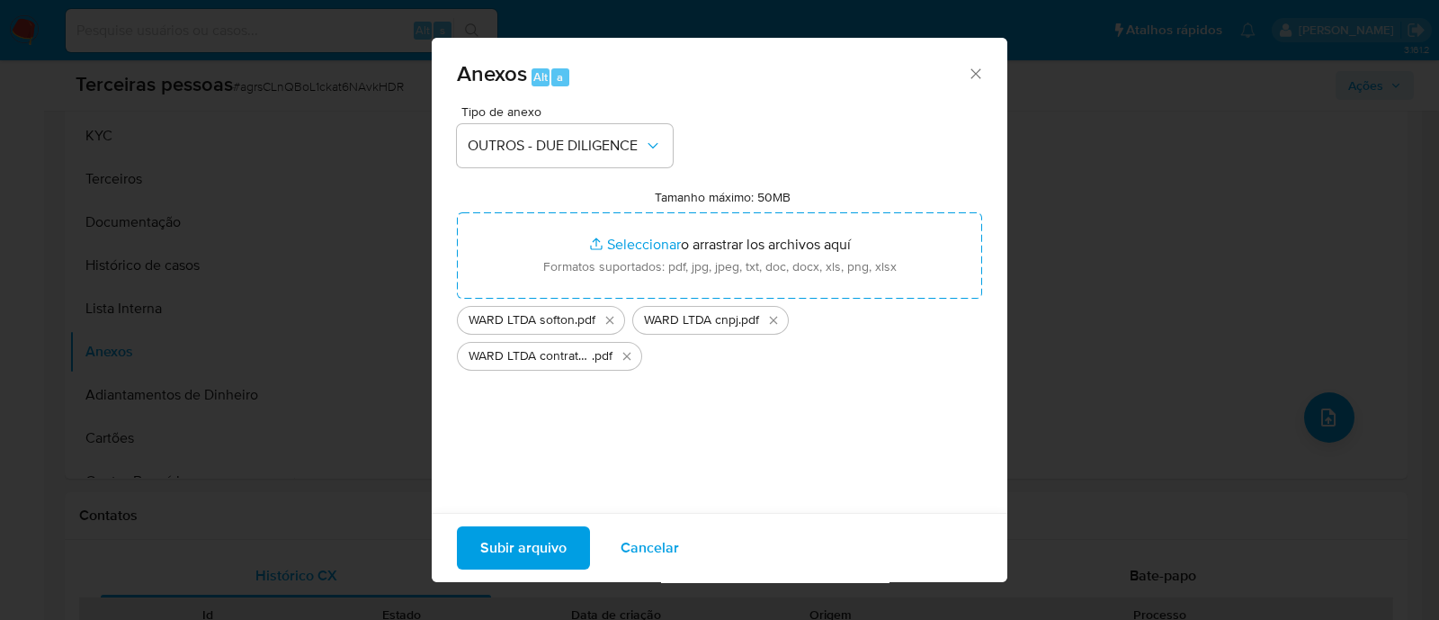
click at [488, 542] on span "Subir arquivo" at bounding box center [523, 548] width 86 height 40
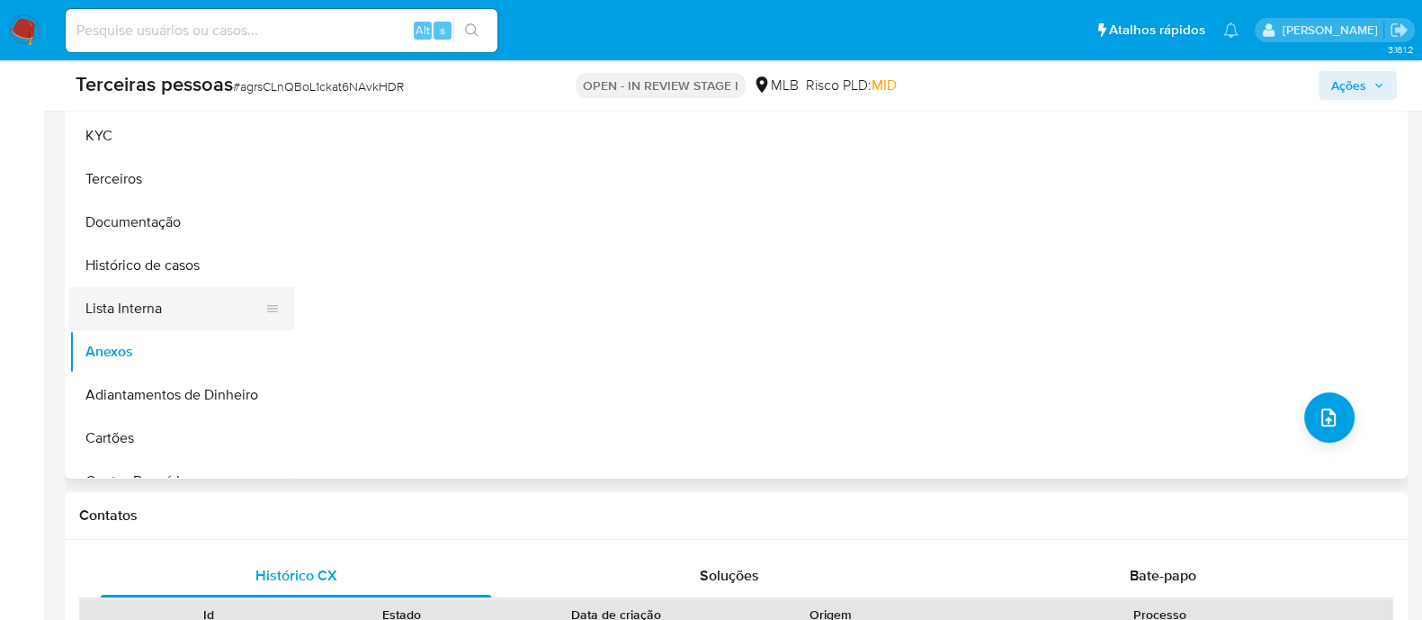
click at [134, 311] on button "Lista Interna" at bounding box center [174, 308] width 211 height 43
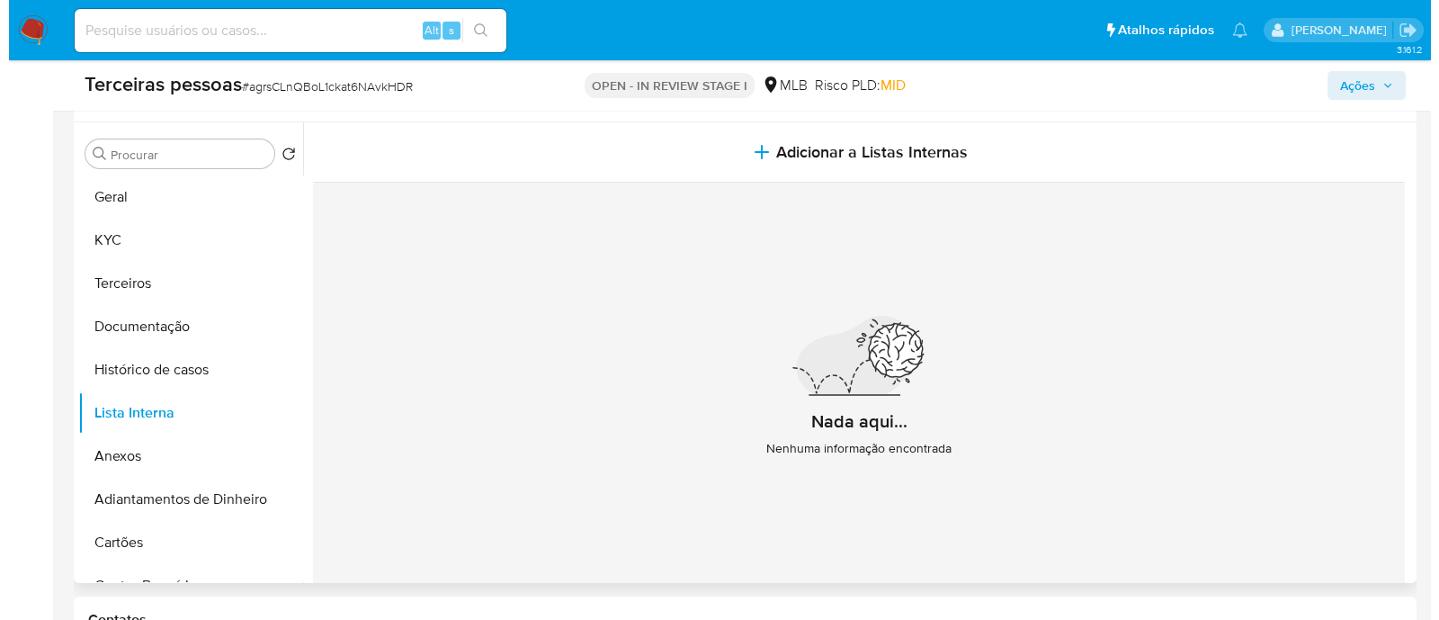
scroll to position [224, 0]
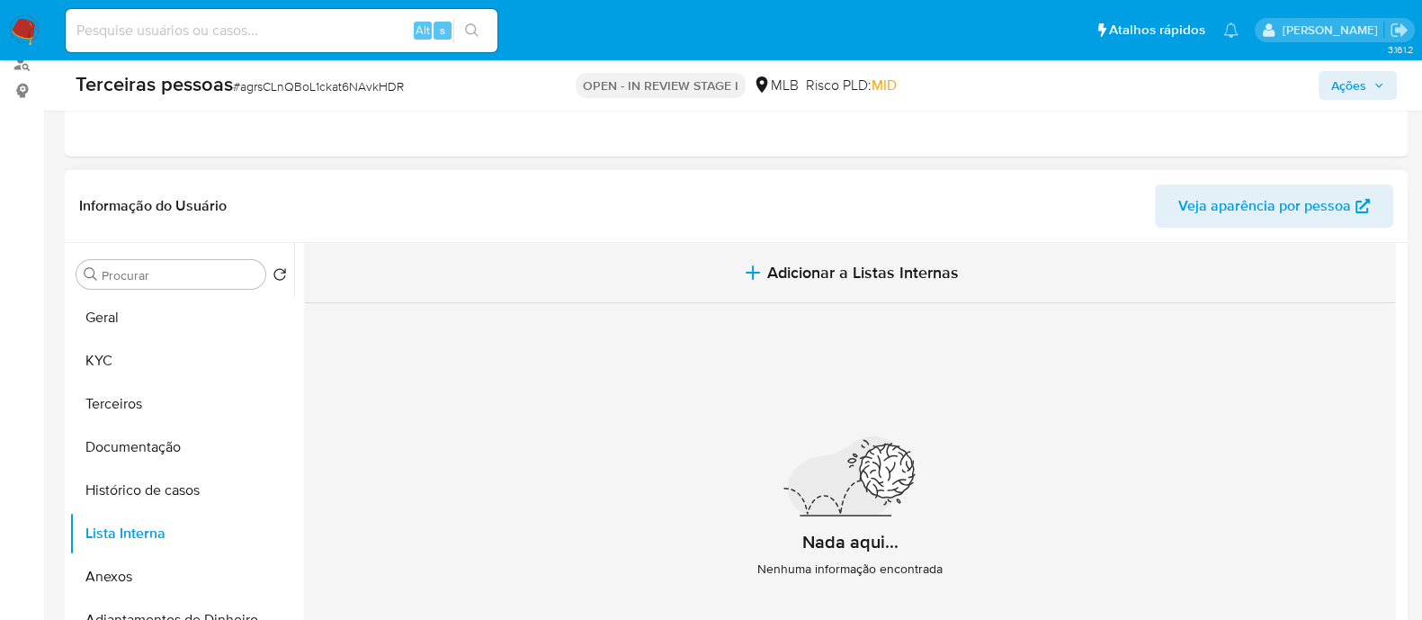
click at [853, 272] on span "Adicionar a Listas Internas" at bounding box center [863, 273] width 192 height 20
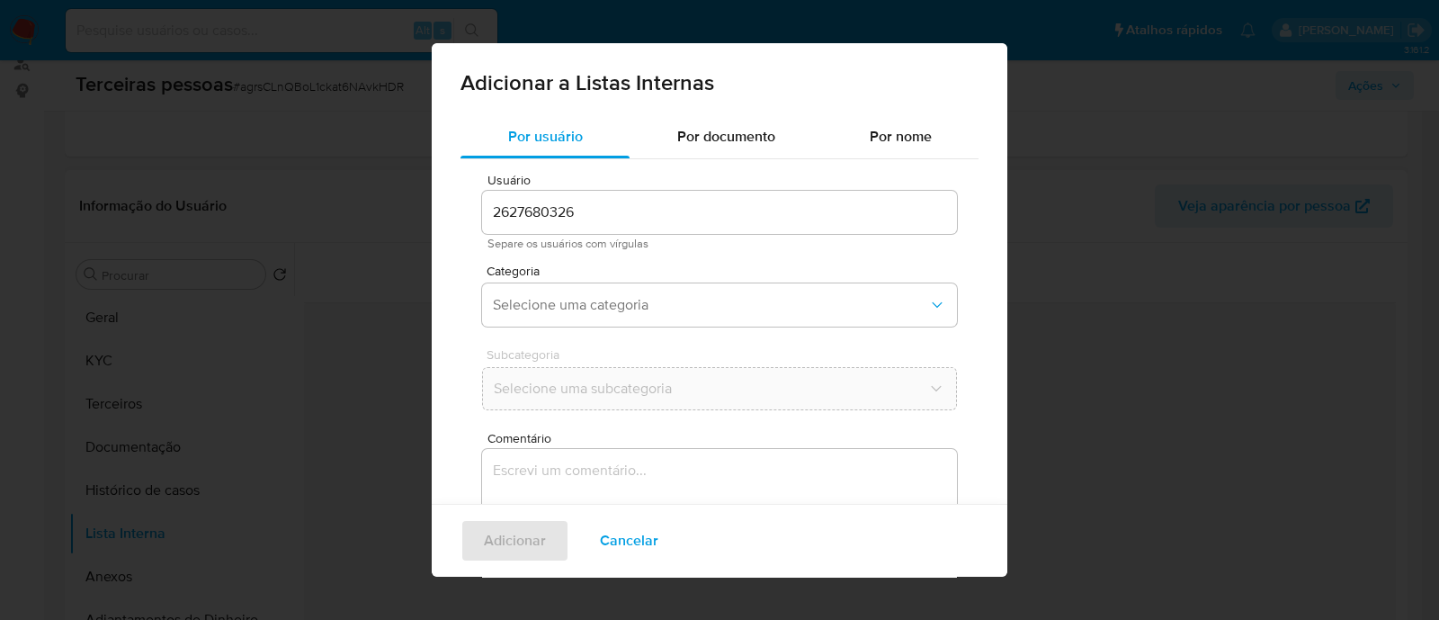
click at [685, 265] on span "Categoria" at bounding box center [724, 270] width 475 height 13
click at [677, 284] on button "Selecione uma categoria" at bounding box center [719, 304] width 475 height 43
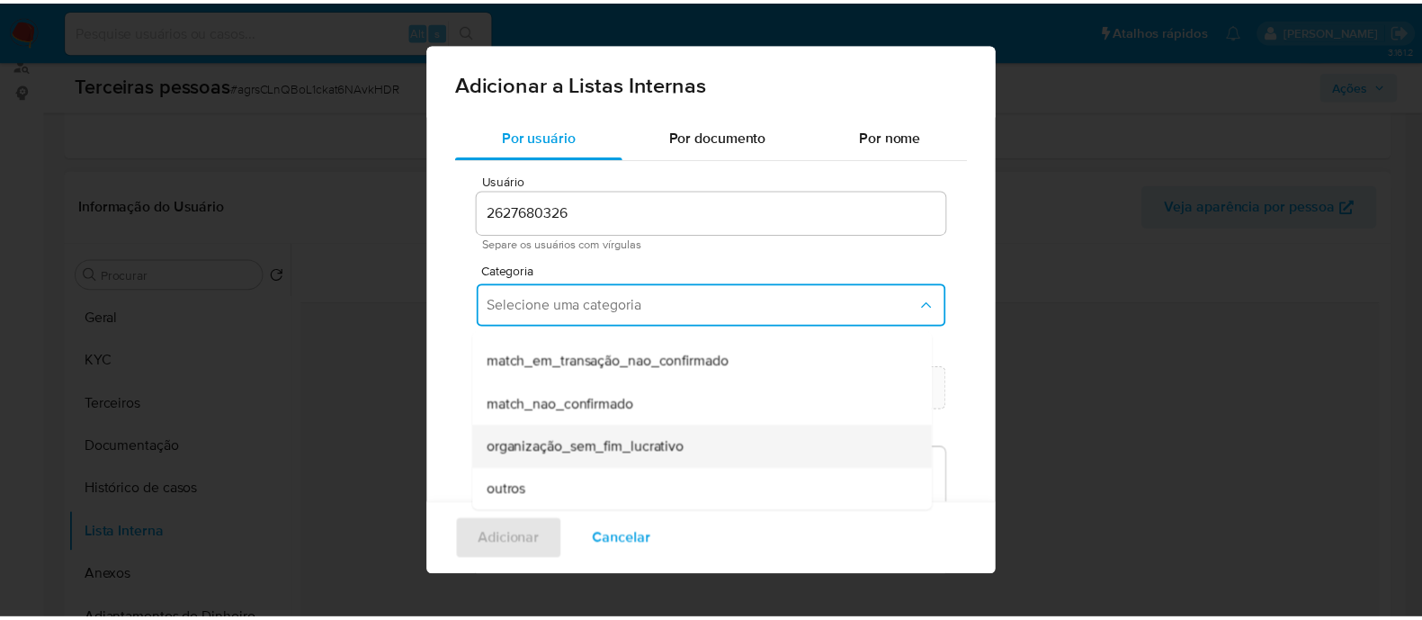
scroll to position [424, 0]
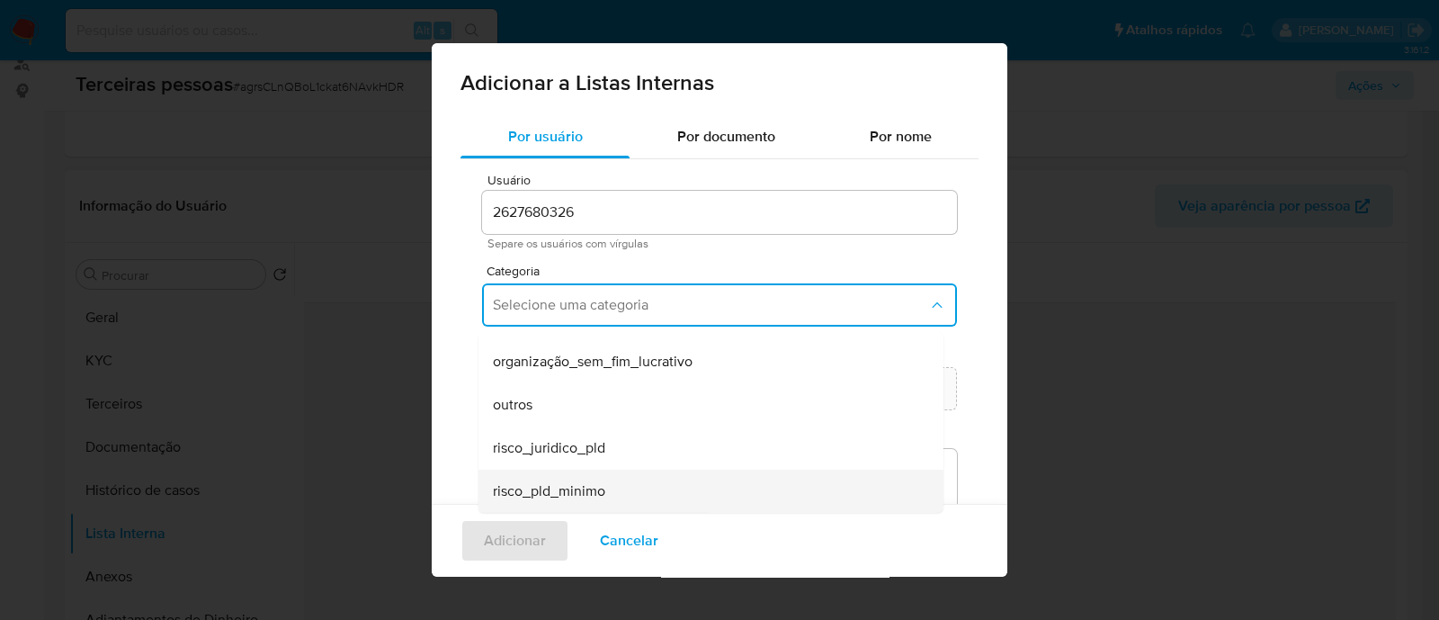
click at [621, 474] on div "risco_pld_minimo" at bounding box center [706, 491] width 426 height 43
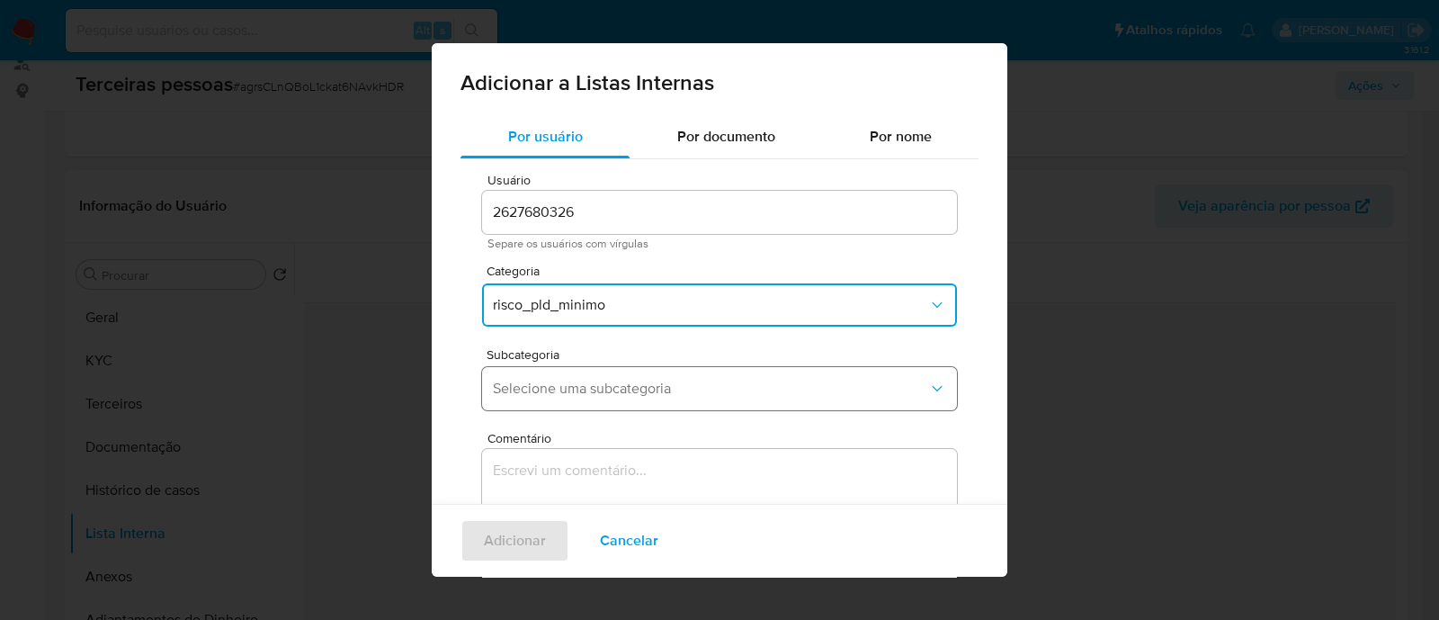
click at [632, 376] on button "Selecione uma subcategoria" at bounding box center [719, 388] width 475 height 43
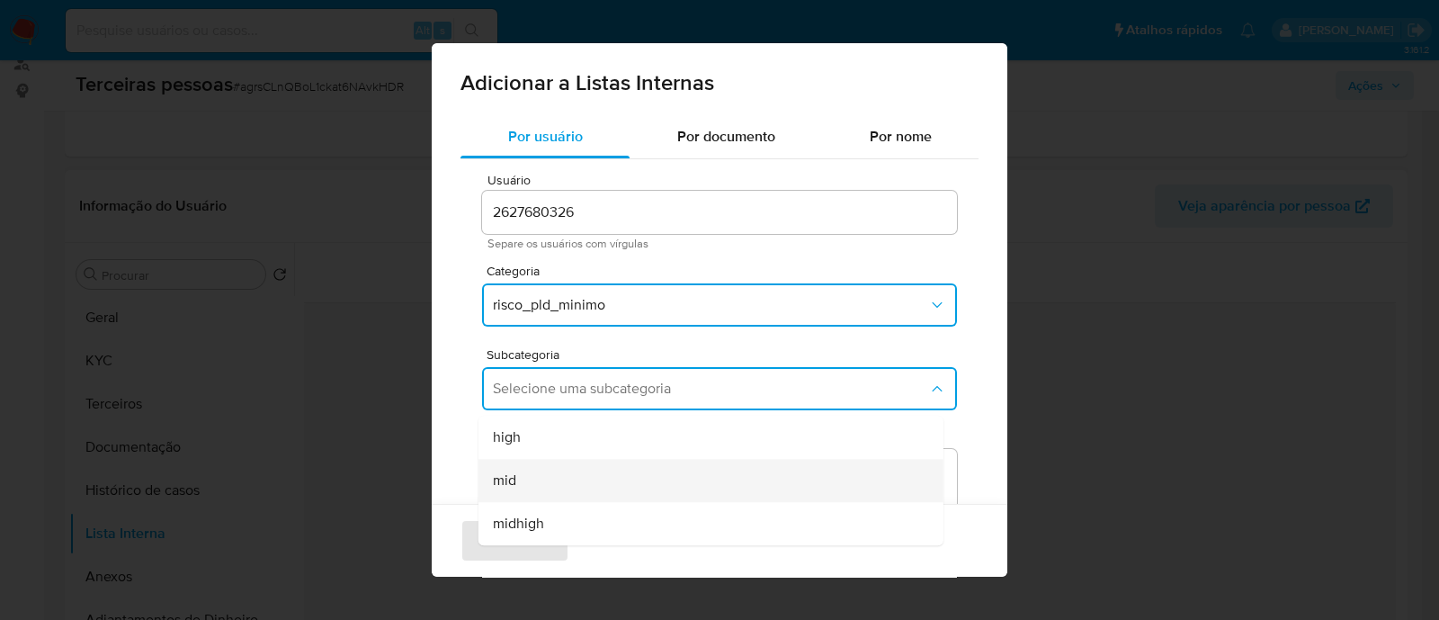
click at [553, 483] on div "mid" at bounding box center [706, 480] width 426 height 43
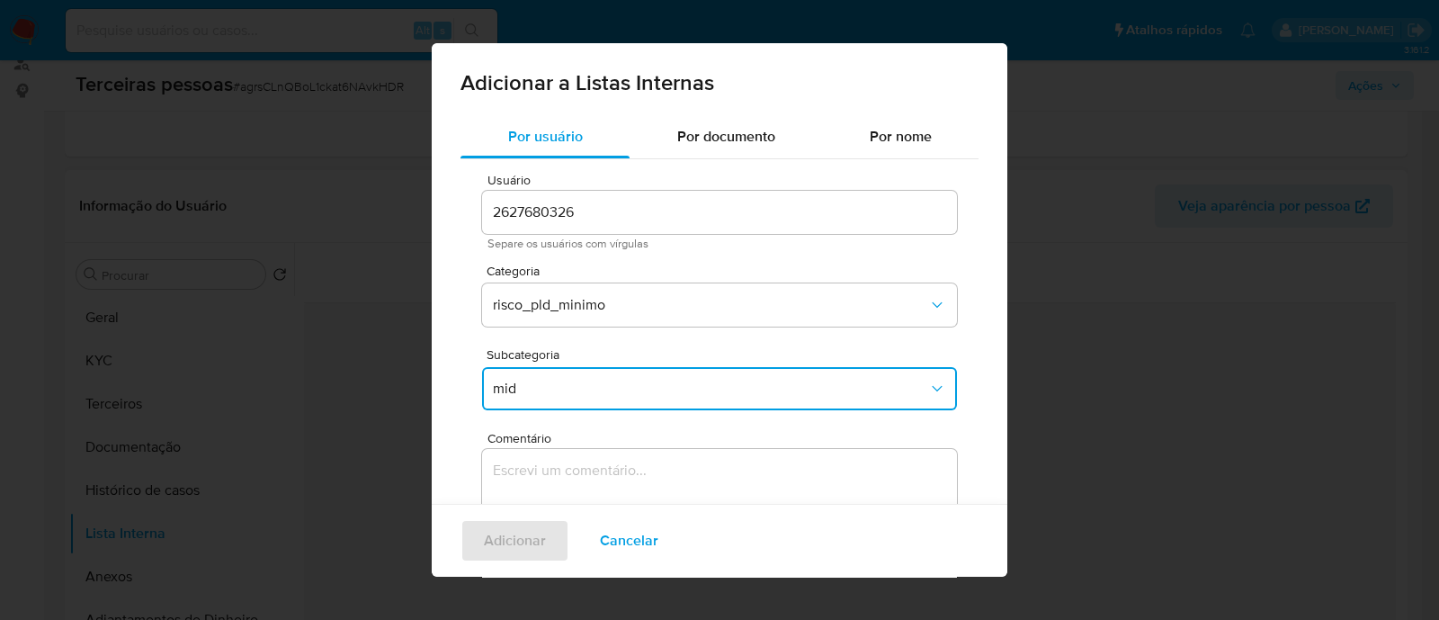
click at [652, 468] on textarea "Comentário" at bounding box center [719, 535] width 475 height 173
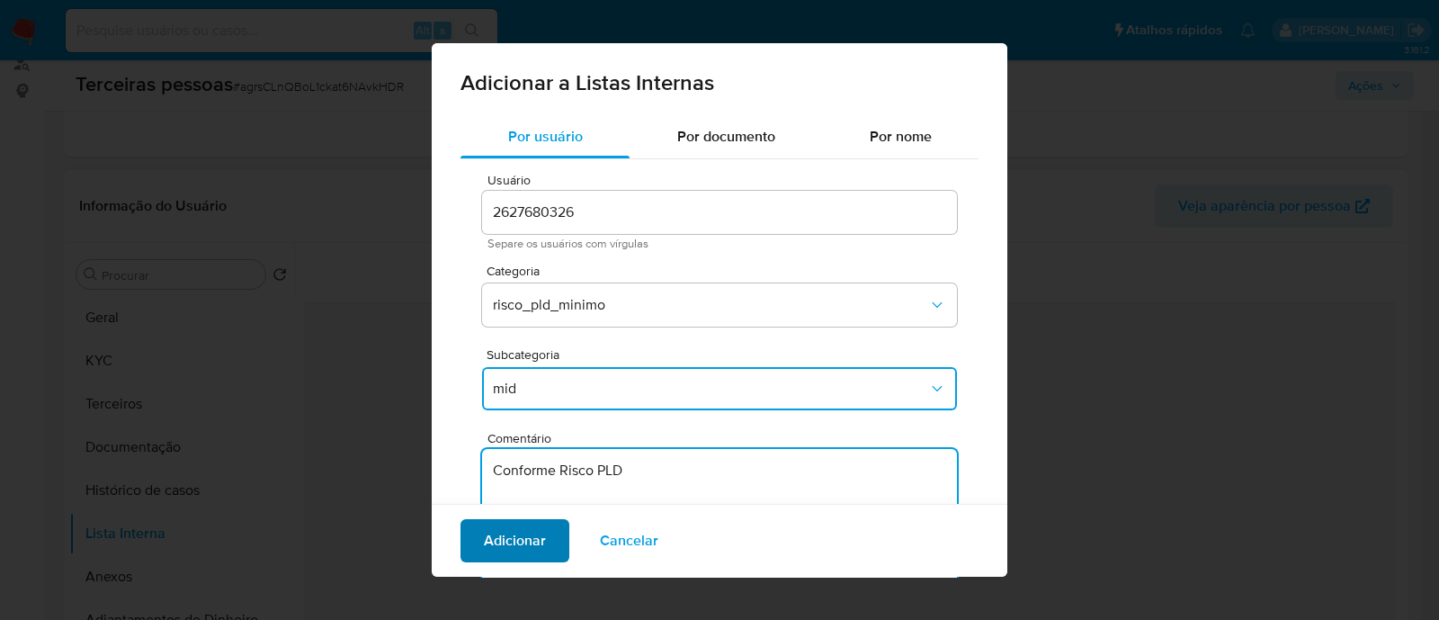
type textarea "Conforme Risco PLD"
click at [470, 535] on button "Adicionar" at bounding box center [515, 540] width 109 height 43
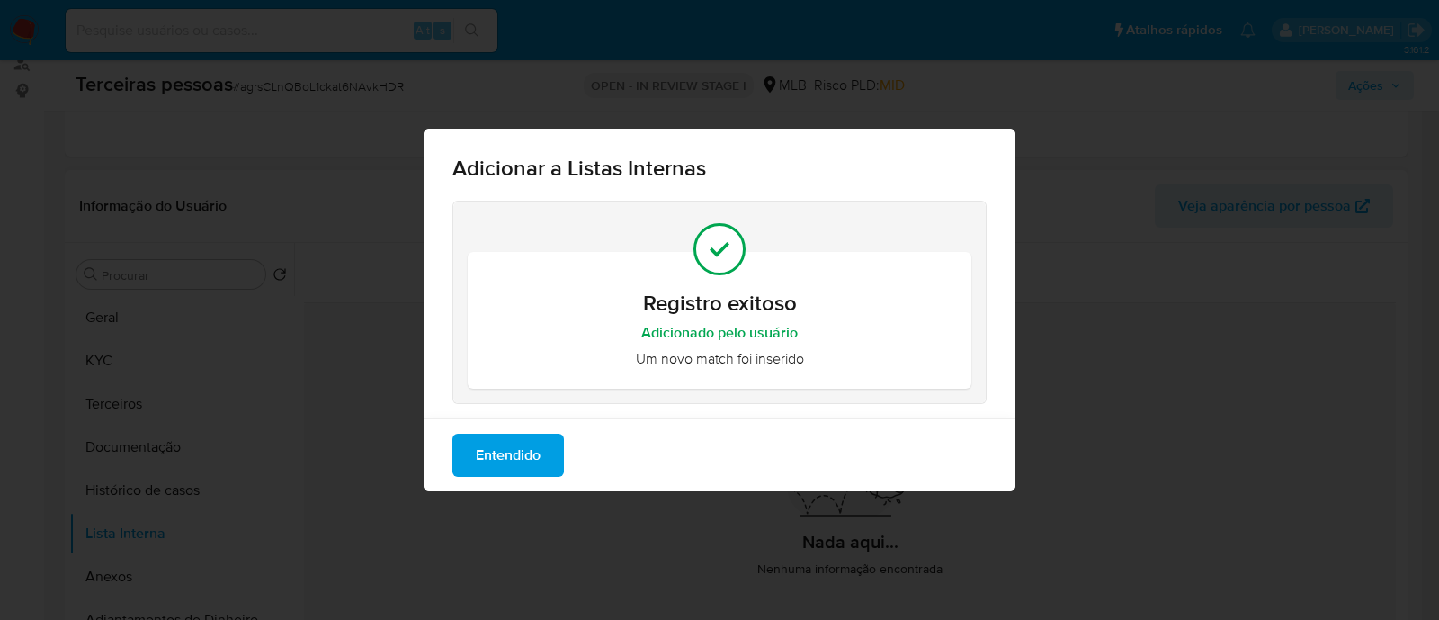
click at [517, 444] on span "Entendido" at bounding box center [508, 455] width 65 height 40
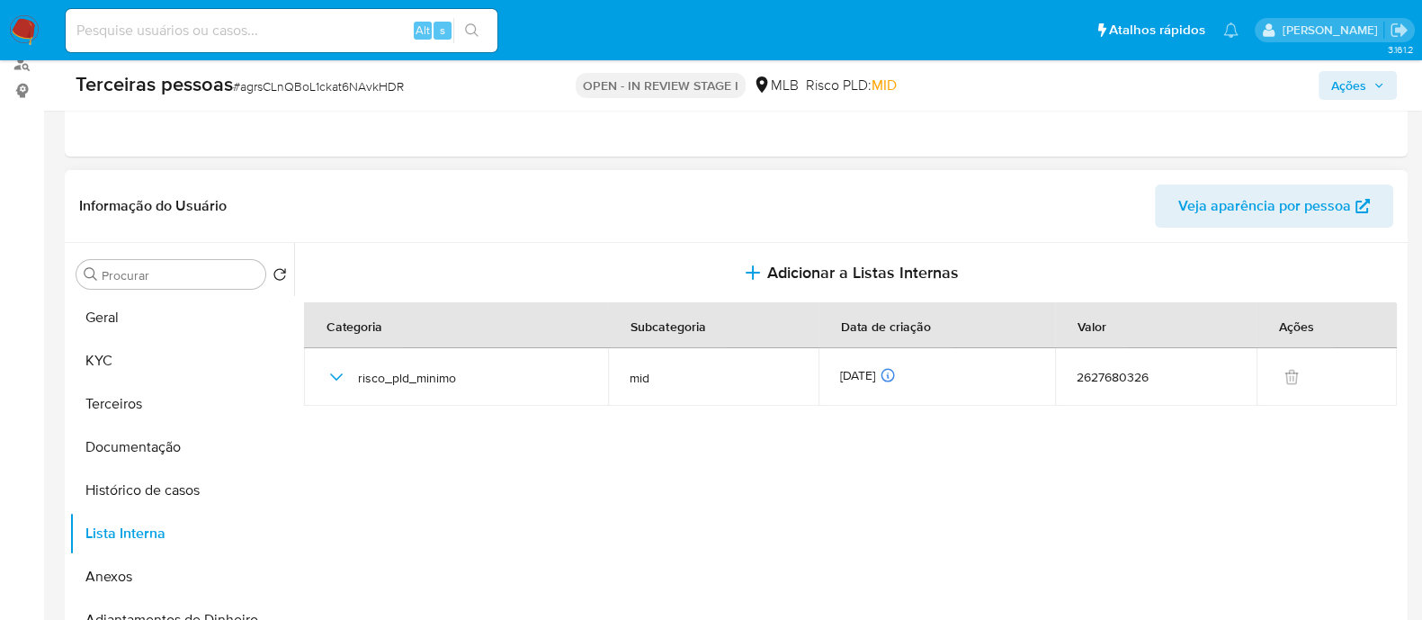
click at [1358, 97] on span "Ações" at bounding box center [1348, 85] width 35 height 29
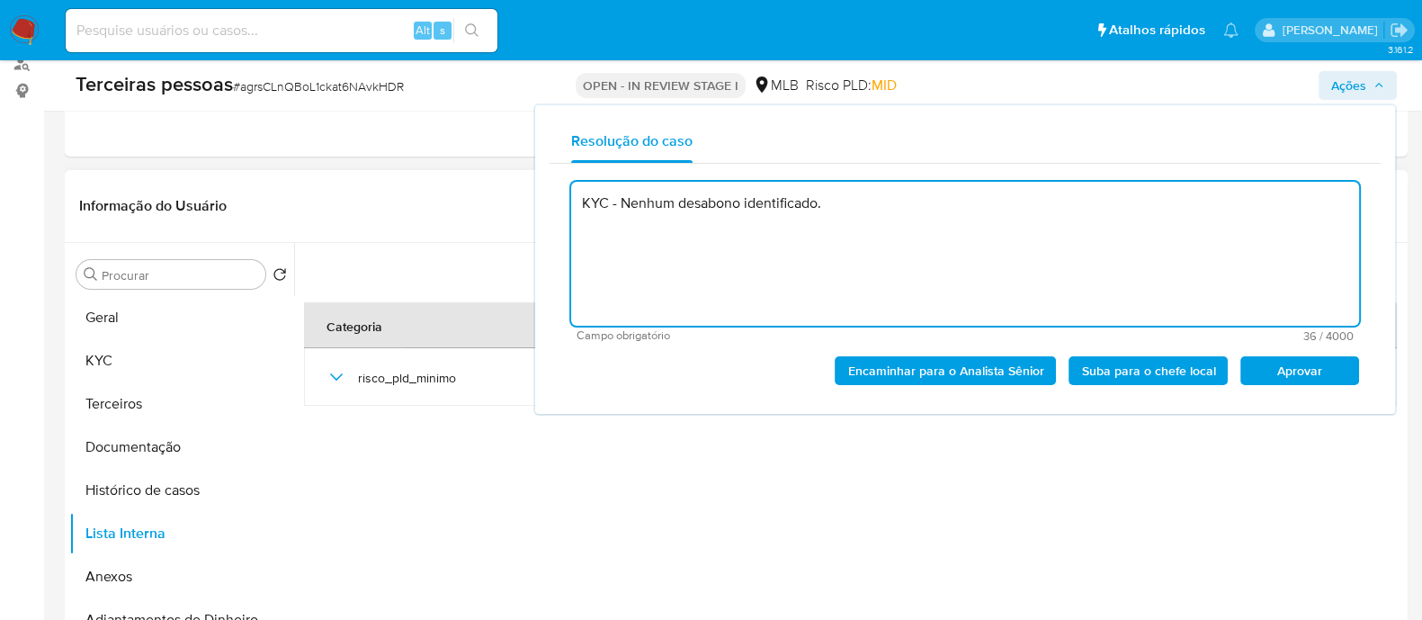
click at [1293, 365] on span "Aprovar" at bounding box center [1300, 370] width 94 height 25
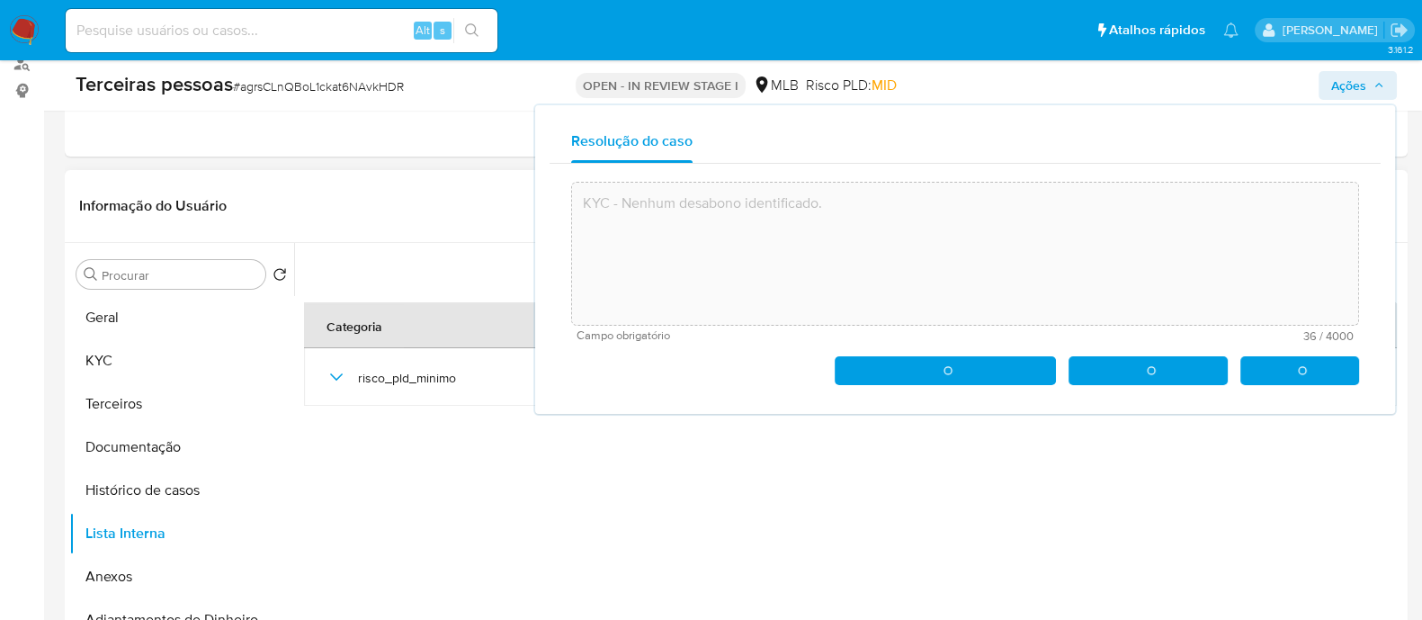
type textarea "KYC - Nenhum desabono identificado."
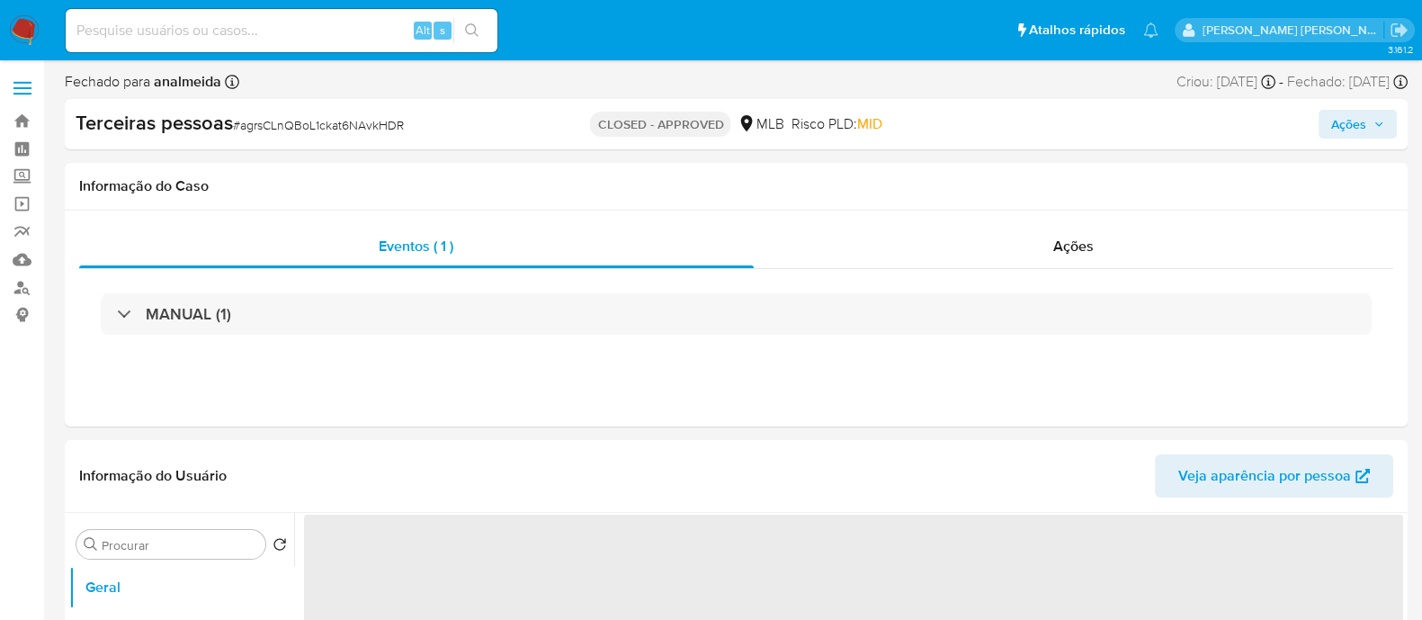
select select "10"
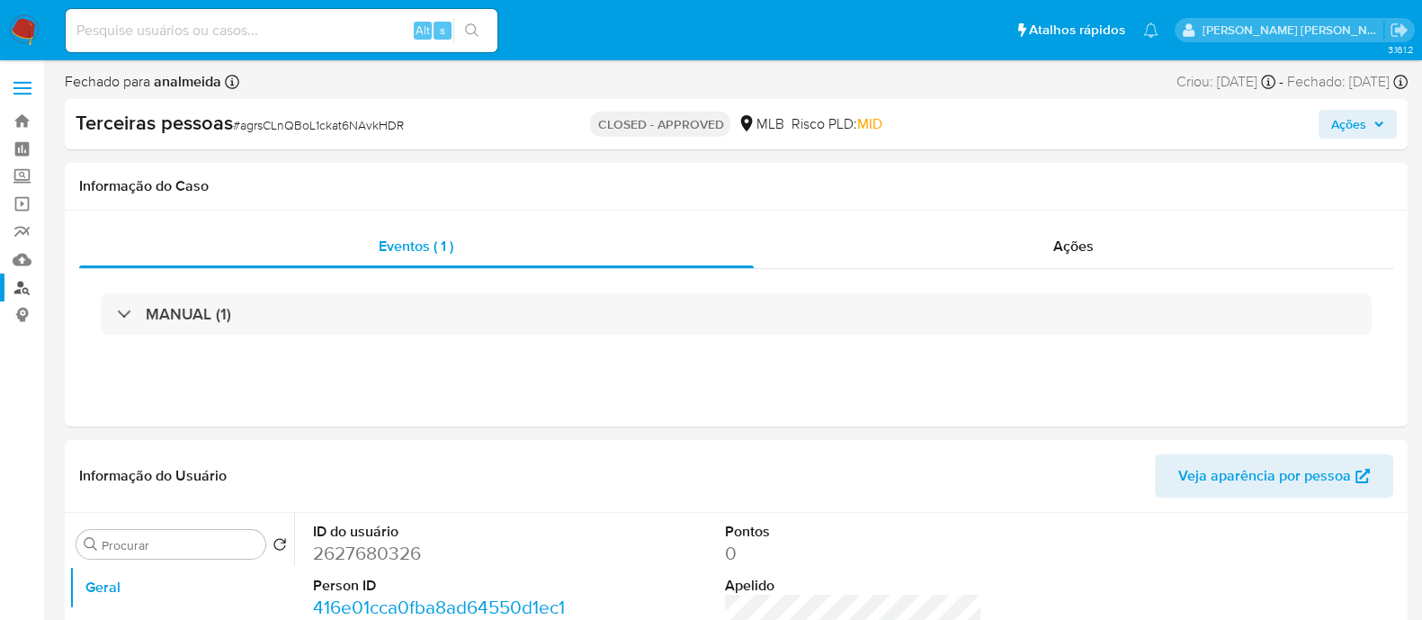
click at [22, 279] on link "Localizador de pessoas" at bounding box center [107, 287] width 214 height 28
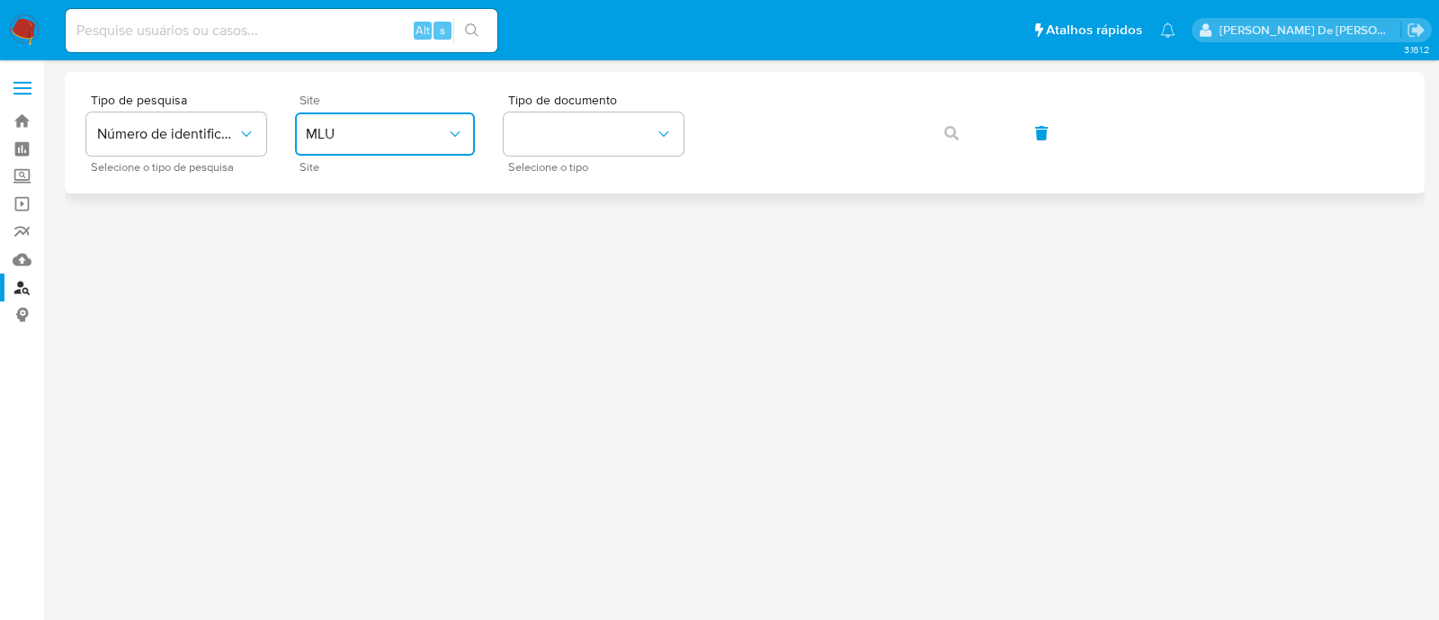
click at [428, 136] on span "MLU" at bounding box center [376, 134] width 140 height 18
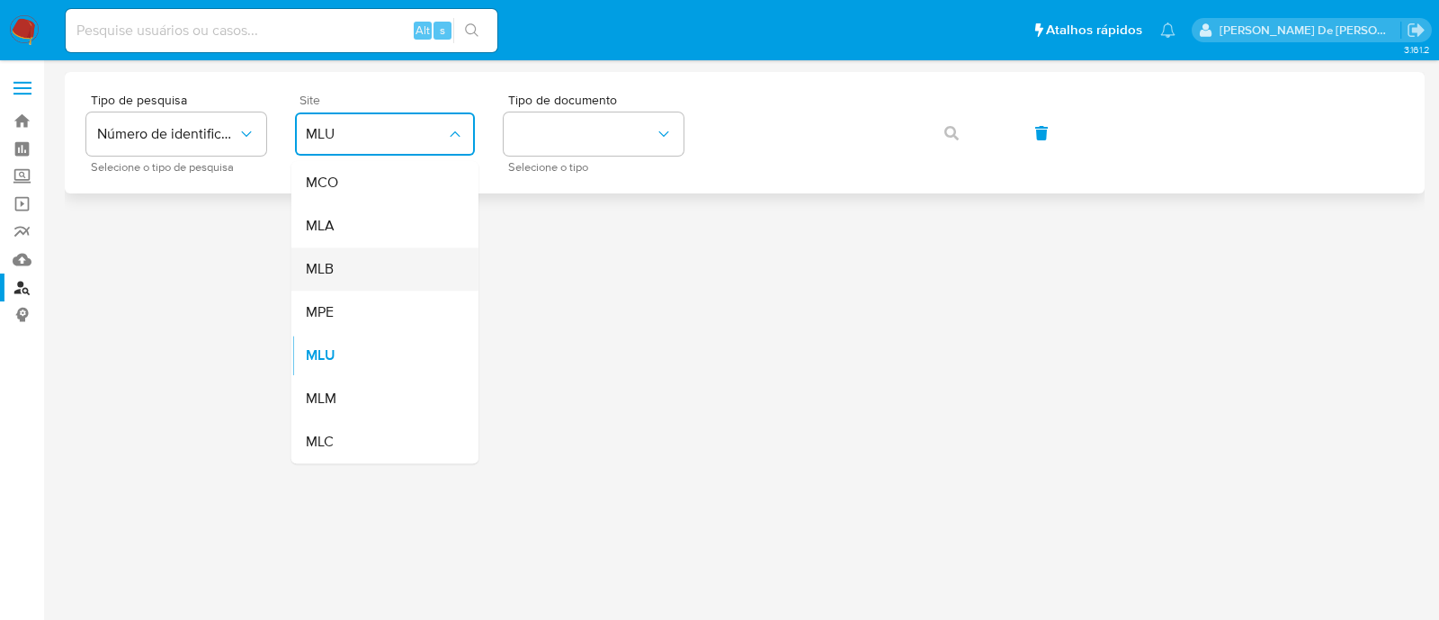
click at [385, 260] on div "MLB" at bounding box center [380, 268] width 148 height 43
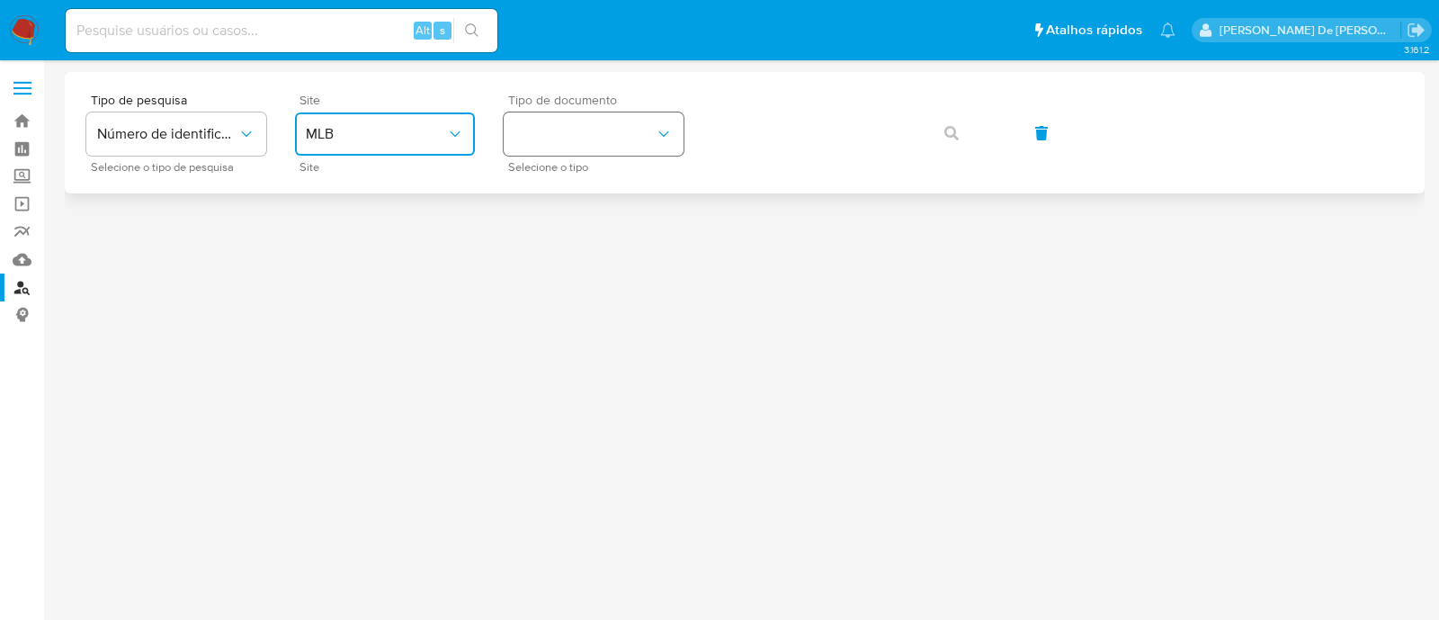
click at [612, 131] on button "identificationType" at bounding box center [594, 133] width 180 height 43
click at [588, 197] on div "CNPJ CNPJ" at bounding box center [589, 191] width 148 height 61
drag, startPoint x: 894, startPoint y: 136, endPoint x: 921, endPoint y: 135, distance: 27.0
click at [895, 136] on div "Tipo de pesquisa Número de identificação Selecione o tipo de pesquisa Site MLB …" at bounding box center [744, 133] width 1317 height 78
click at [946, 132] on icon "button" at bounding box center [952, 133] width 14 height 14
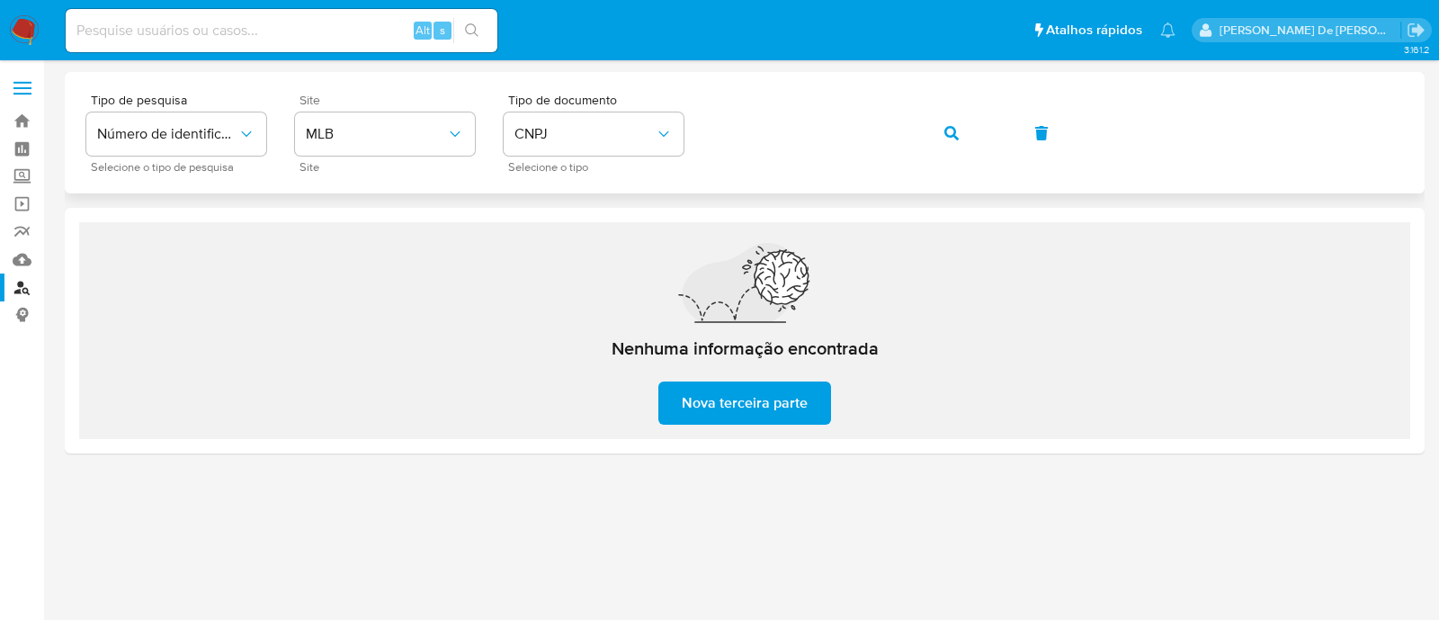
click at [942, 146] on button "button" at bounding box center [951, 133] width 61 height 43
click at [971, 132] on button "button" at bounding box center [951, 133] width 61 height 43
click at [943, 130] on button "button" at bounding box center [951, 133] width 61 height 43
click at [955, 130] on icon "button" at bounding box center [952, 133] width 14 height 14
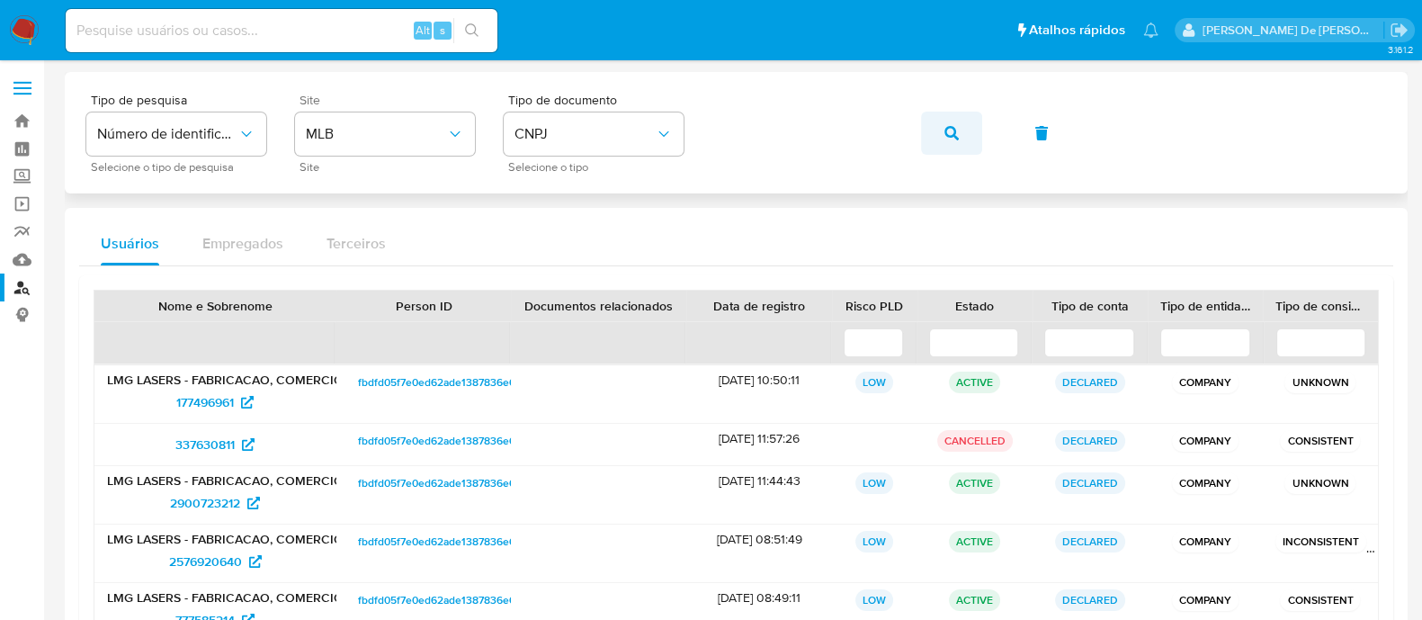
click at [941, 141] on button "button" at bounding box center [951, 133] width 61 height 43
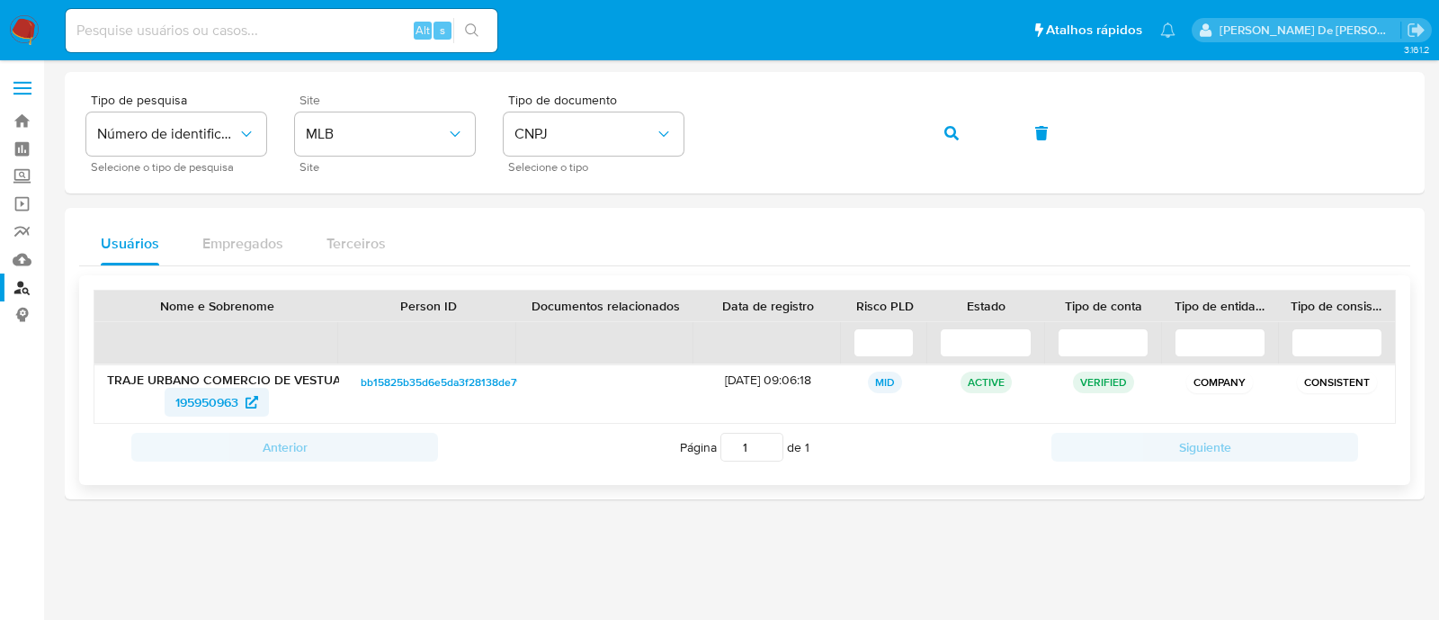
click at [211, 400] on span "195950963" at bounding box center [206, 402] width 63 height 29
click at [567, 144] on button "CNPJ" at bounding box center [594, 133] width 180 height 43
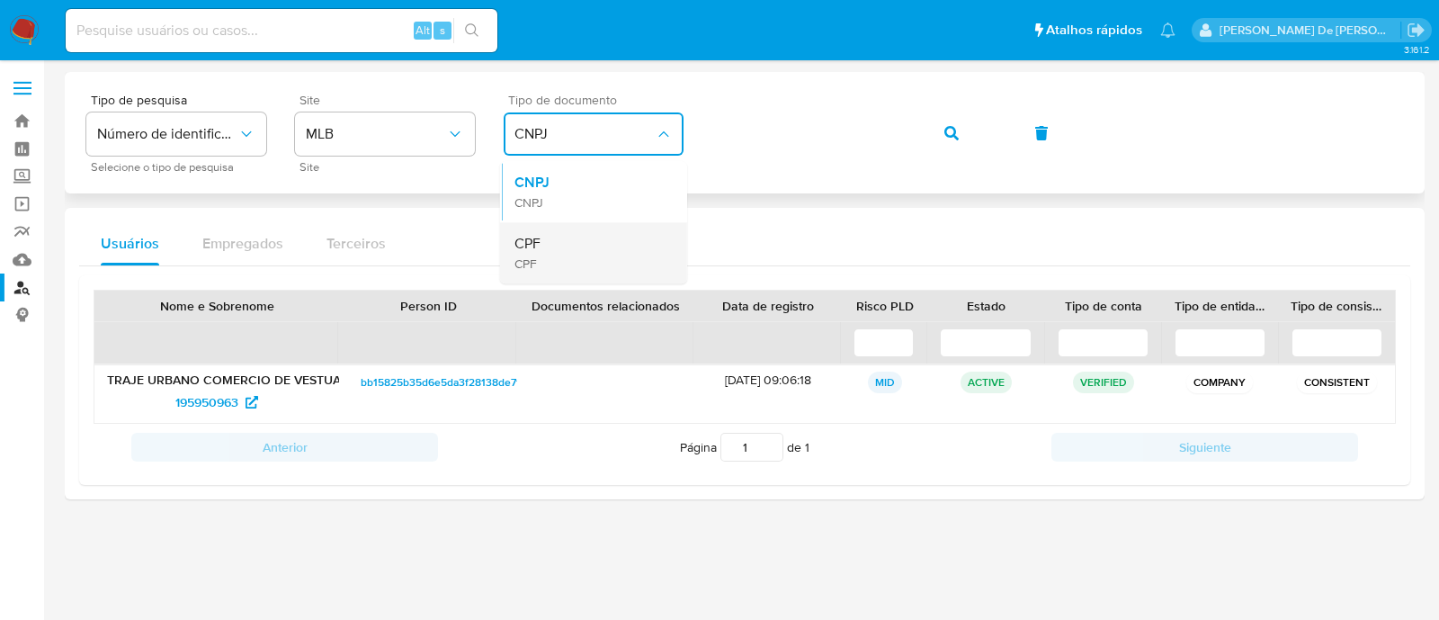
click at [556, 246] on div "CPF CPF" at bounding box center [589, 252] width 148 height 61
drag, startPoint x: 710, startPoint y: 149, endPoint x: 667, endPoint y: 153, distance: 43.3
click at [662, 155] on button "CPF" at bounding box center [594, 133] width 180 height 43
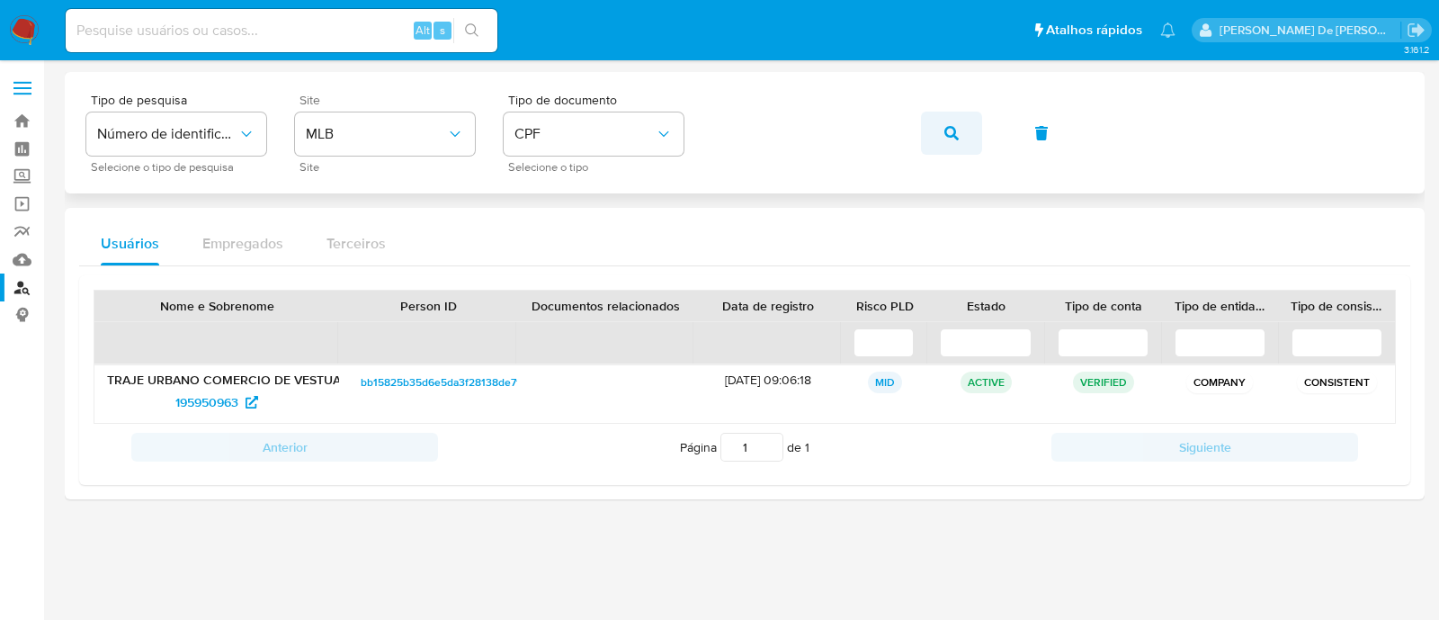
click at [933, 128] on button "button" at bounding box center [951, 133] width 61 height 43
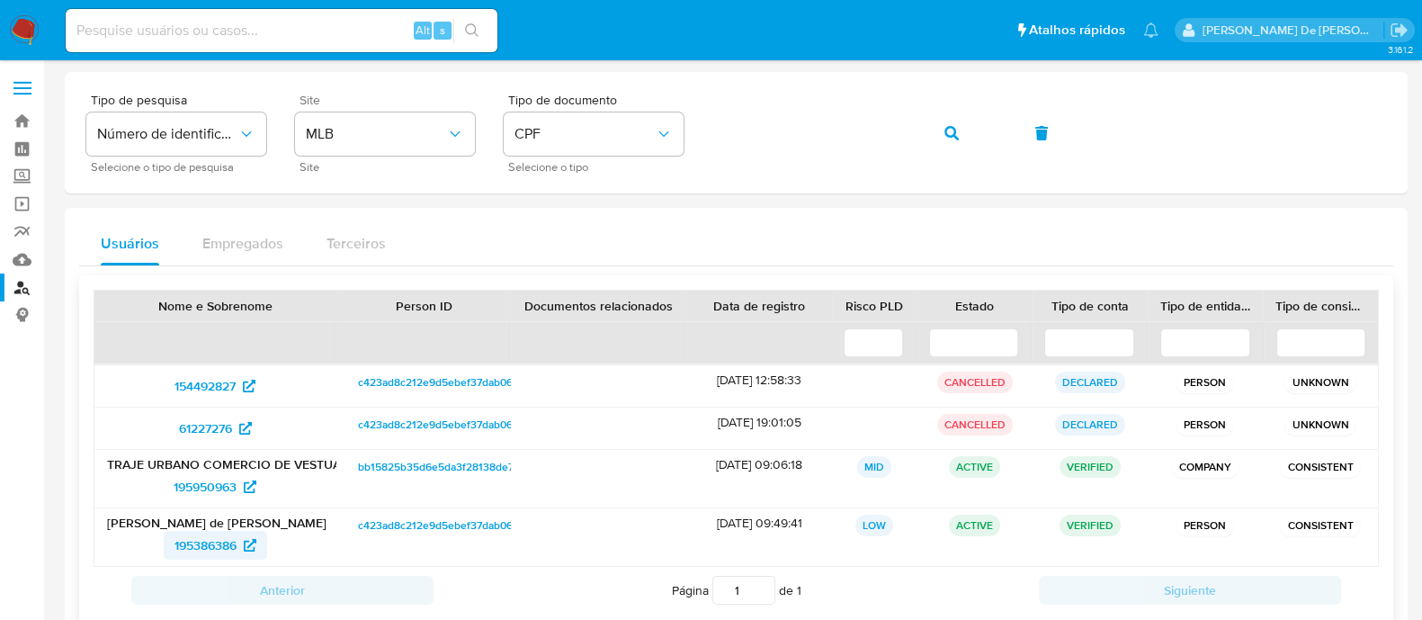
click at [221, 542] on span "195386386" at bounding box center [206, 545] width 62 height 29
click at [607, 125] on span "CPF" at bounding box center [585, 134] width 140 height 18
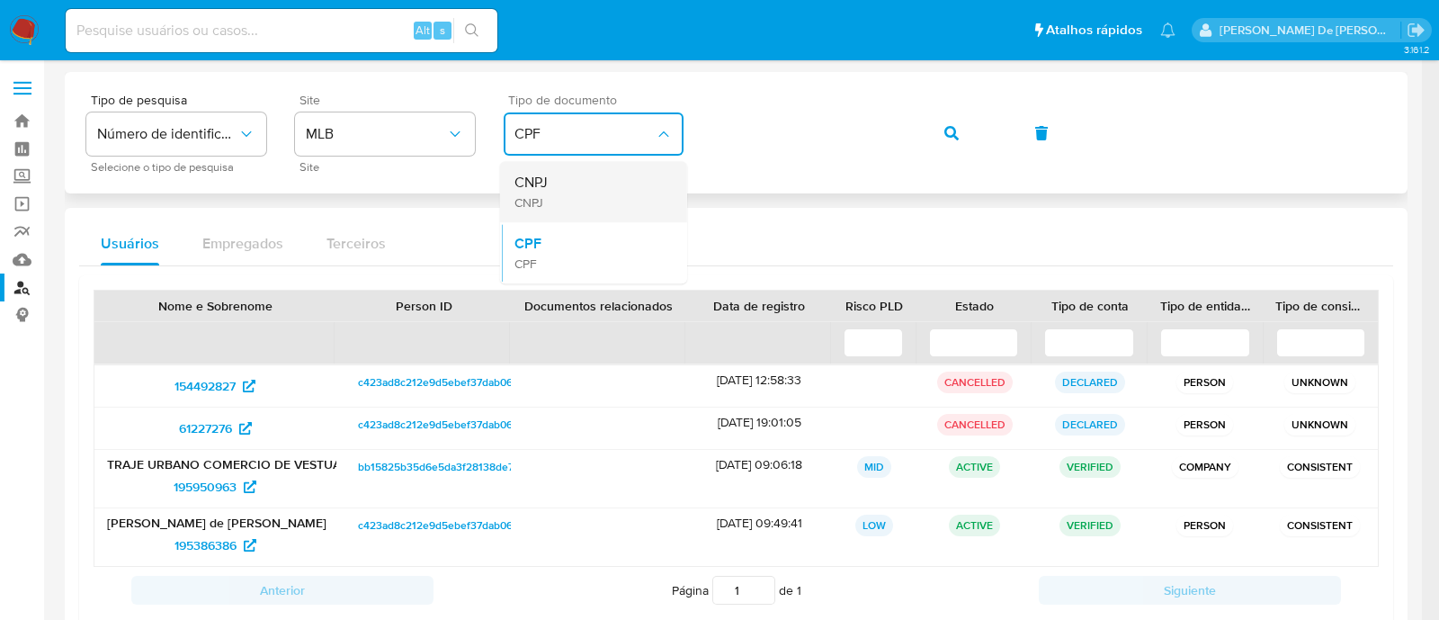
click at [589, 186] on div "CNPJ CNPJ" at bounding box center [589, 191] width 148 height 61
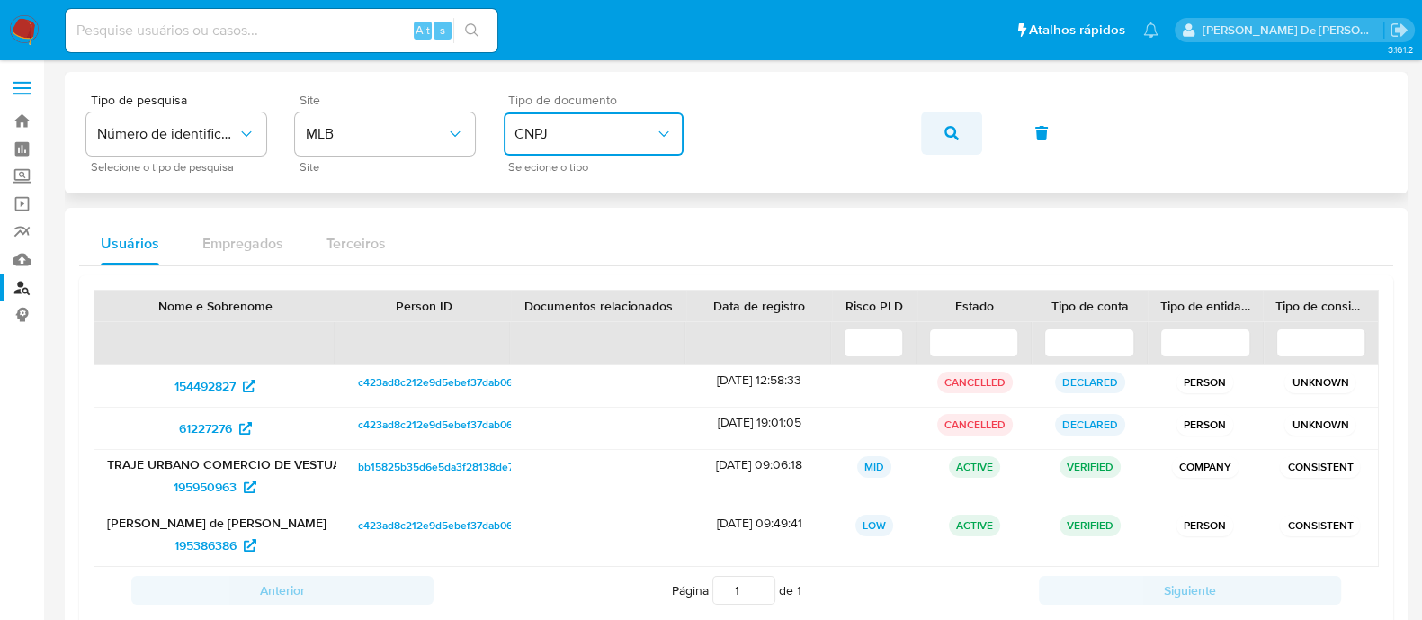
click at [932, 139] on button "button" at bounding box center [951, 133] width 61 height 43
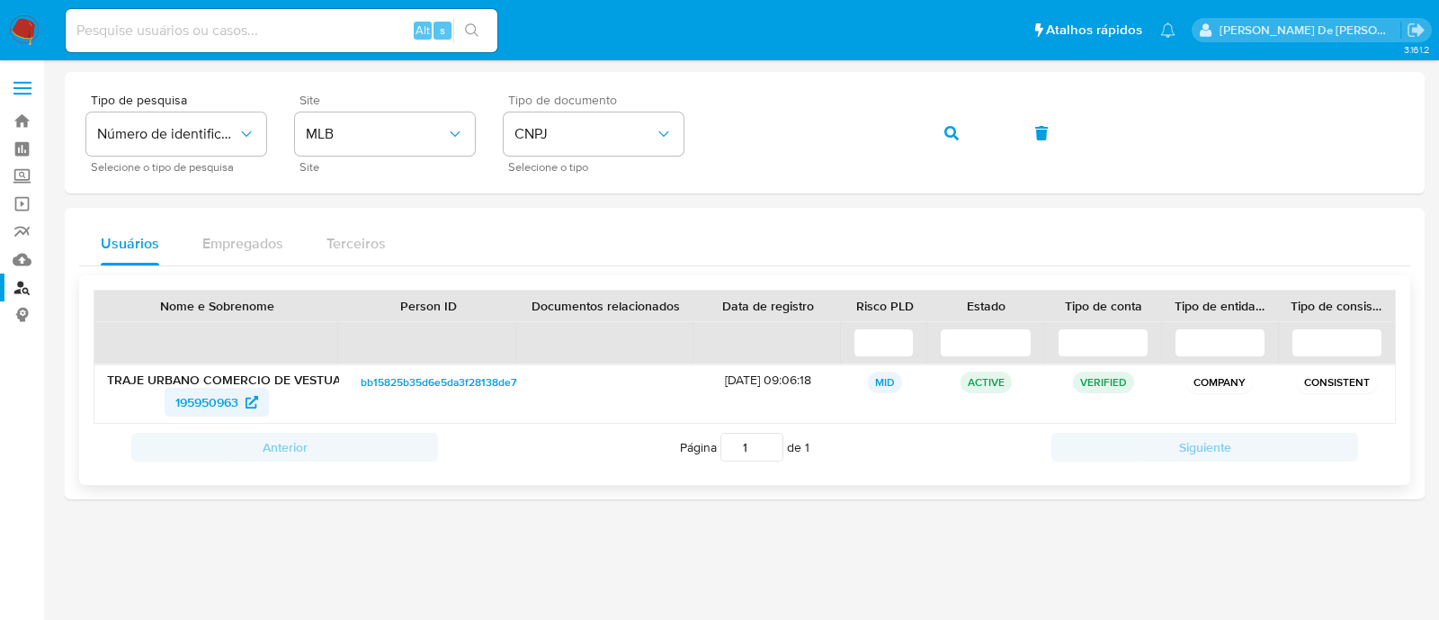
click at [250, 405] on icon at bounding box center [252, 402] width 13 height 13
click at [0, 49] on nav "Pausado Ver notificaciones Alt s Atalhos rápidos Presiona las siguientes teclas…" at bounding box center [719, 30] width 1439 height 60
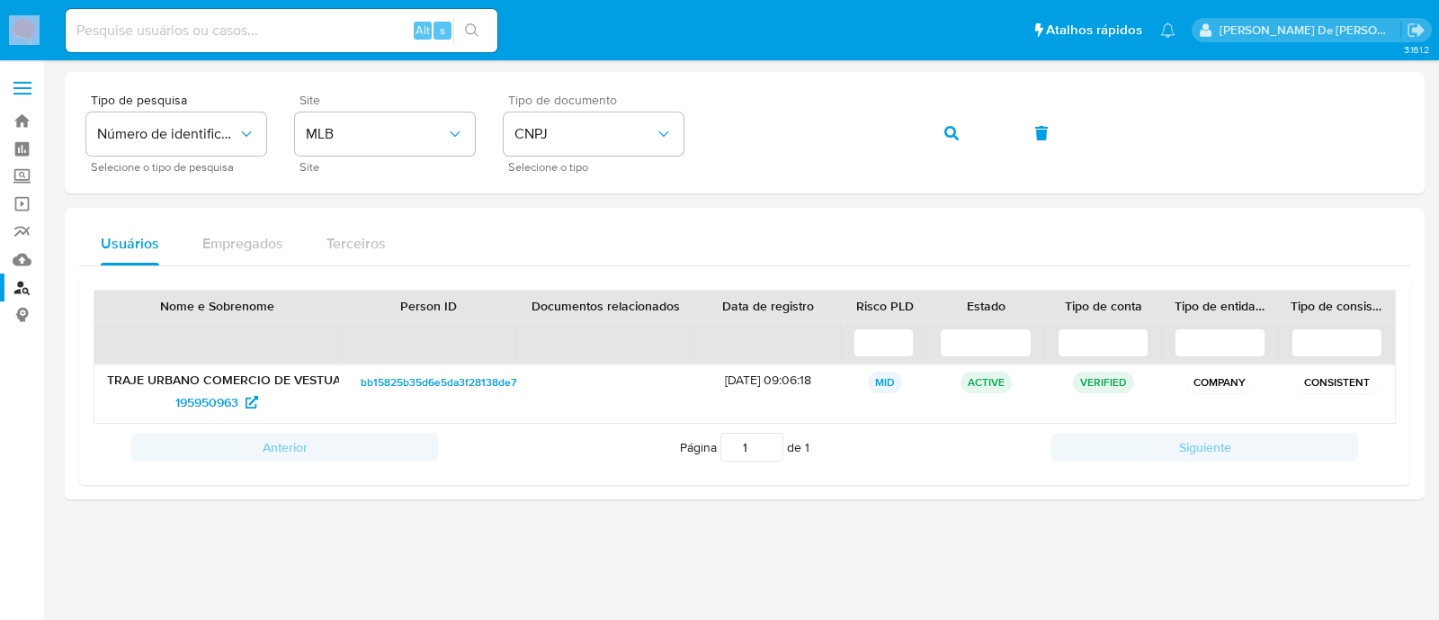
click at [0, 49] on nav "Pausado Ver notificaciones Alt s Atalhos rápidos Presiona las siguientes teclas…" at bounding box center [719, 30] width 1439 height 60
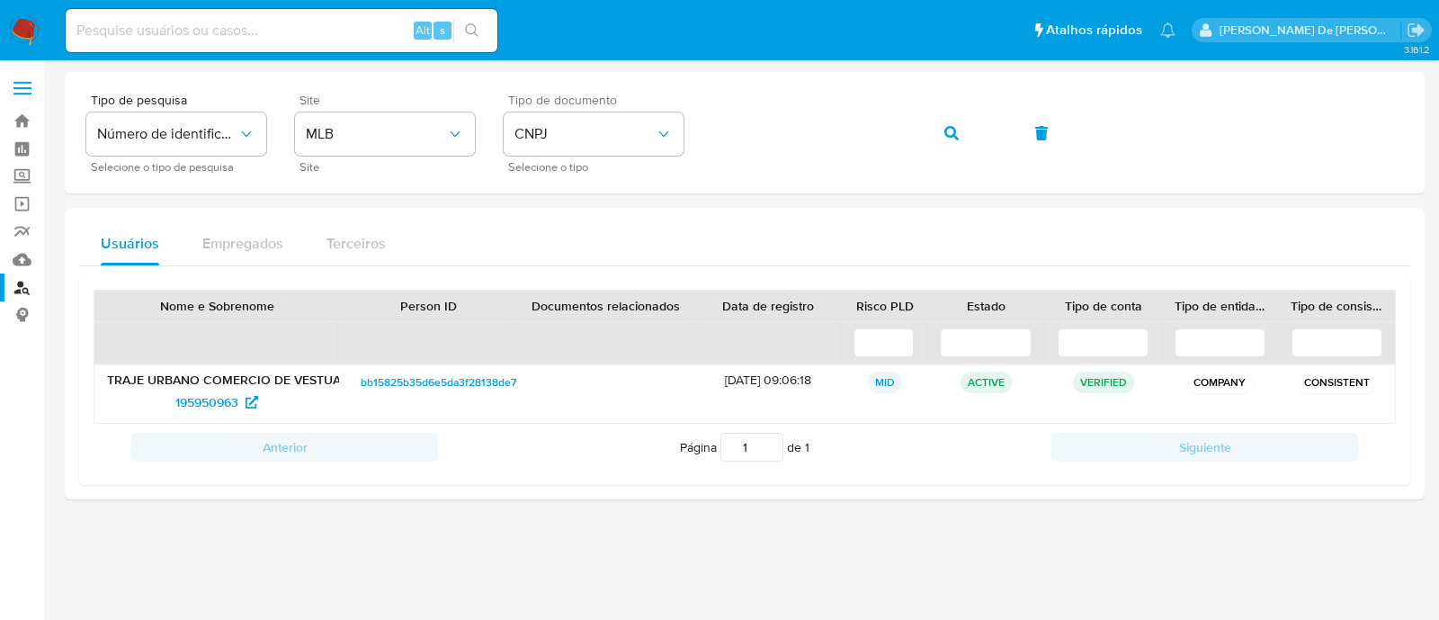
click at [0, 49] on nav "Pausado Ver notificaciones Alt s Atalhos rápidos Presiona las siguientes teclas…" at bounding box center [719, 30] width 1439 height 60
click at [1188, 538] on div at bounding box center [745, 307] width 1360 height 471
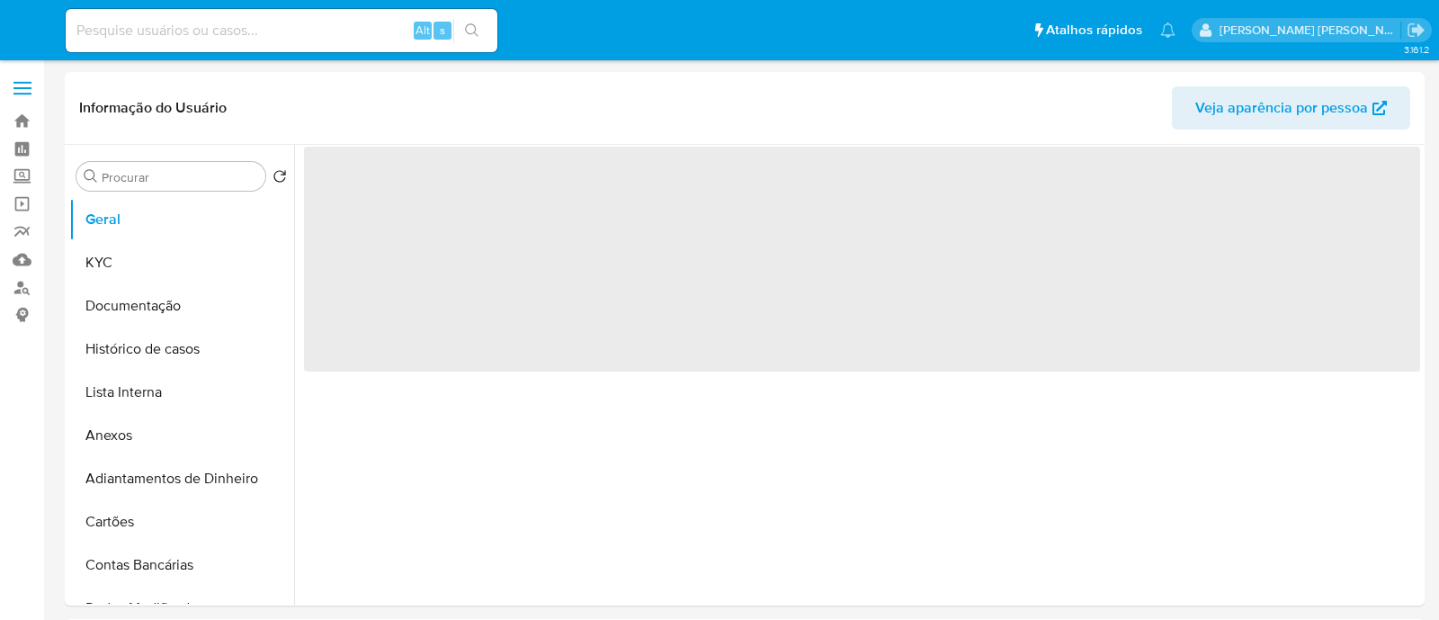
select select "10"
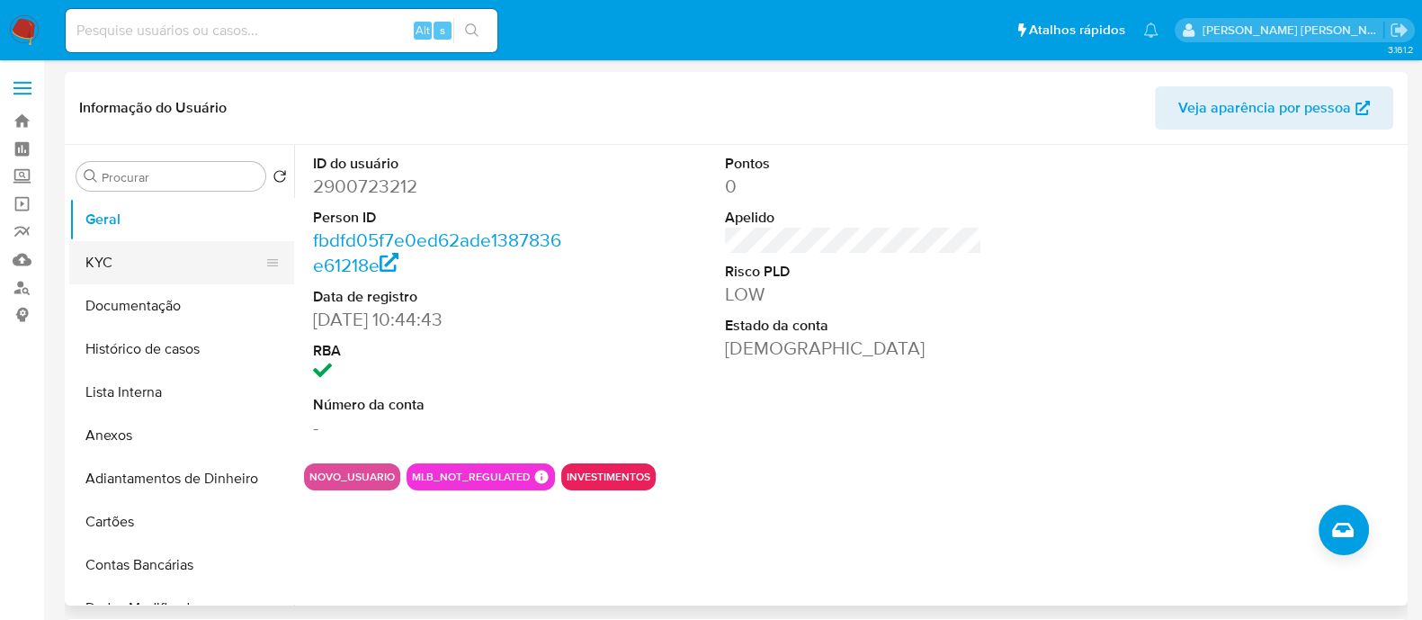
click at [115, 255] on button "KYC" at bounding box center [174, 262] width 211 height 43
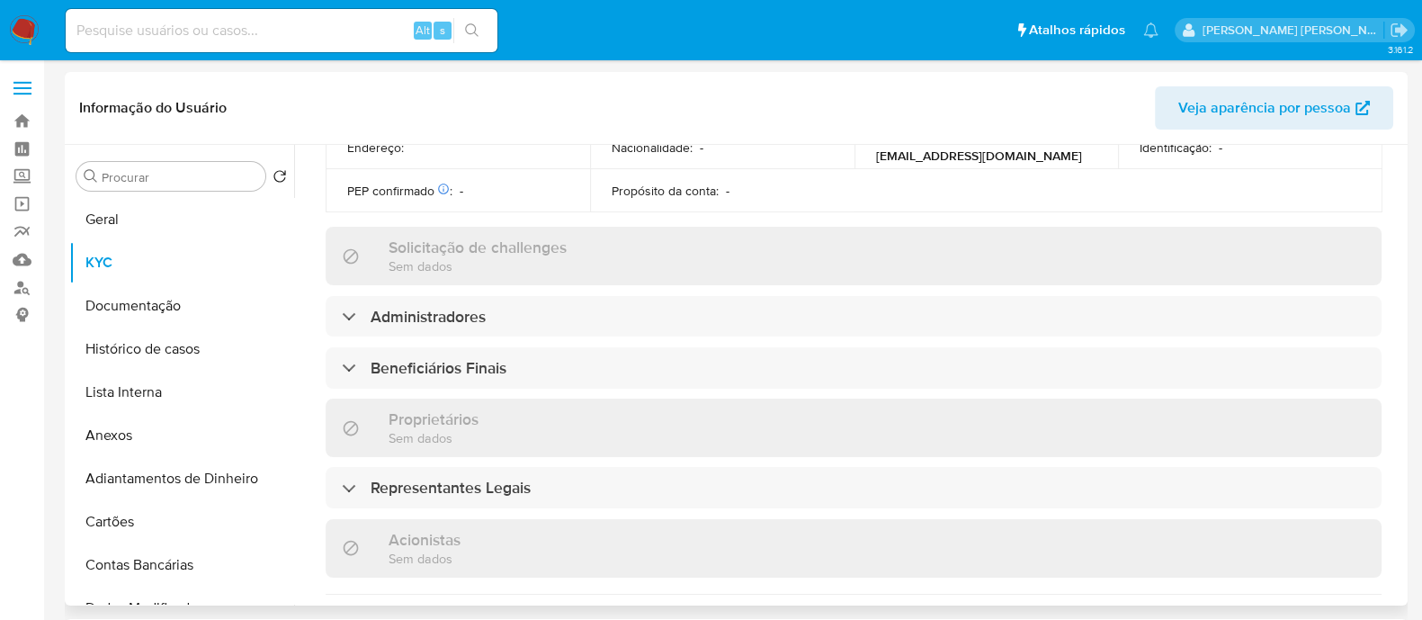
scroll to position [675, 0]
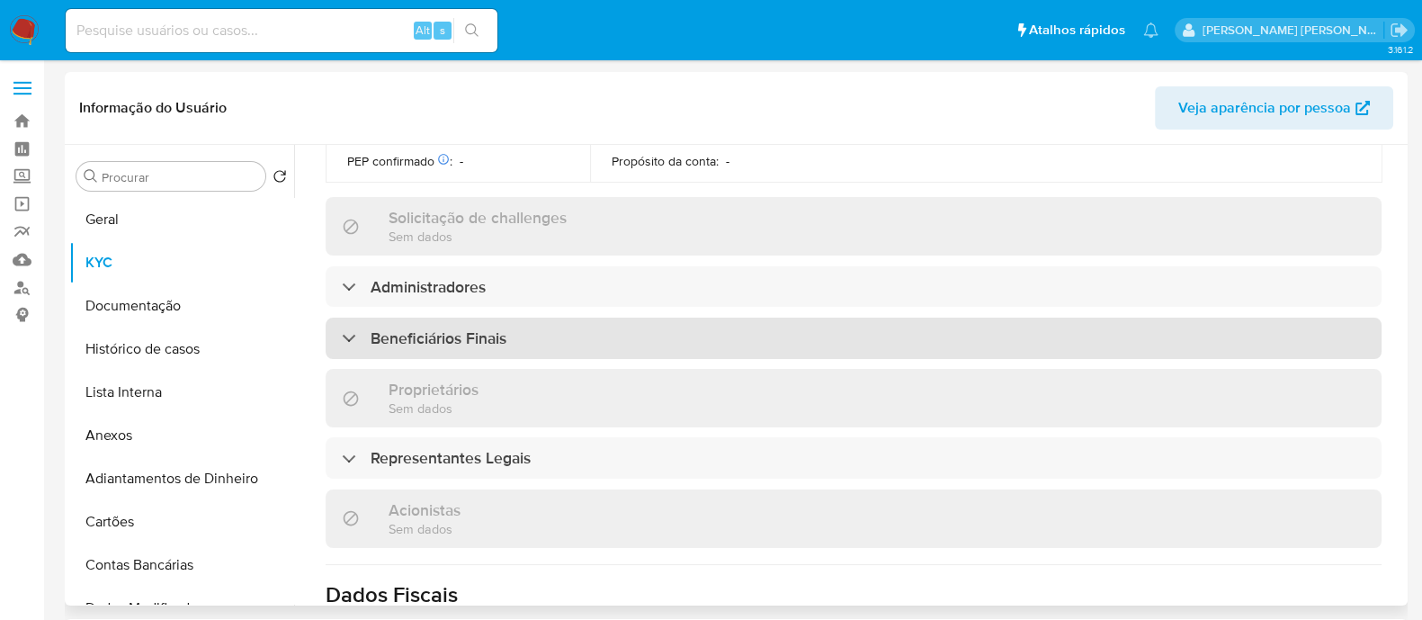
click at [676, 345] on div "Beneficiários Finais" at bounding box center [854, 338] width 1056 height 41
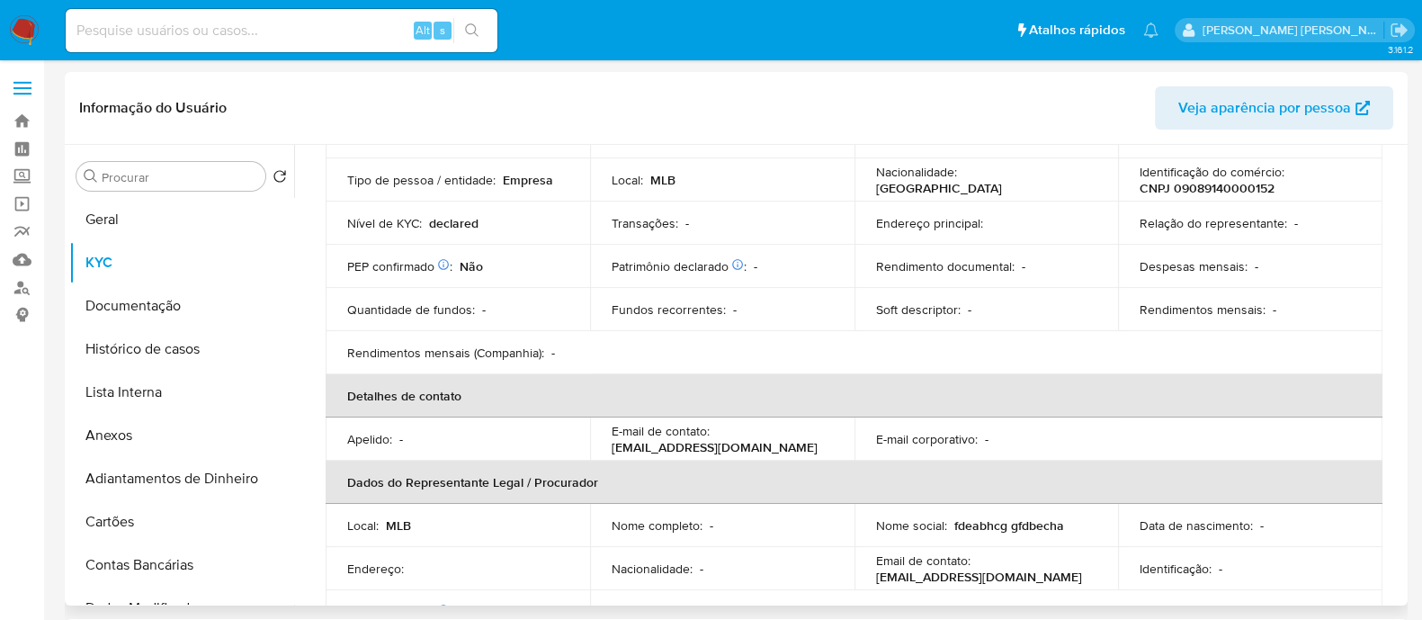
scroll to position [0, 0]
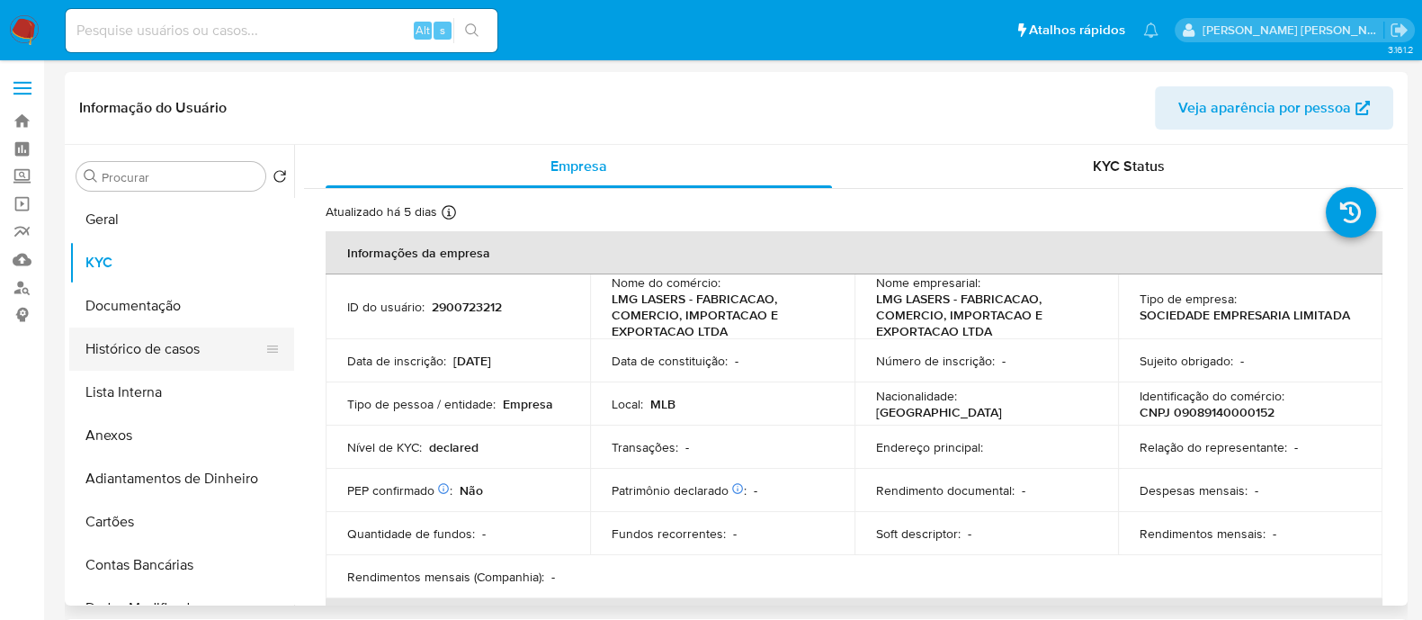
click at [195, 364] on button "Histórico de casos" at bounding box center [174, 348] width 211 height 43
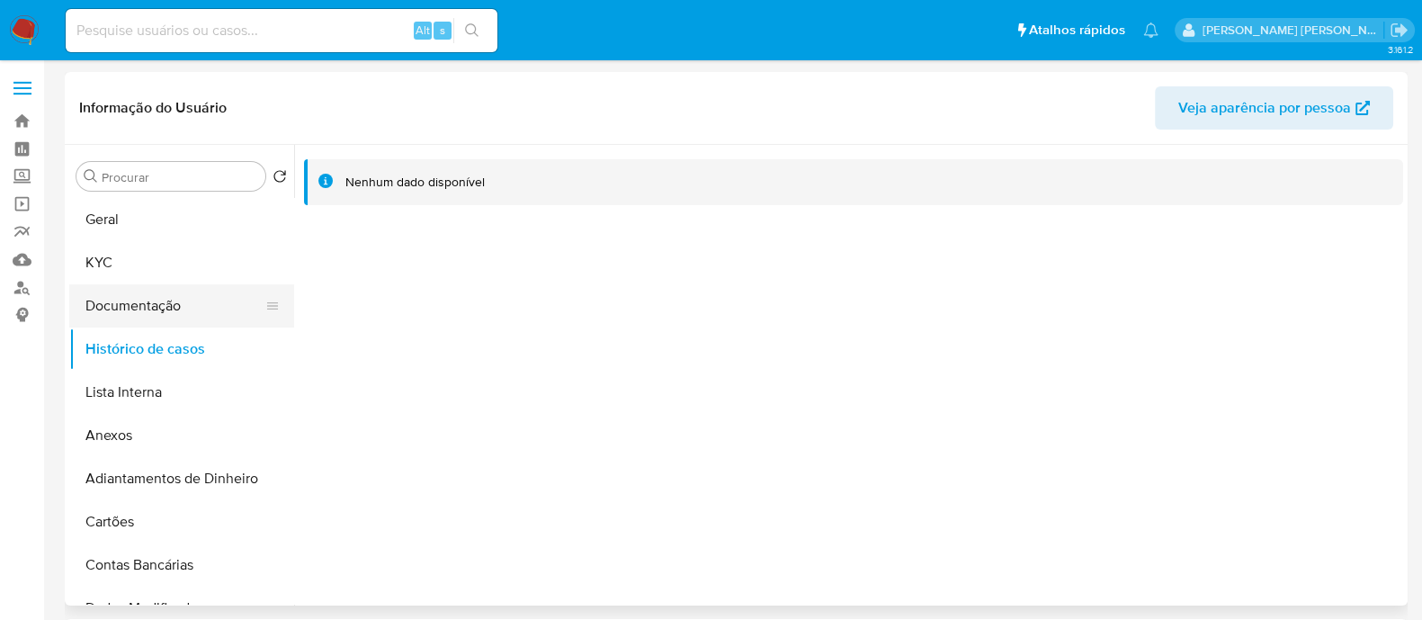
click at [128, 321] on button "Documentação" at bounding box center [174, 305] width 211 height 43
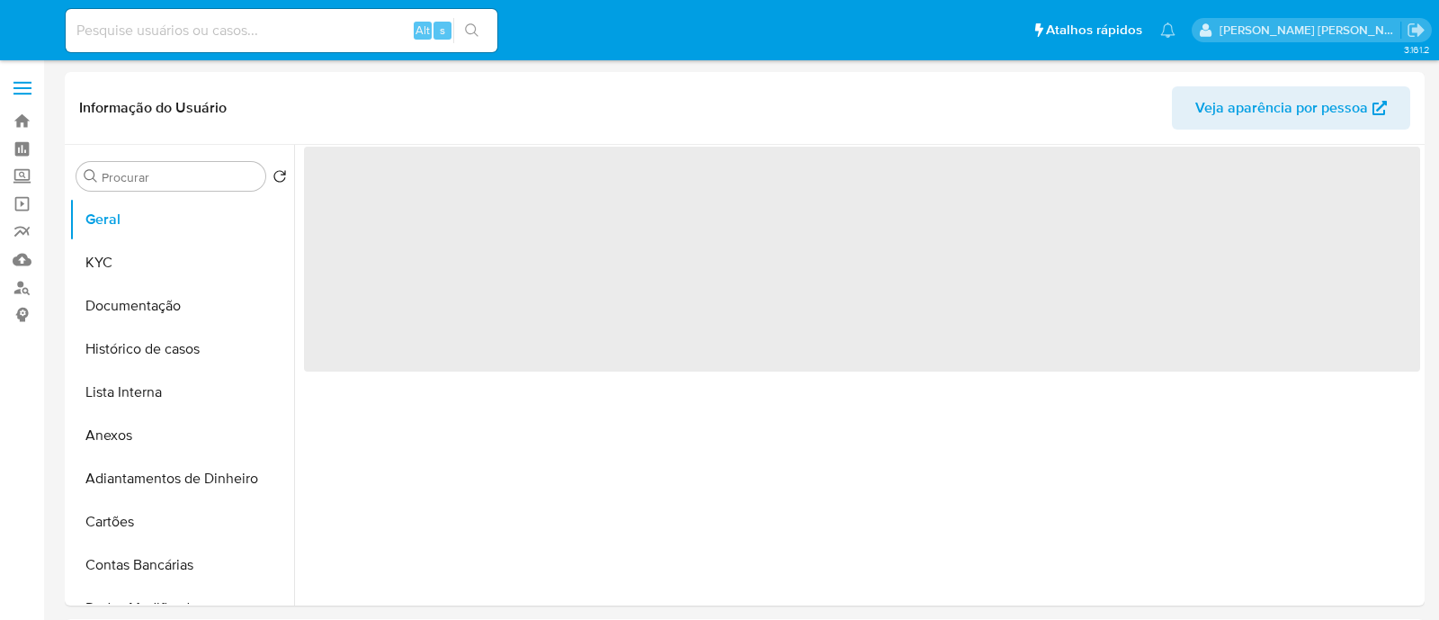
select select "10"
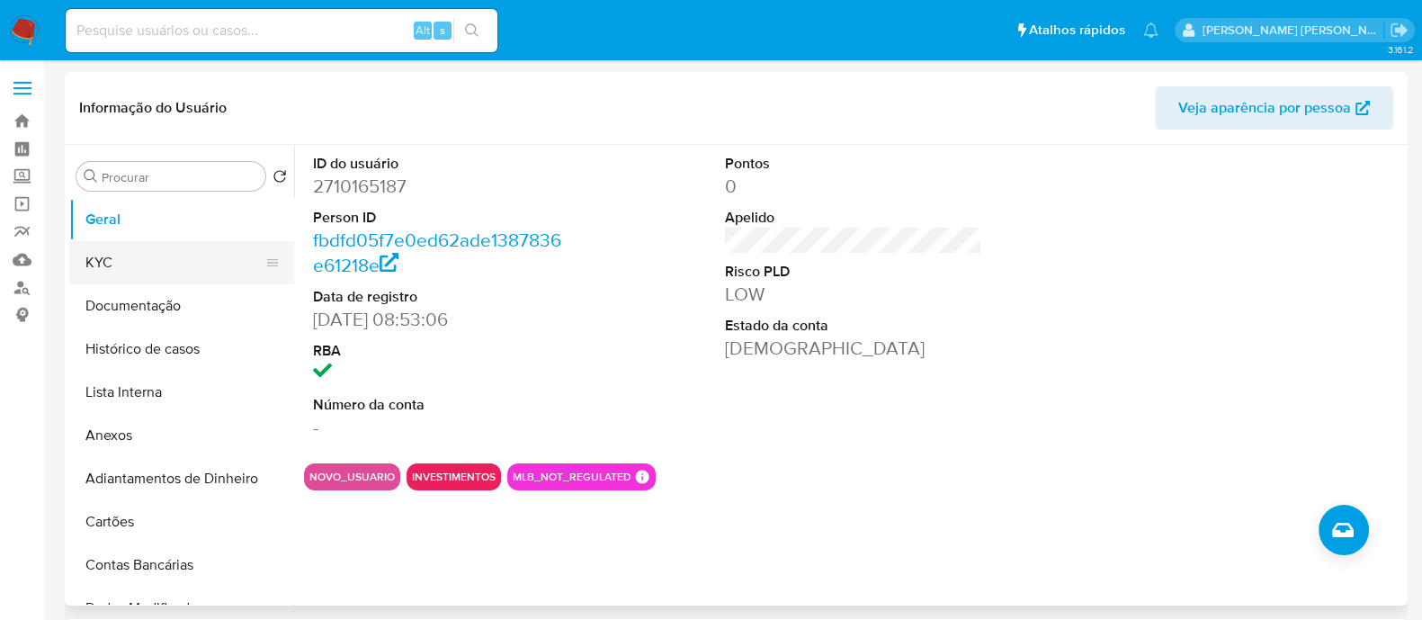
click at [164, 258] on button "KYC" at bounding box center [174, 262] width 211 height 43
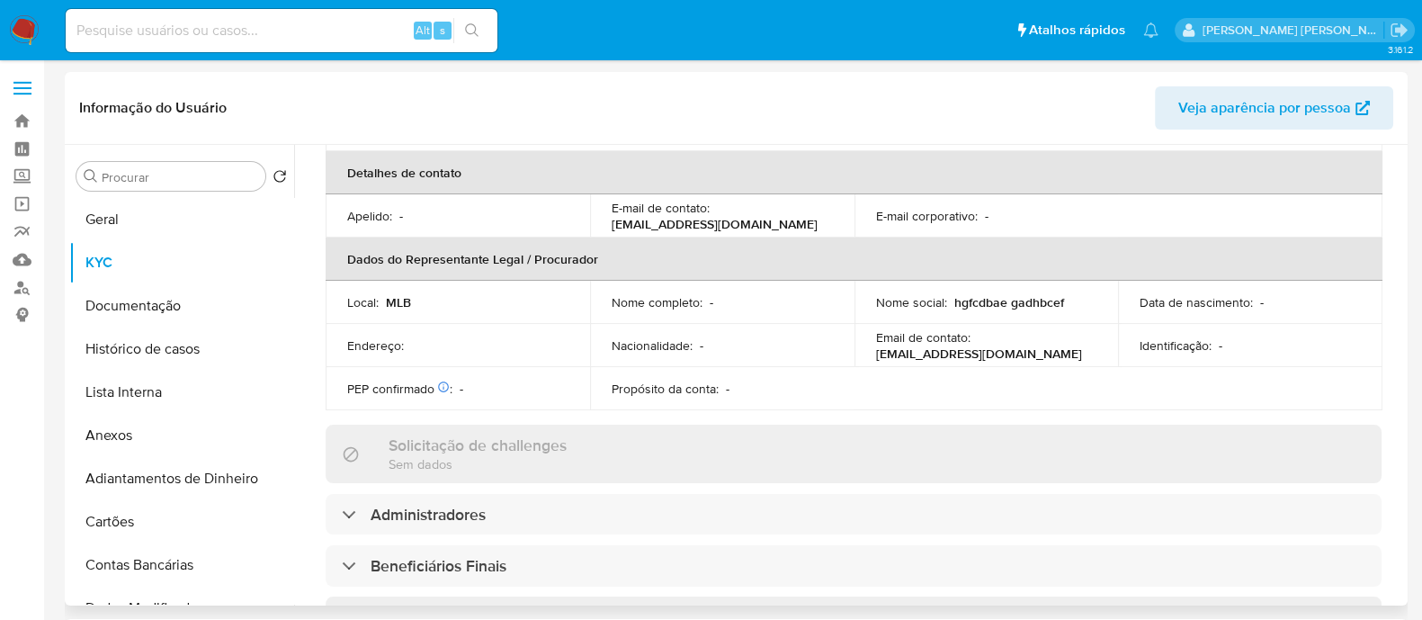
scroll to position [849, 0]
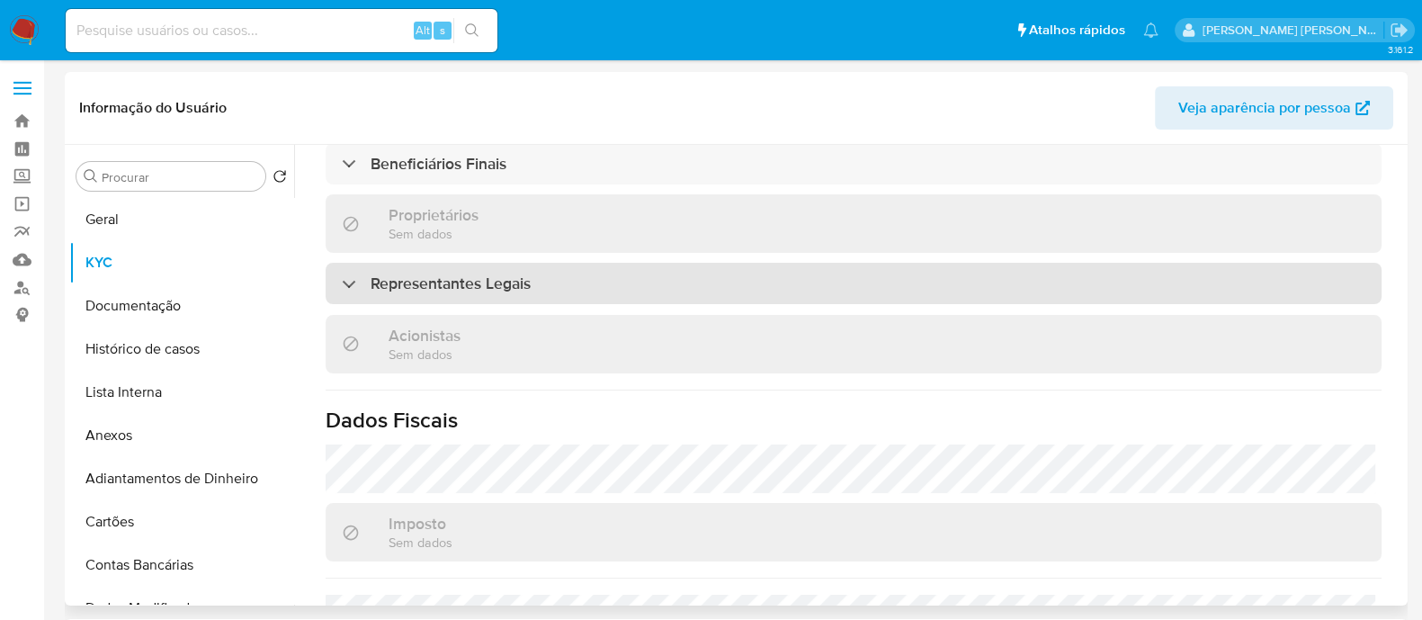
click at [578, 287] on div "Representantes Legais" at bounding box center [854, 283] width 1056 height 41
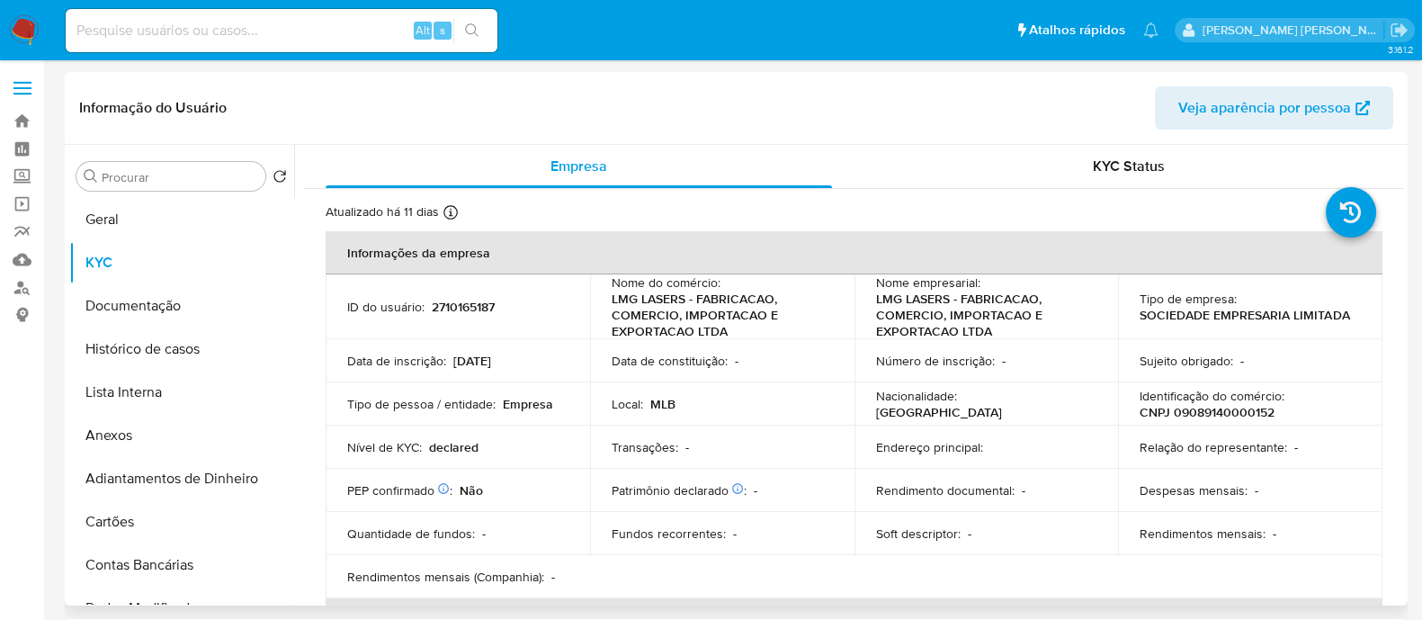
scroll to position [0, 0]
click at [144, 309] on button "Documentação" at bounding box center [174, 305] width 211 height 43
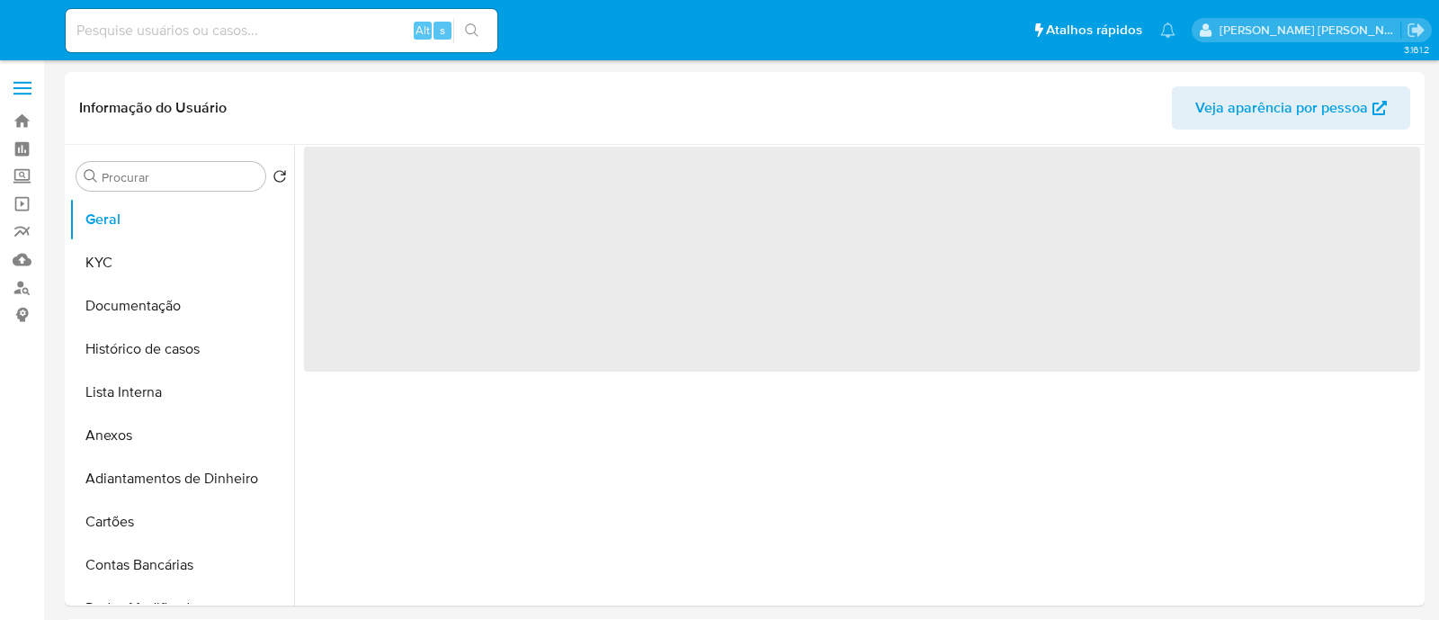
select select "10"
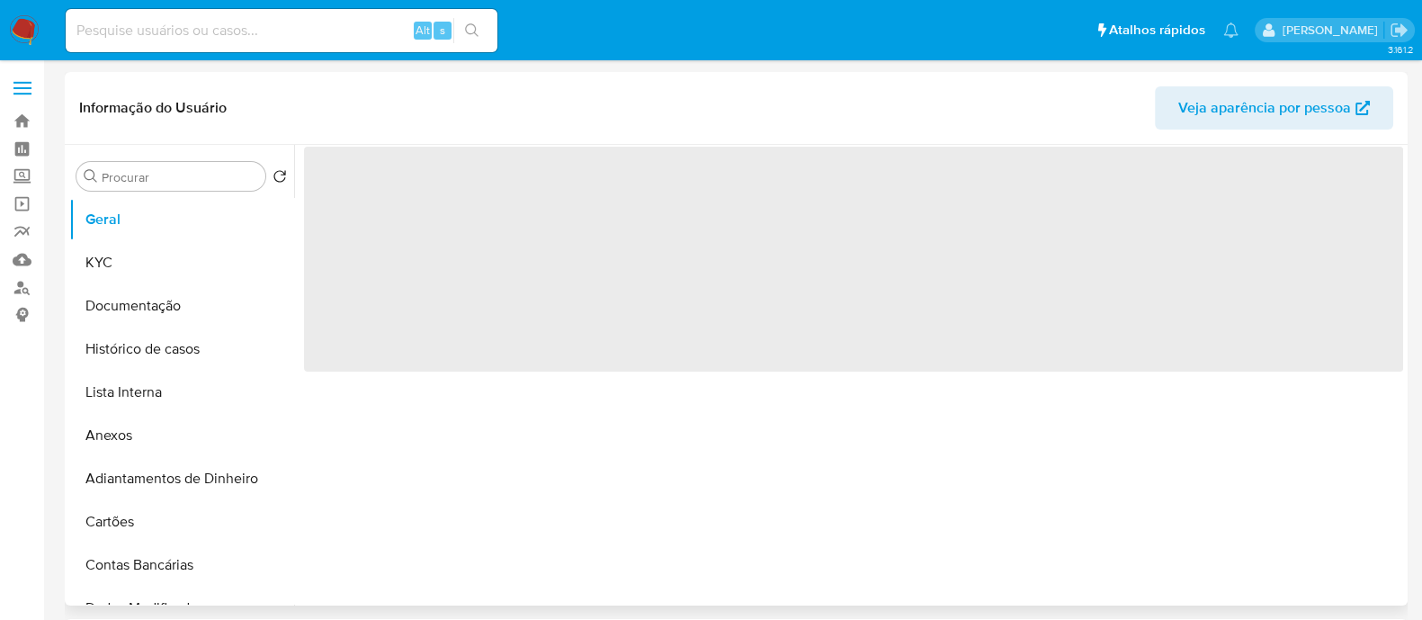
select select "10"
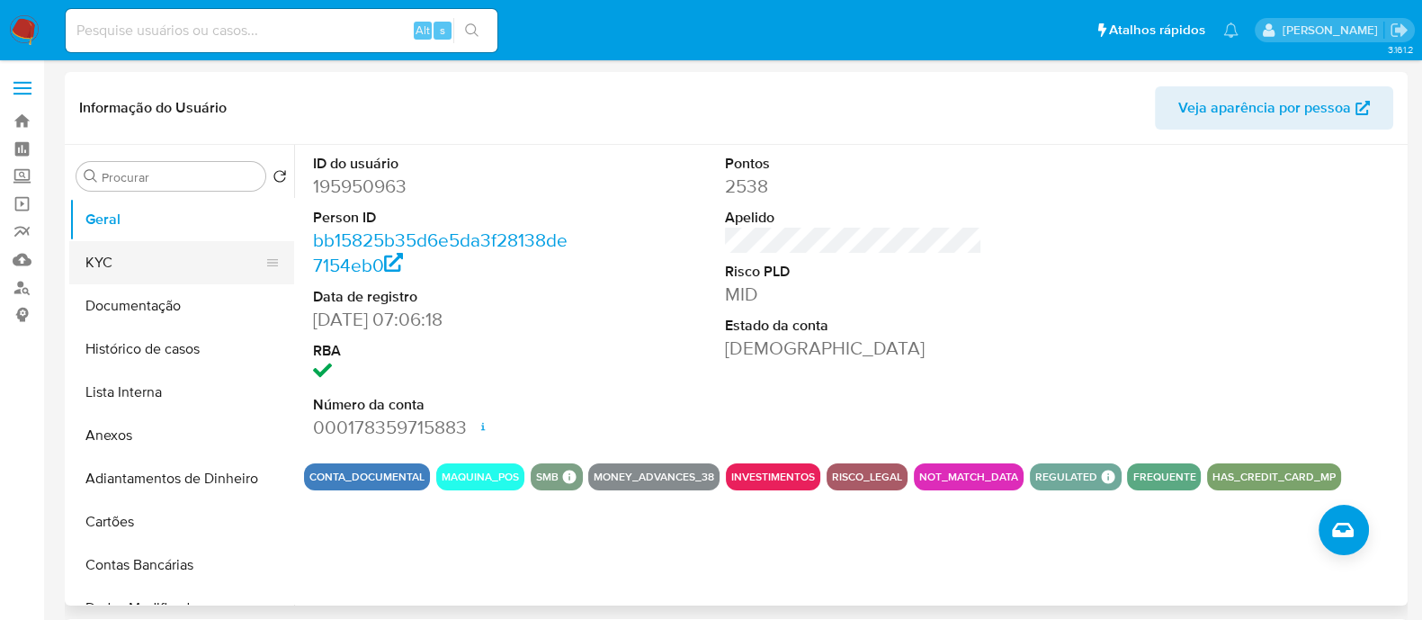
click at [110, 268] on button "KYC" at bounding box center [174, 262] width 211 height 43
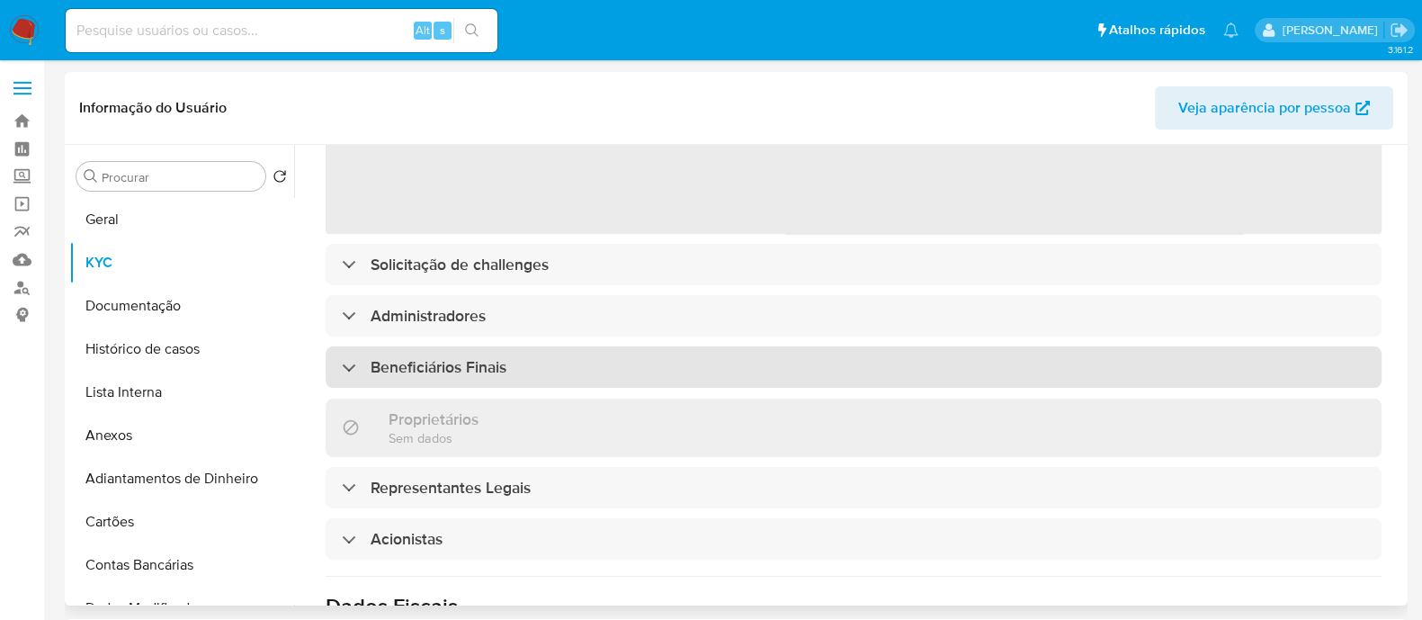
scroll to position [224, 0]
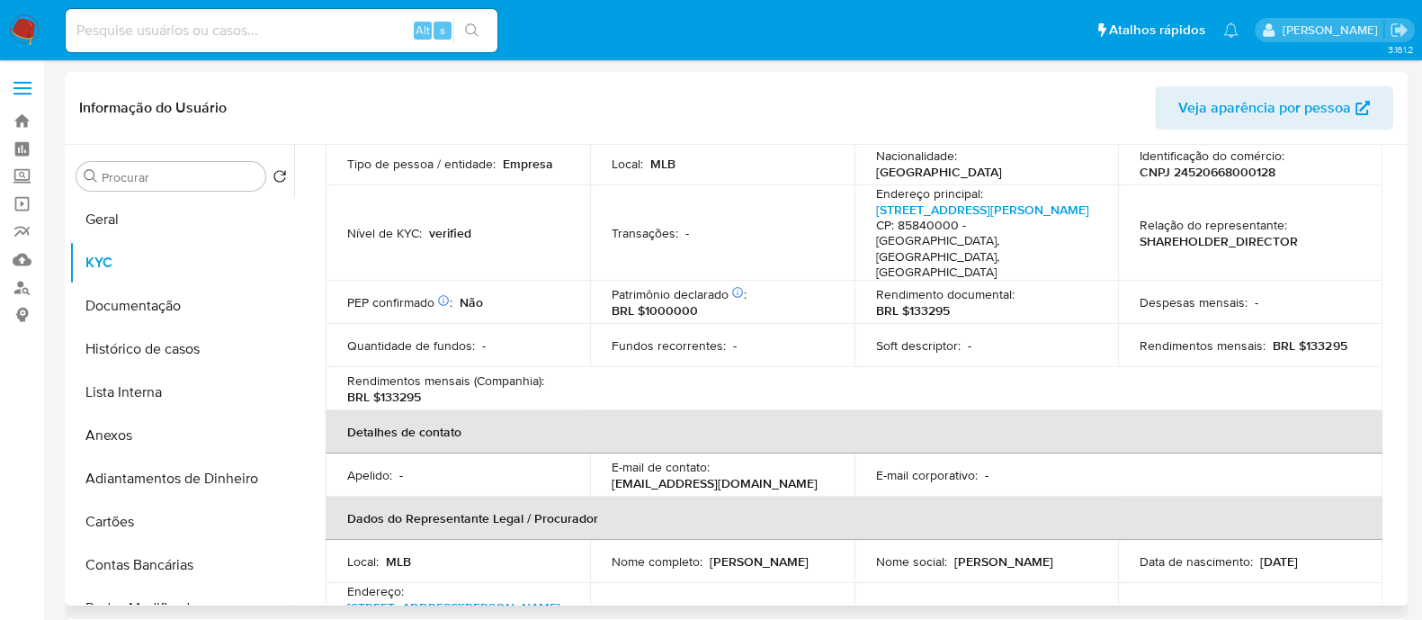
click at [557, 380] on div "Rendimentos mensais (Companhia) : BRL $133295" at bounding box center [457, 388] width 221 height 32
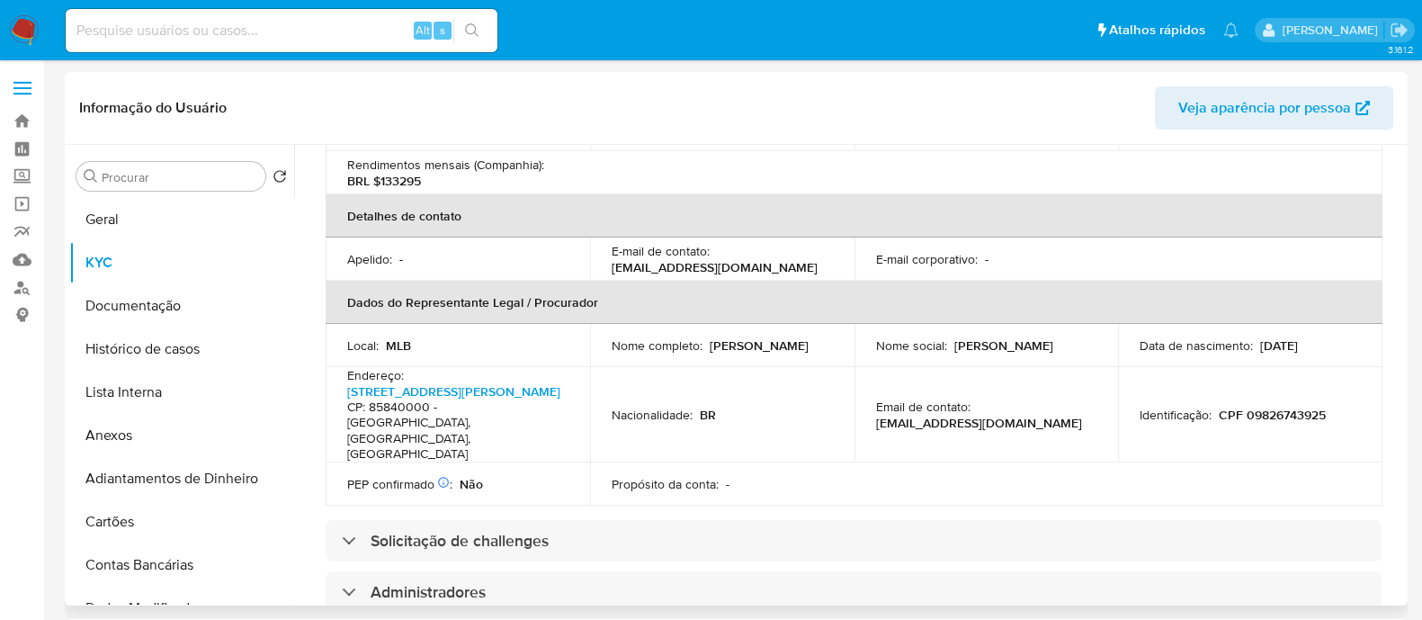
scroll to position [675, 0]
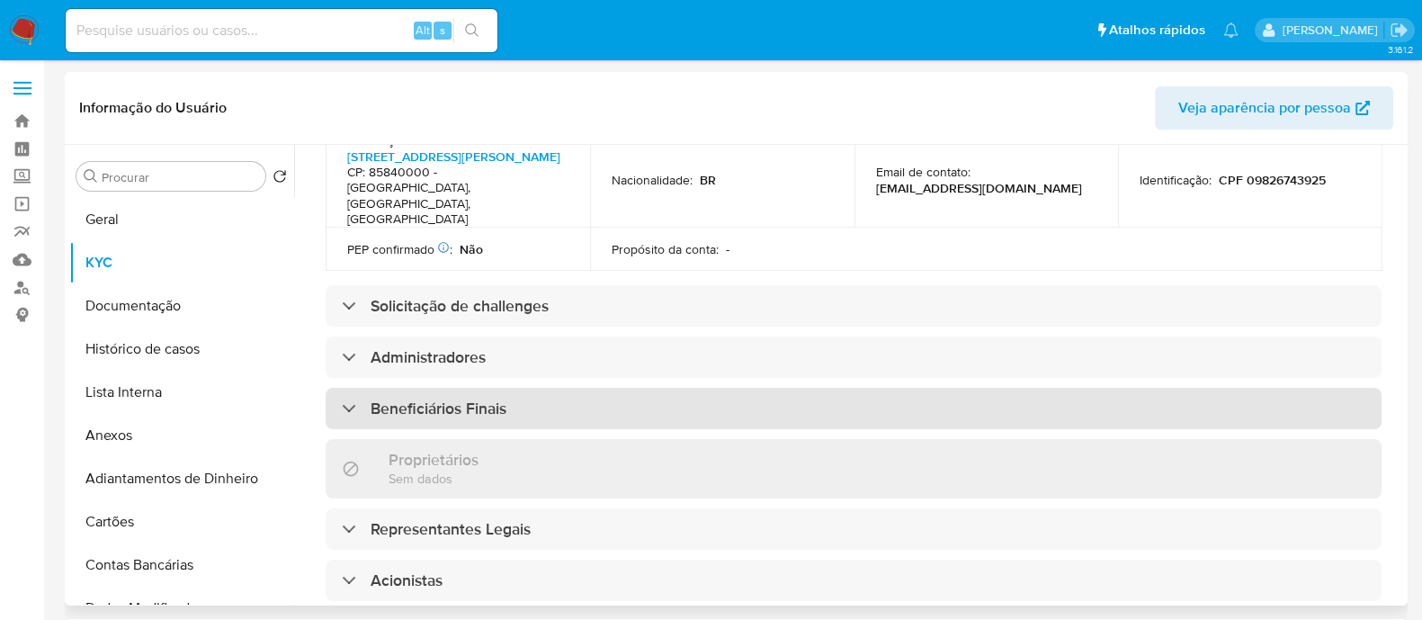
click at [444, 399] on h3 "Beneficiários Finais" at bounding box center [439, 409] width 136 height 20
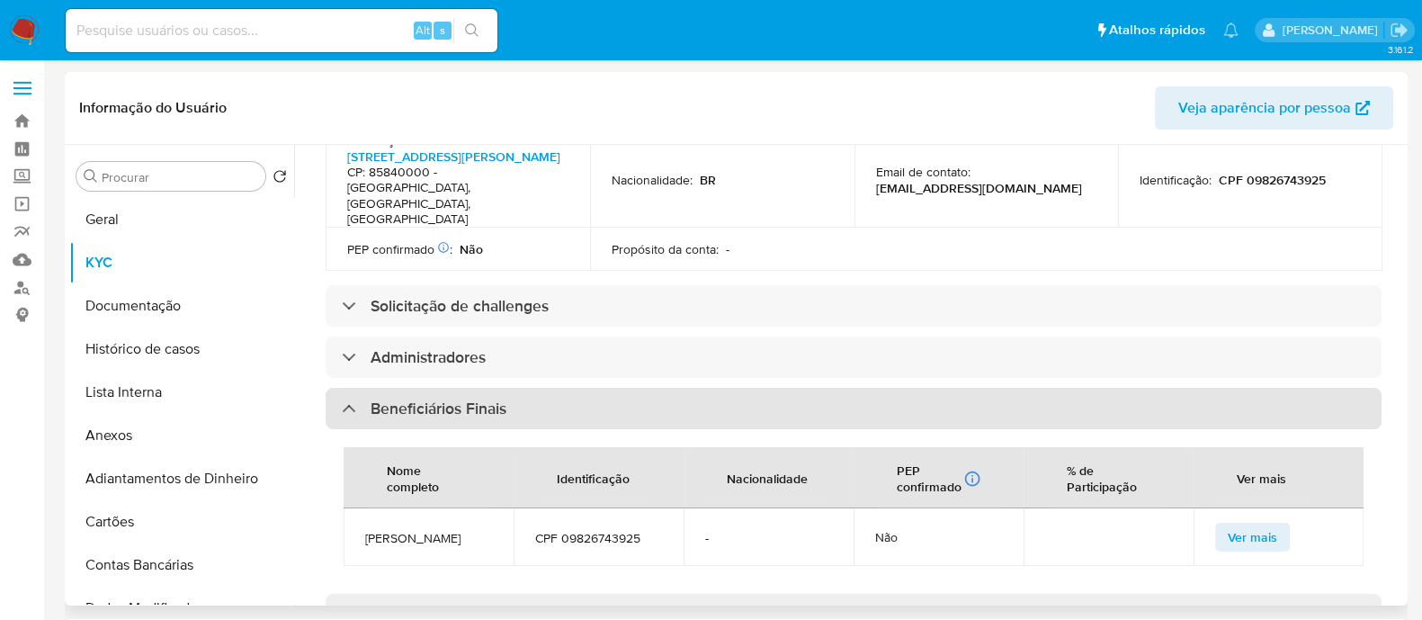
scroll to position [1012, 0]
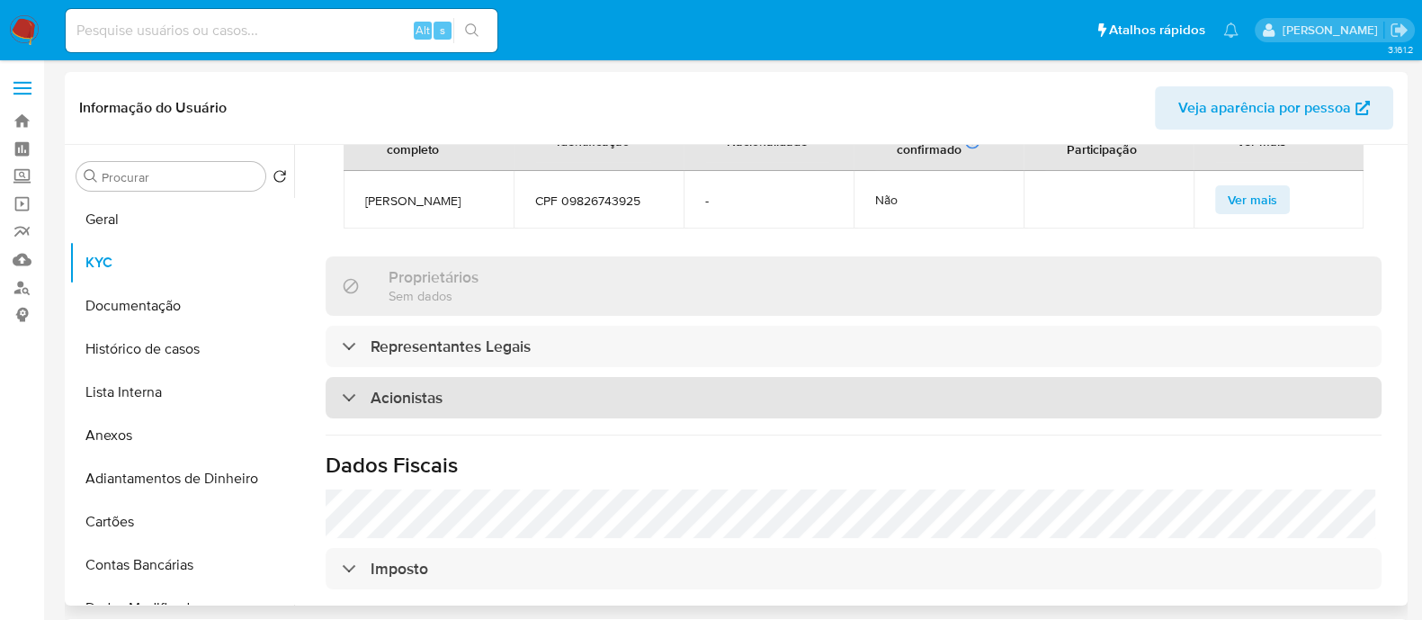
click at [688, 380] on div "Acionistas" at bounding box center [854, 397] width 1056 height 41
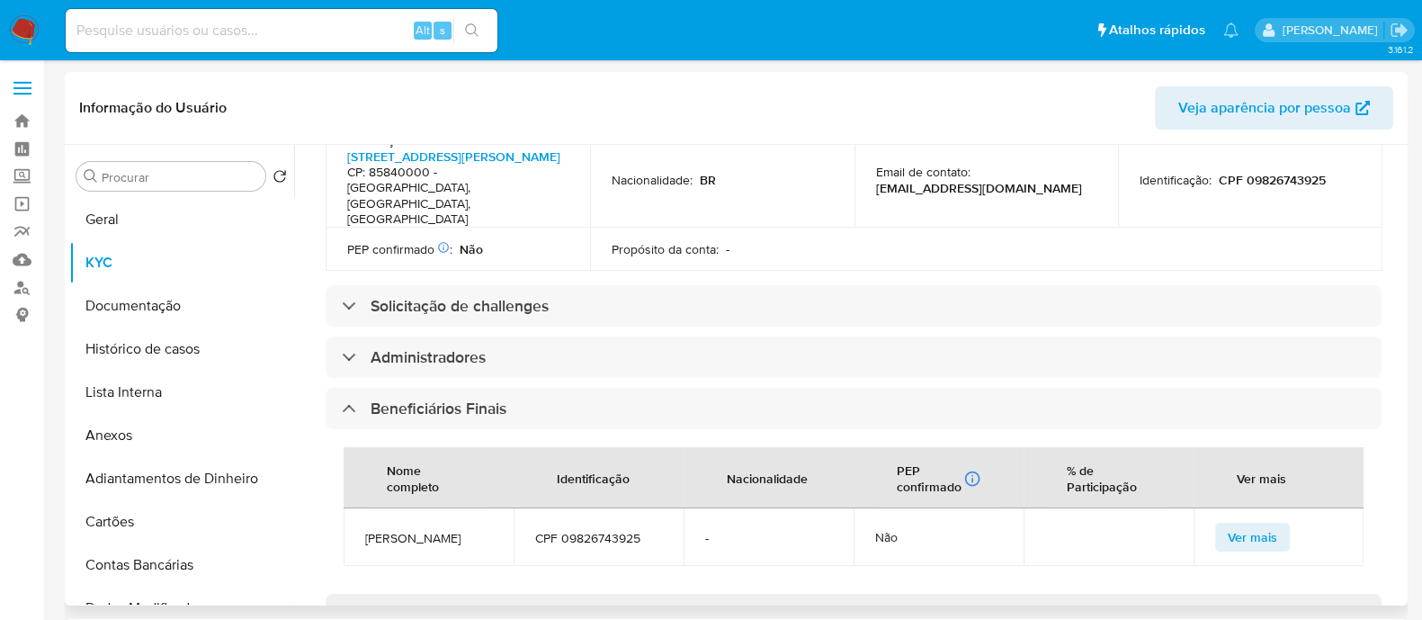
scroll to position [112, 0]
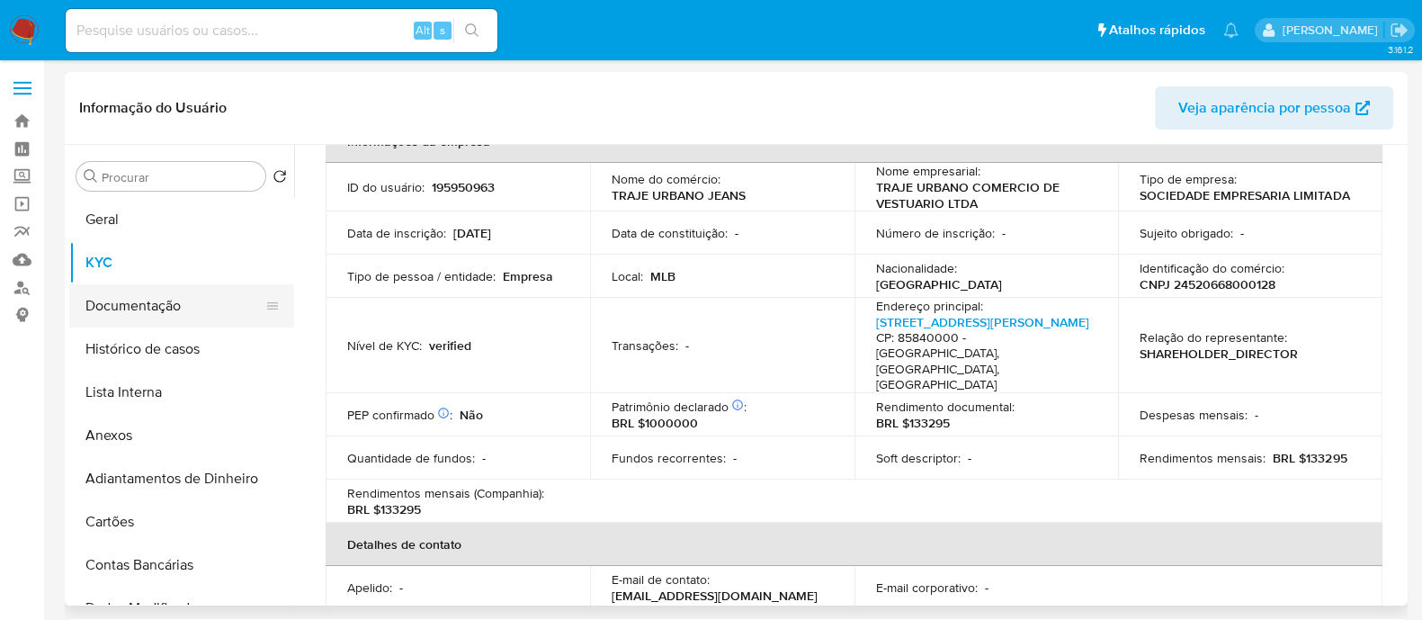
click at [138, 312] on button "Documentação" at bounding box center [174, 305] width 211 height 43
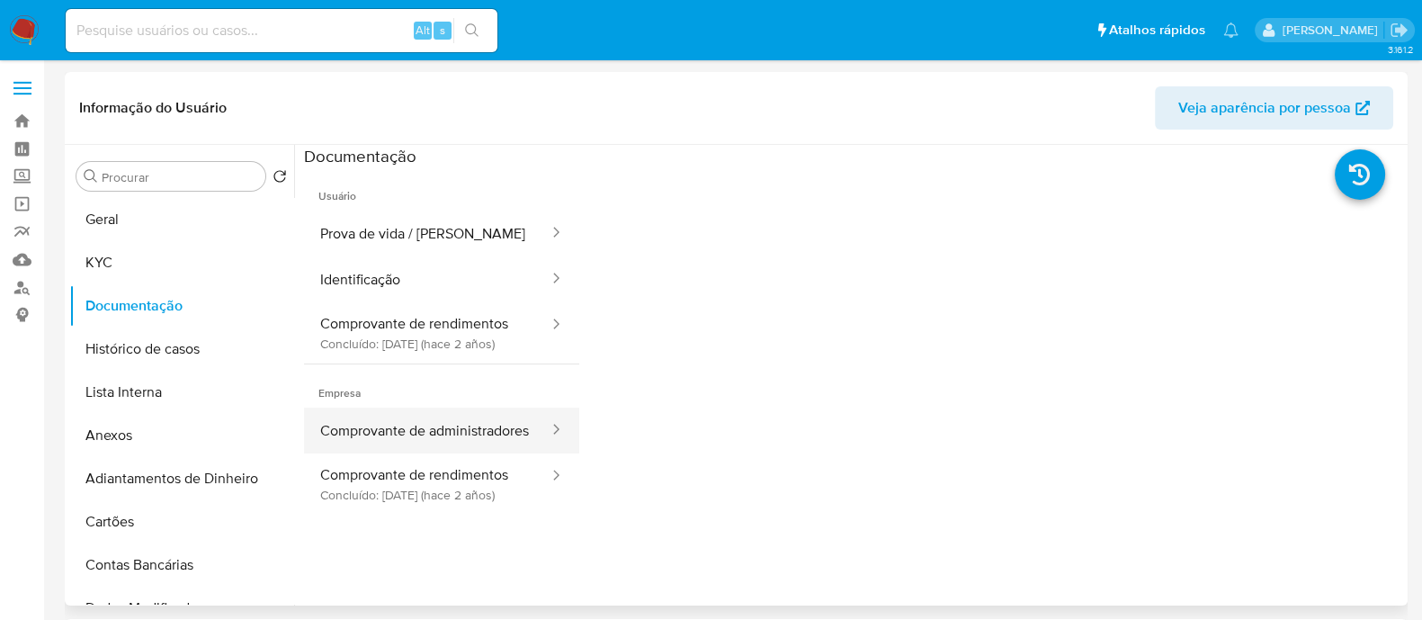
click at [422, 453] on button "Comprovante de administradores" at bounding box center [427, 431] width 247 height 46
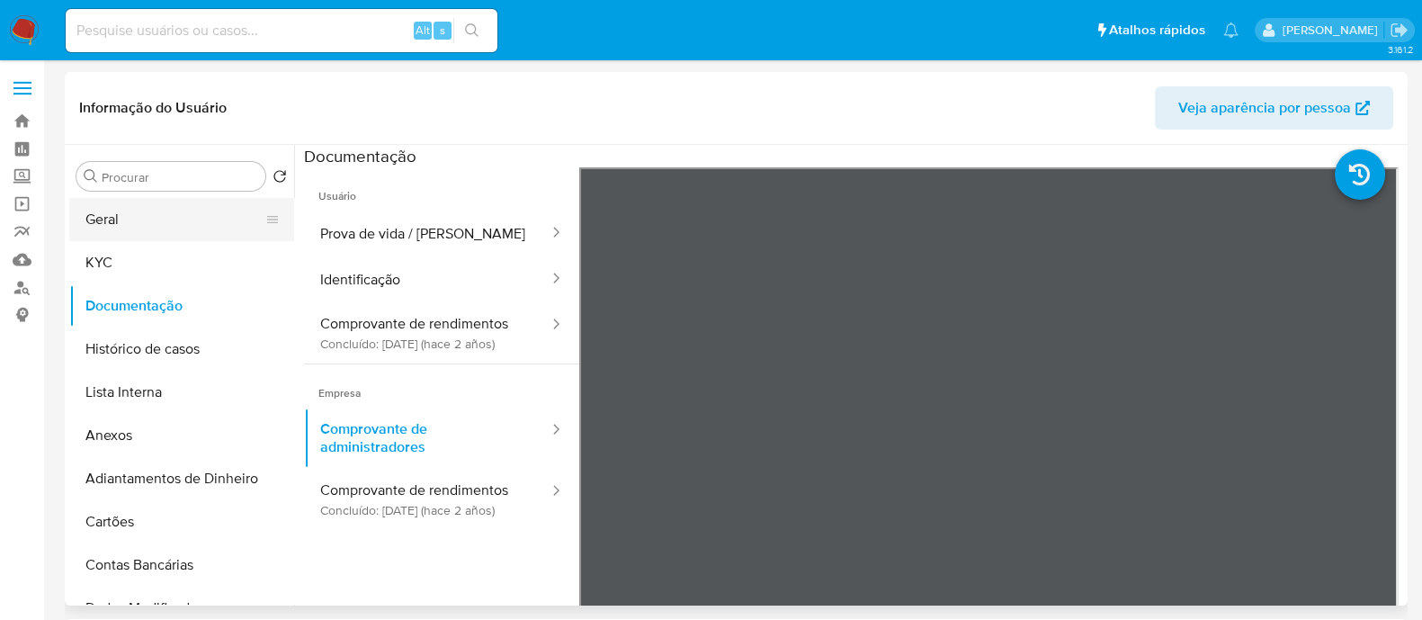
click at [175, 223] on button "Geral" at bounding box center [174, 219] width 211 height 43
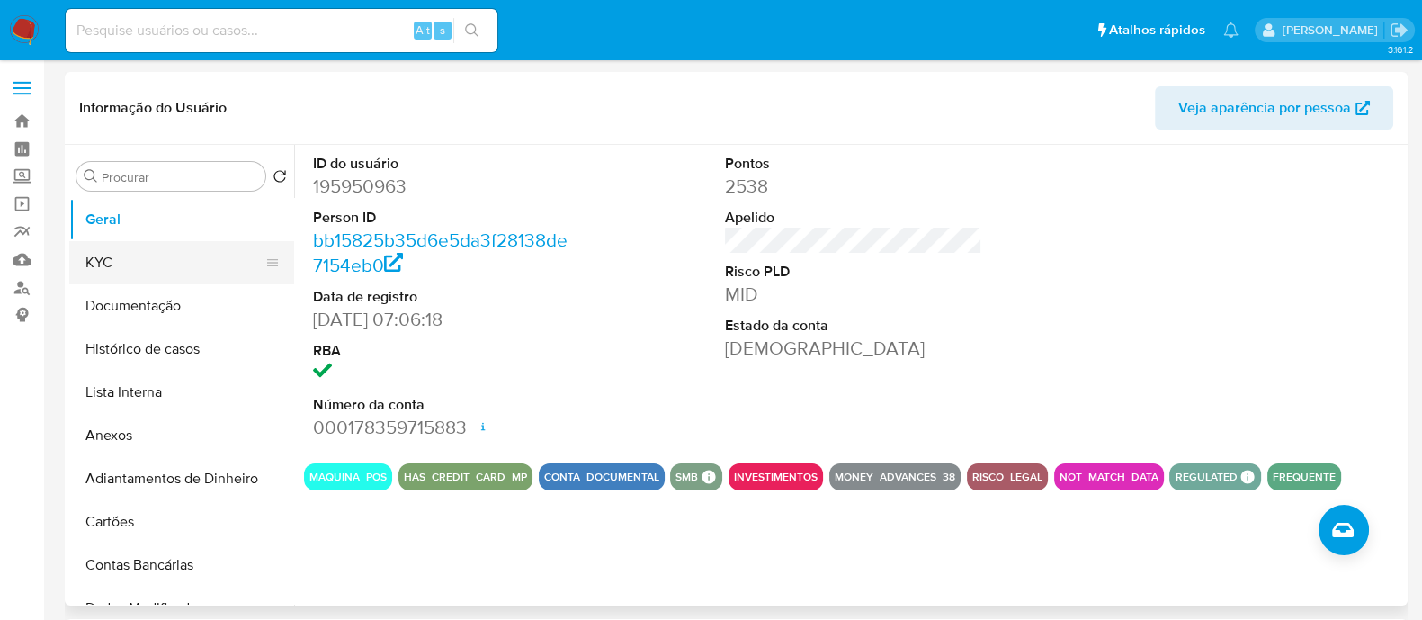
click at [138, 265] on button "KYC" at bounding box center [174, 262] width 211 height 43
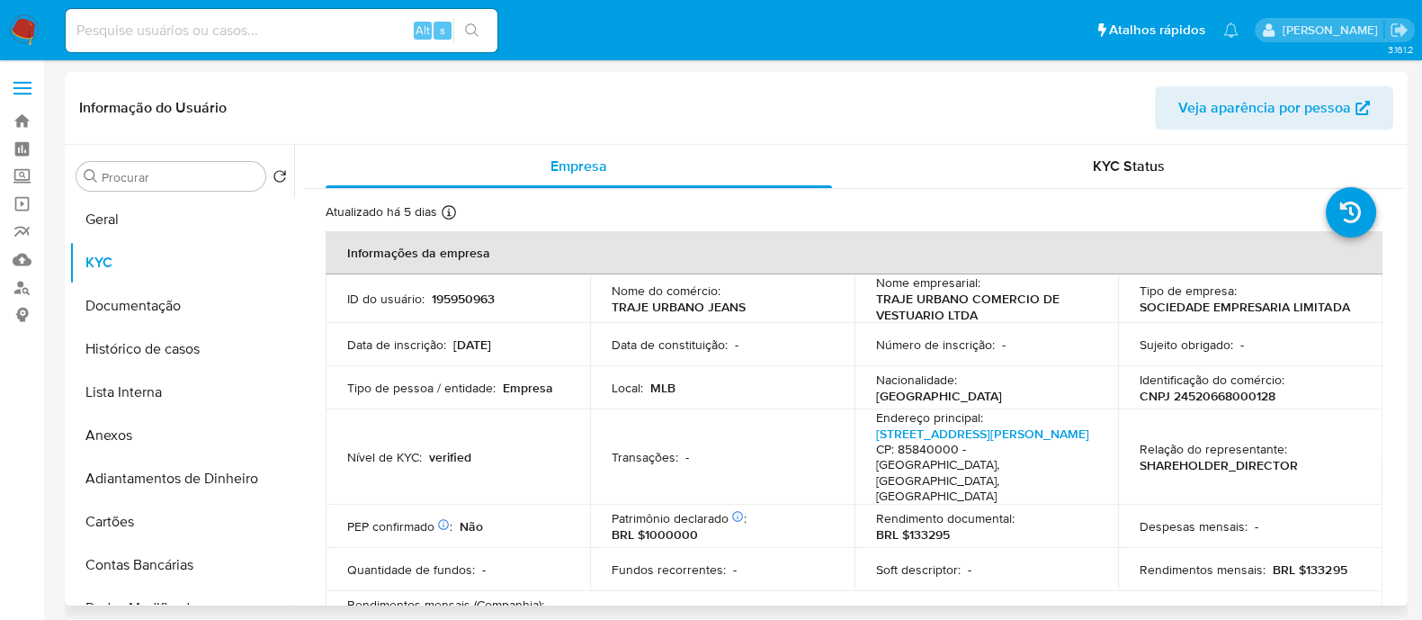
scroll to position [337, 0]
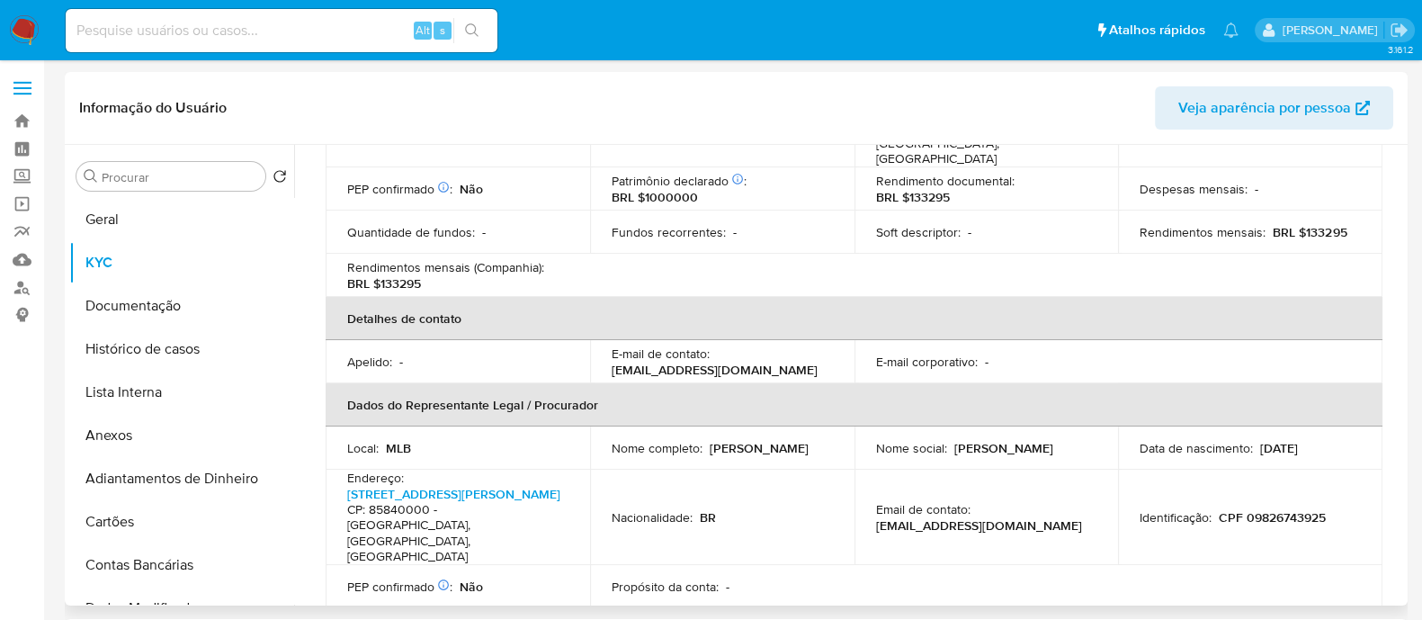
drag, startPoint x: 1136, startPoint y: 334, endPoint x: 1108, endPoint y: 300, distance: 43.4
click at [1120, 311] on table "Informações da empresa ID do usuário : 195950963 Nome do comércio : TRAJE URBAN…" at bounding box center [854, 251] width 1057 height 714
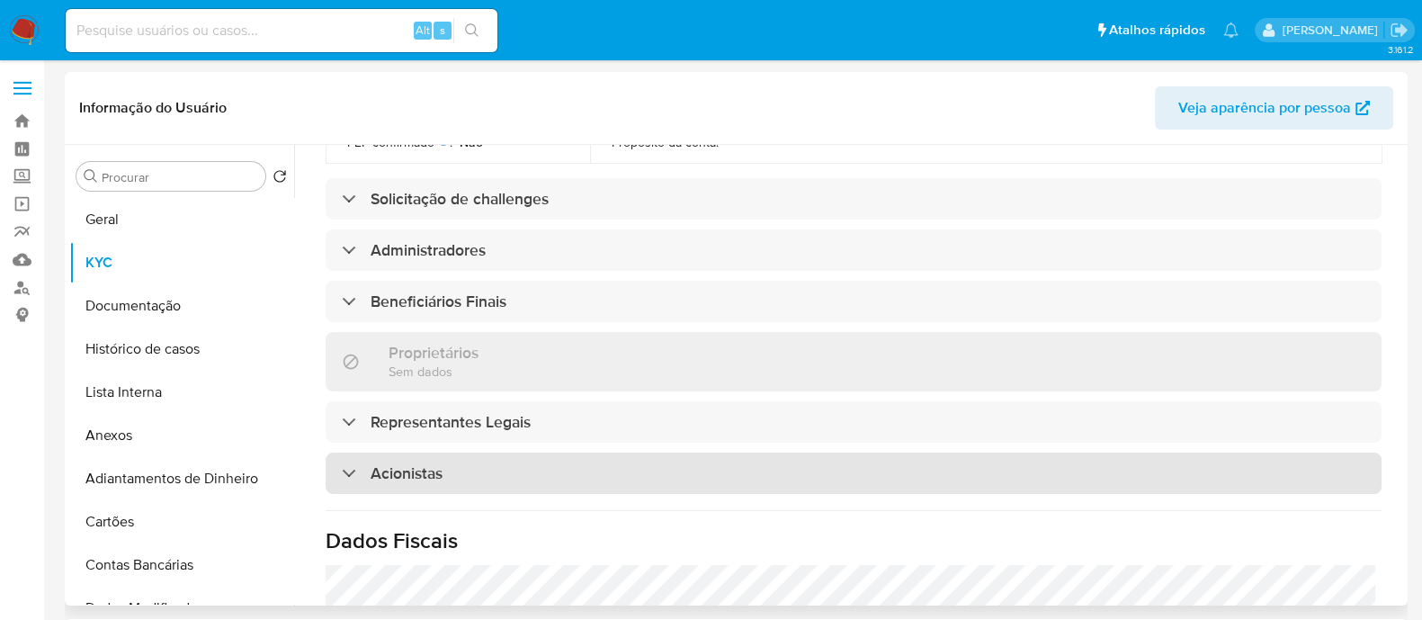
scroll to position [786, 0]
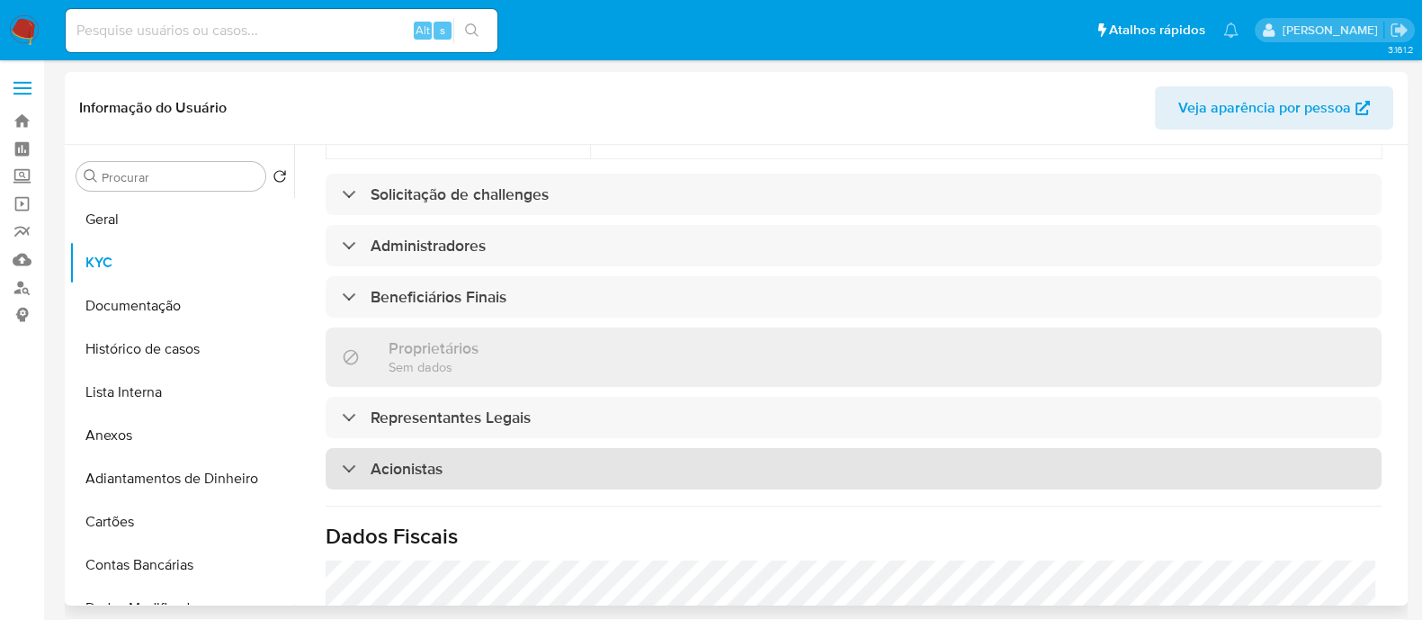
click at [569, 448] on div "Acionistas" at bounding box center [854, 468] width 1056 height 41
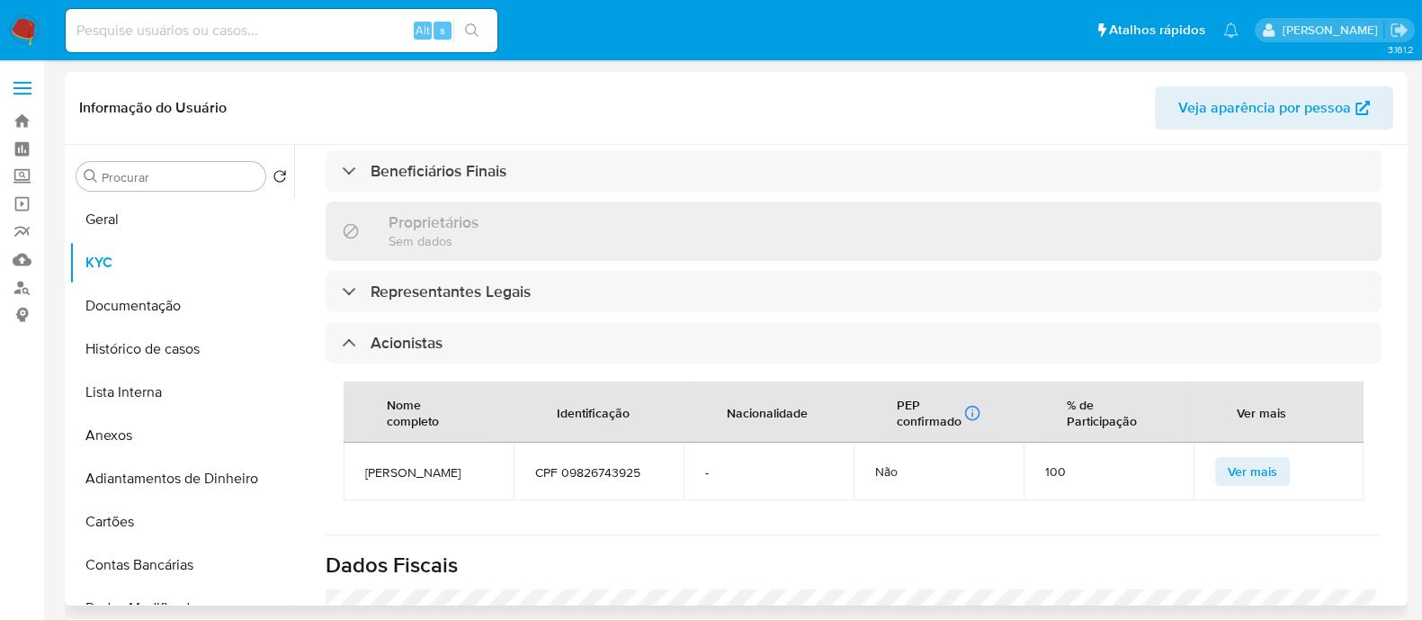
scroll to position [1012, 0]
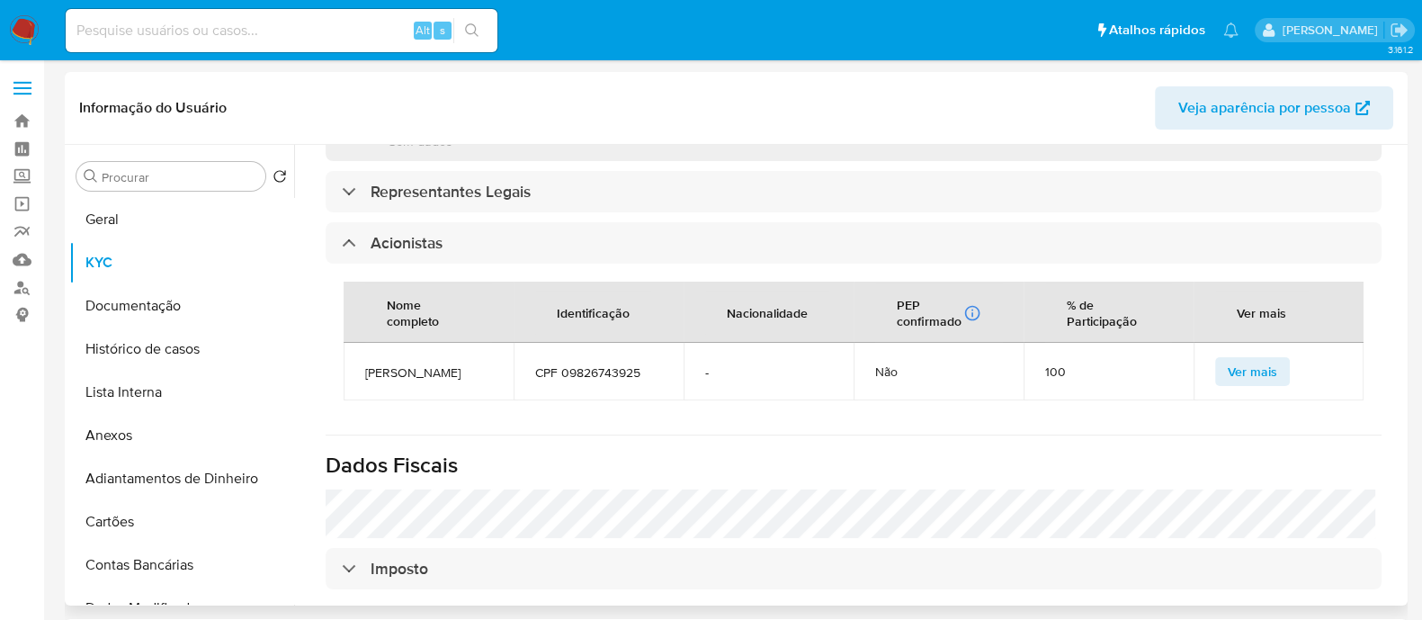
click at [444, 364] on span "[PERSON_NAME]" at bounding box center [428, 372] width 127 height 16
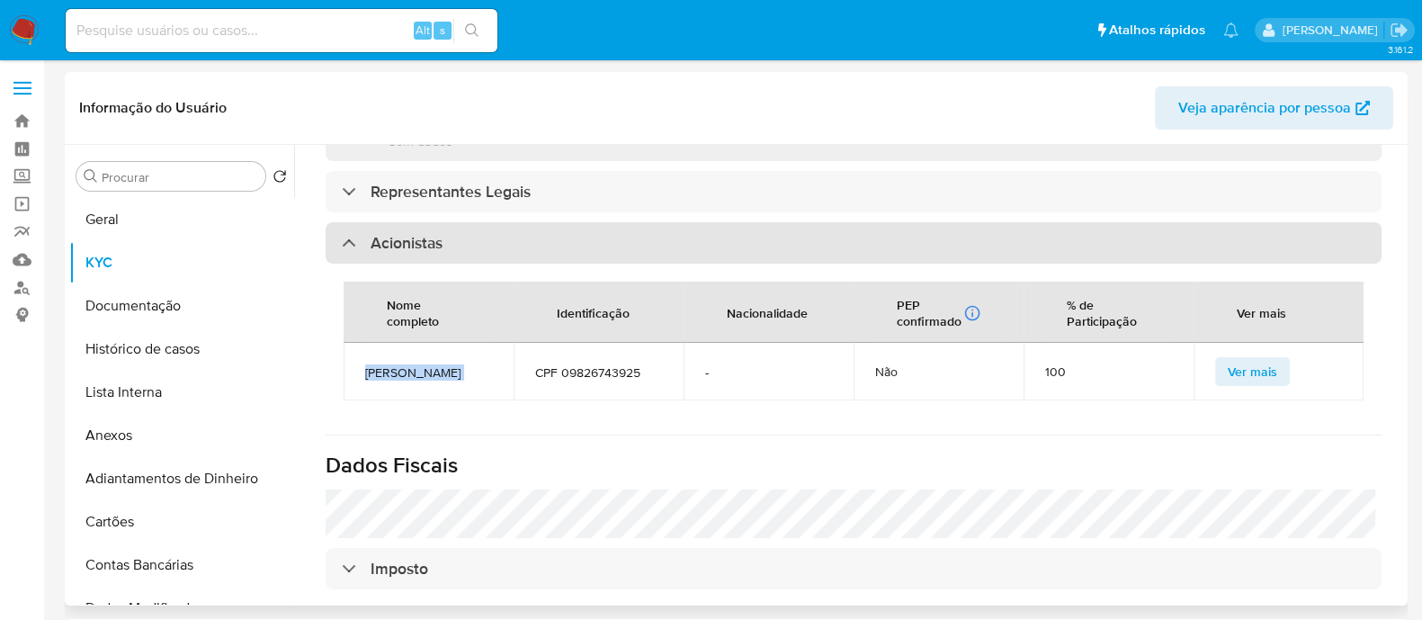
copy span "[PERSON_NAME]"
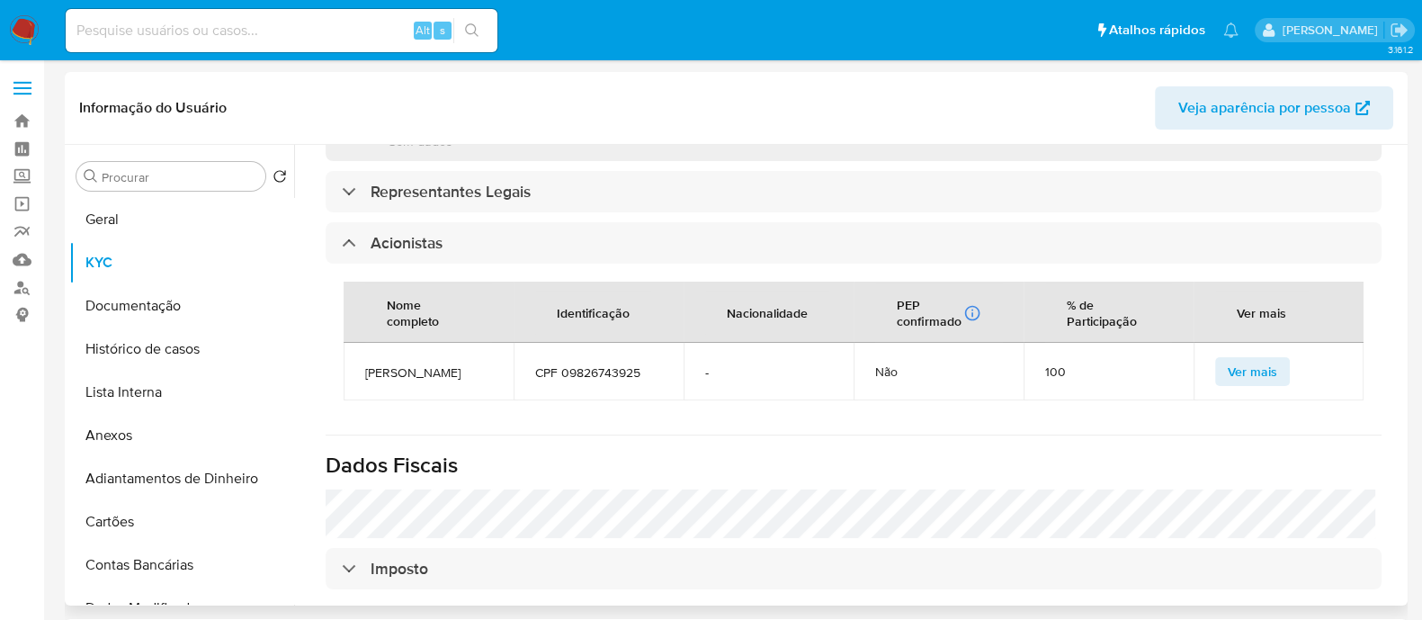
click at [579, 364] on span "CPF 09826743925" at bounding box center [598, 372] width 127 height 16
copy span "09826743925"
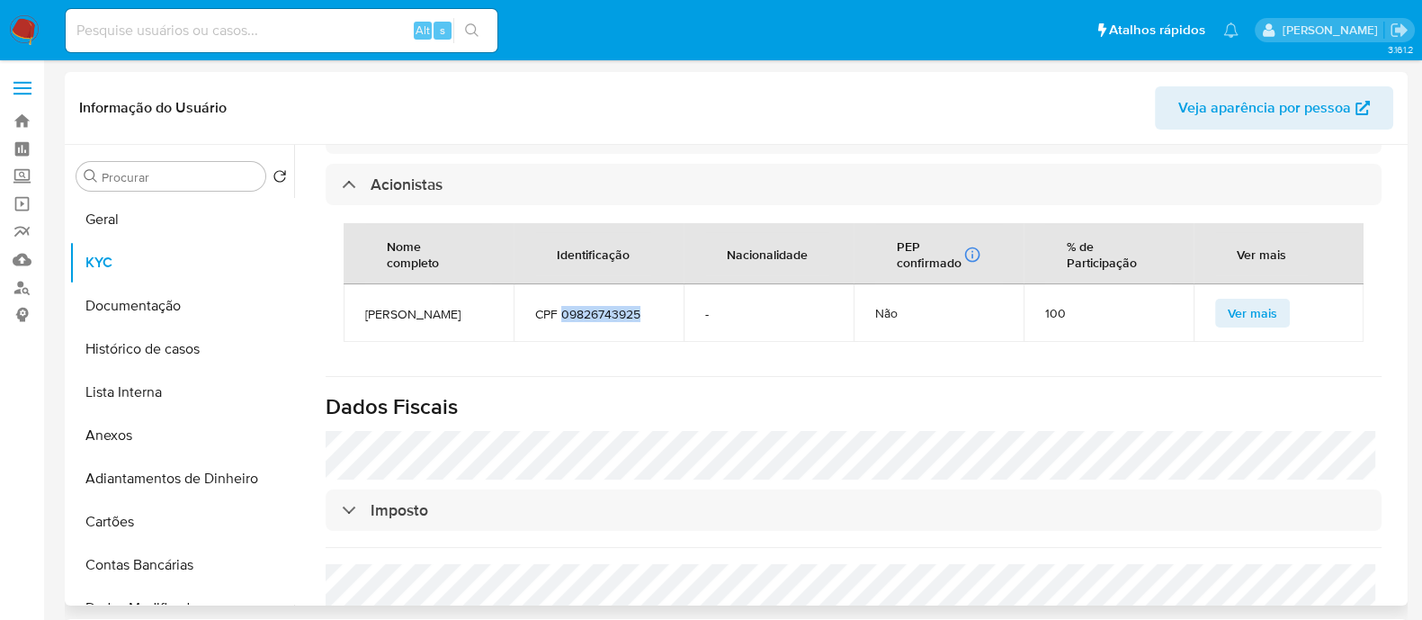
scroll to position [1073, 0]
copy span "09826743925"
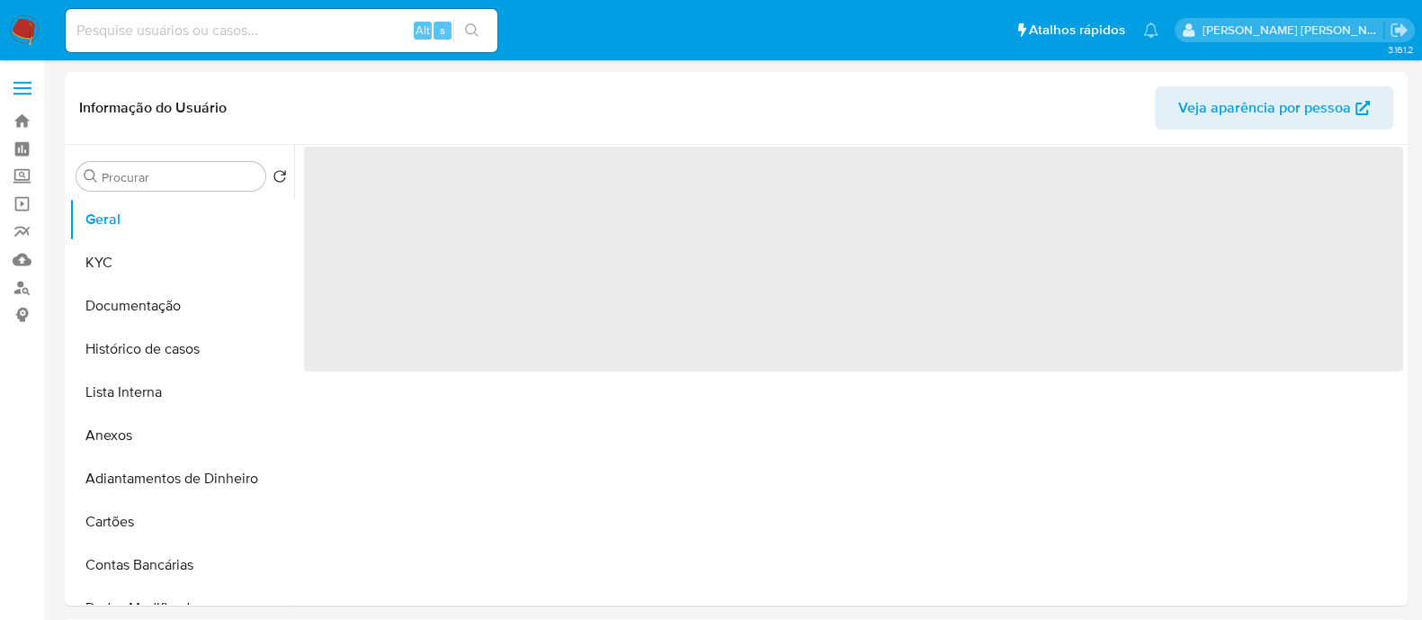
select select "10"
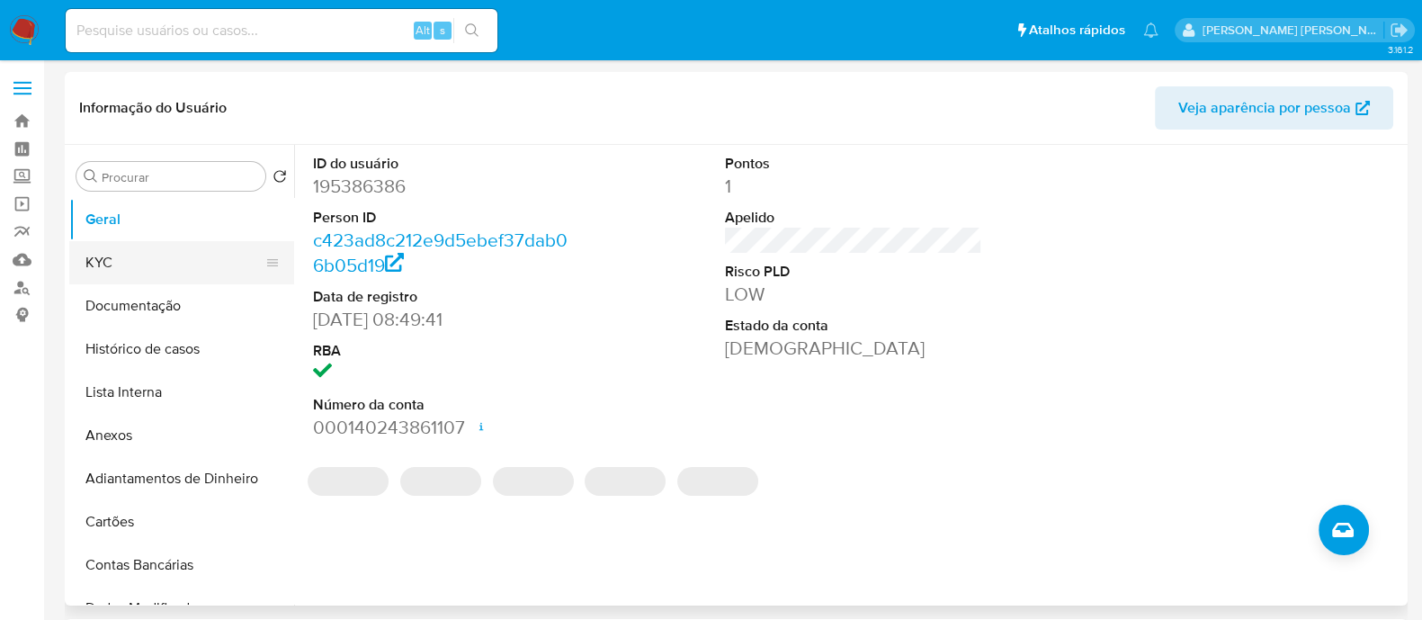
click at [181, 264] on button "KYC" at bounding box center [174, 262] width 211 height 43
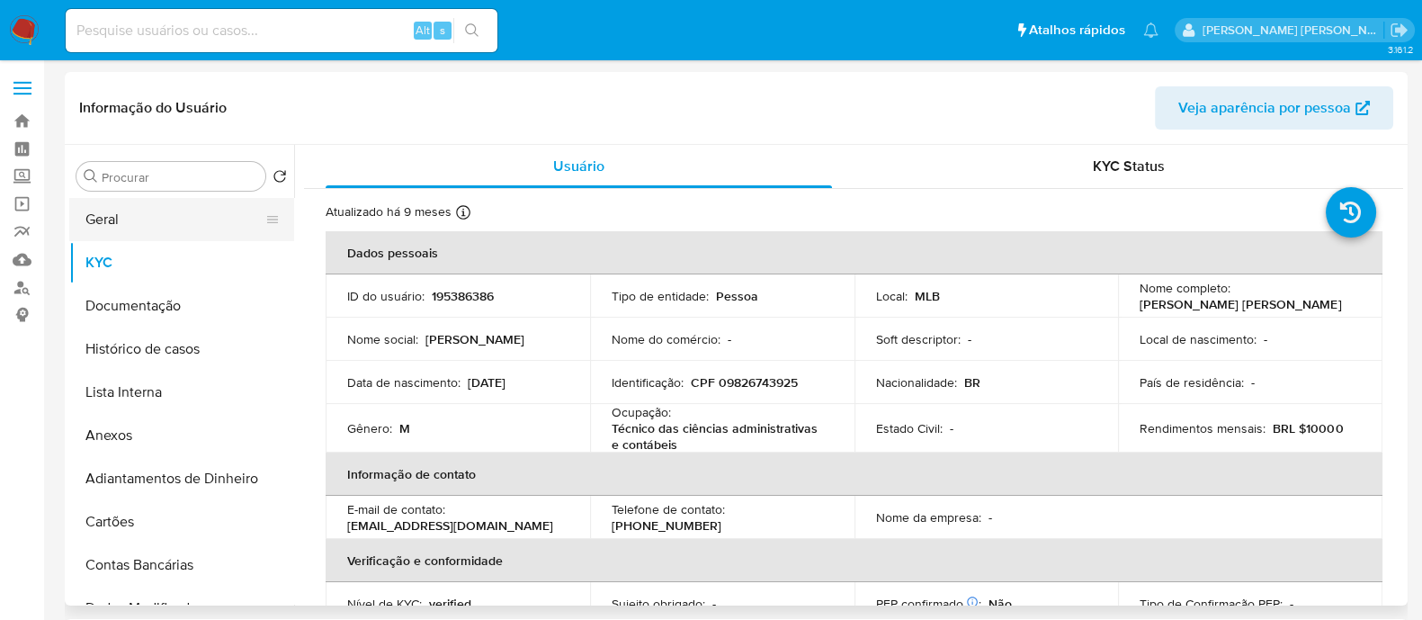
click at [175, 235] on button "Geral" at bounding box center [174, 219] width 211 height 43
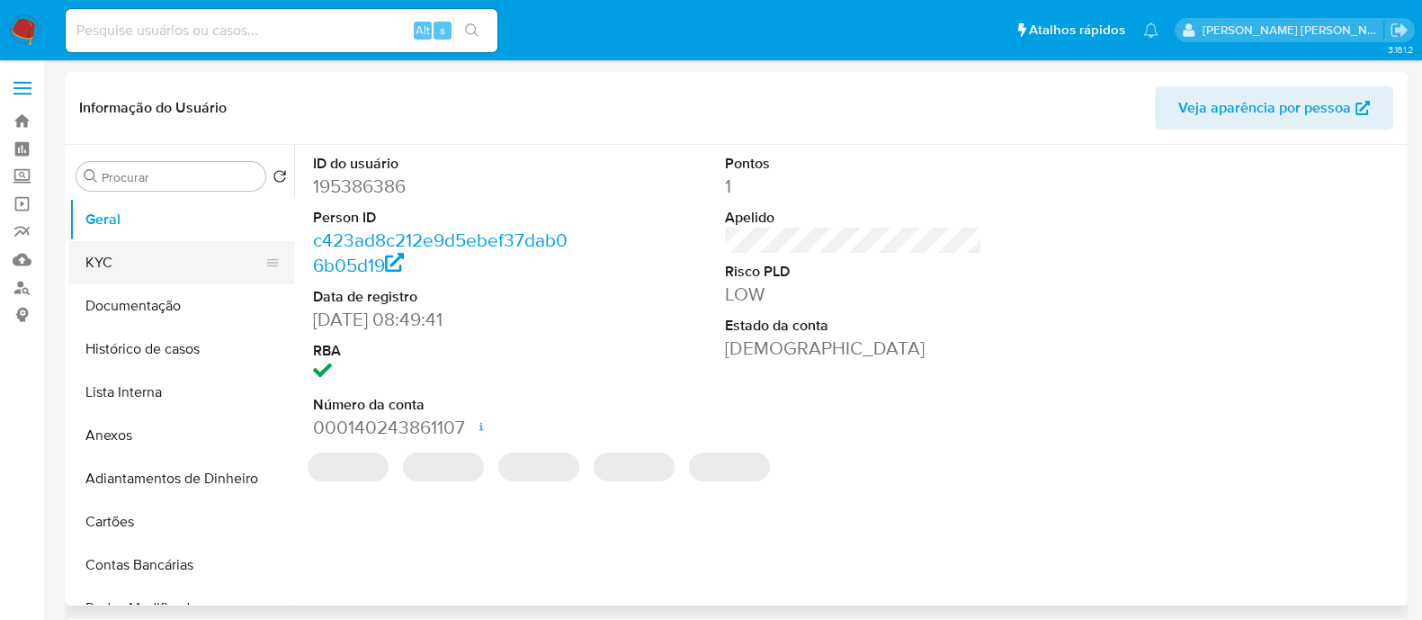
click at [121, 269] on button "KYC" at bounding box center [174, 262] width 211 height 43
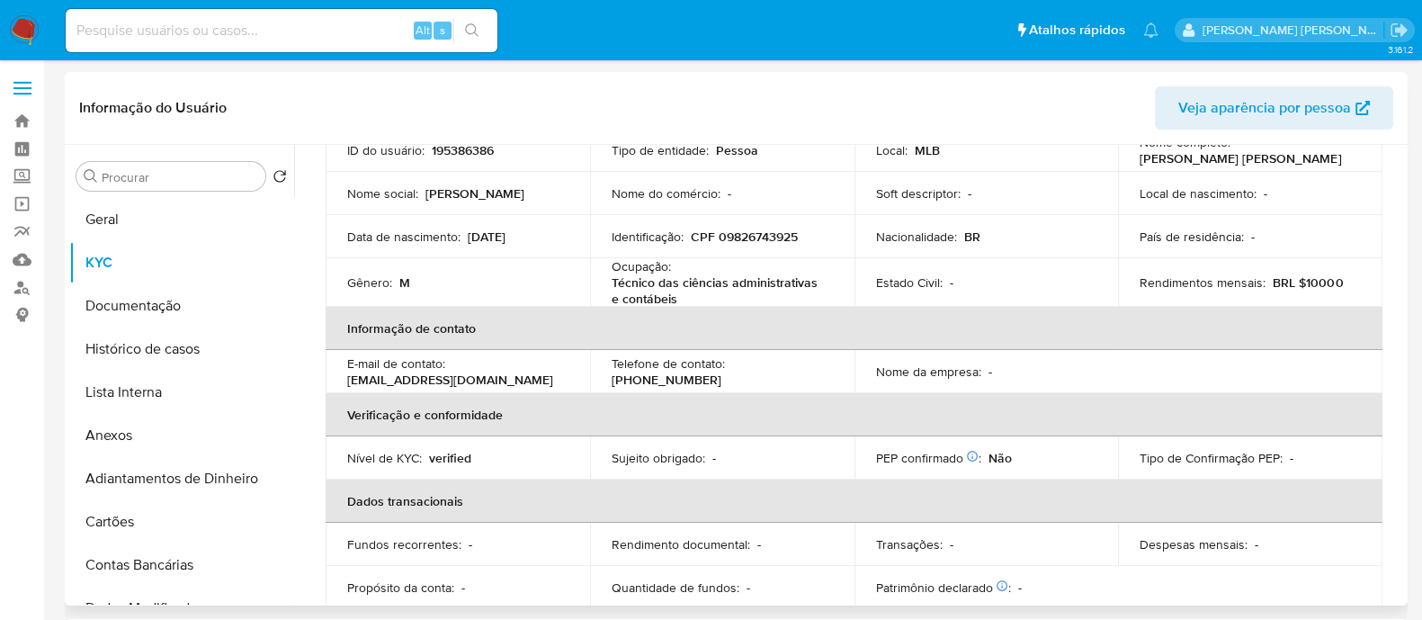
scroll to position [112, 0]
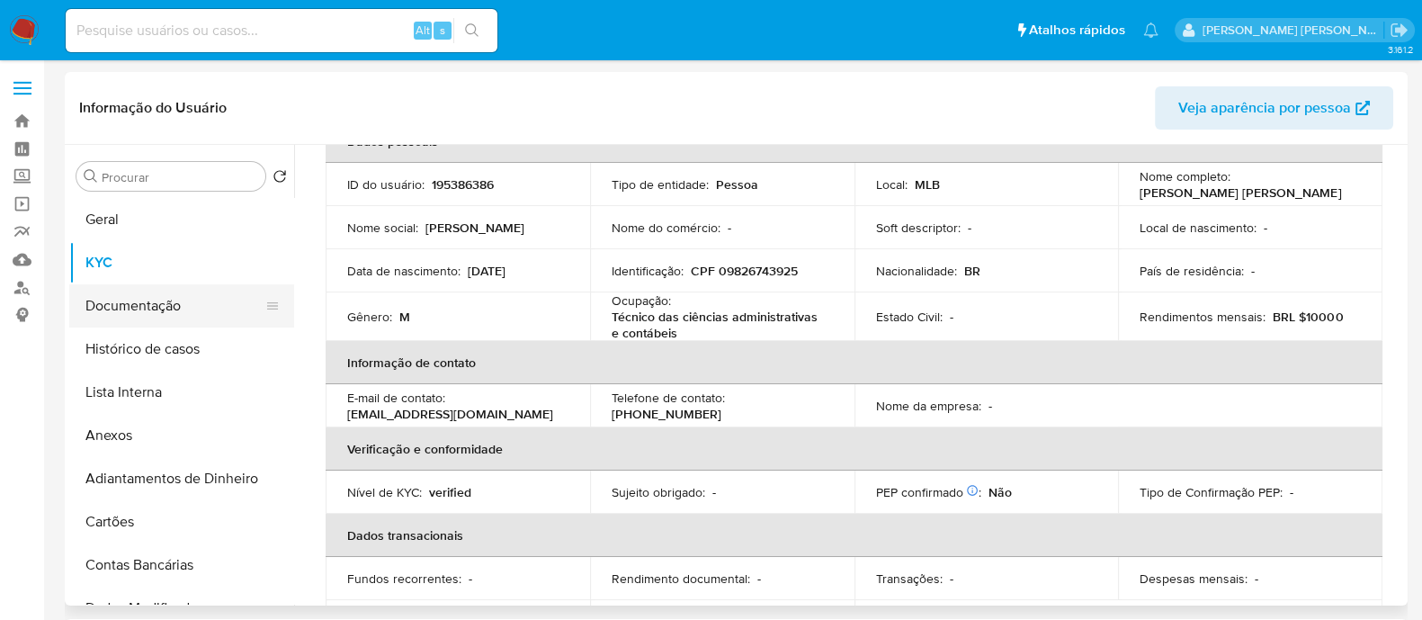
click at [177, 295] on button "Documentação" at bounding box center [174, 305] width 211 height 43
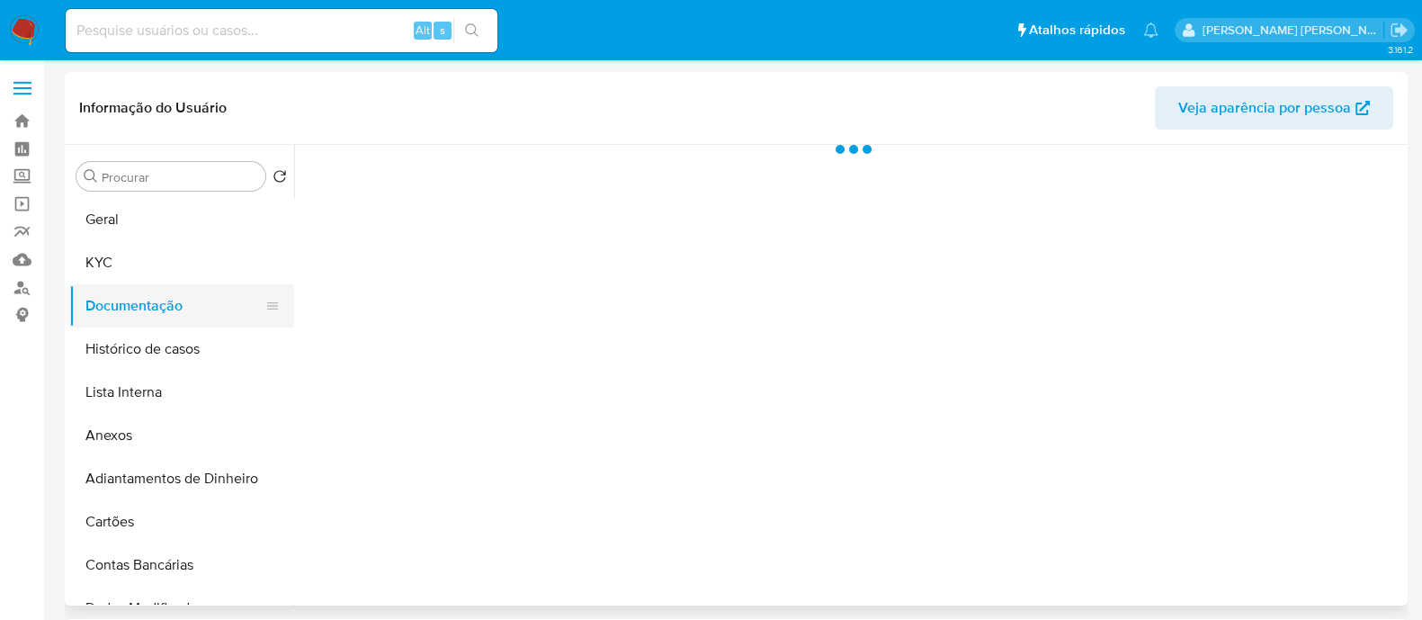
scroll to position [0, 0]
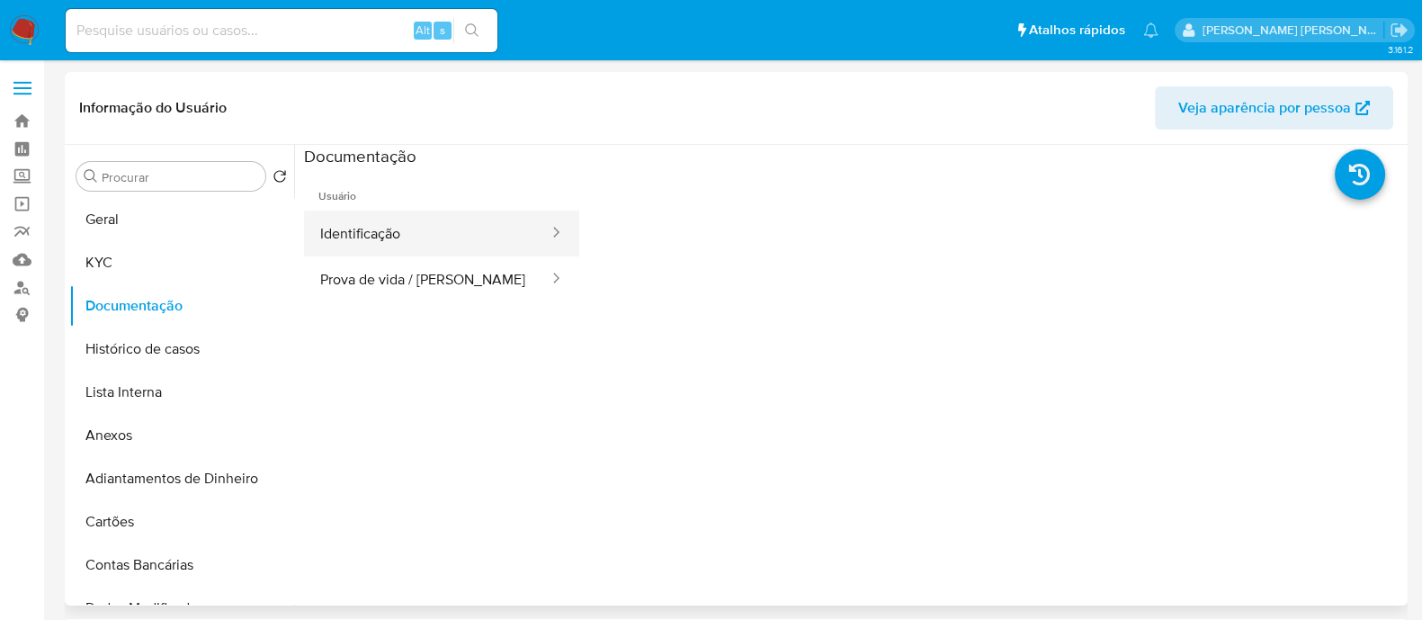
click at [389, 225] on button "Identificação" at bounding box center [427, 234] width 247 height 46
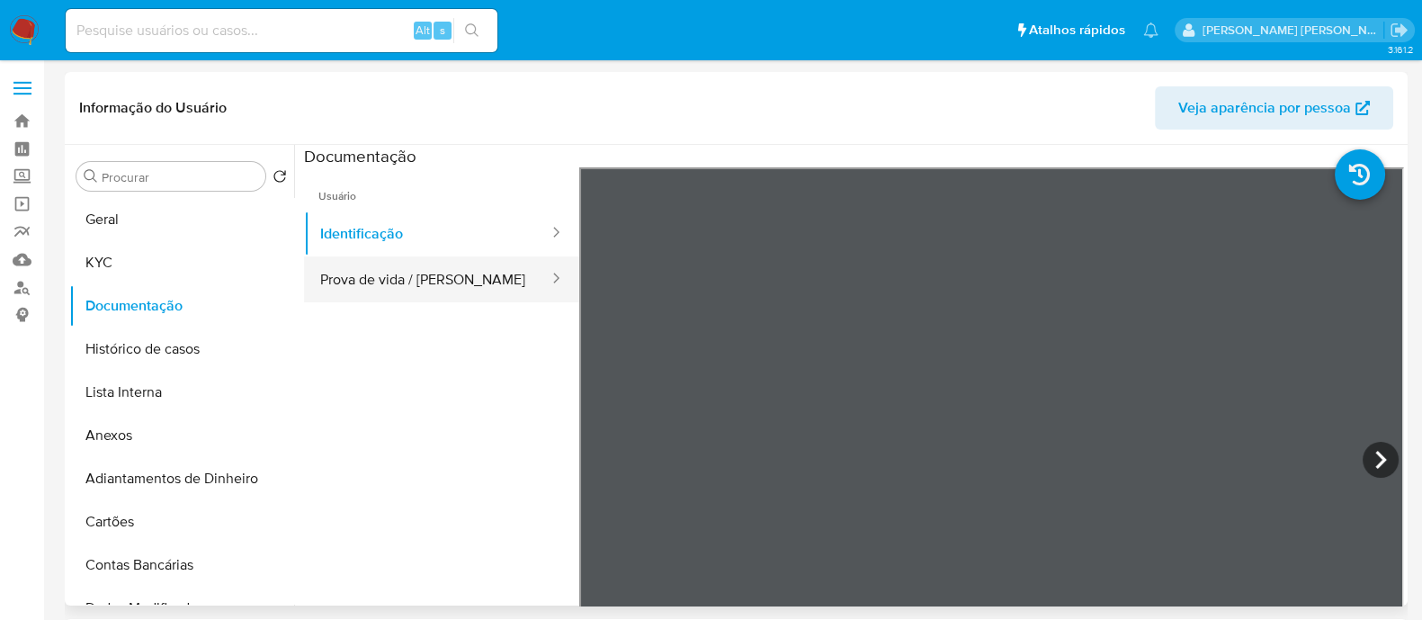
click at [391, 281] on button "Prova de vida / Selfie" at bounding box center [427, 279] width 247 height 46
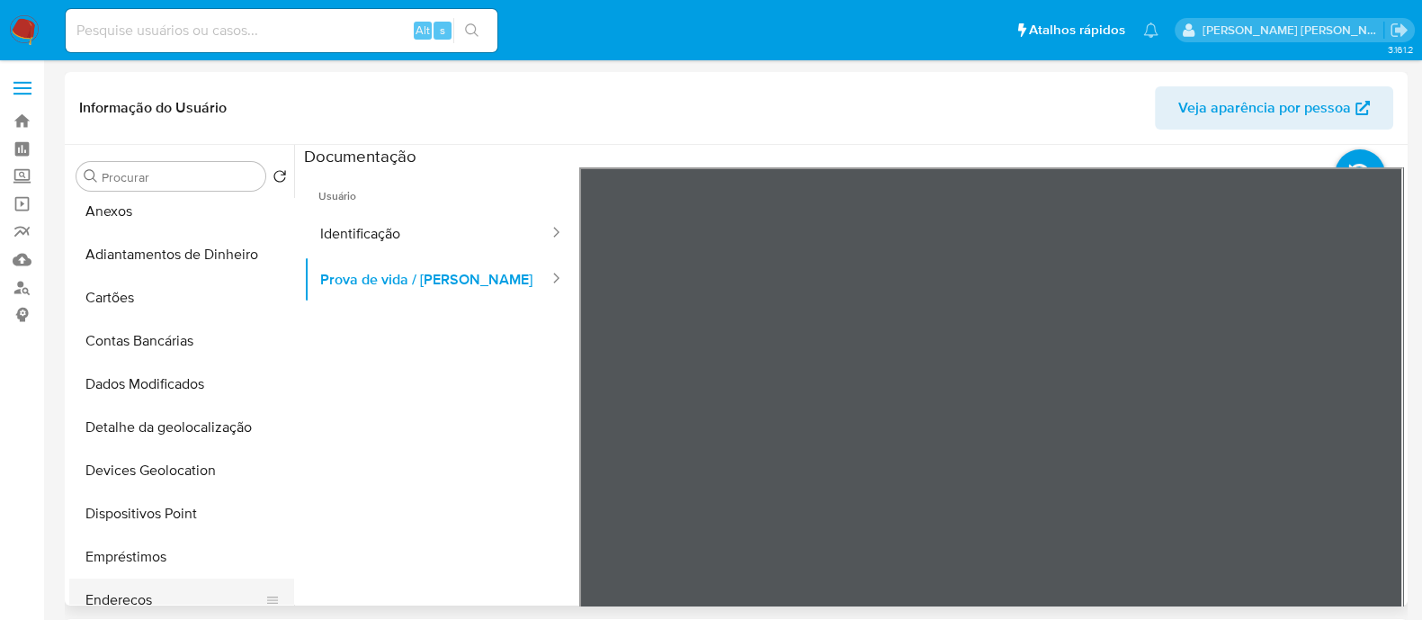
scroll to position [337, 0]
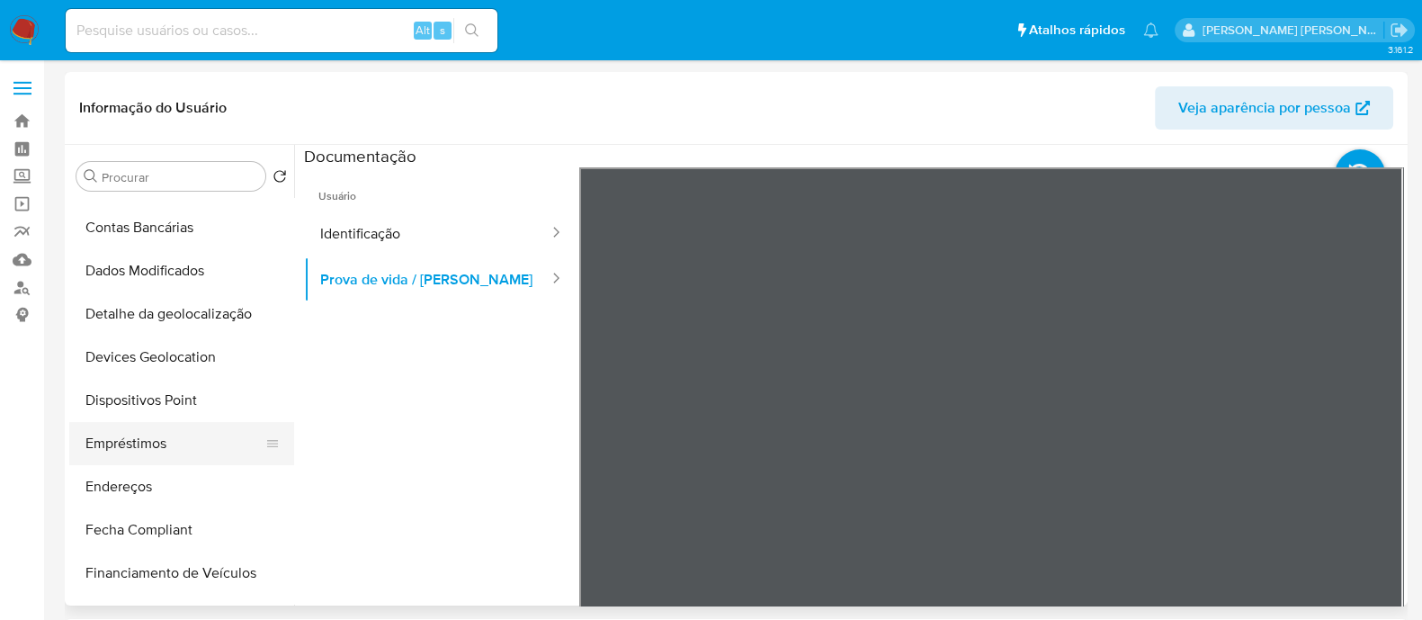
click at [166, 461] on button "Empréstimos" at bounding box center [174, 443] width 211 height 43
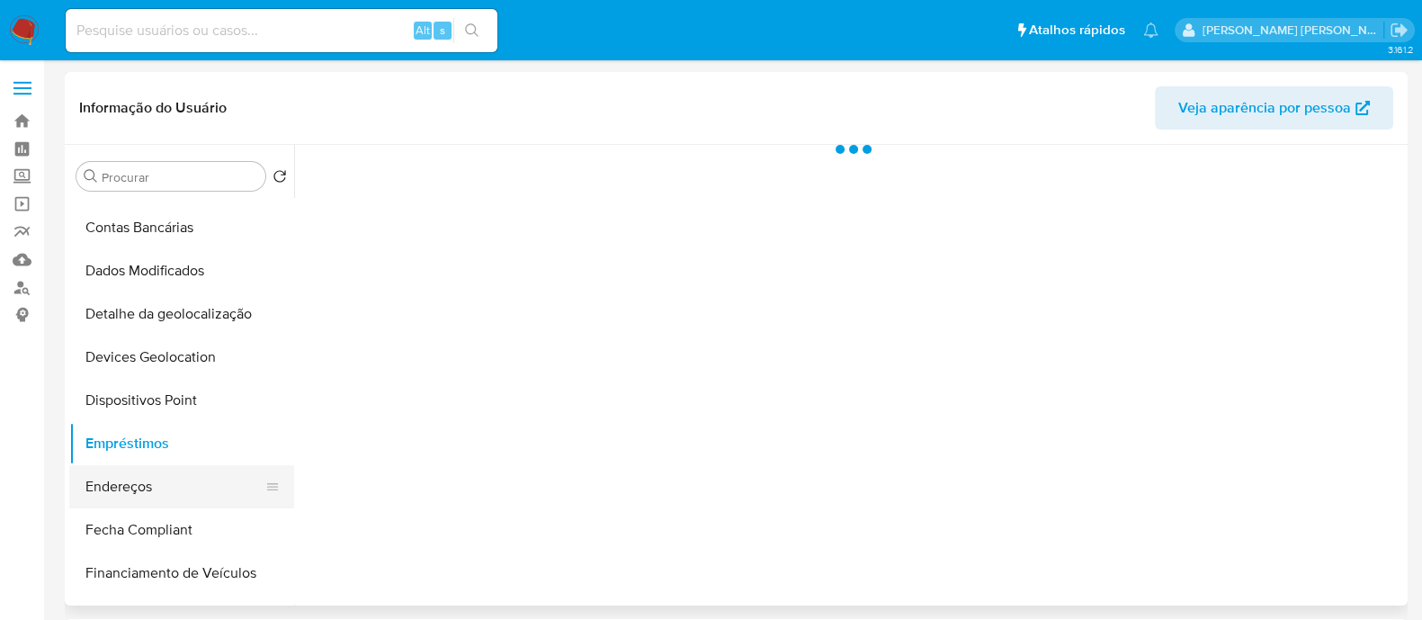
click at [162, 492] on button "Endereços" at bounding box center [174, 486] width 211 height 43
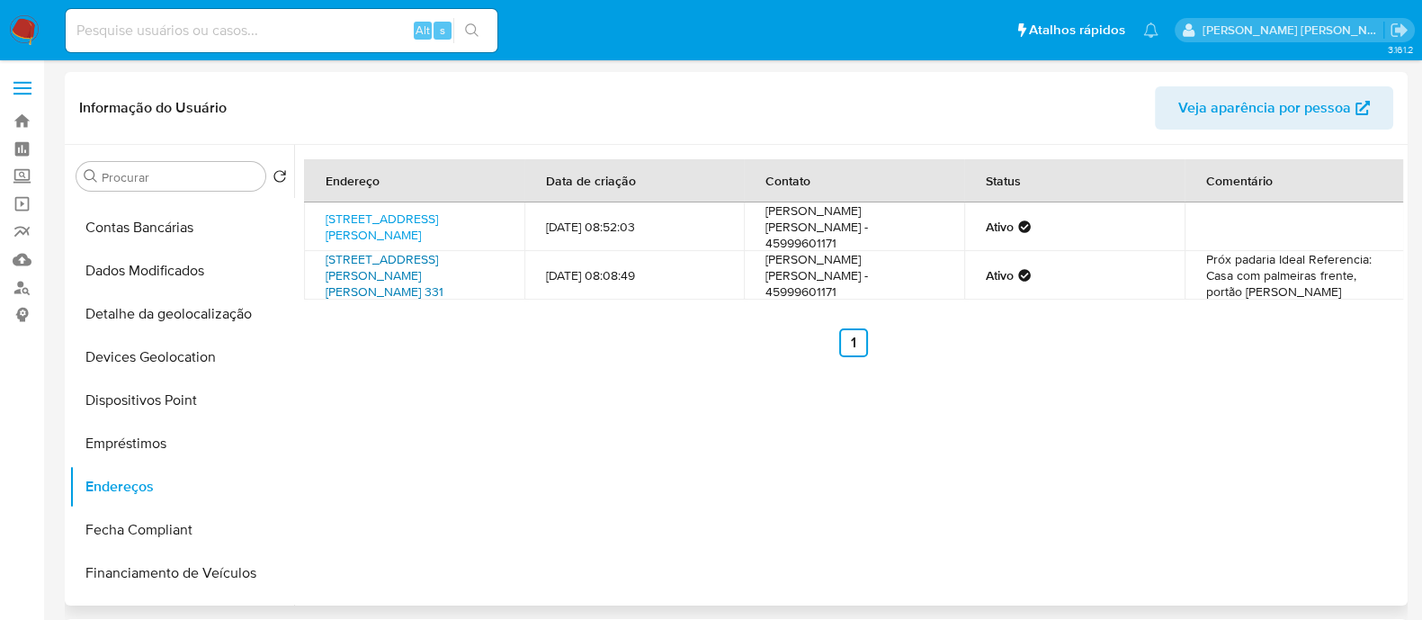
click at [419, 290] on link "Avenida Vereador Rubino Pasquetti 331, Céu Azul, Paraná, 85840009, Brasil 331" at bounding box center [385, 275] width 118 height 50
click at [668, 439] on div "Endereço Data de criação Contato Status Comentário Rua Ângelo Rombaldi 851, Céu…" at bounding box center [848, 375] width 1109 height 461
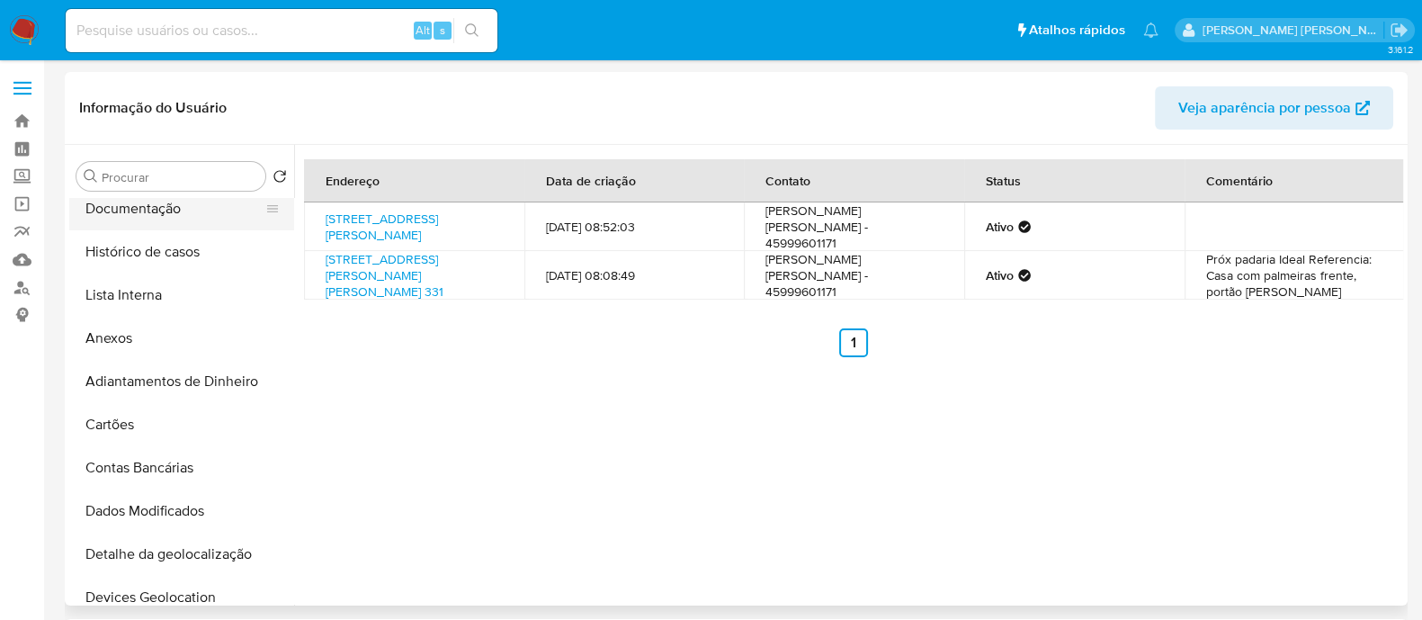
scroll to position [0, 0]
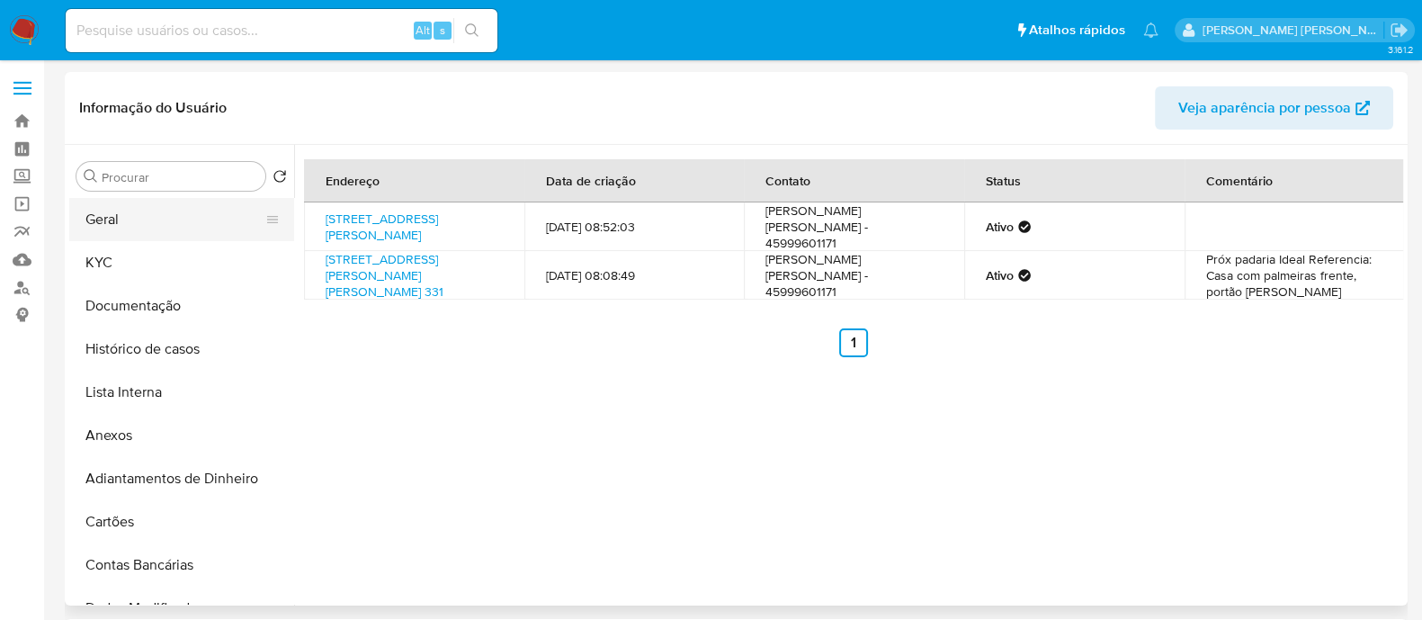
click at [126, 215] on button "Geral" at bounding box center [174, 219] width 211 height 43
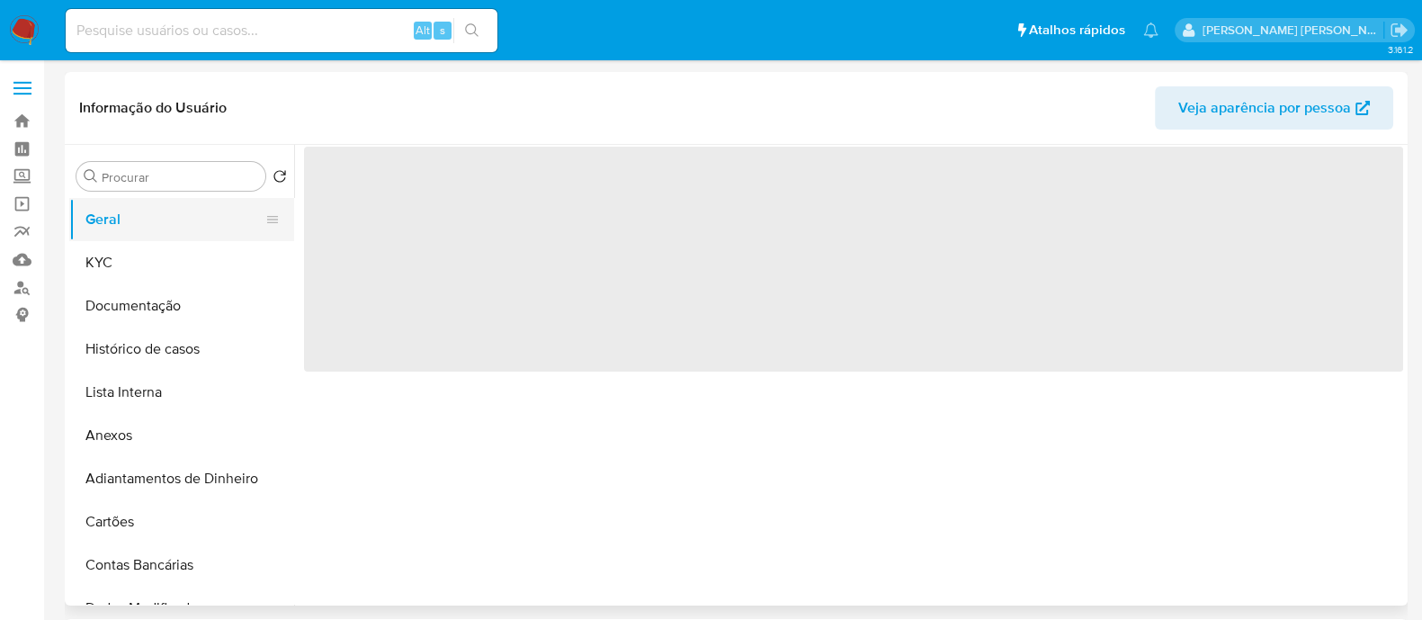
click at [153, 216] on button "Geral" at bounding box center [174, 219] width 211 height 43
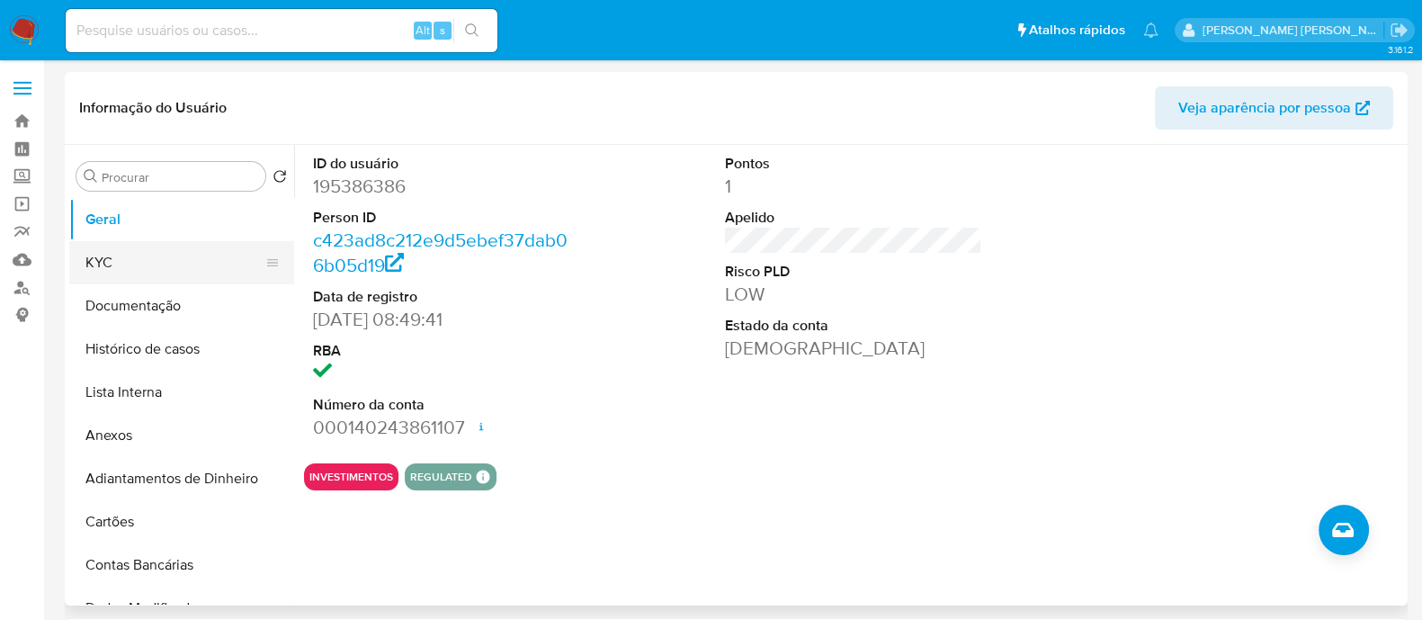
click at [162, 276] on button "KYC" at bounding box center [174, 262] width 211 height 43
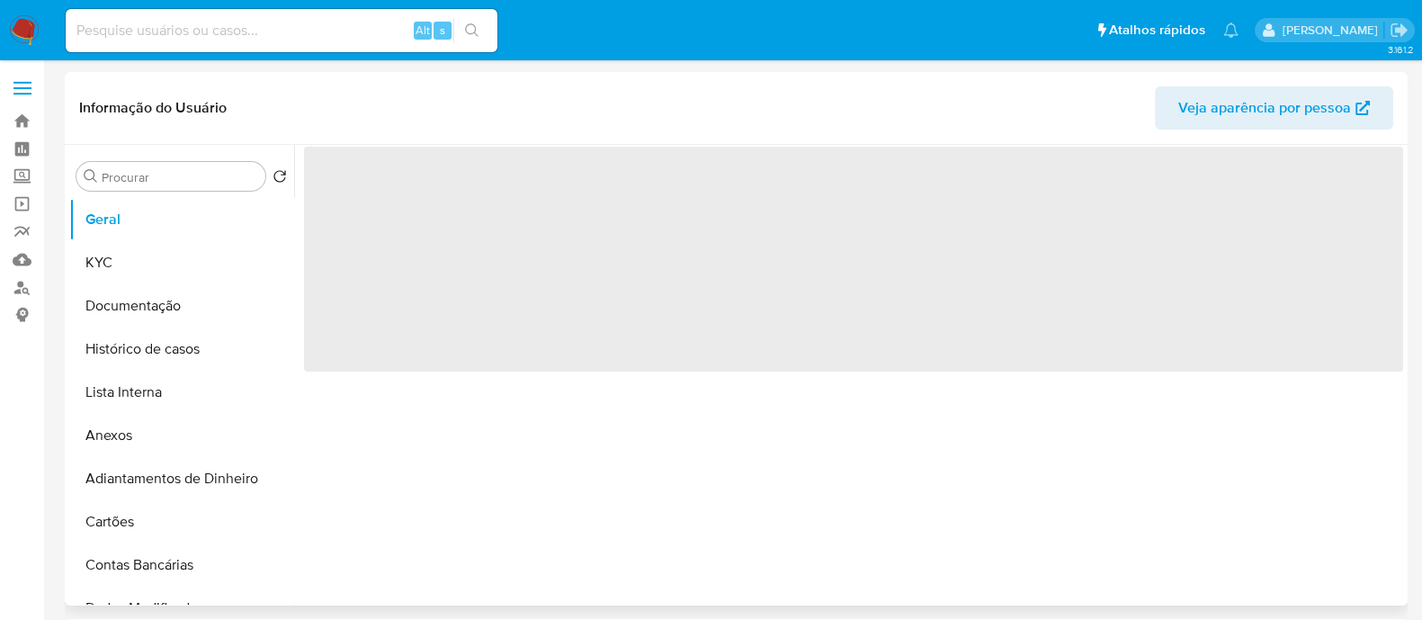
select select "10"
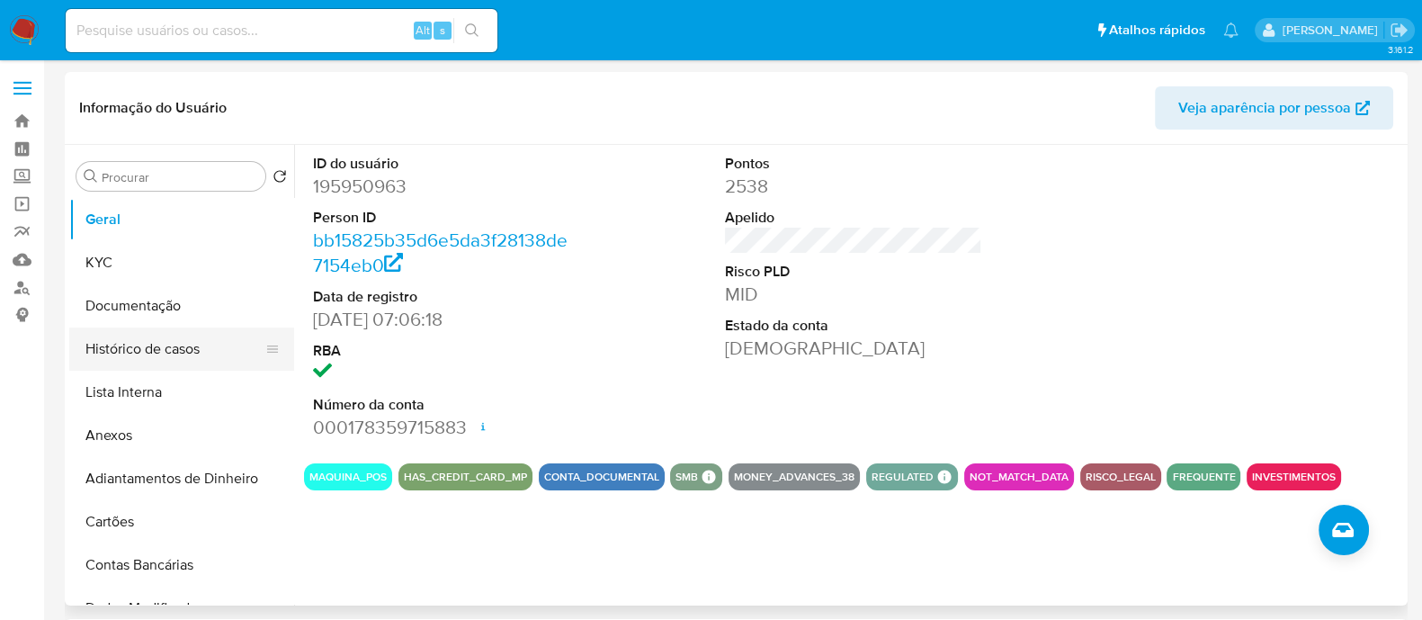
click at [184, 355] on button "Histórico de casos" at bounding box center [174, 348] width 211 height 43
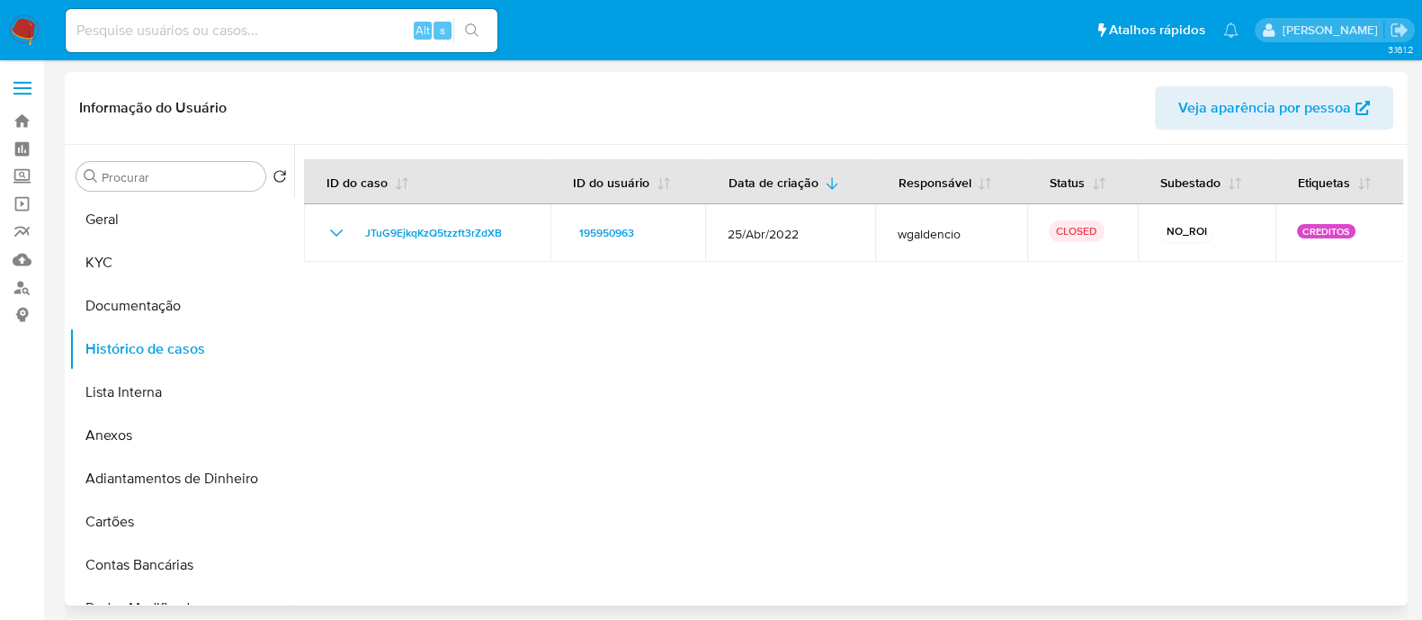
click at [705, 336] on div at bounding box center [848, 375] width 1109 height 461
click at [873, 376] on div at bounding box center [848, 375] width 1109 height 461
click at [552, 371] on div at bounding box center [848, 375] width 1109 height 461
drag, startPoint x: 507, startPoint y: 488, endPoint x: 470, endPoint y: 470, distance: 41.9
click at [507, 488] on div at bounding box center [848, 375] width 1109 height 461
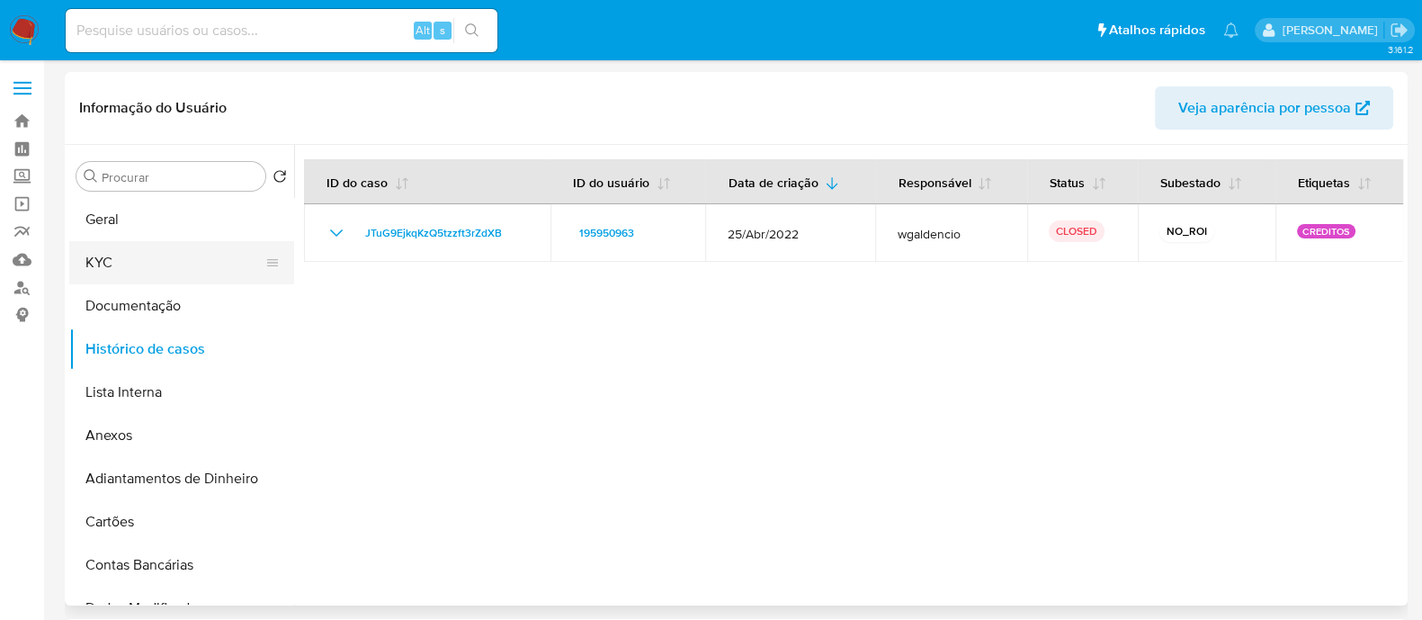
click at [139, 273] on button "KYC" at bounding box center [174, 262] width 211 height 43
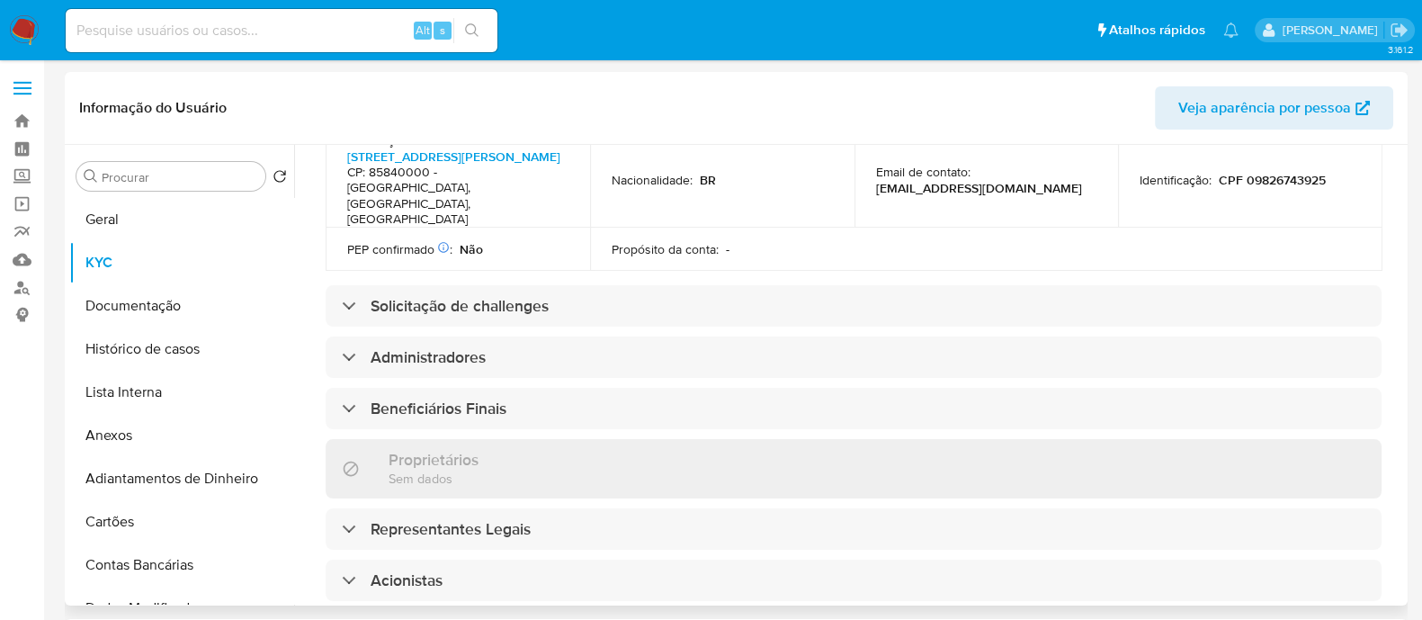
scroll to position [899, 0]
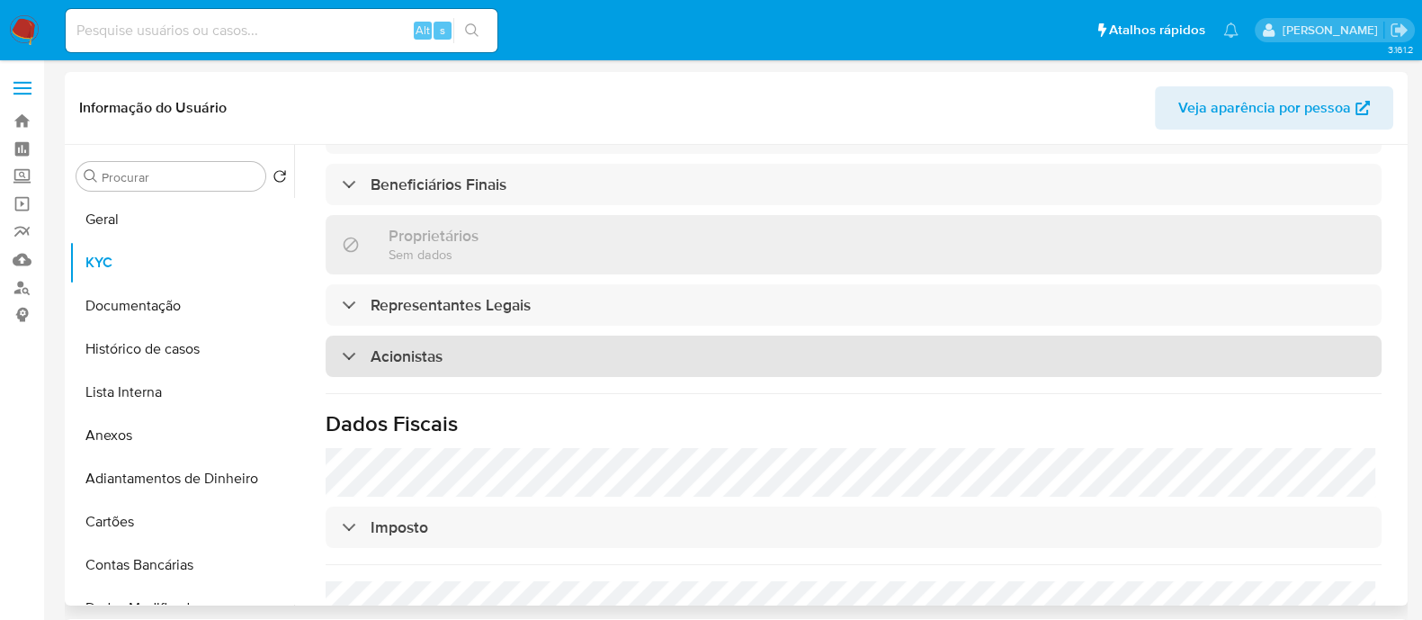
click at [639, 336] on div "Acionistas" at bounding box center [854, 356] width 1056 height 41
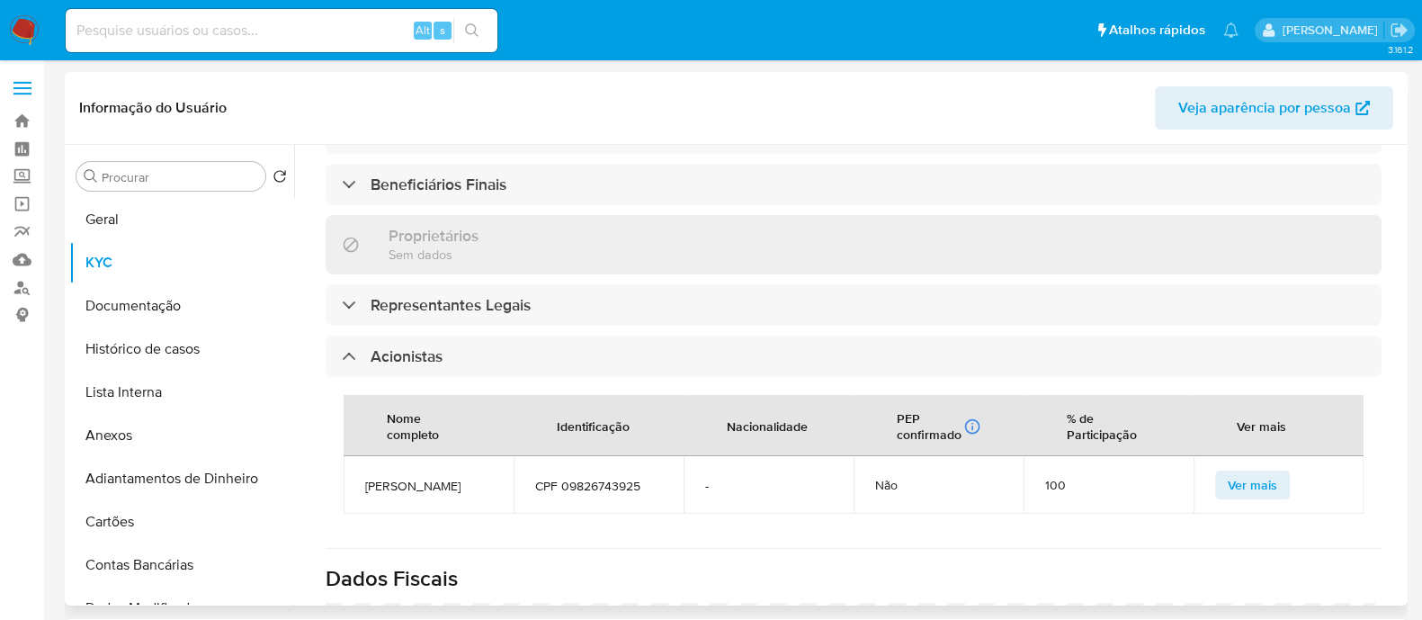
click at [787, 478] on span "-" at bounding box center [768, 486] width 127 height 16
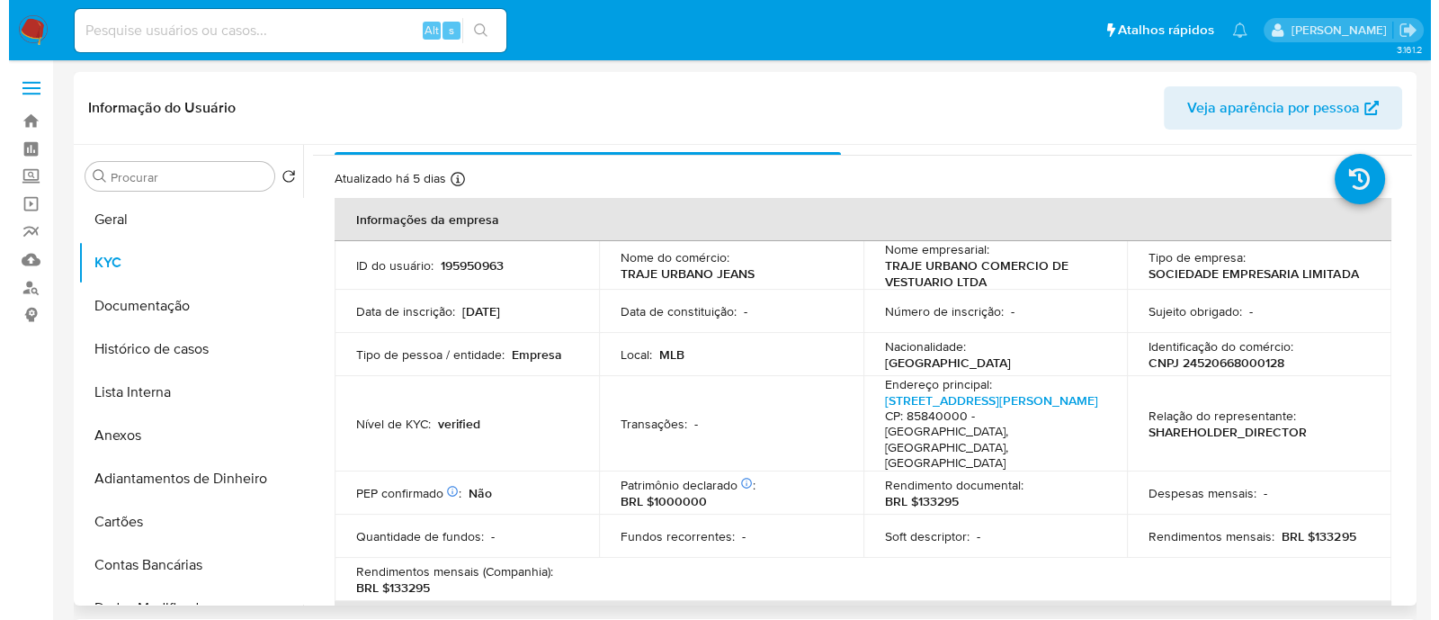
scroll to position [0, 0]
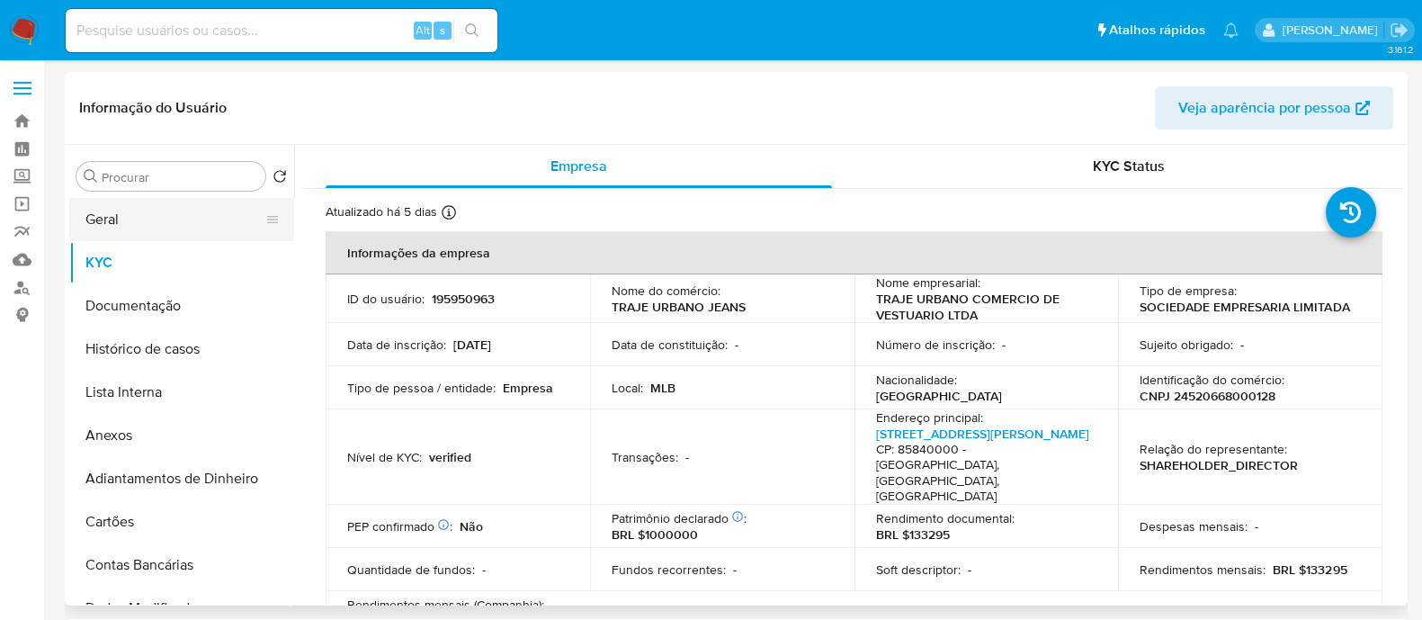
click at [131, 202] on button "Geral" at bounding box center [174, 219] width 211 height 43
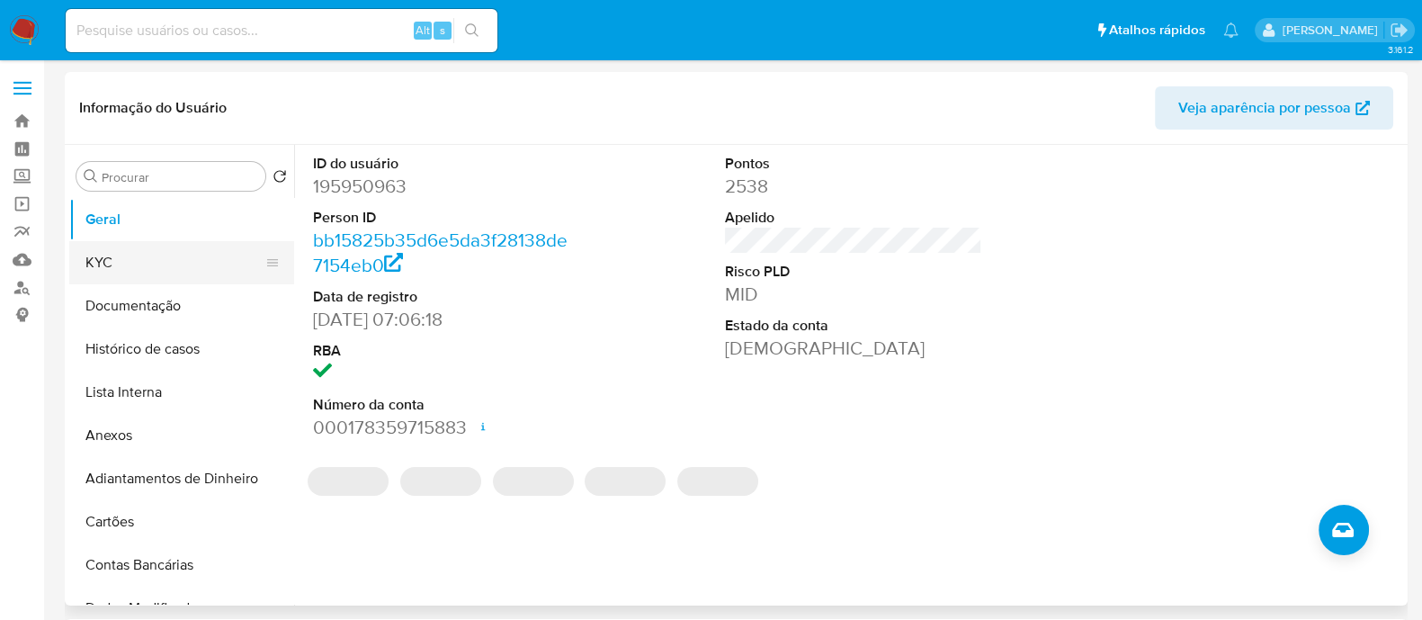
click at [139, 263] on button "KYC" at bounding box center [174, 262] width 211 height 43
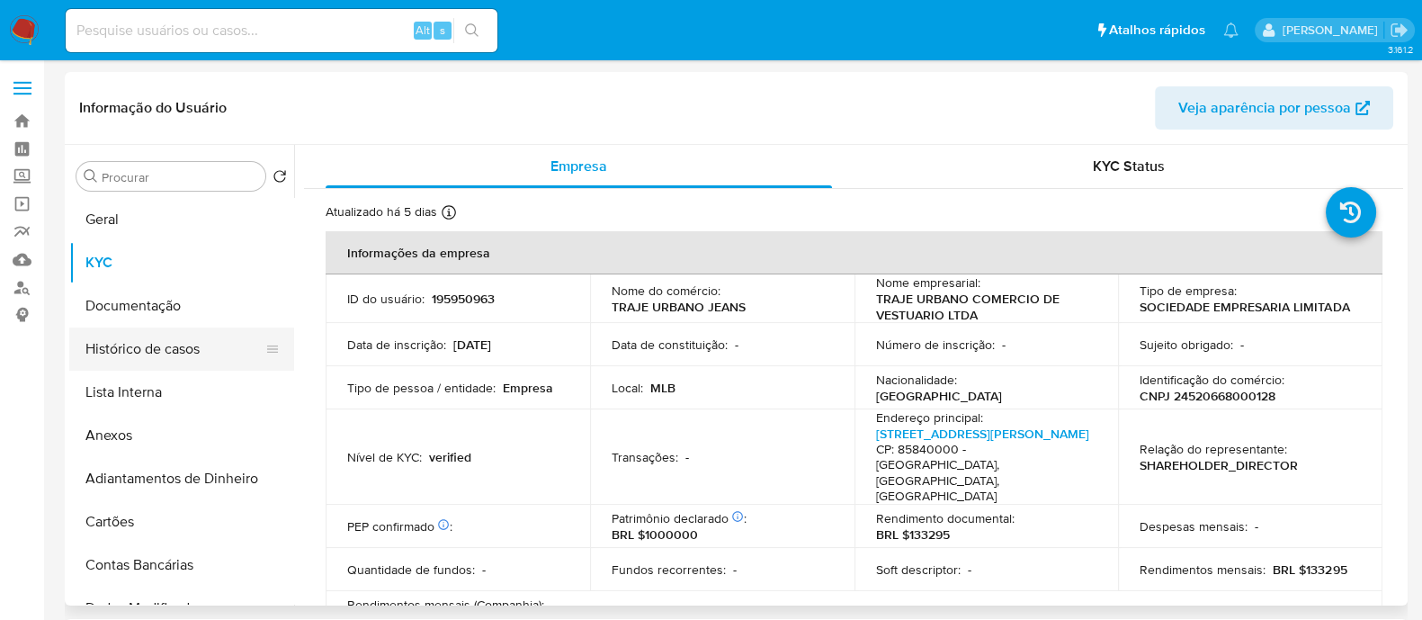
click at [202, 342] on button "Histórico de casos" at bounding box center [174, 348] width 211 height 43
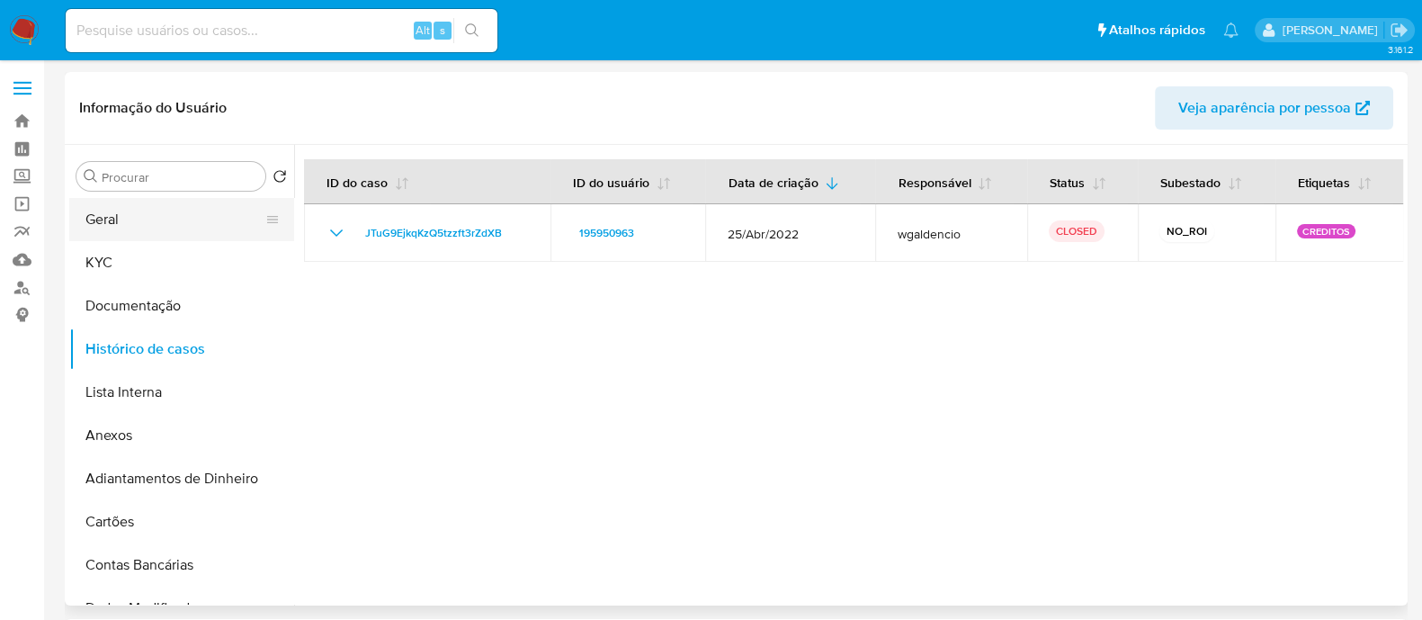
click at [153, 227] on button "Geral" at bounding box center [174, 219] width 211 height 43
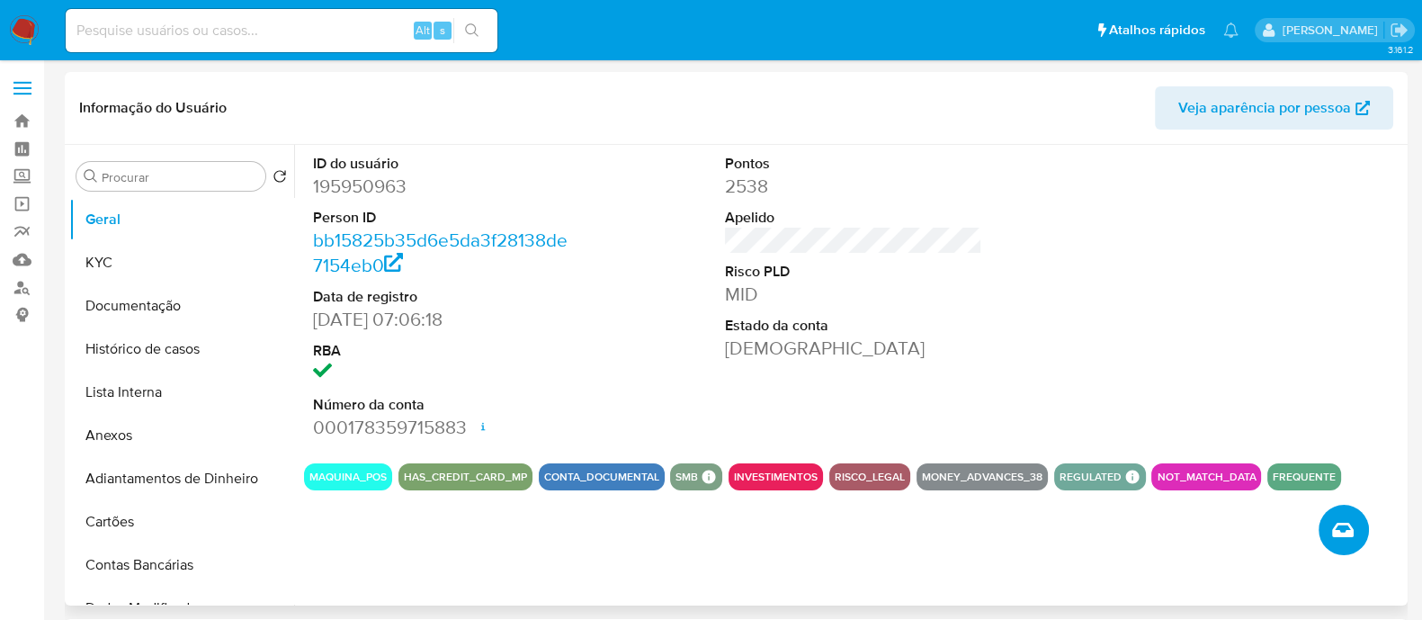
click at [1343, 519] on icon "Criar caso manual" at bounding box center [1343, 530] width 22 height 22
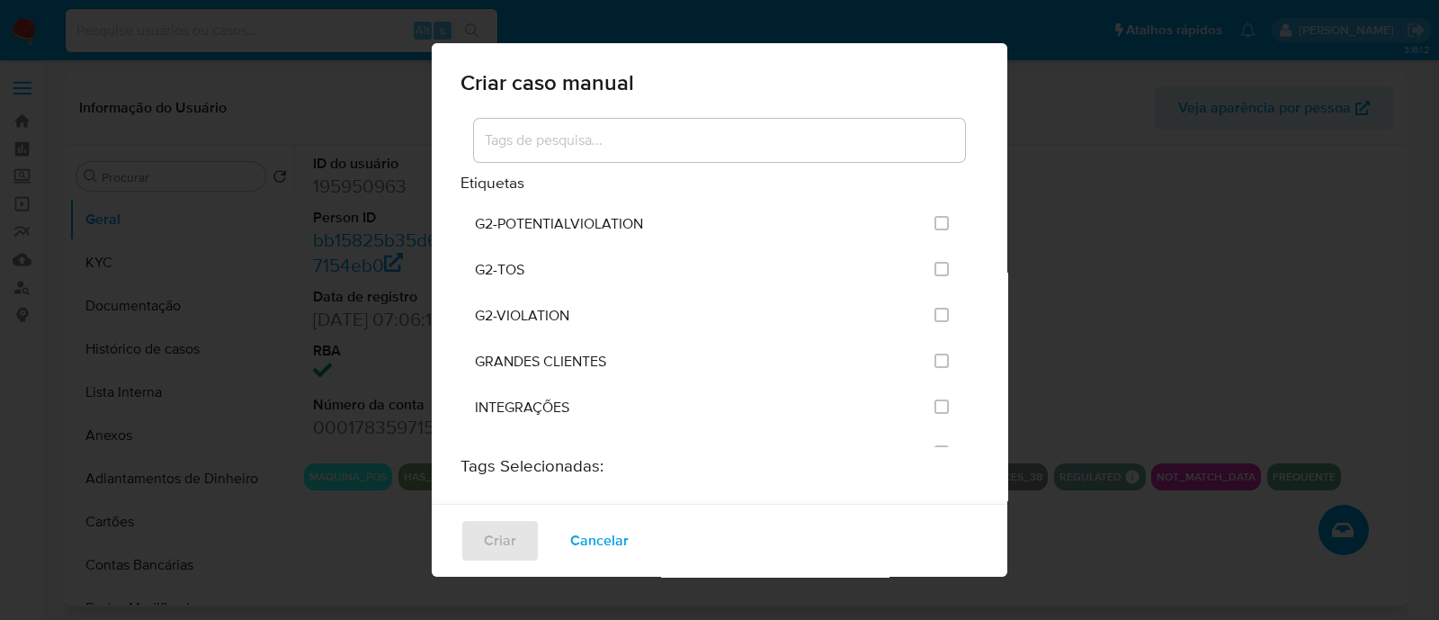
scroll to position [1573, 0]
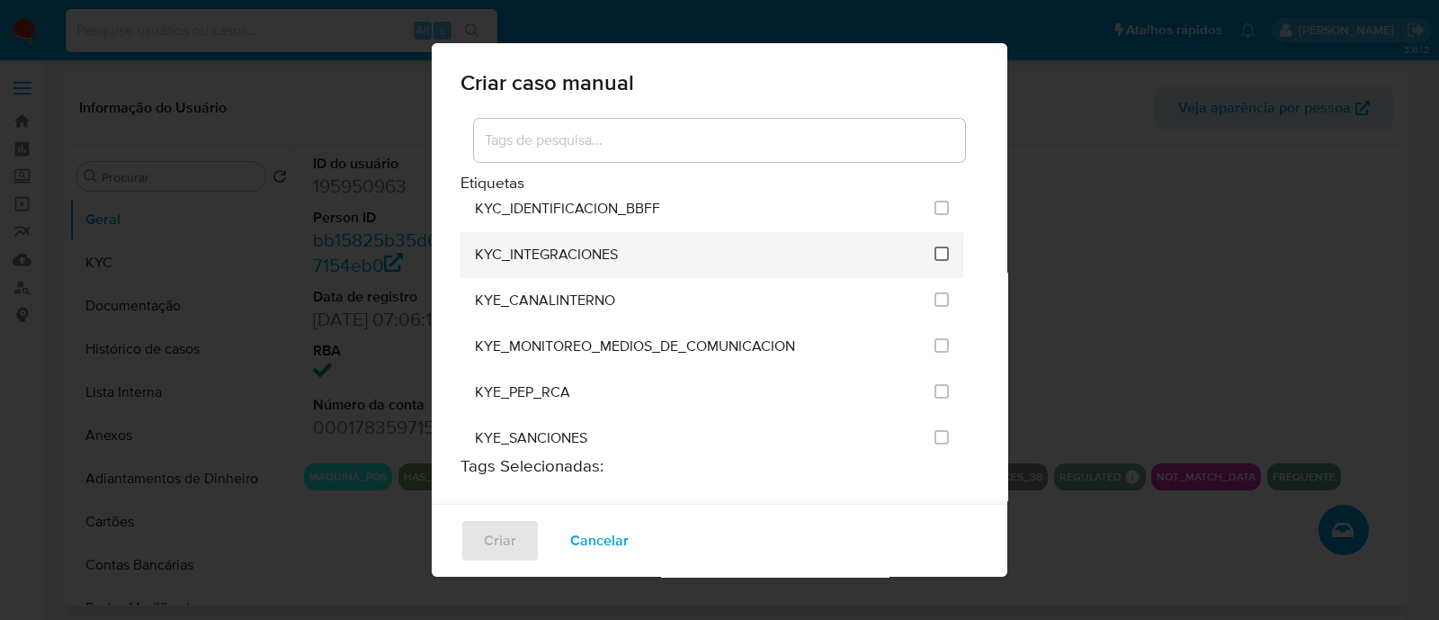
click at [935, 247] on input "2093" at bounding box center [942, 254] width 14 height 14
checkbox input "true"
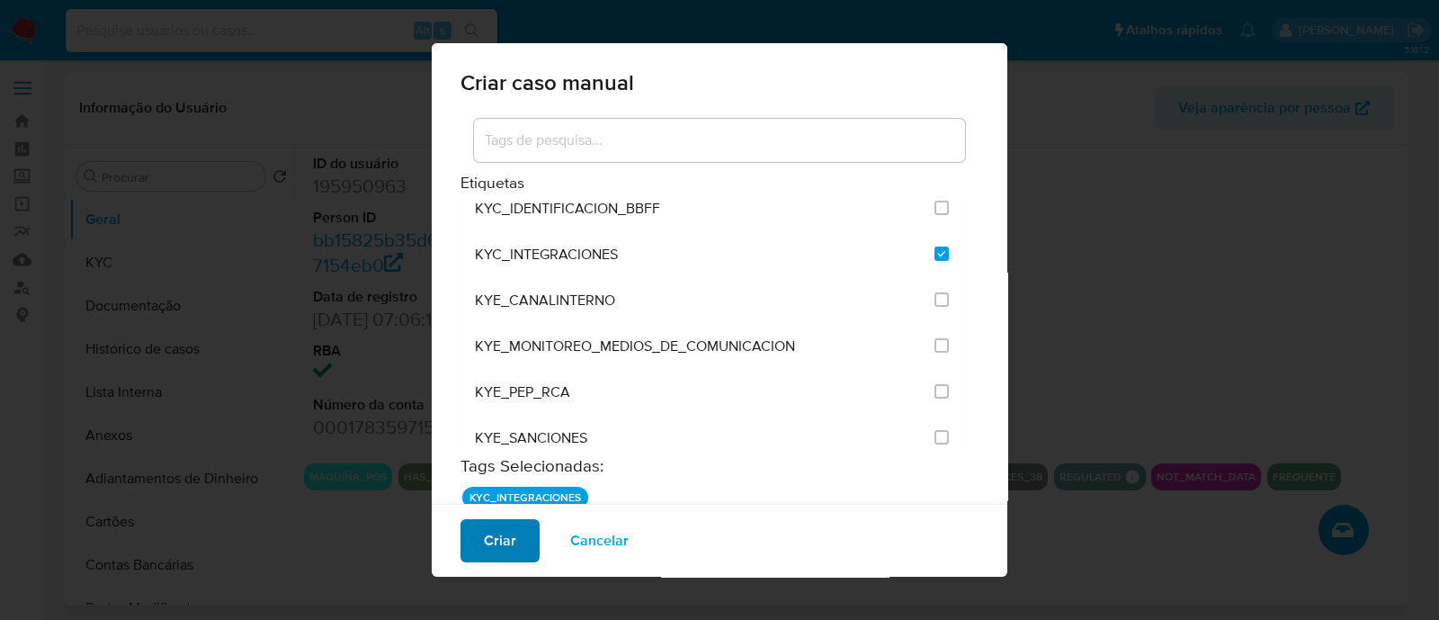
click at [517, 533] on button "Criar" at bounding box center [500, 540] width 79 height 43
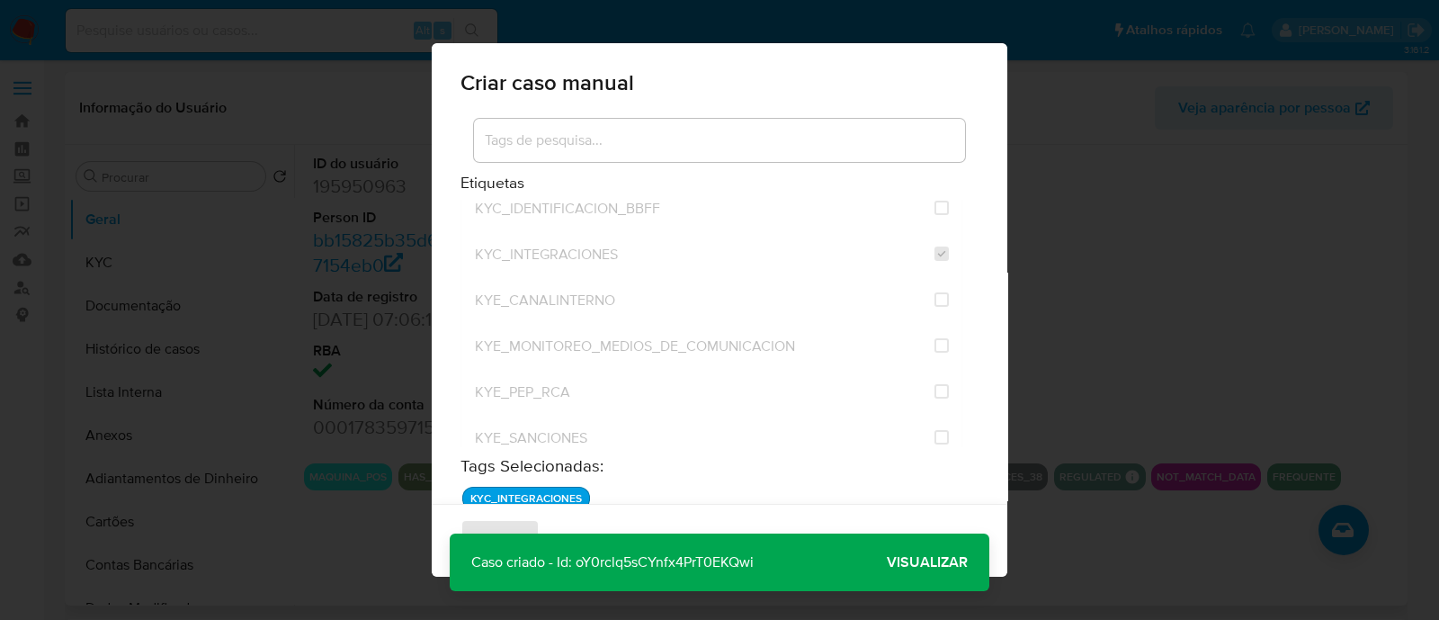
click at [902, 562] on span "Visualizar" at bounding box center [927, 562] width 81 height 0
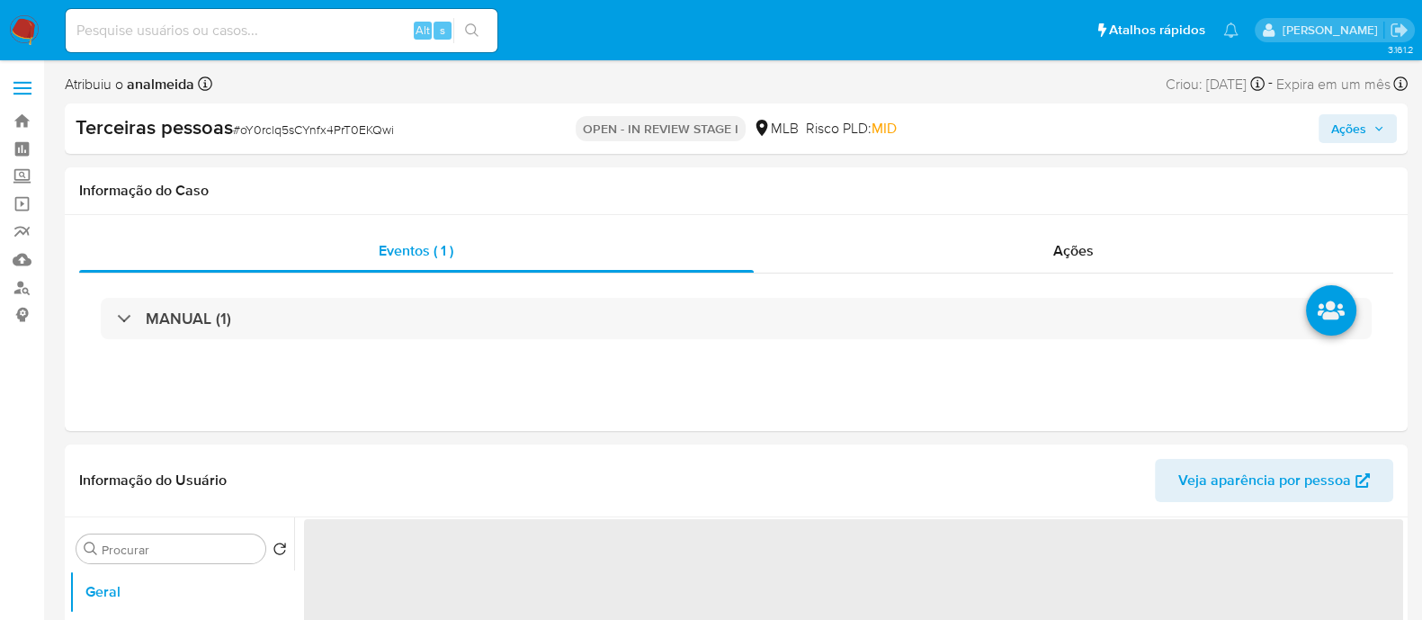
select select "10"
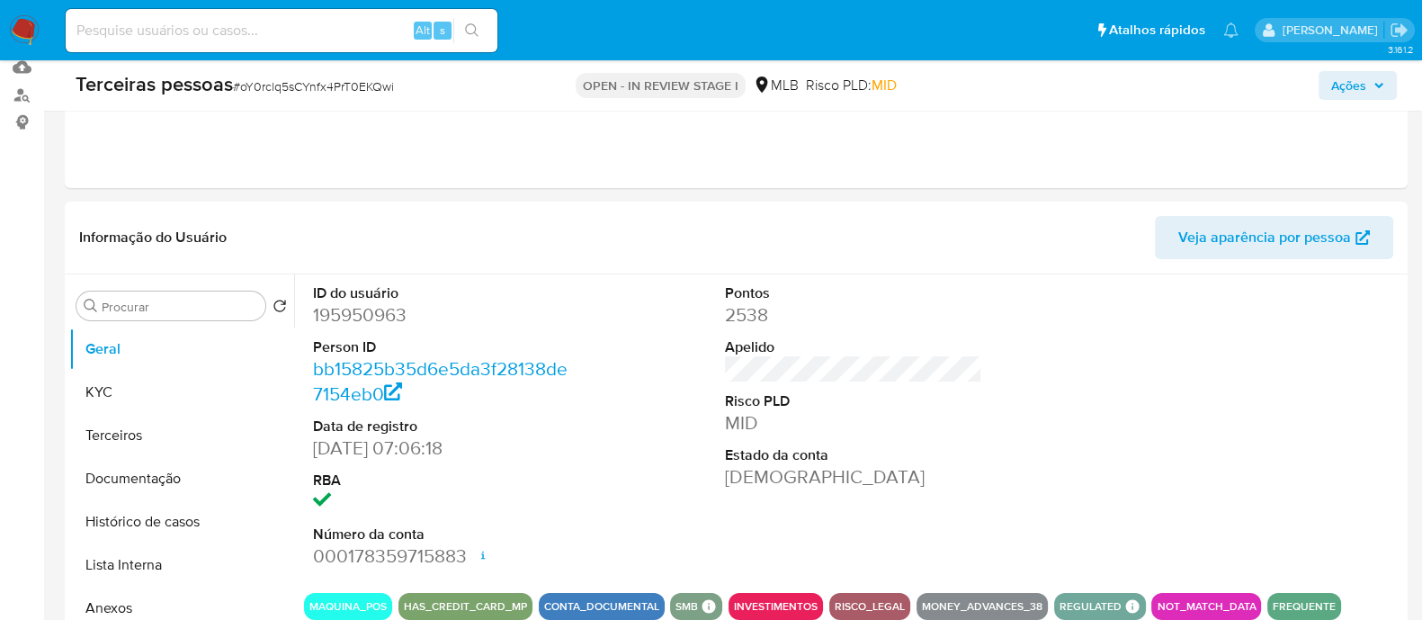
scroll to position [449, 0]
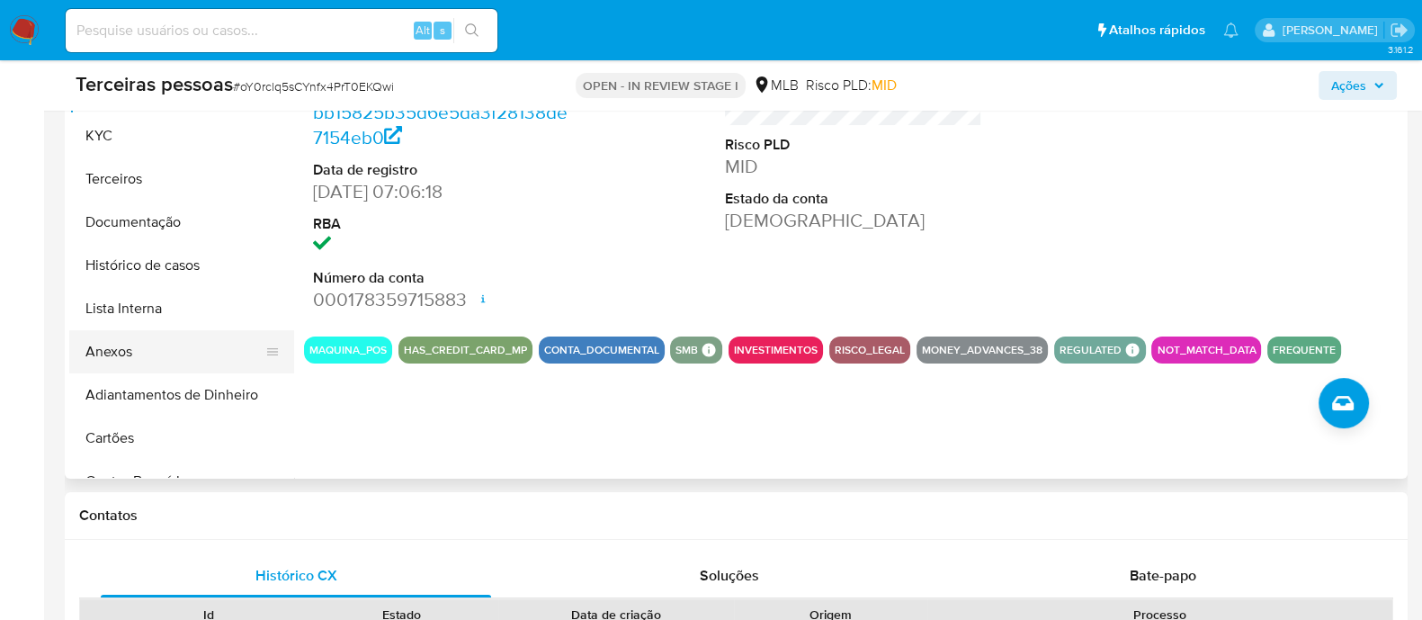
click at [144, 348] on button "Anexos" at bounding box center [174, 351] width 211 height 43
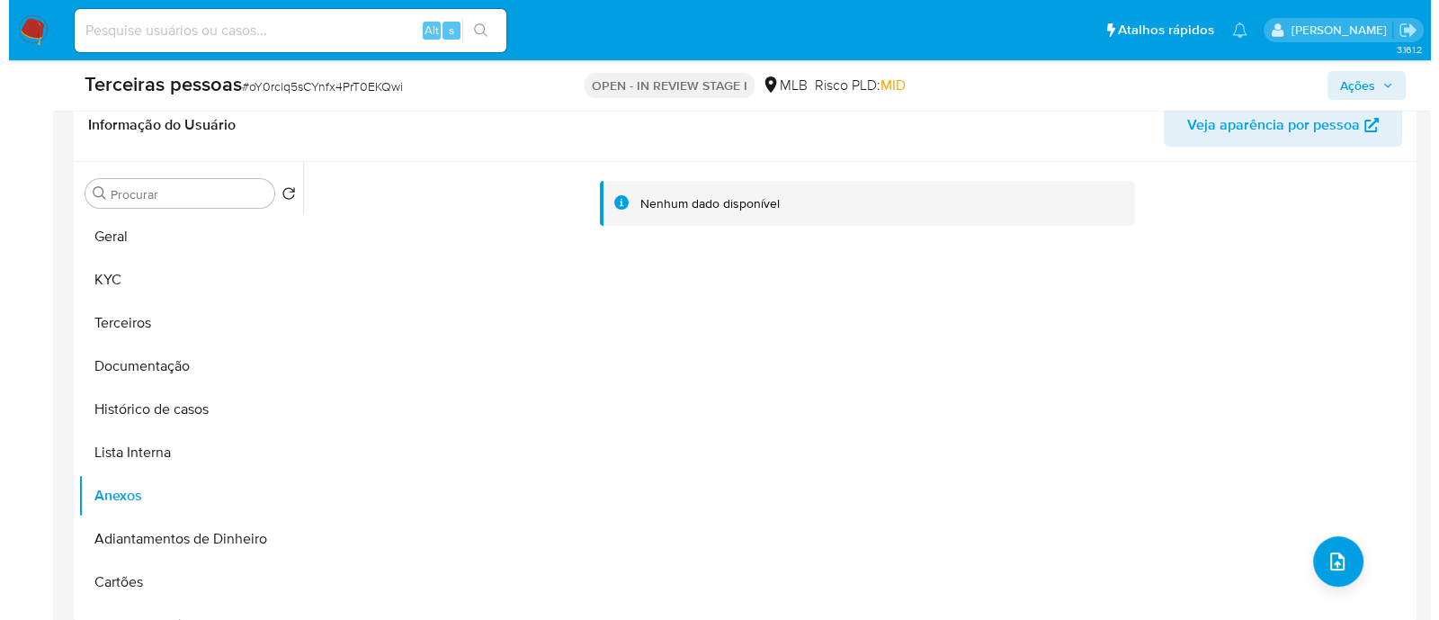
scroll to position [337, 0]
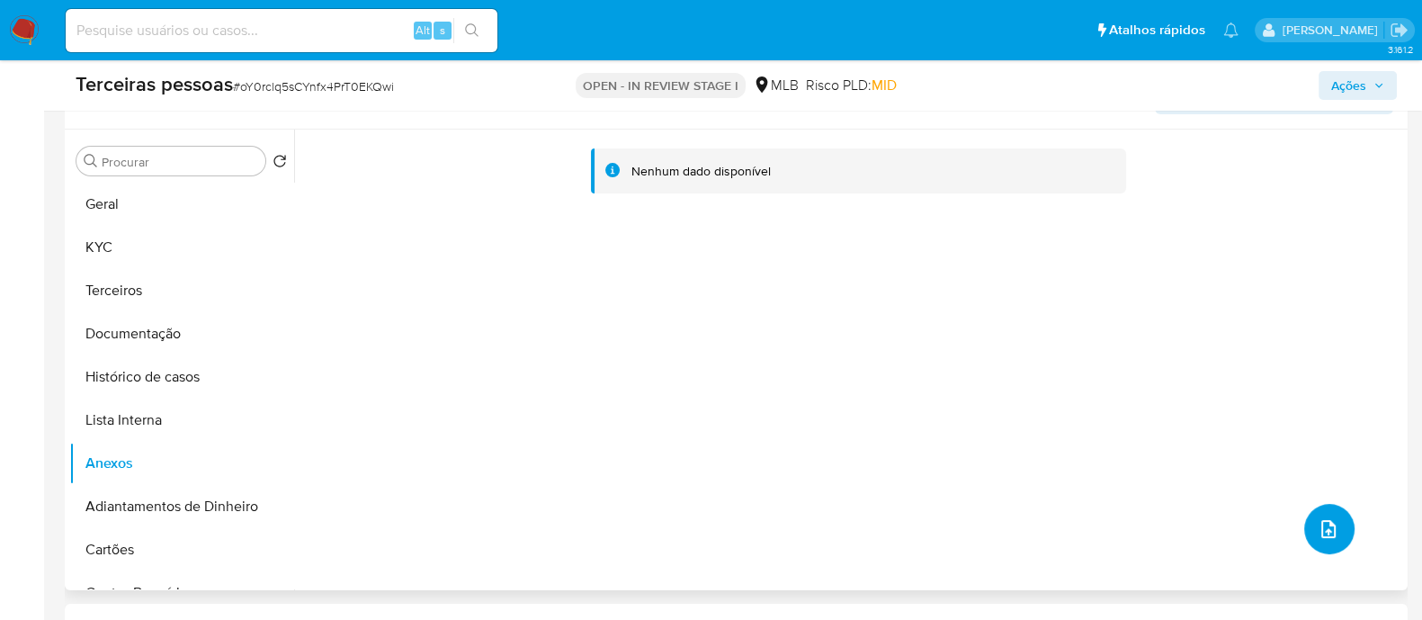
click at [1314, 511] on button "upload-file" at bounding box center [1329, 529] width 50 height 50
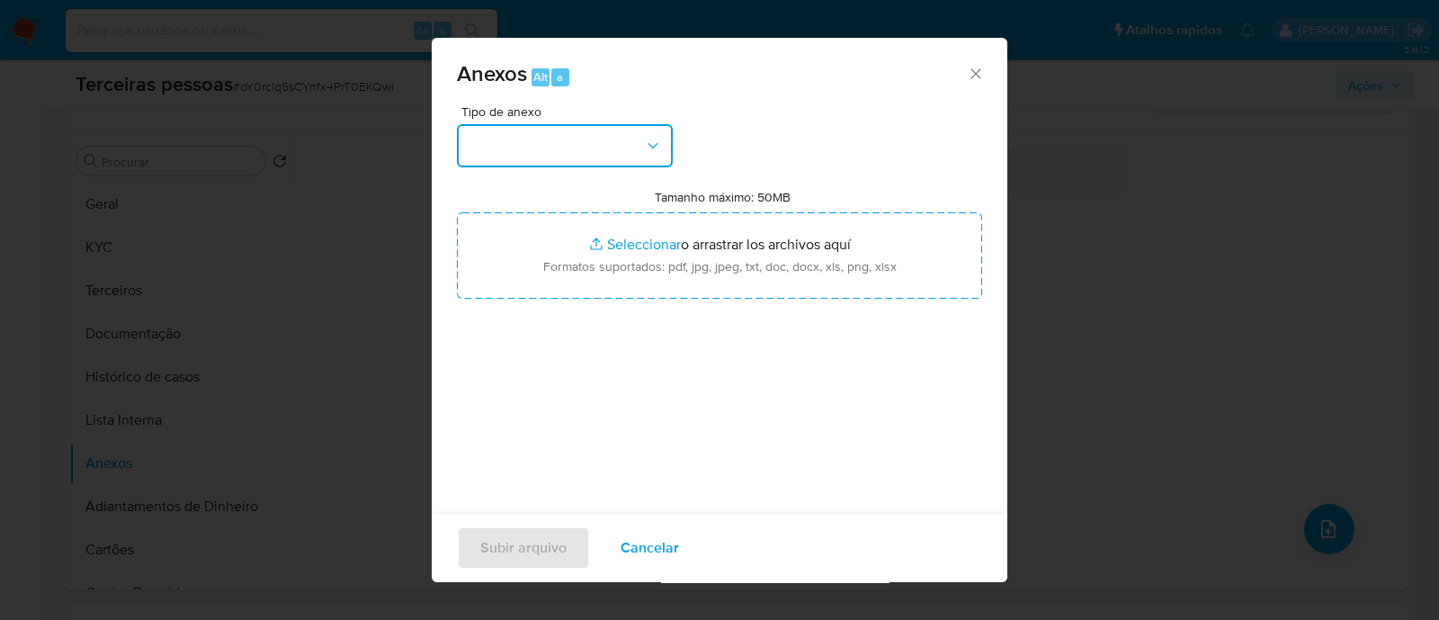
click at [507, 148] on button "button" at bounding box center [565, 145] width 216 height 43
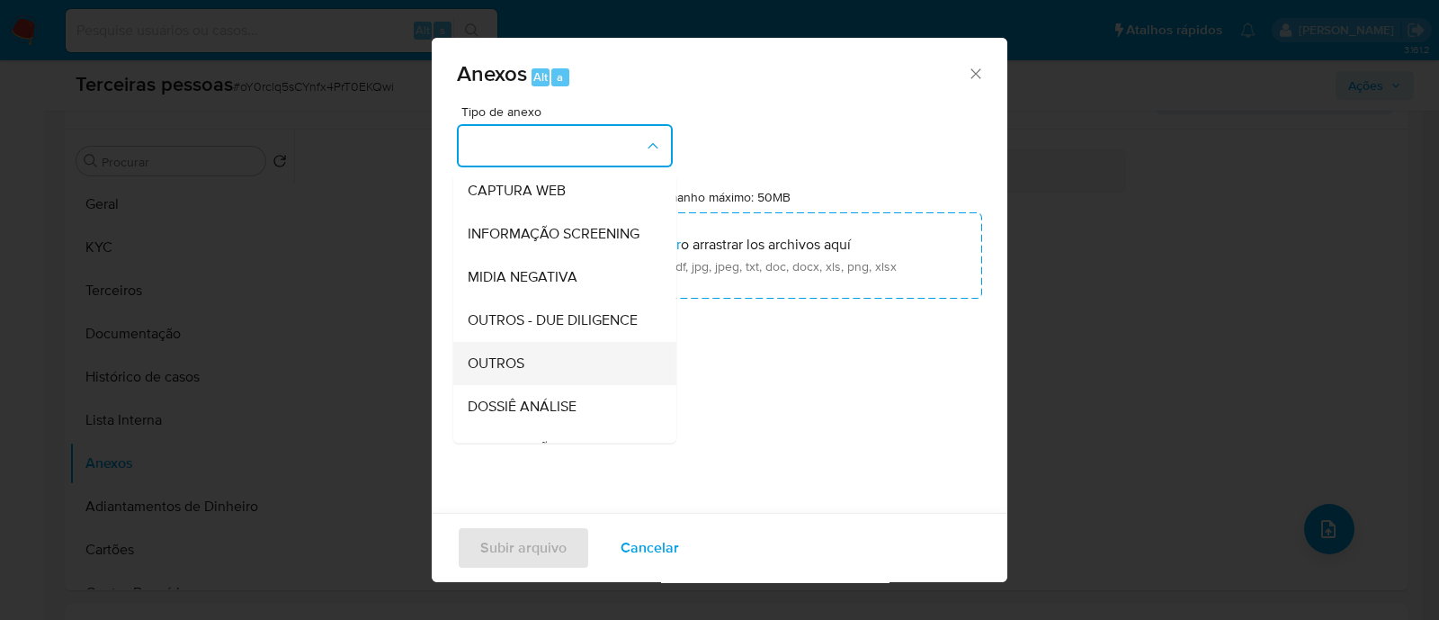
scroll to position [277, 0]
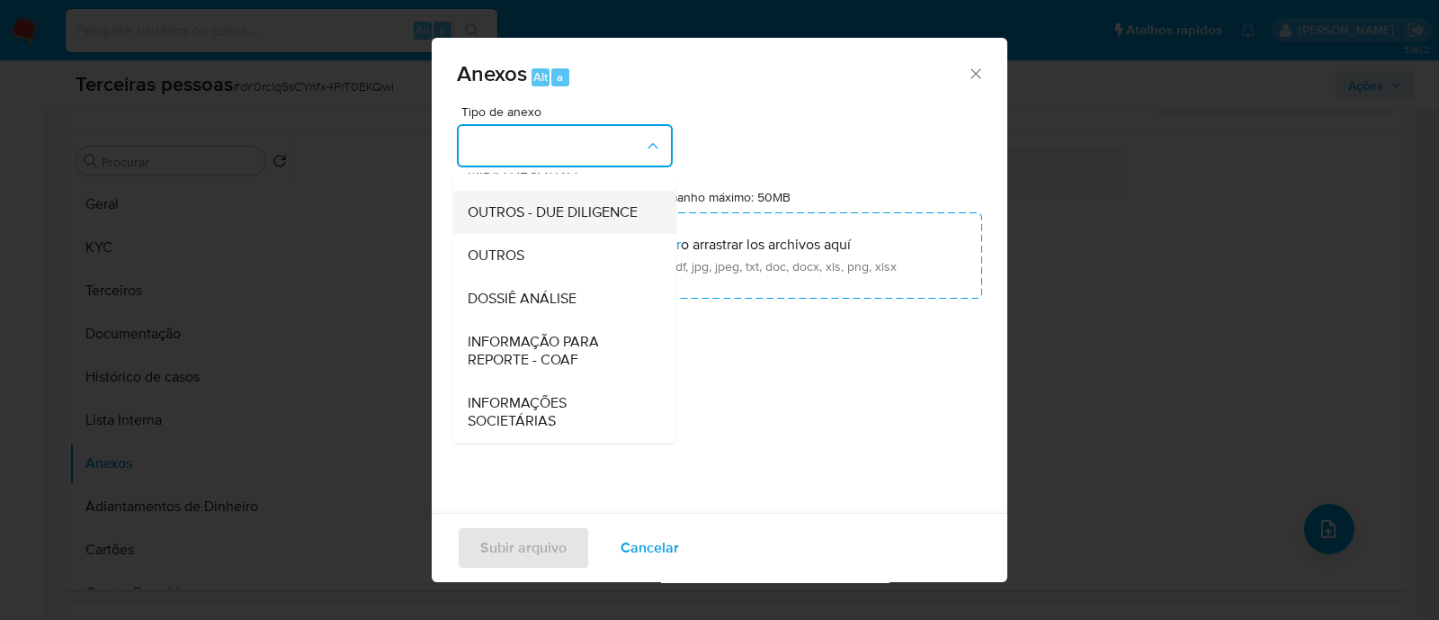
click at [495, 204] on span "OUTROS - DUE DILIGENCE" at bounding box center [553, 212] width 170 height 18
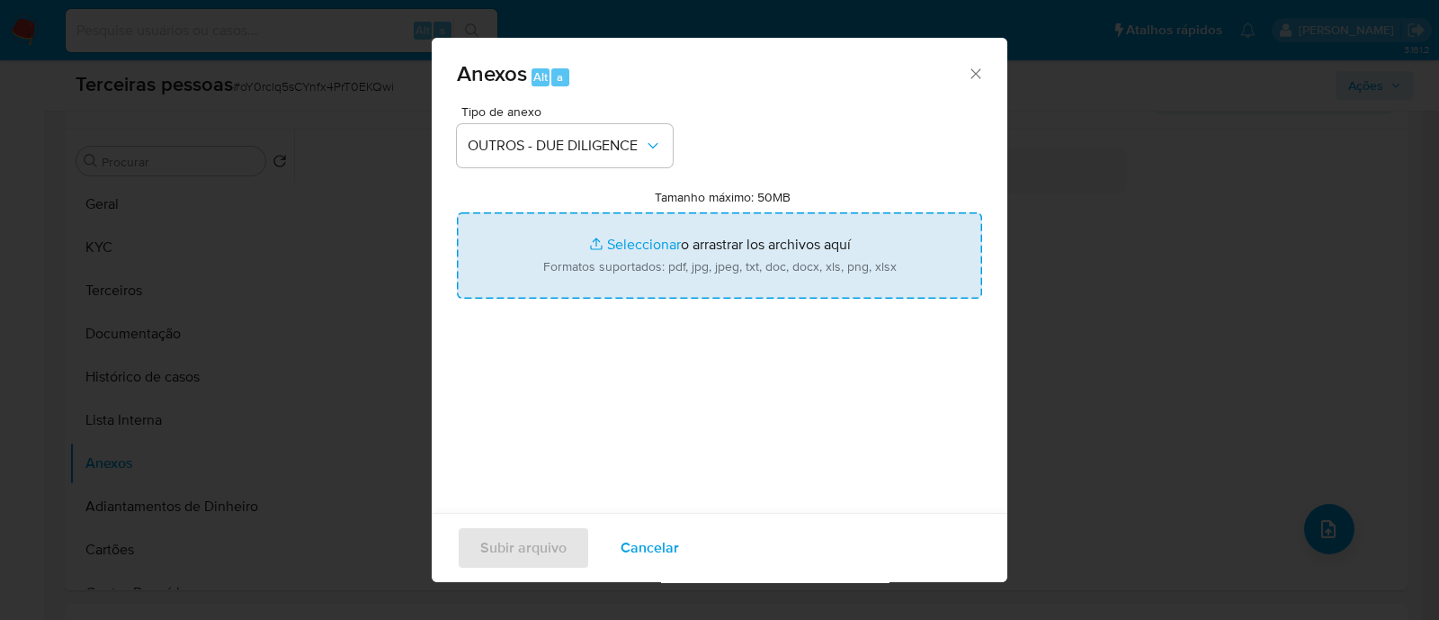
click at [724, 260] on input "Tamanho máximo: 50MB Seleccionar archivos" at bounding box center [719, 255] width 525 height 86
type input "C:\fakepath\Matriz de Risco - TRAJE URBANO COMERCIO DE VESTUARIO LTDA.pdf"
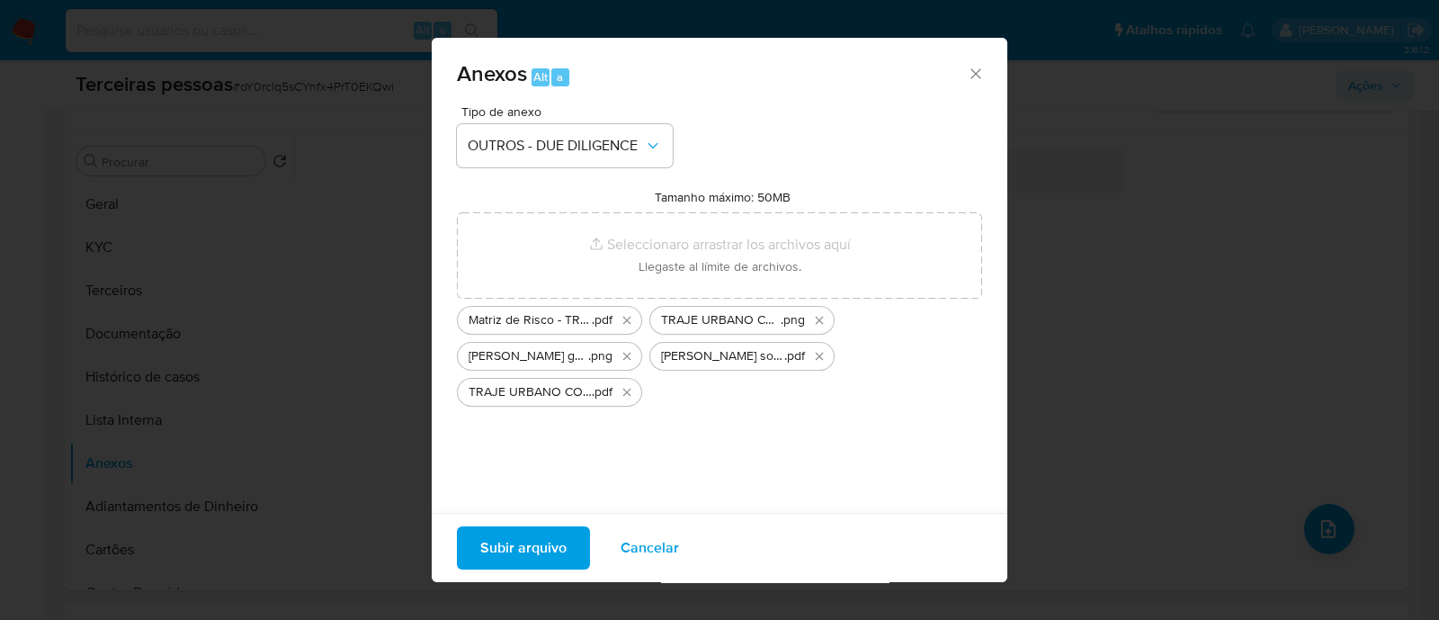
drag, startPoint x: 549, startPoint y: 555, endPoint x: 545, endPoint y: 546, distance: 9.7
click at [545, 546] on span "Subir arquivo" at bounding box center [523, 548] width 86 height 40
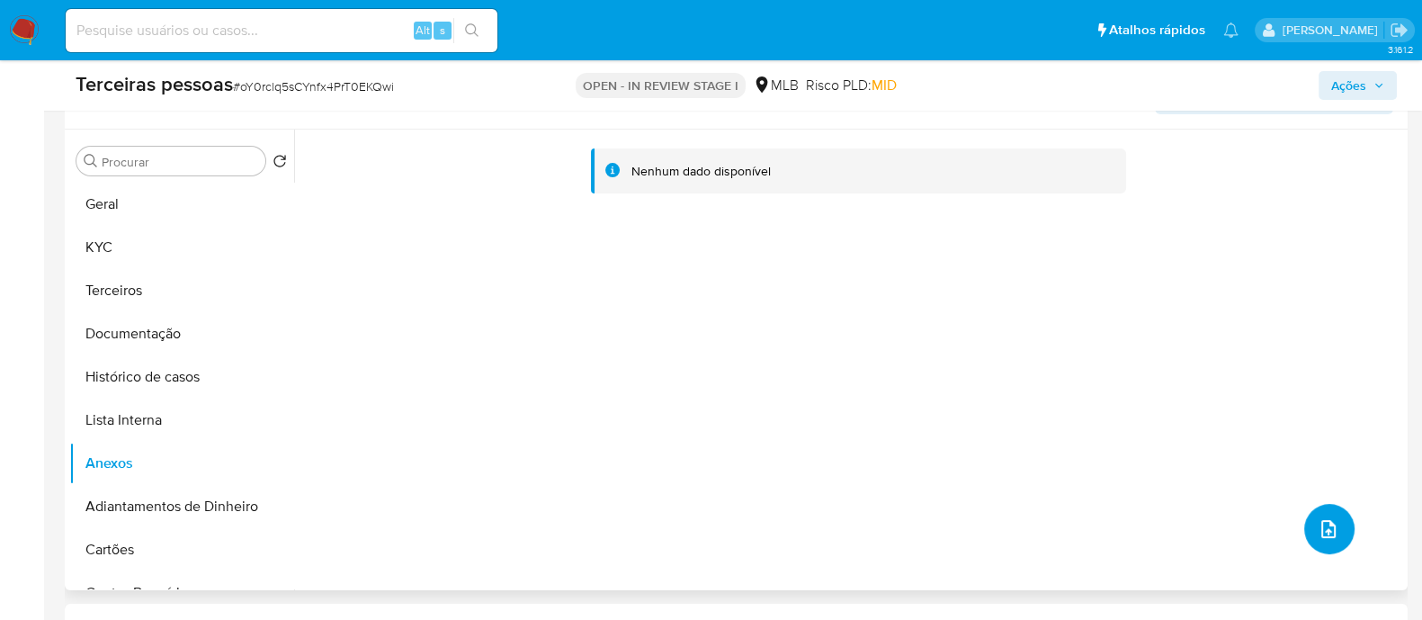
click at [1309, 510] on button "upload-file" at bounding box center [1329, 529] width 50 height 50
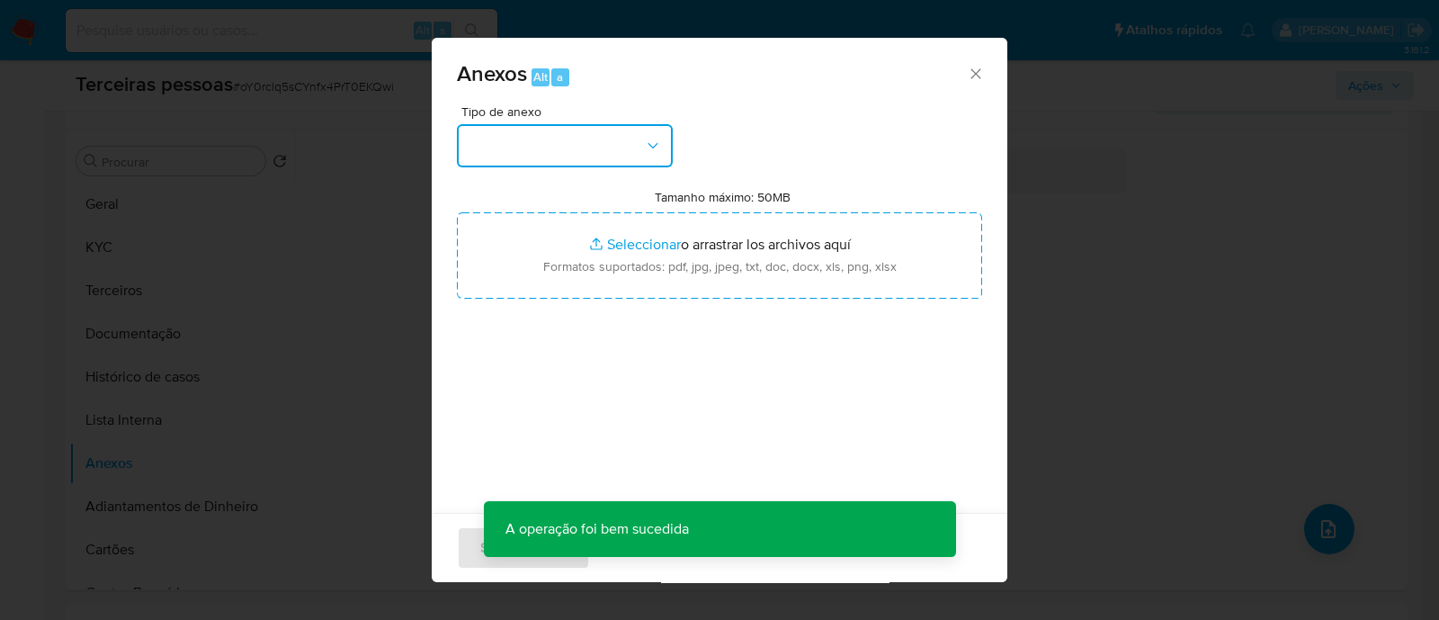
click at [561, 133] on button "button" at bounding box center [565, 145] width 216 height 43
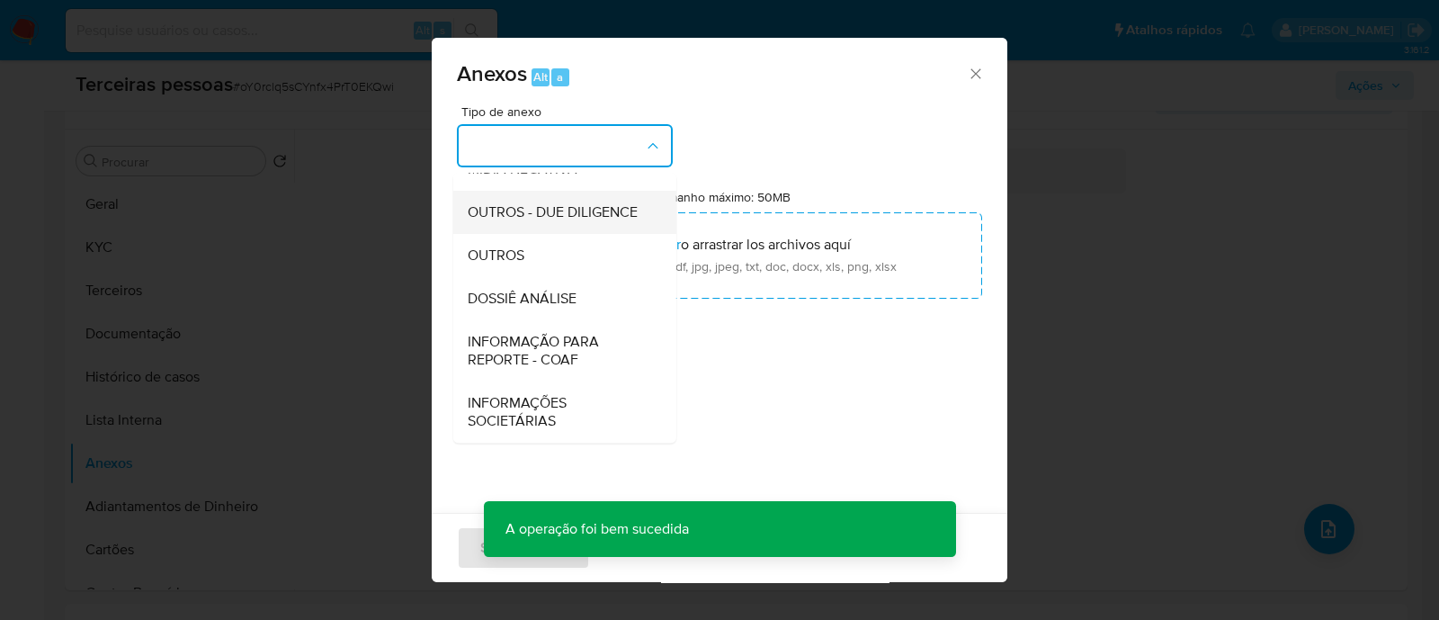
click at [567, 210] on span "OUTROS - DUE DILIGENCE" at bounding box center [553, 212] width 170 height 18
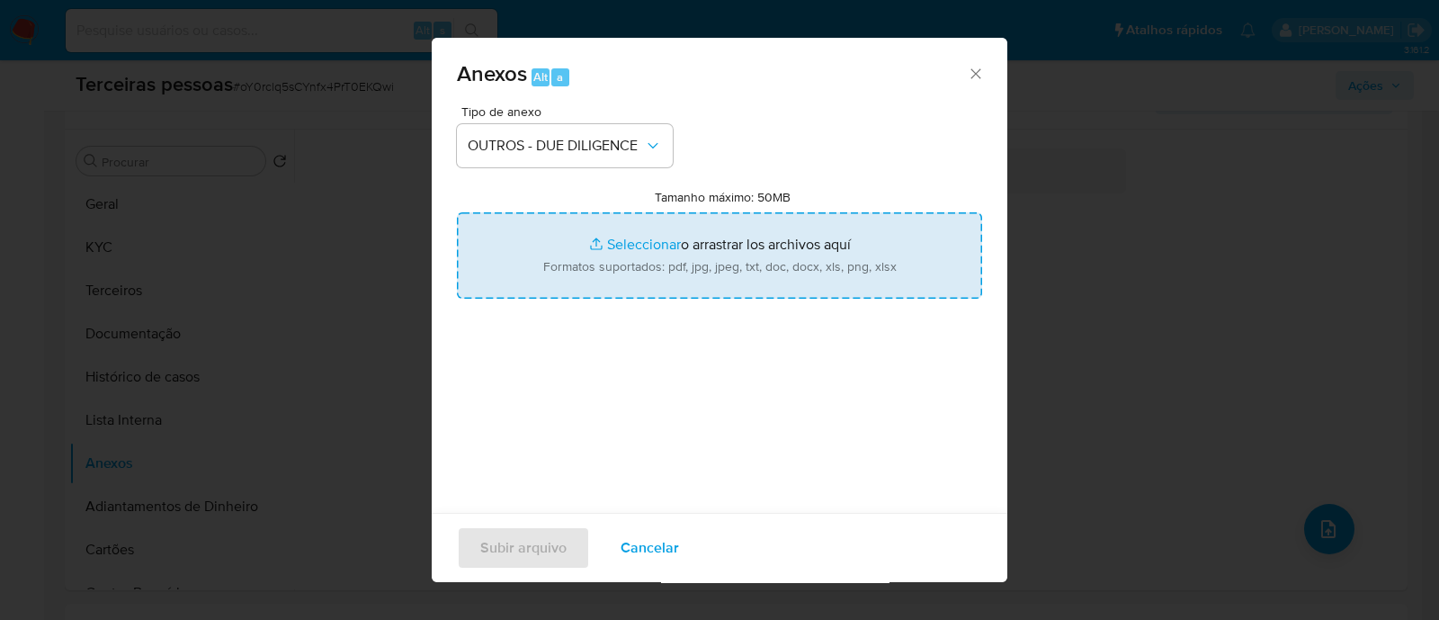
click at [801, 271] on input "Tamanho máximo: 50MB Seleccionar archivos" at bounding box center [719, 255] width 525 height 86
type input "C:\fakepath\TRAJE URBANO COMERCIO DE VESTUARIO LTDA cnpj.pdf"
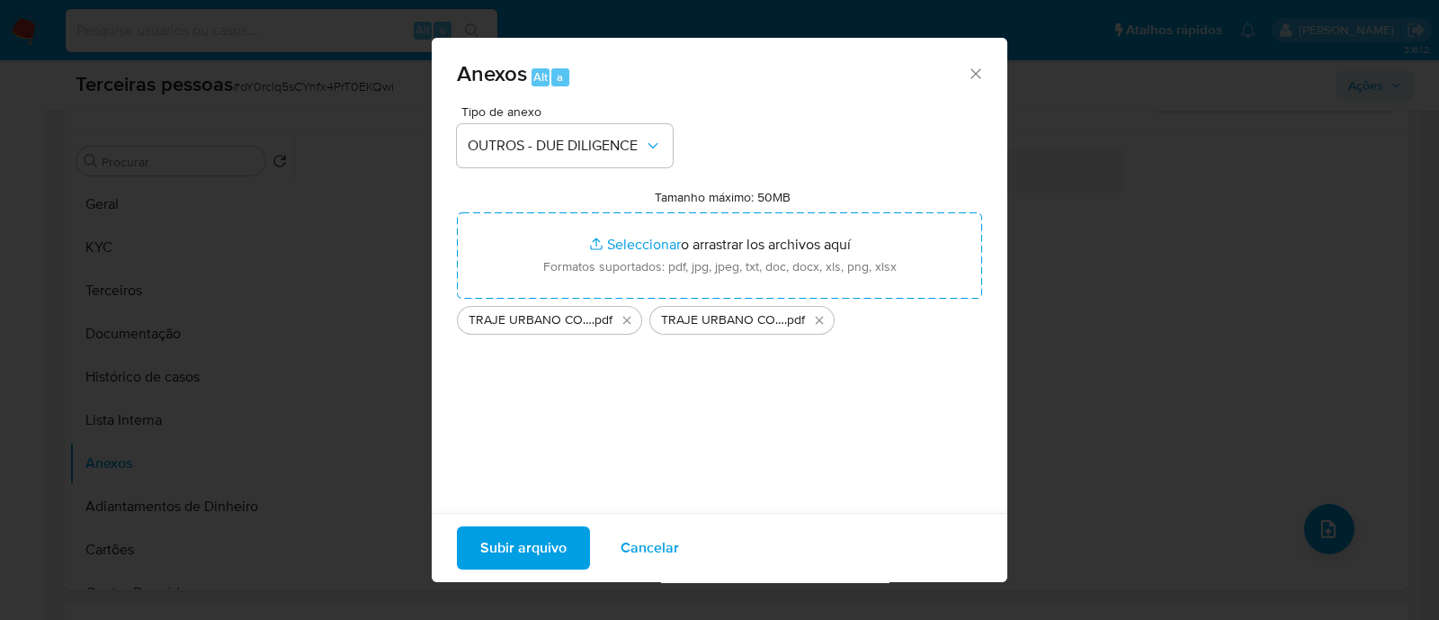
click at [553, 564] on span "Subir arquivo" at bounding box center [523, 548] width 86 height 40
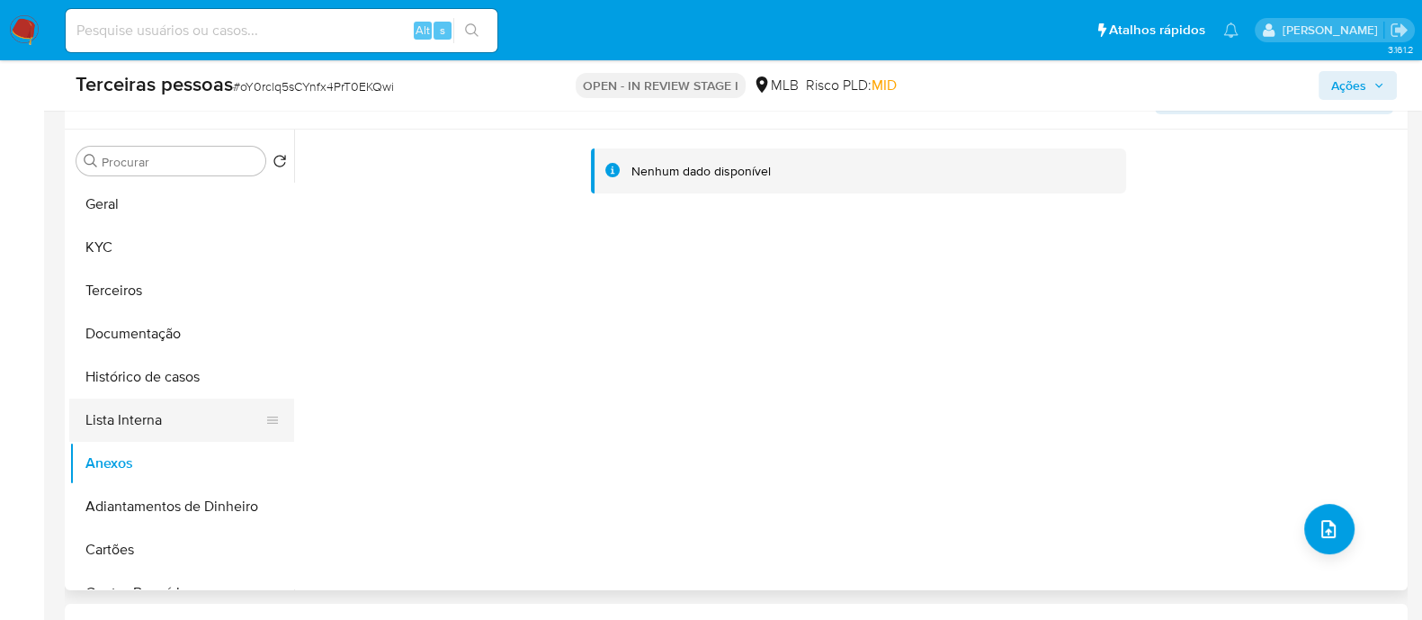
click at [192, 408] on button "Lista Interna" at bounding box center [174, 420] width 211 height 43
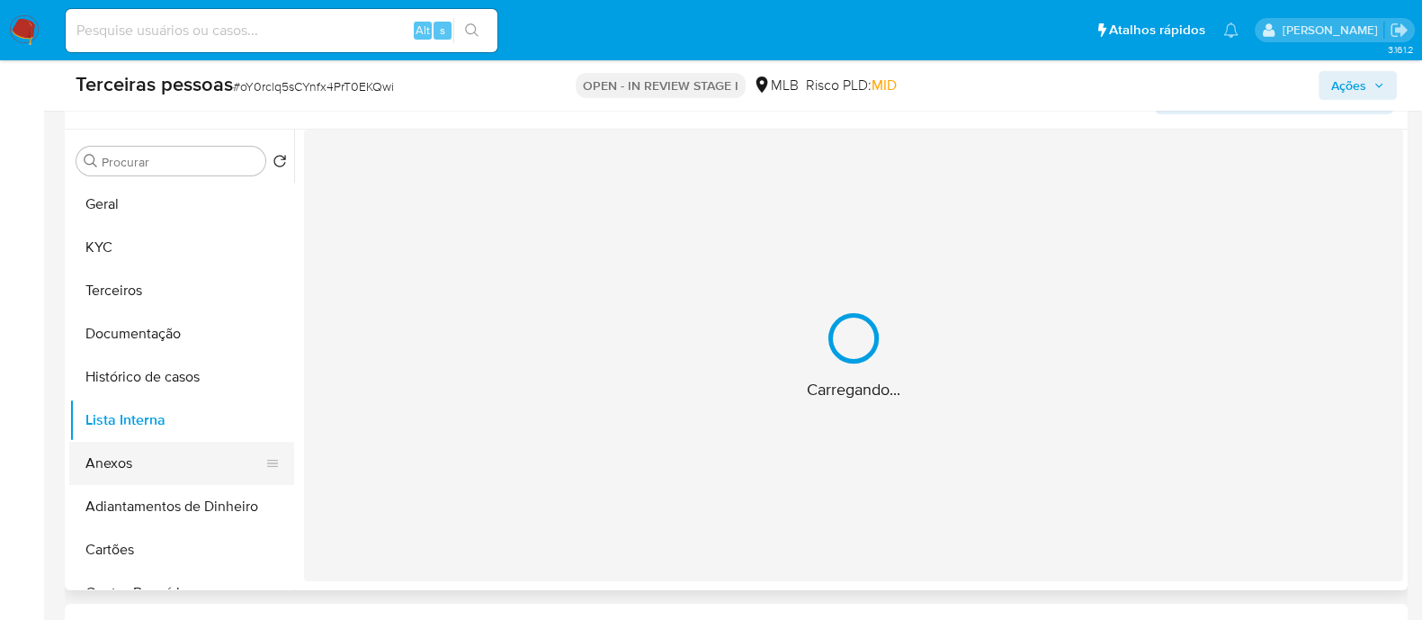
click at [172, 444] on button "Anexos" at bounding box center [174, 463] width 211 height 43
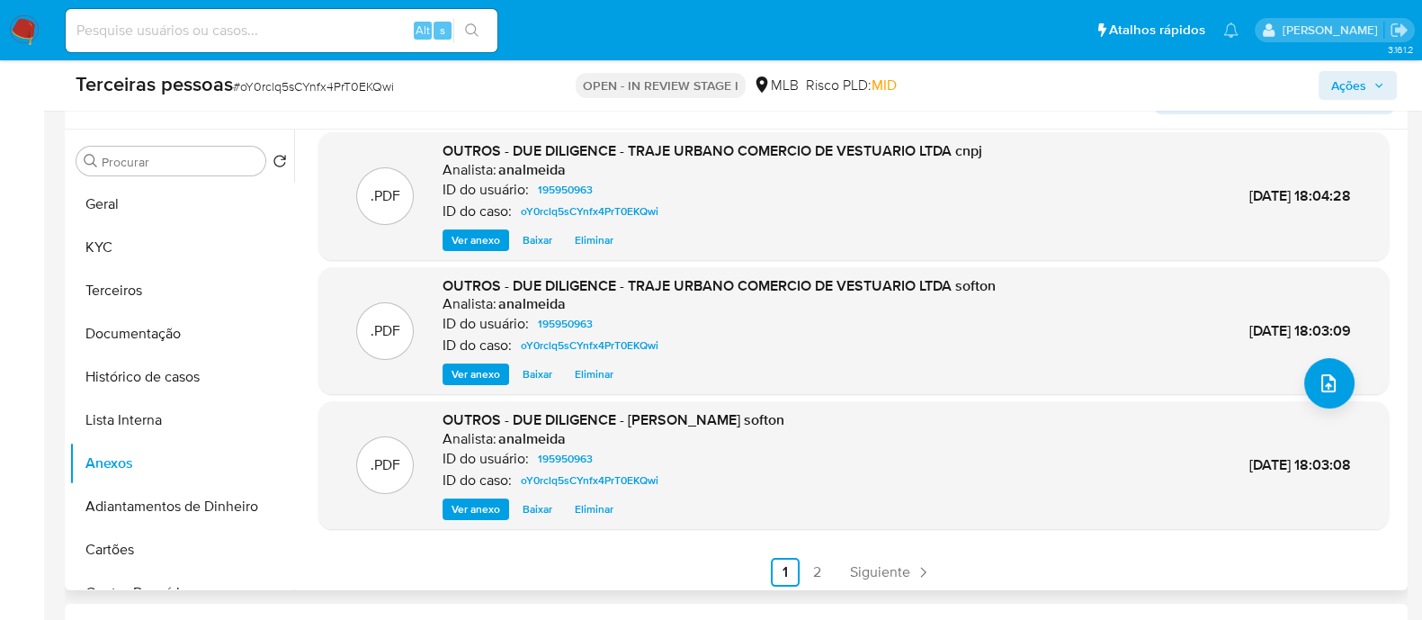
scroll to position [151, 0]
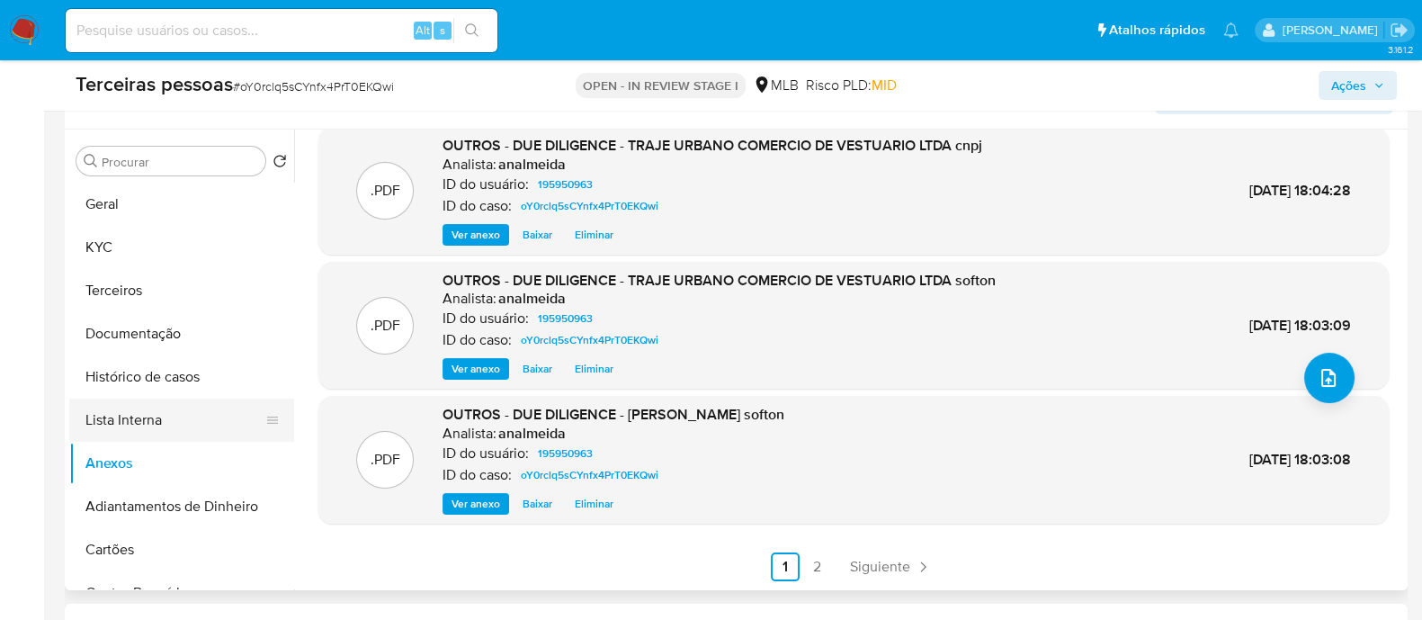
click at [155, 414] on button "Lista Interna" at bounding box center [174, 420] width 211 height 43
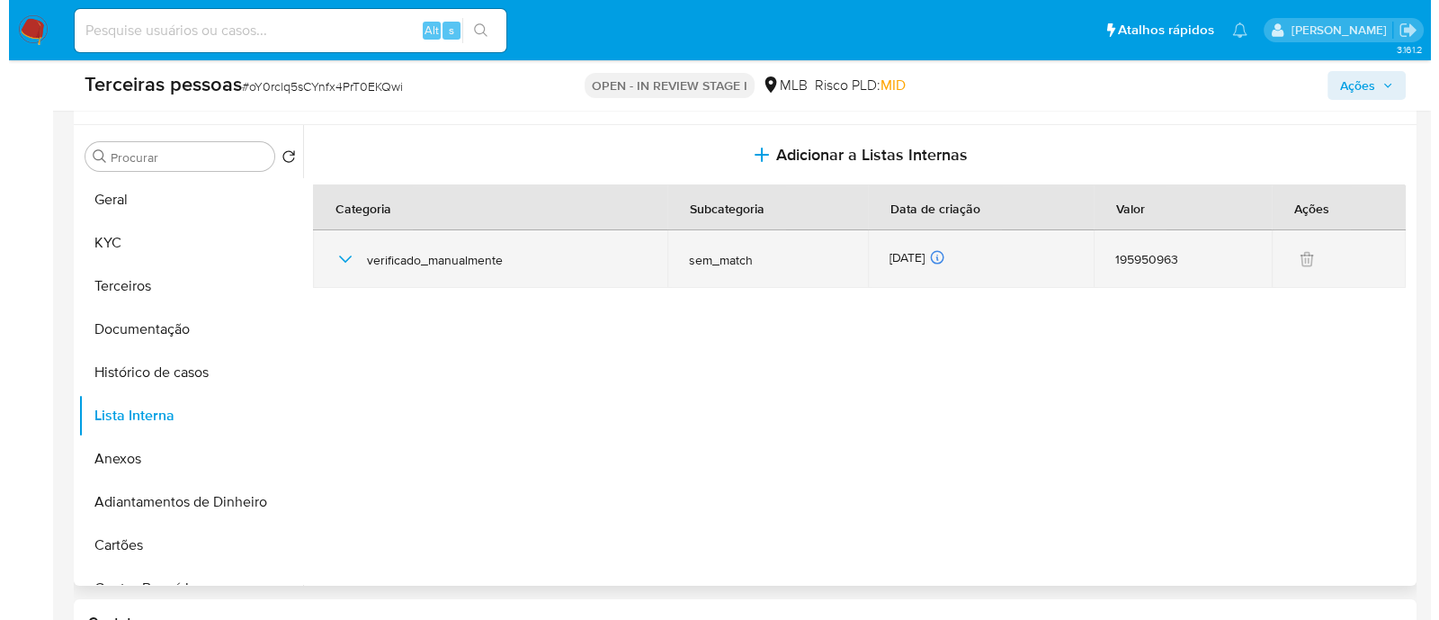
scroll to position [224, 0]
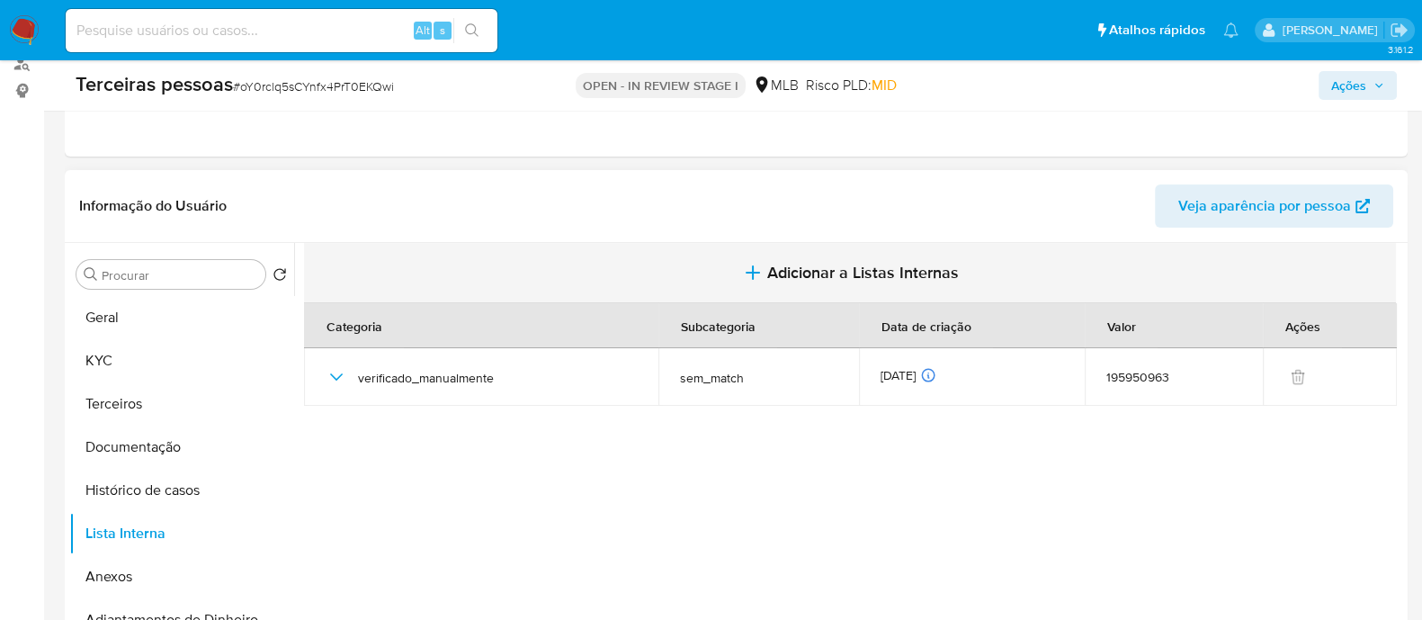
click at [841, 267] on span "Adicionar a Listas Internas" at bounding box center [863, 273] width 192 height 20
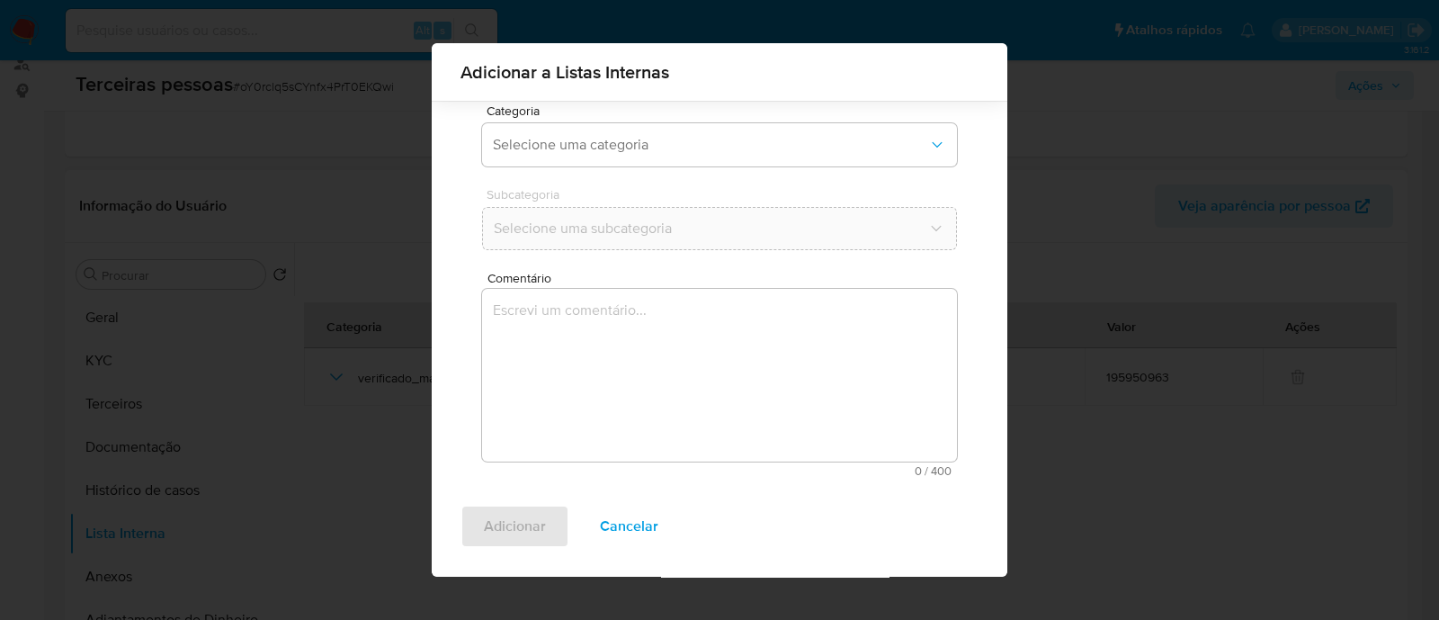
scroll to position [147, 0]
click at [649, 119] on div "Categoria Selecione uma categoria" at bounding box center [719, 137] width 475 height 69
click at [645, 154] on button "Selecione uma categoria" at bounding box center [719, 143] width 475 height 43
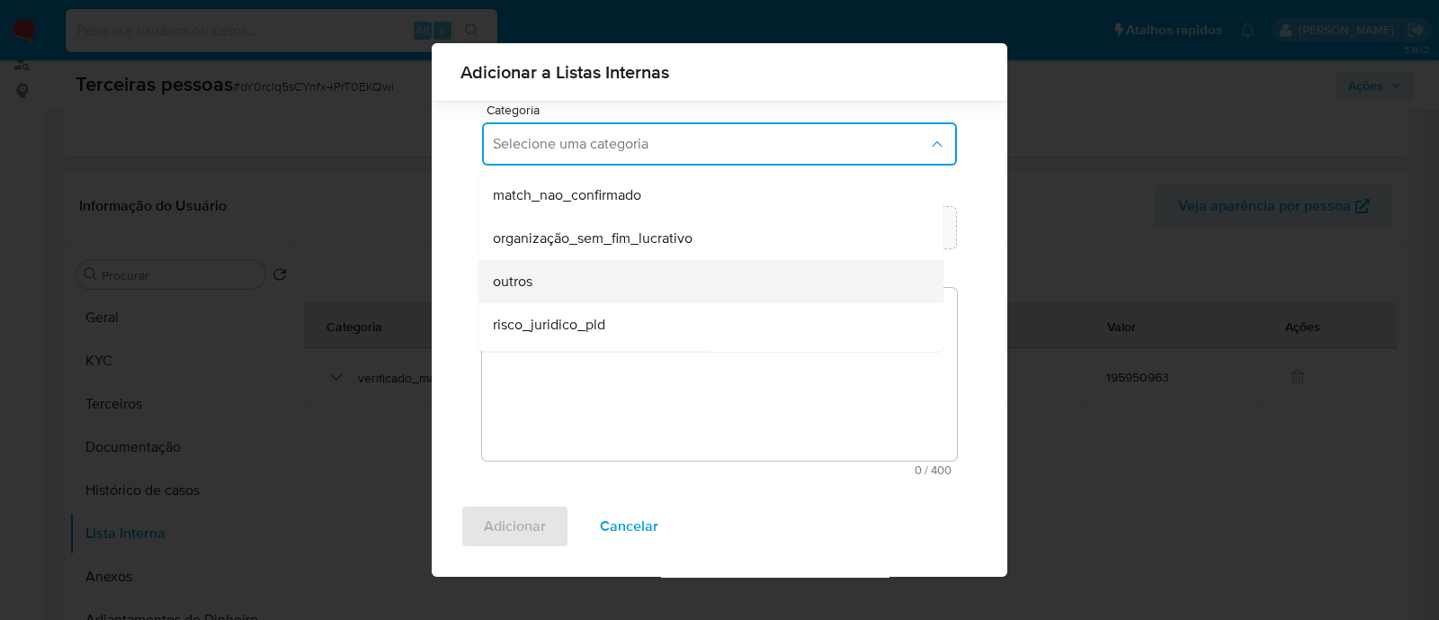
scroll to position [424, 0]
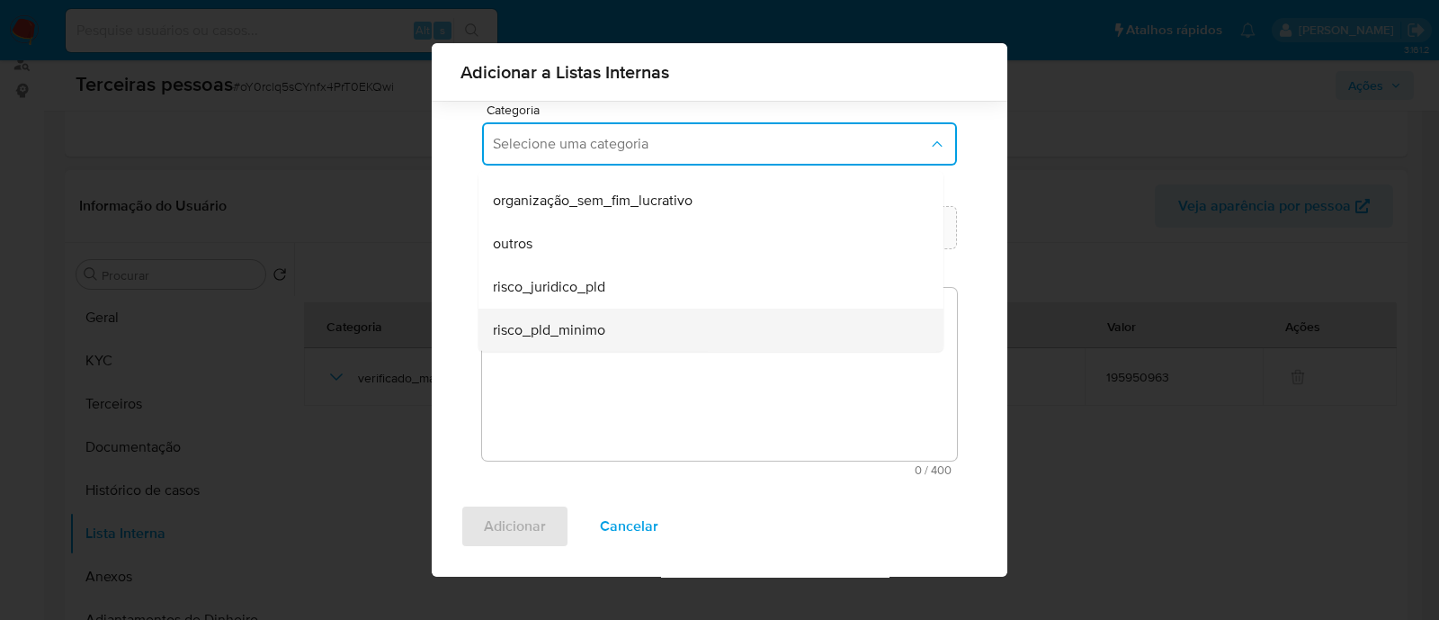
click at [552, 330] on span "risco_pld_minimo" at bounding box center [549, 330] width 112 height 18
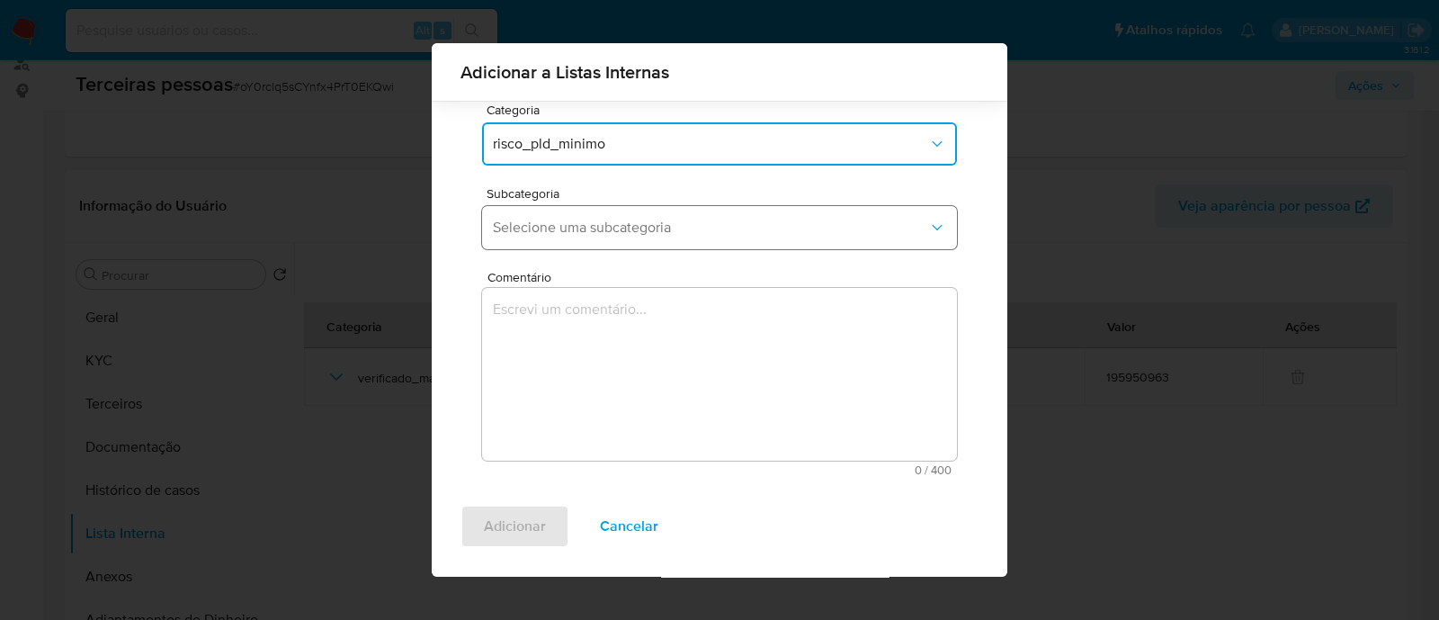
click at [751, 229] on span "Selecione uma subcategoria" at bounding box center [710, 228] width 435 height 18
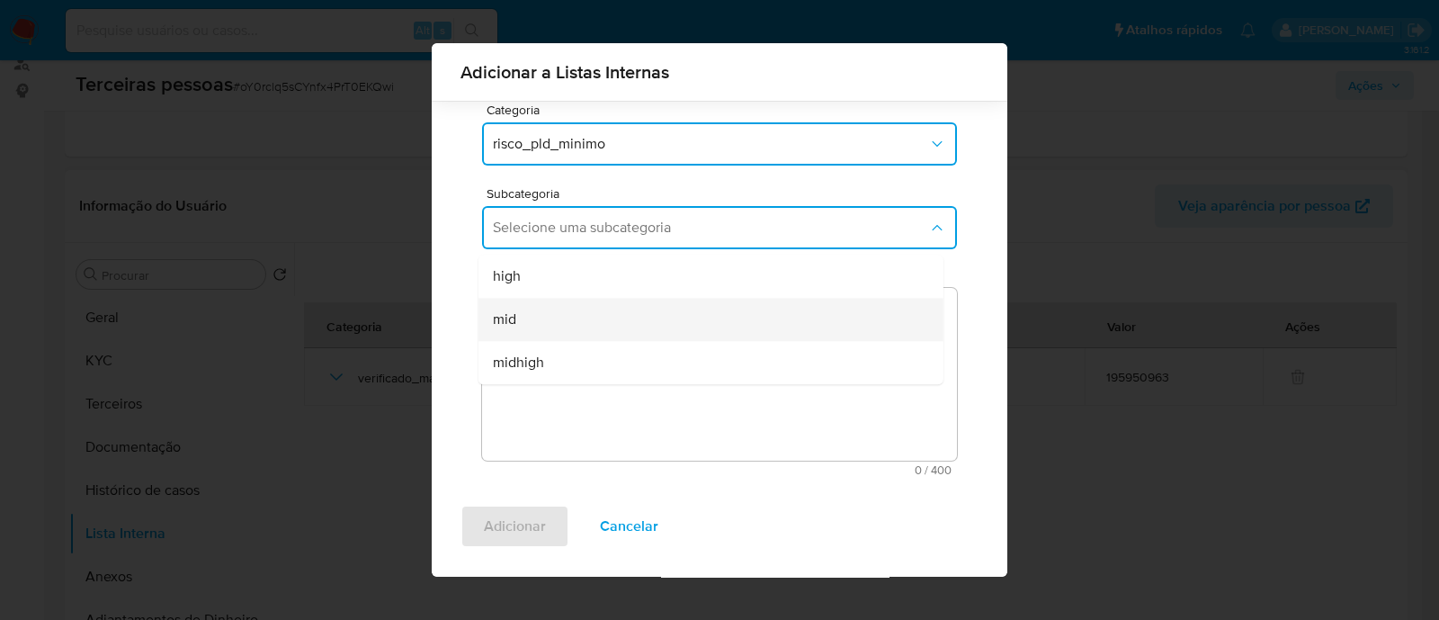
click at [616, 322] on div "mid" at bounding box center [706, 319] width 426 height 43
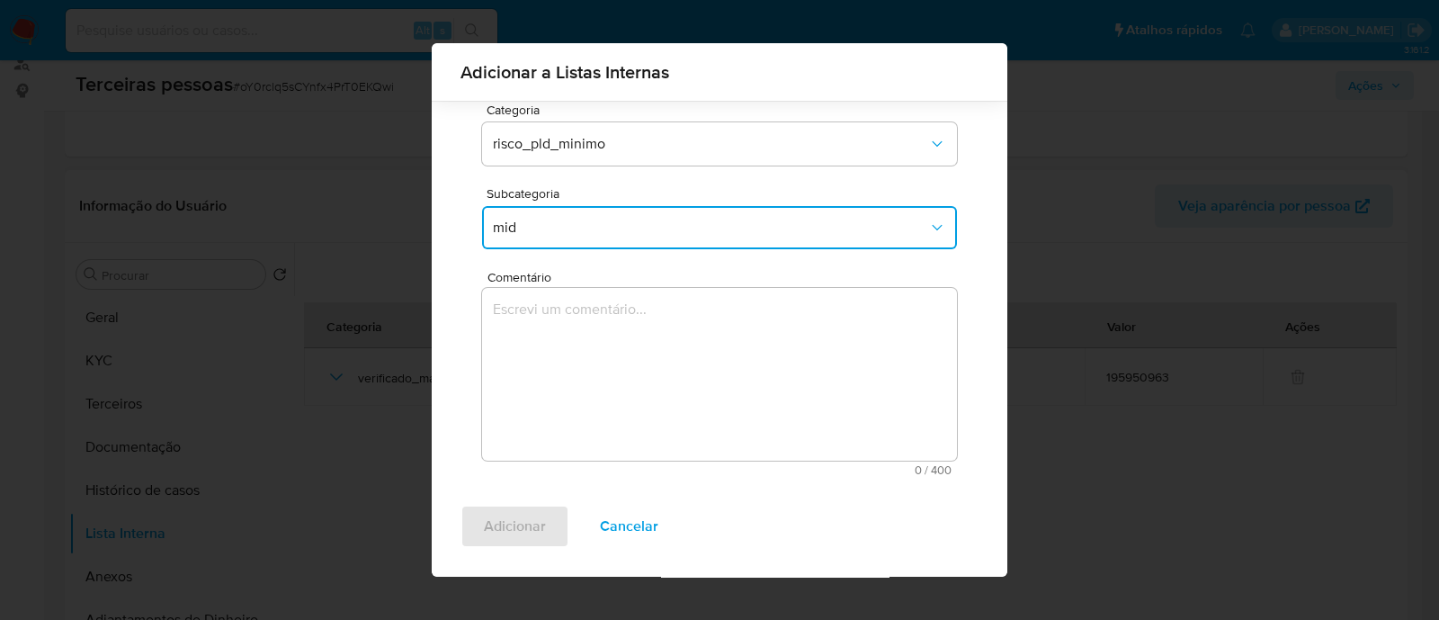
click at [762, 400] on textarea "Comentário" at bounding box center [719, 374] width 475 height 173
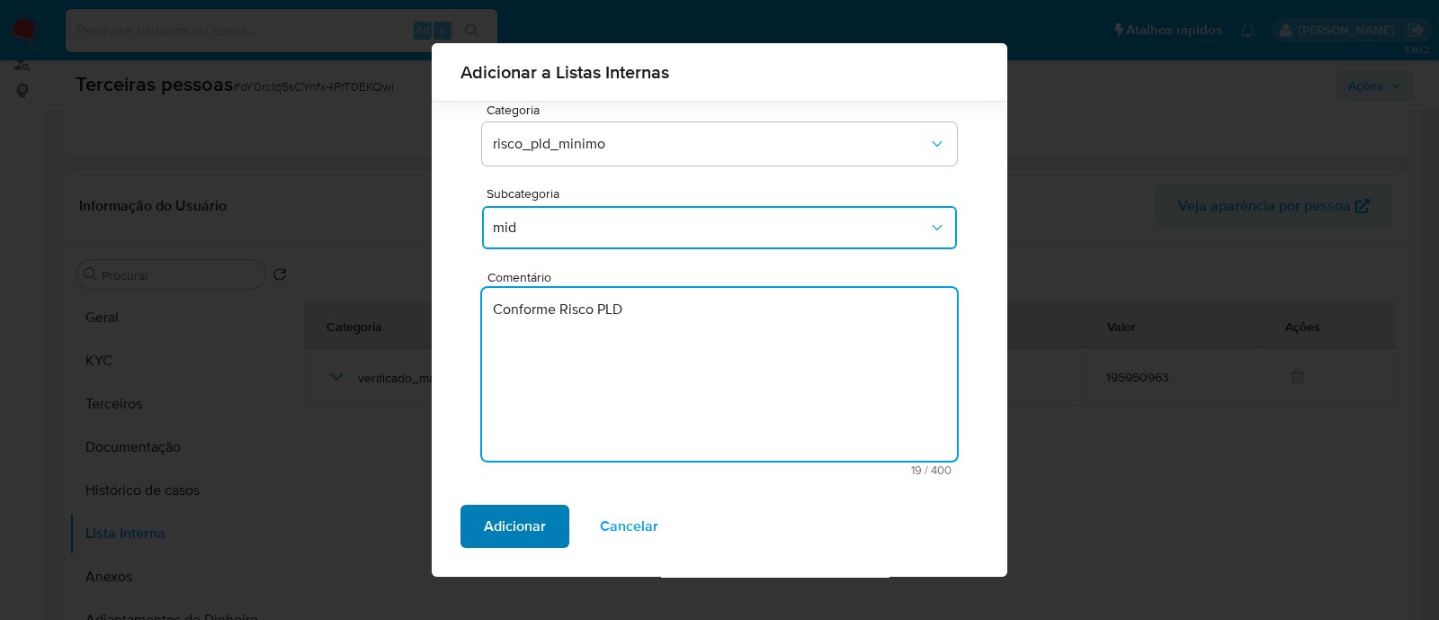
type textarea "Conforme Risco PLD"
click at [533, 533] on span "Adicionar" at bounding box center [515, 526] width 62 height 40
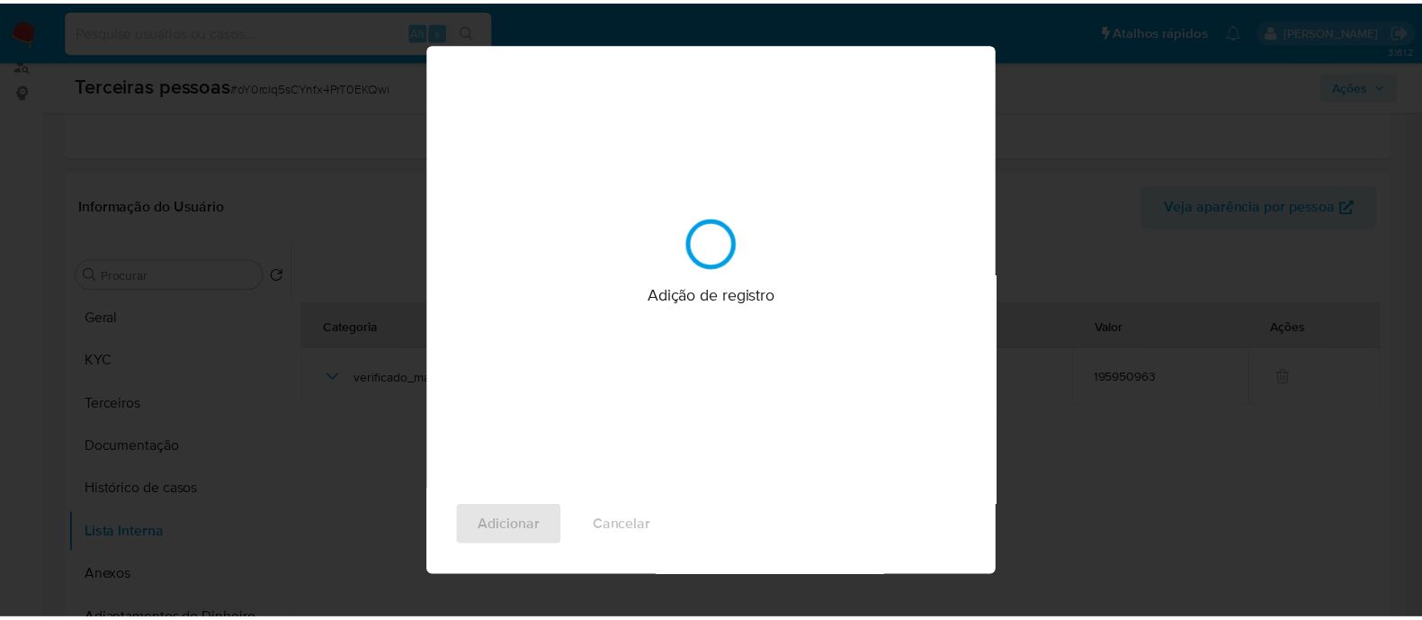
scroll to position [0, 0]
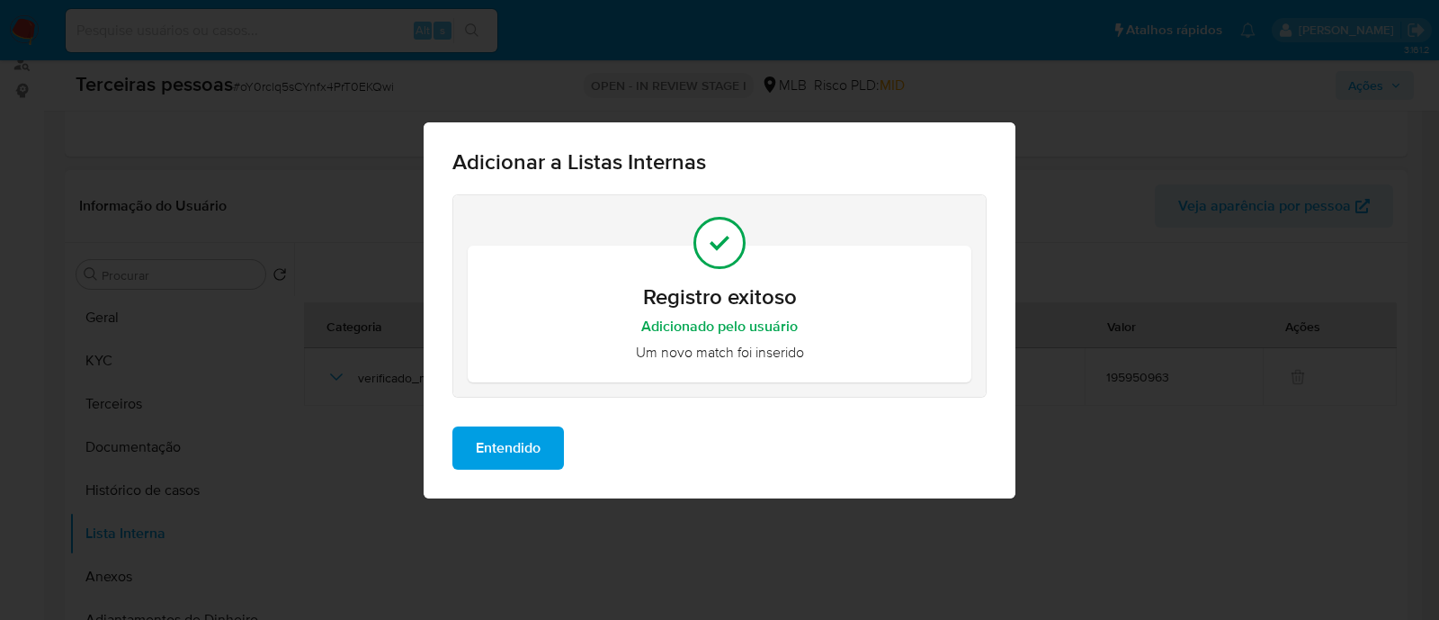
click at [471, 415] on div "Entendido" at bounding box center [720, 455] width 592 height 86
click at [499, 446] on span "Entendido" at bounding box center [508, 448] width 65 height 40
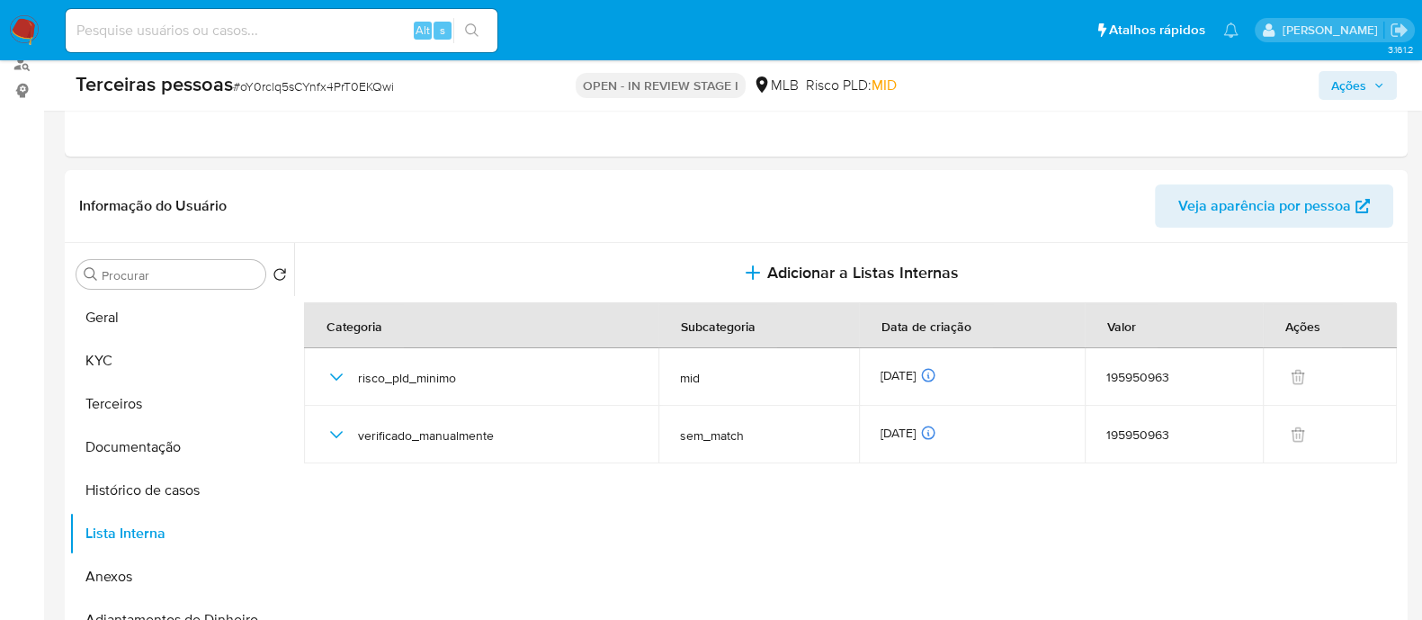
click at [1374, 90] on icon "button" at bounding box center [1379, 85] width 11 height 11
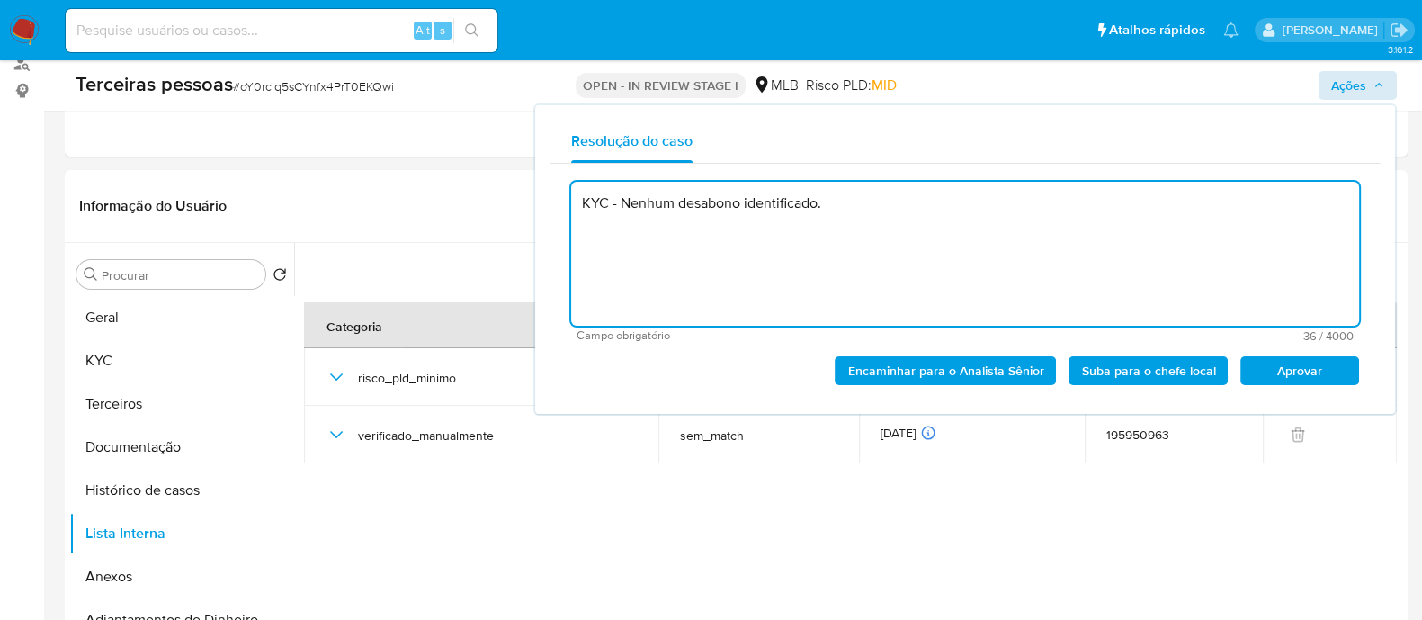
click at [1322, 362] on span "Aprovar" at bounding box center [1300, 370] width 94 height 25
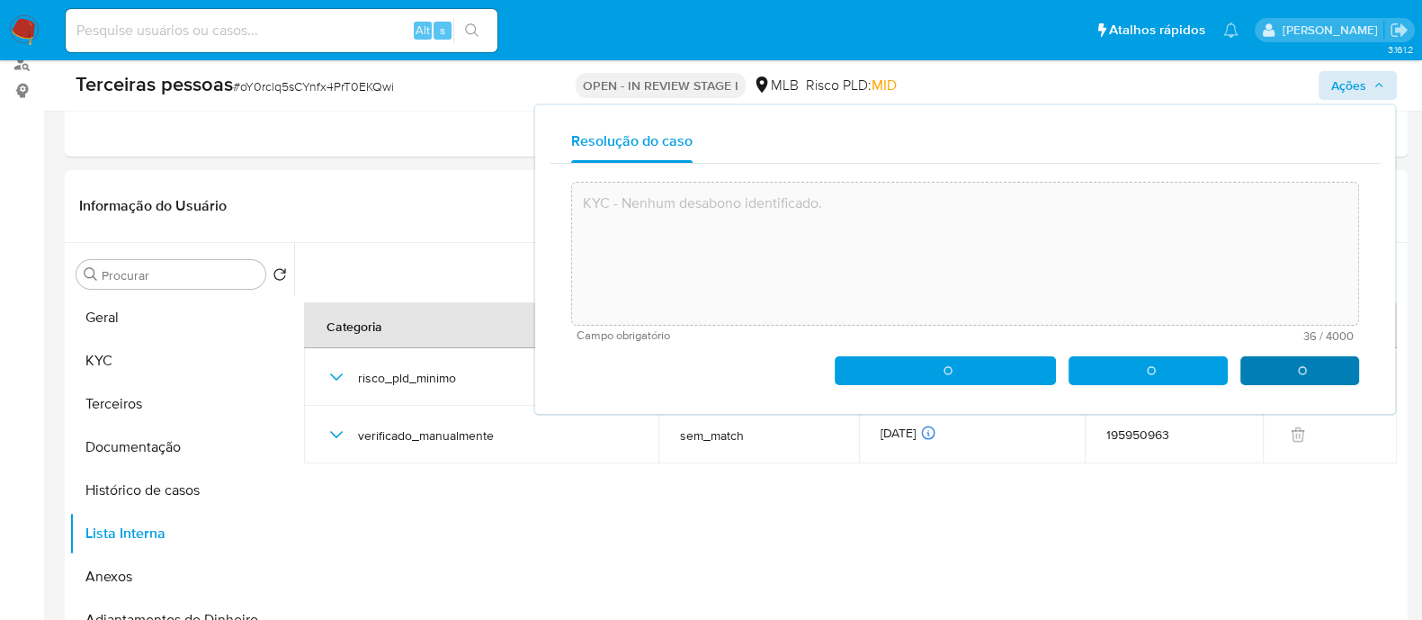
type textarea "KYC - Nenhum desabono identificado."
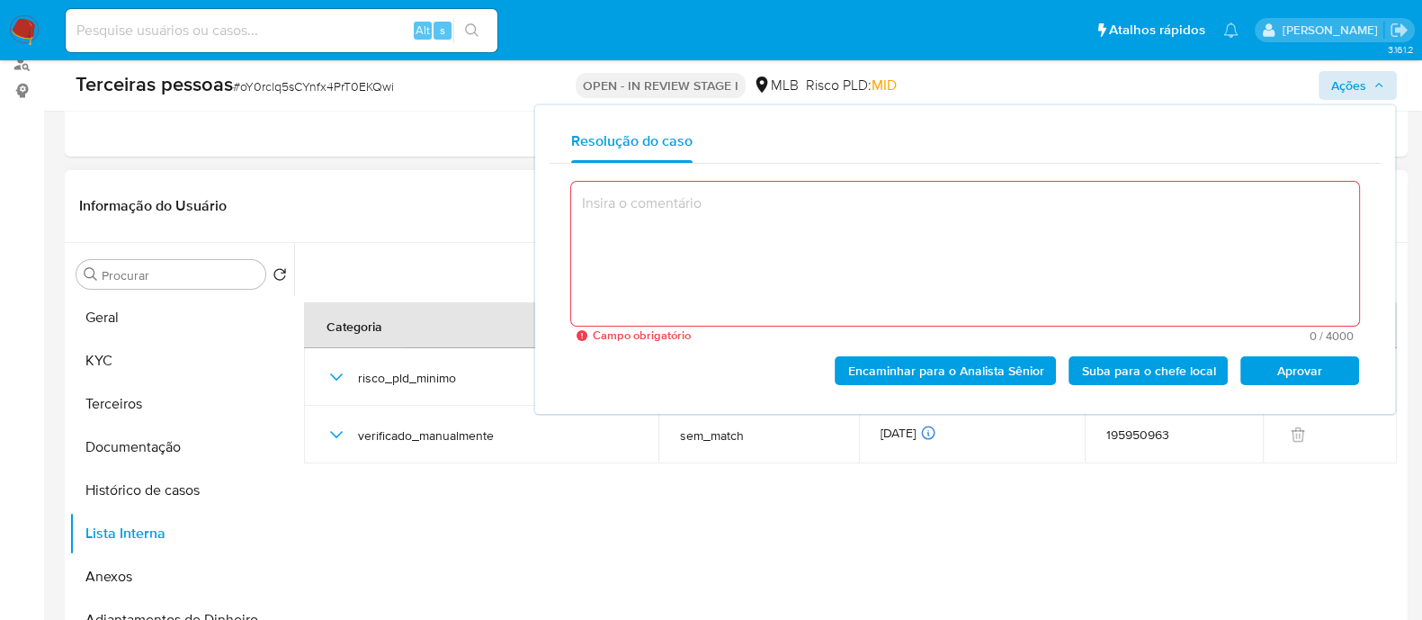
click at [441, 222] on header "Informação do Usuário Veja aparência por pessoa" at bounding box center [736, 205] width 1314 height 43
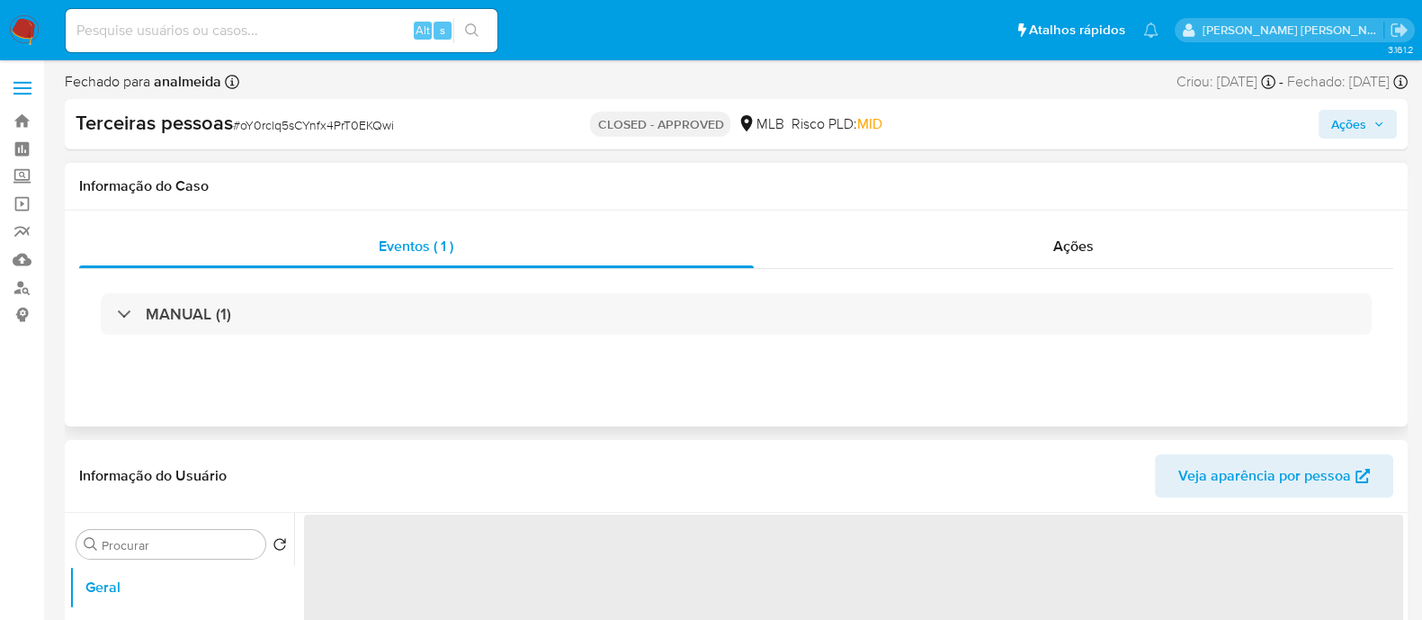
select select "10"
